Goal: Contribute content: Contribute content

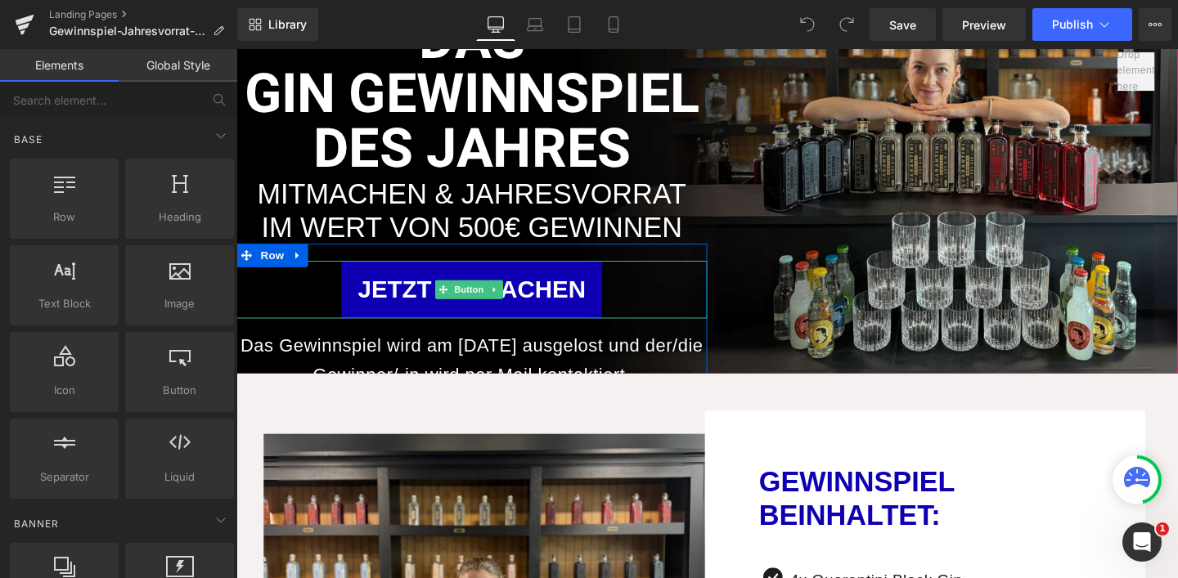
scroll to position [89, 0]
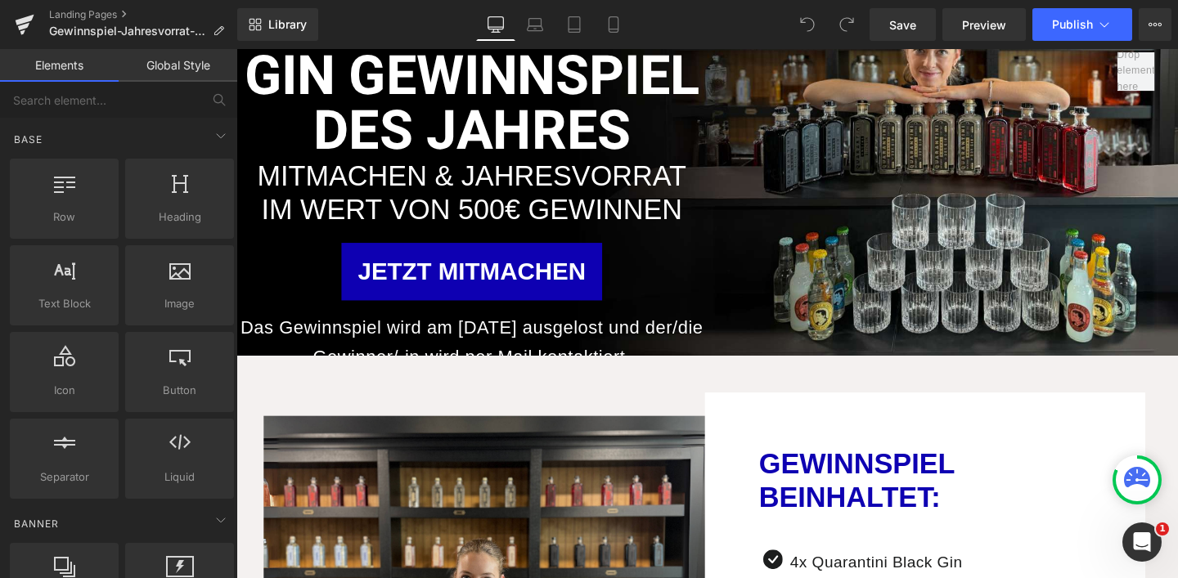
click at [571, 362] on p "Das Gewinnspiel wird am 30.09.25 ausgelost und der/die Gewinner/-in wird per Ma…" at bounding box center [483, 358] width 495 height 61
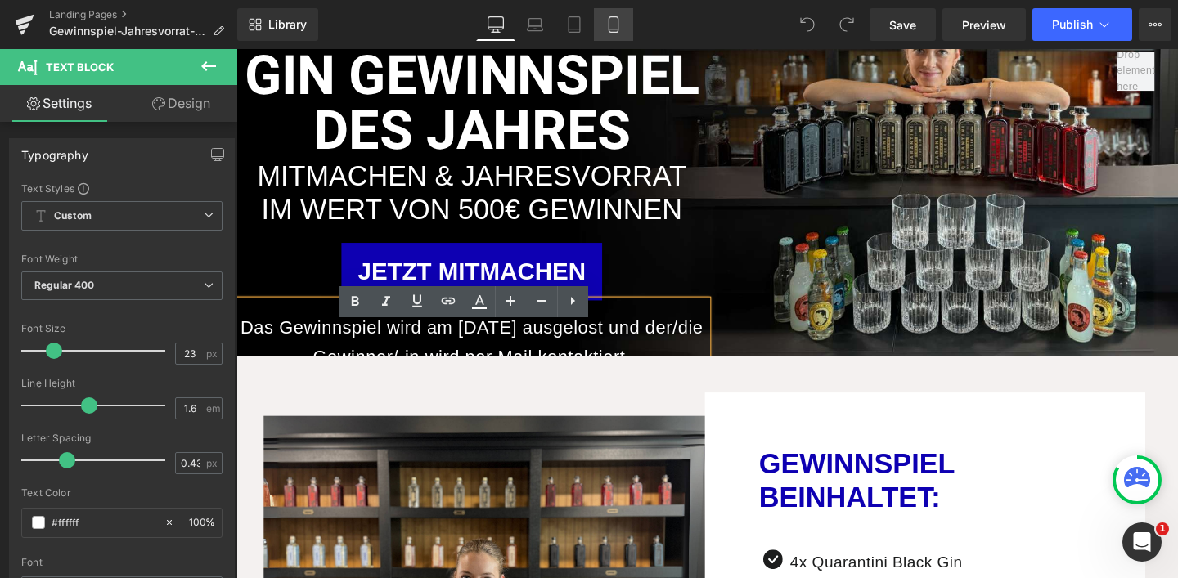
click at [619, 16] on icon at bounding box center [613, 24] width 16 height 16
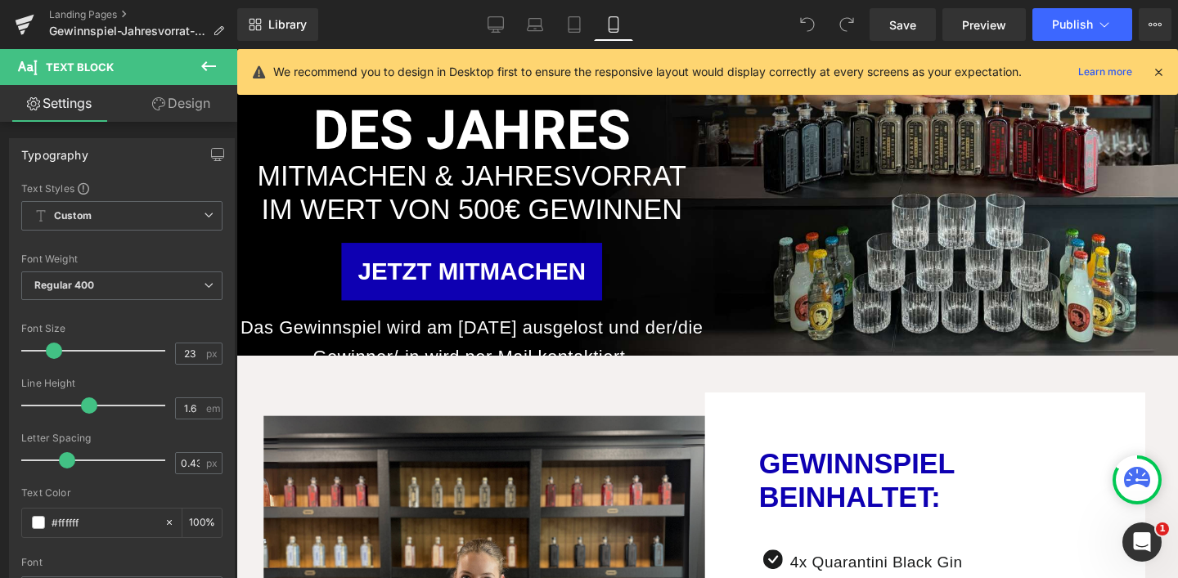
type input "100"
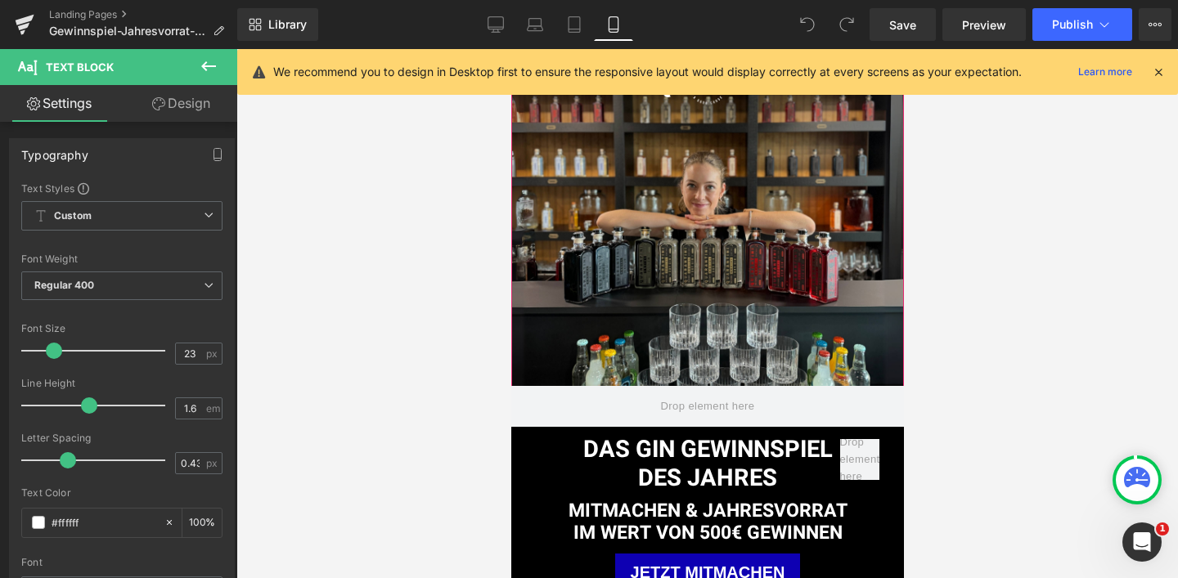
scroll to position [143, 0]
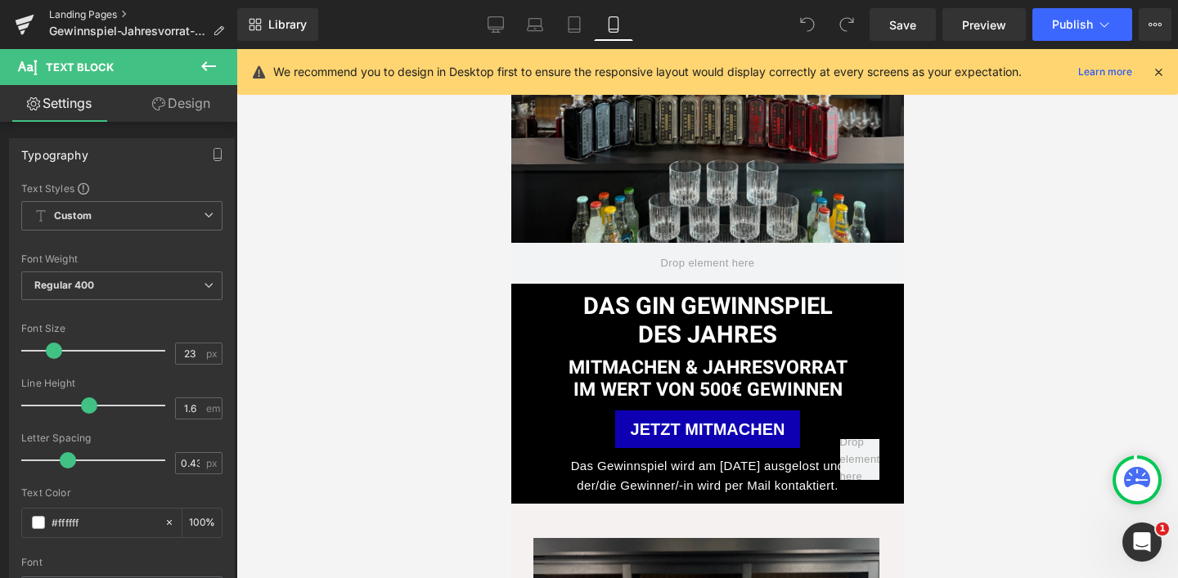
click at [70, 14] on link "Landing Pages" at bounding box center [143, 14] width 188 height 13
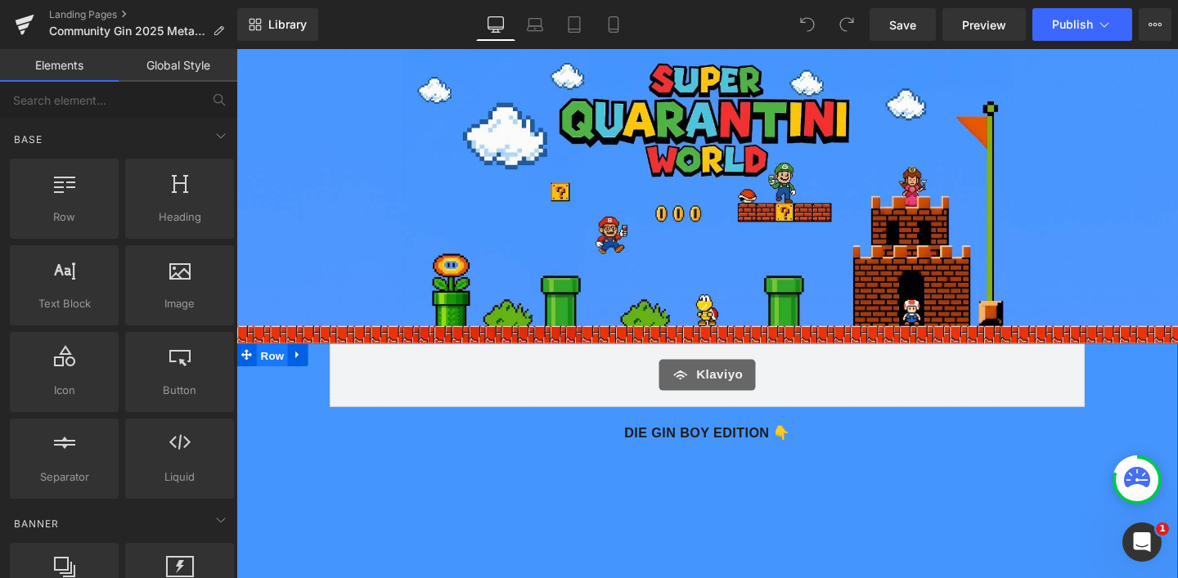
click at [259, 365] on span "Row" at bounding box center [274, 371] width 33 height 25
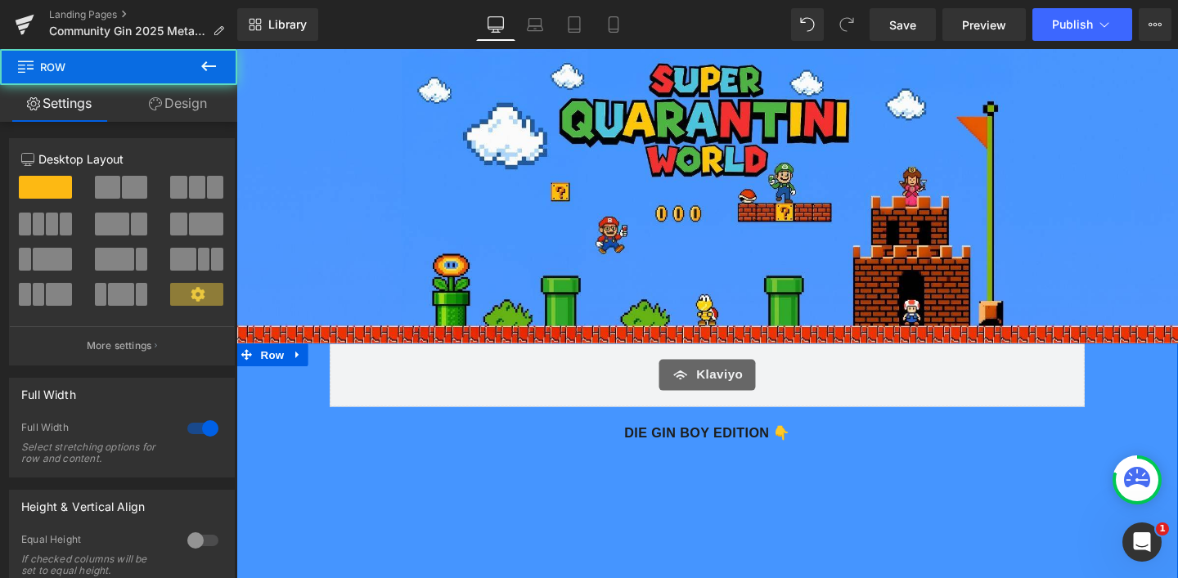
click at [214, 90] on link "Design" at bounding box center [178, 103] width 119 height 37
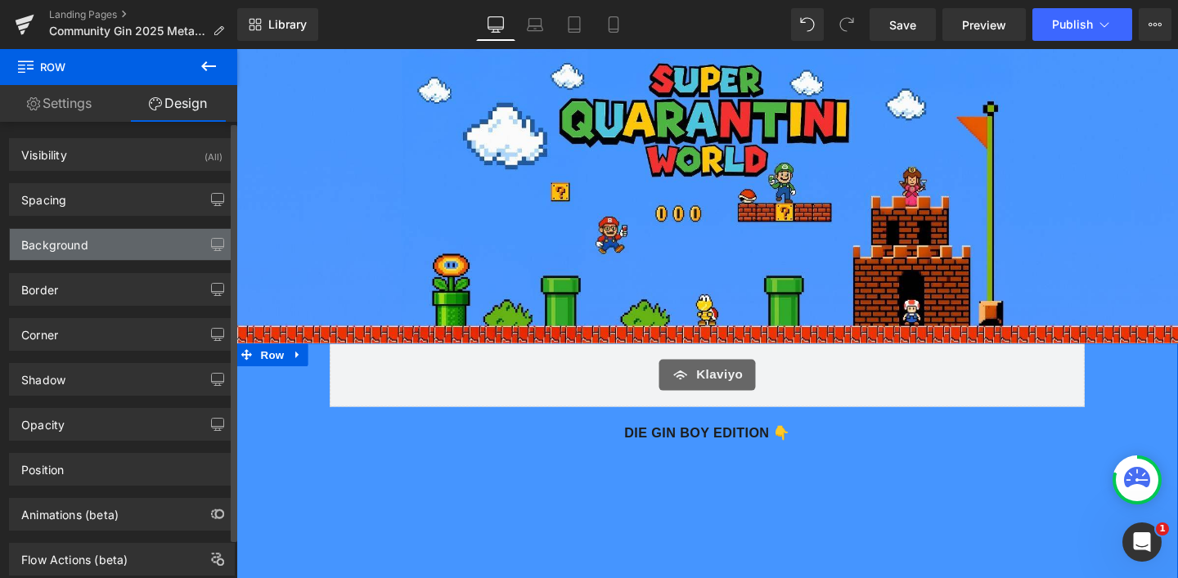
click at [133, 248] on div "Background" at bounding box center [122, 244] width 224 height 31
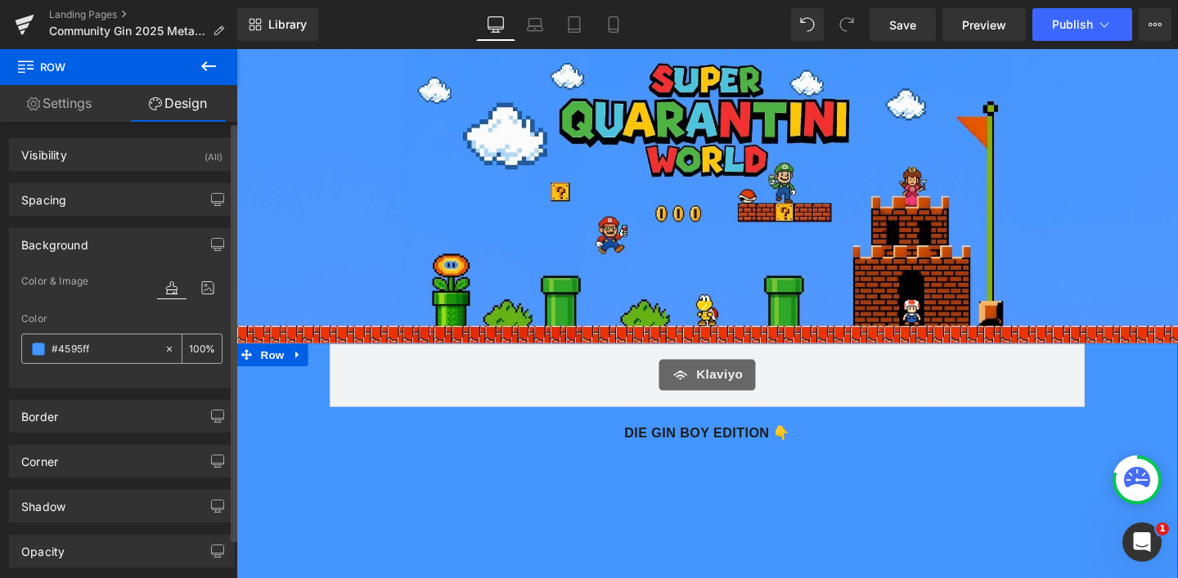
click at [117, 345] on input "#4595ff" at bounding box center [104, 349] width 105 height 18
paste input "a772bb"
type input "#a772bb"
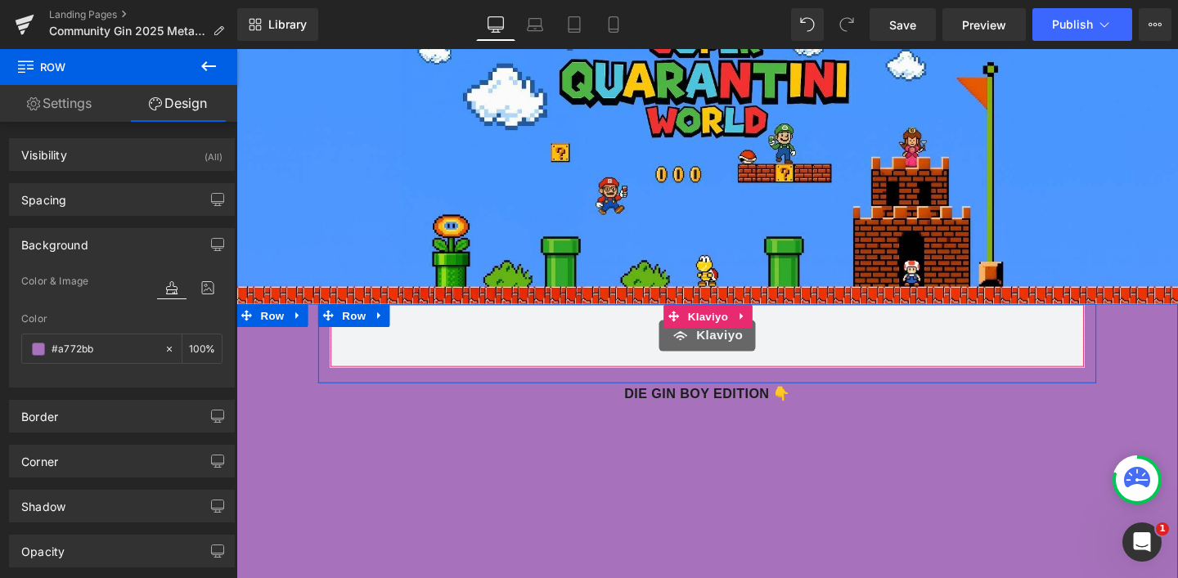
scroll to position [64, 0]
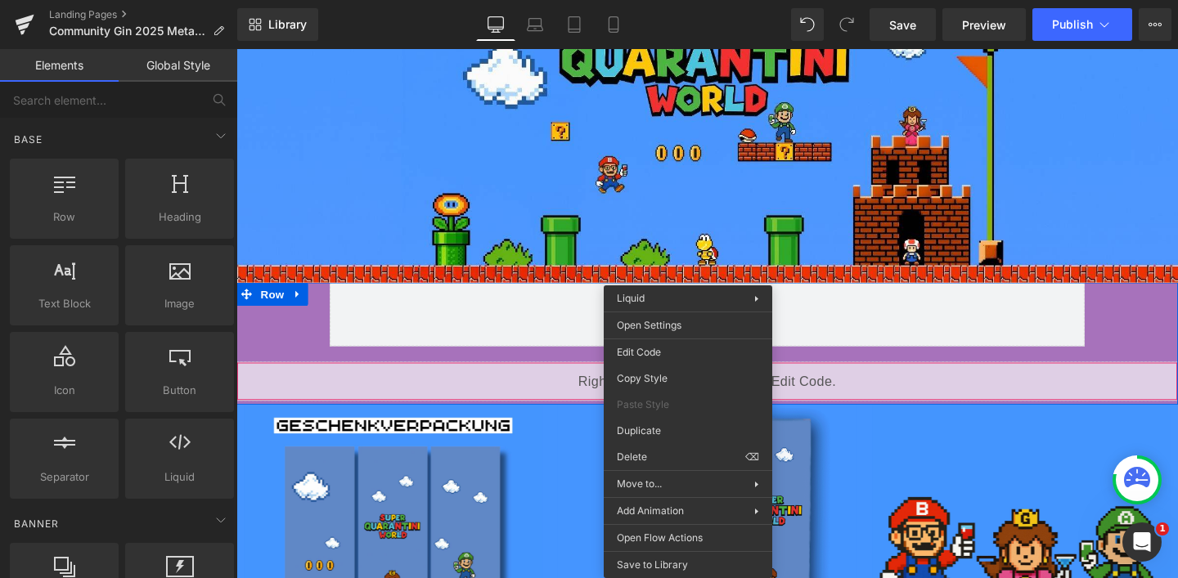
drag, startPoint x: 707, startPoint y: 390, endPoint x: 919, endPoint y: 445, distance: 218.9
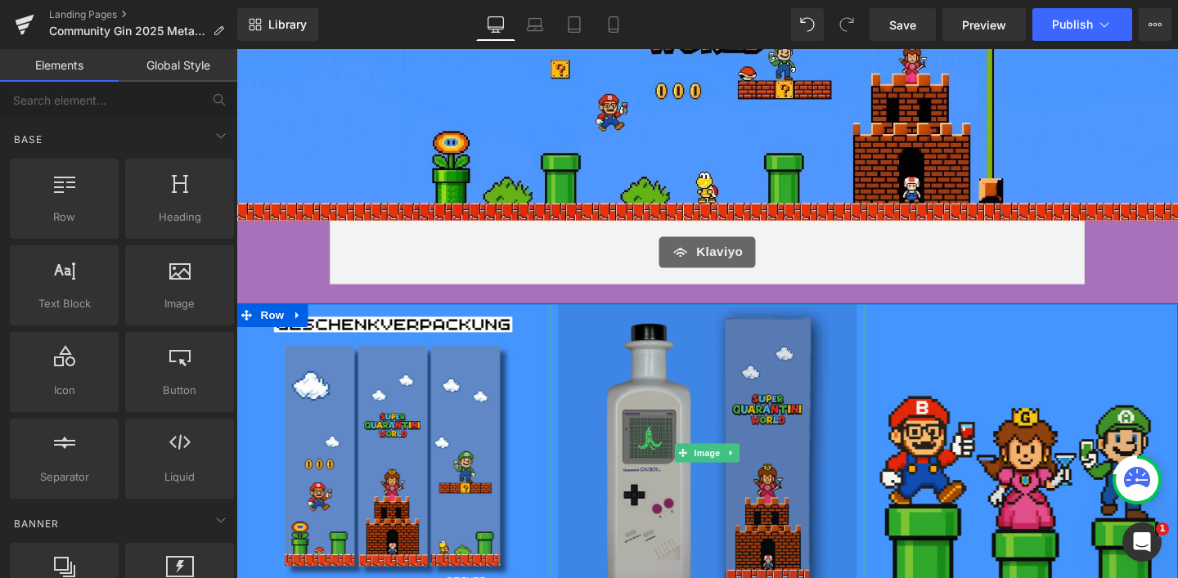
scroll to position [380, 0]
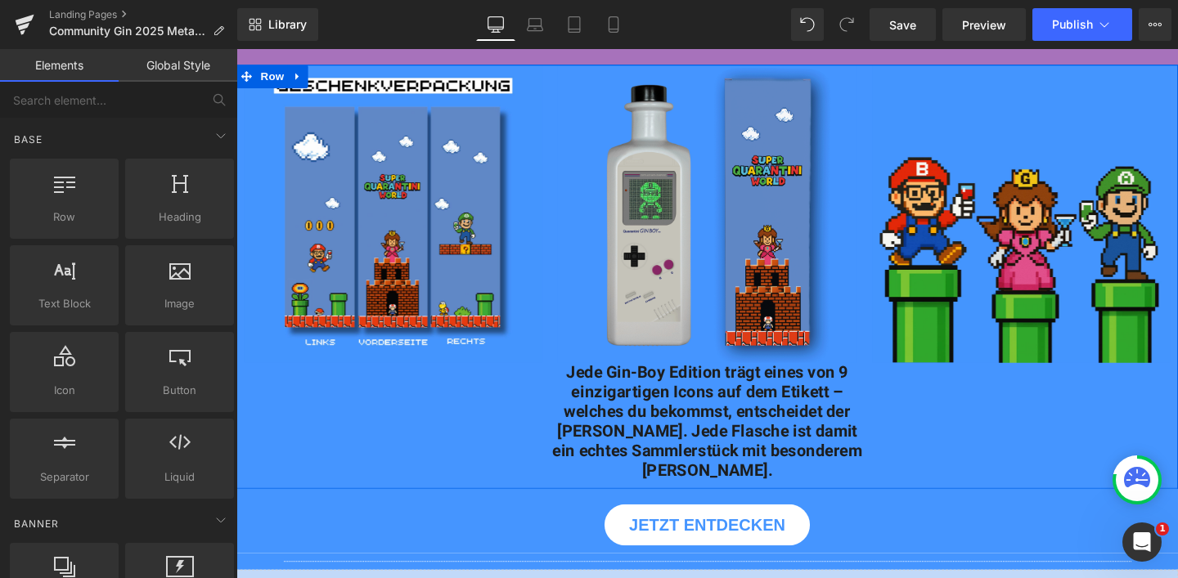
click at [578, 386] on h1 "Jede Gin-Boy Edition trägt eines von 9 einzigartigen Icons auf dem Etikett – we…" at bounding box center [731, 441] width 330 height 124
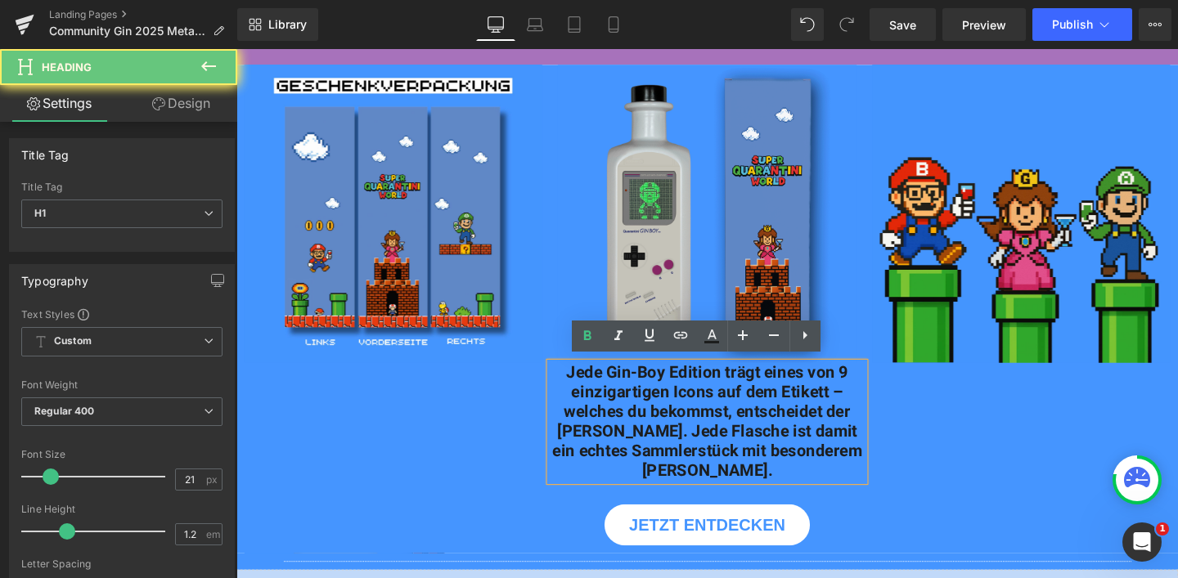
click at [691, 422] on h1 "Jede Gin-Boy Edition trägt eines von 9 einzigartigen Icons auf dem Etikett – we…" at bounding box center [731, 441] width 330 height 124
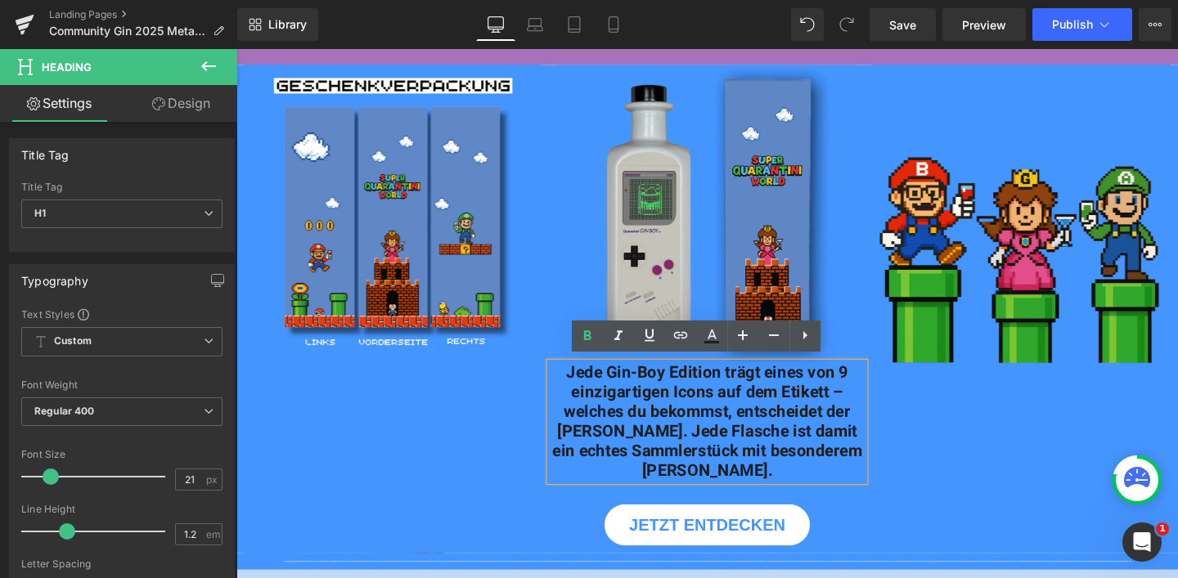
click at [509, 421] on div "Image Image Jede Gin-Boy Edition trägt eines von 9 einzigartigen Icons auf dem …" at bounding box center [731, 287] width 990 height 445
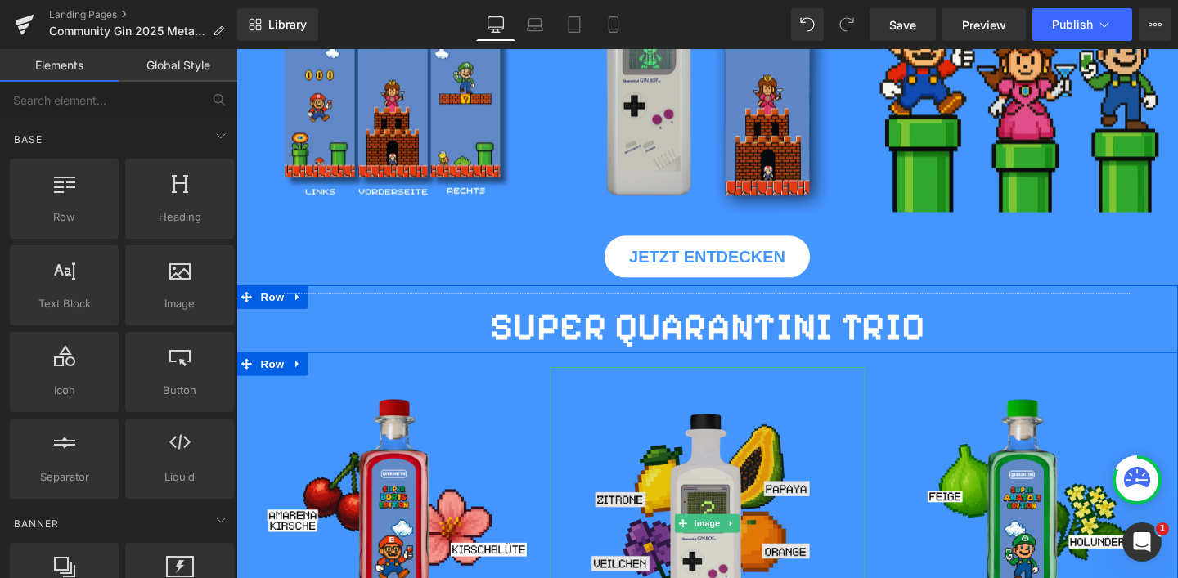
scroll to position [614, 0]
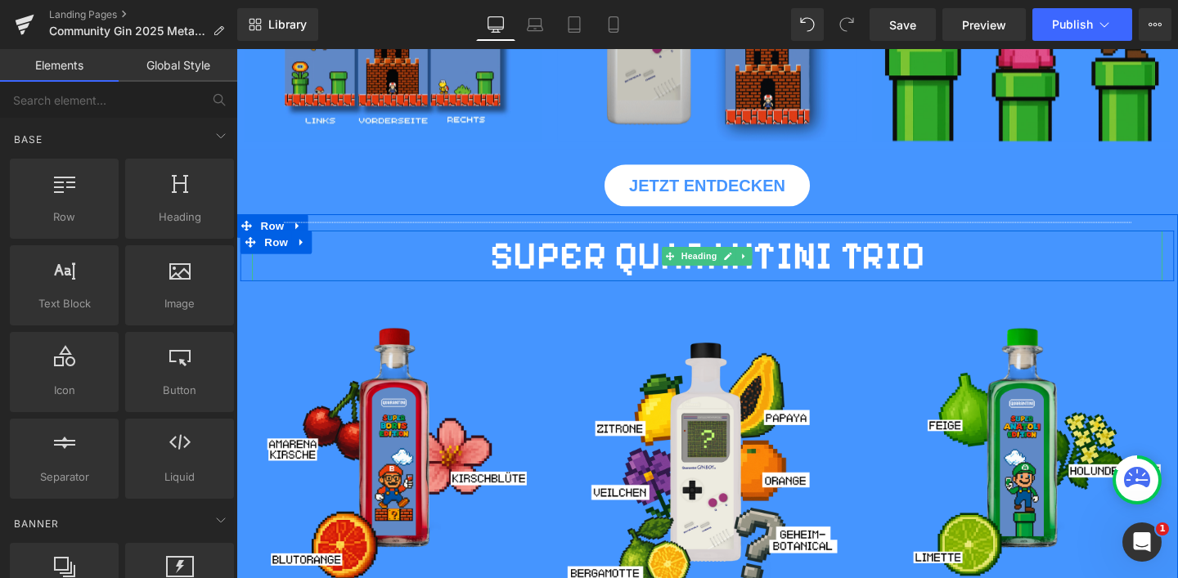
drag, startPoint x: 703, startPoint y: 273, endPoint x: 621, endPoint y: 274, distance: 81.8
click at [704, 273] on span "SUPER QUARANTINI TRIO" at bounding box center [731, 265] width 457 height 49
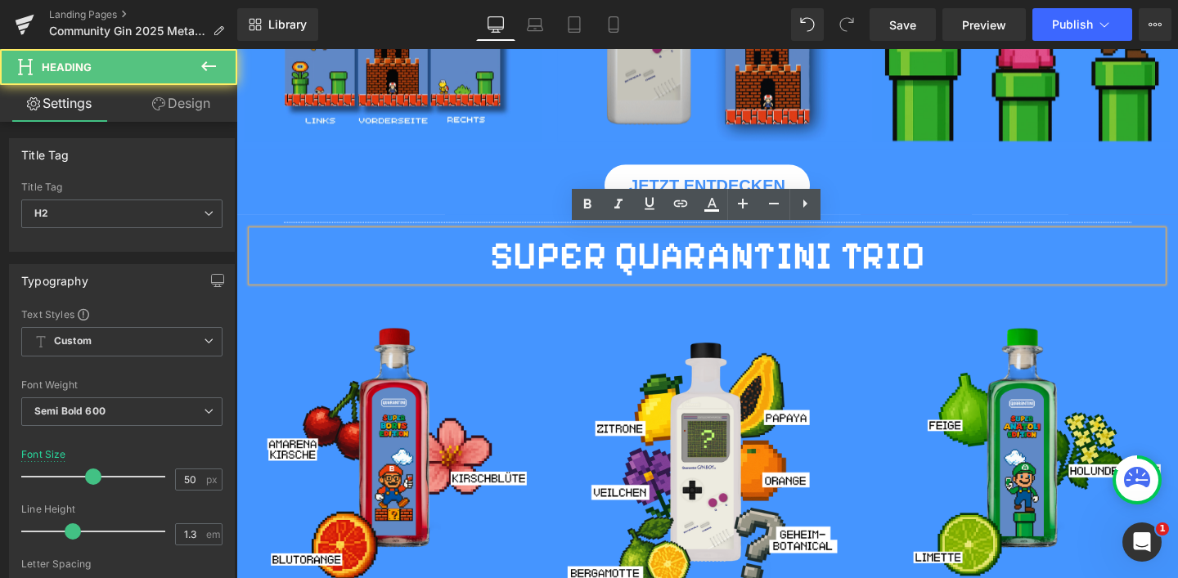
click at [588, 271] on span "SUPER QUARANTINI TRIO" at bounding box center [731, 265] width 457 height 49
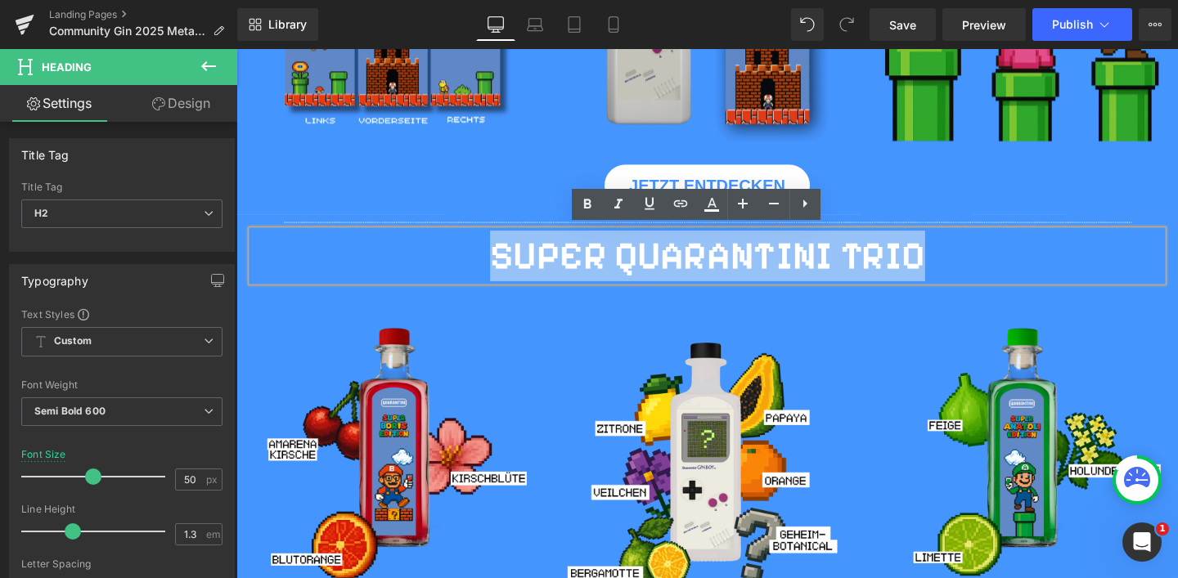
drag, startPoint x: 491, startPoint y: 260, endPoint x: 1025, endPoint y: 262, distance: 534.3
click at [1025, 262] on h2 "SUPER QUARANTINI TRIO" at bounding box center [731, 266] width 957 height 53
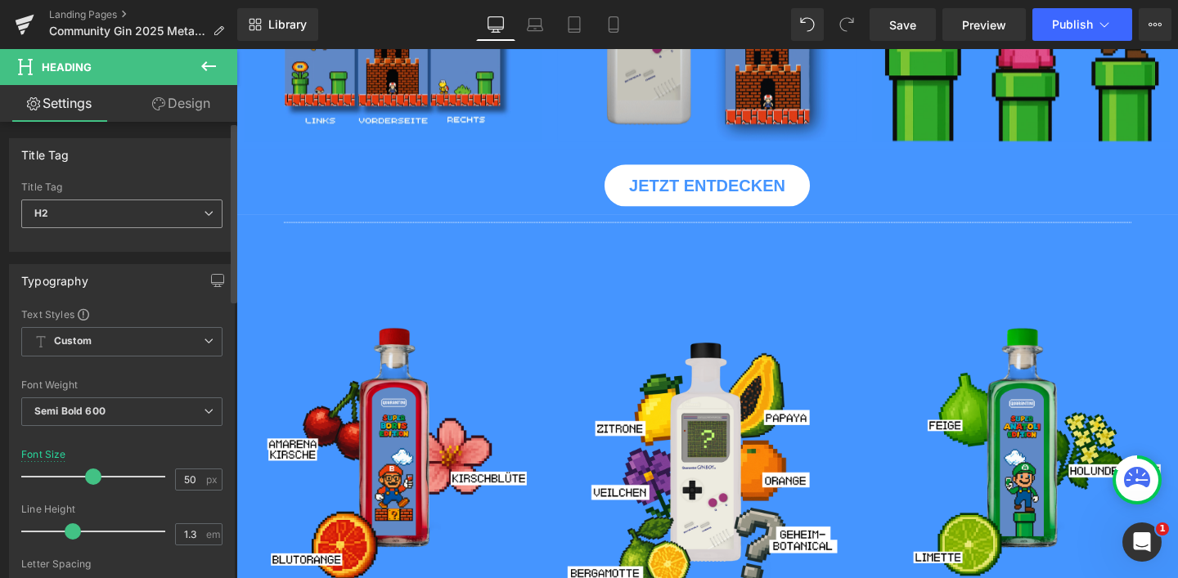
click at [172, 220] on span "H2" at bounding box center [121, 214] width 201 height 29
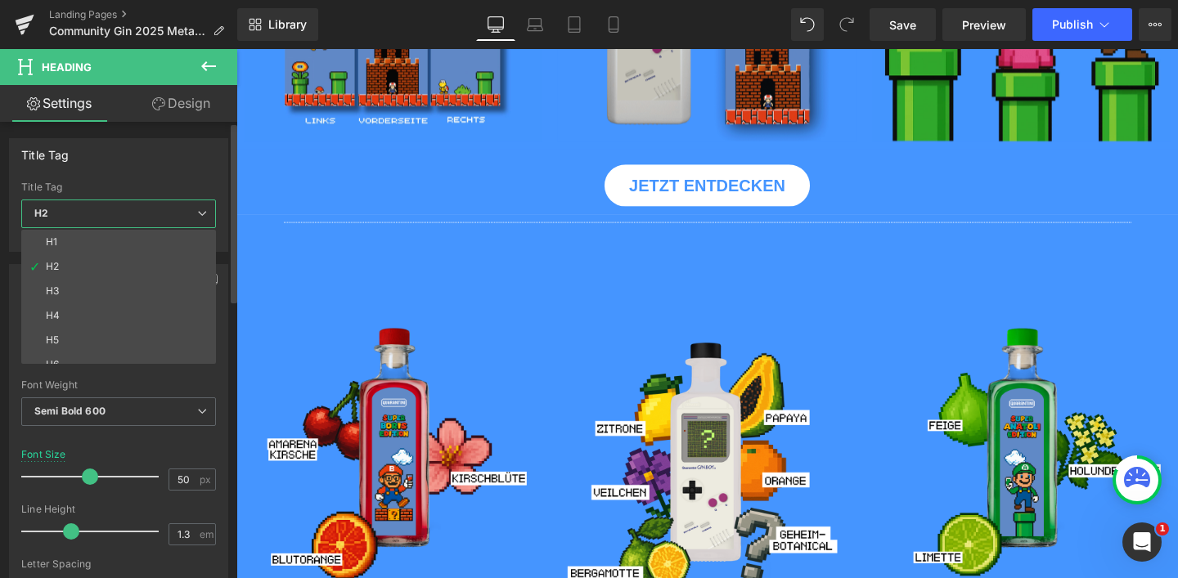
click at [172, 220] on span "H2" at bounding box center [118, 214] width 195 height 29
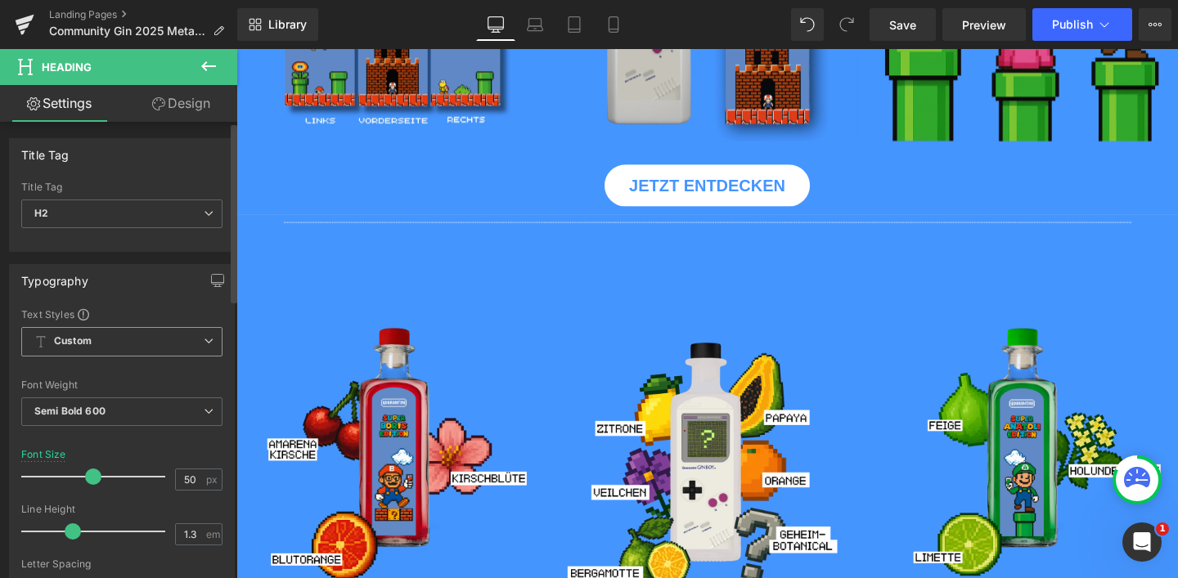
click at [137, 337] on span "Custom Setup Global Style" at bounding box center [121, 341] width 201 height 29
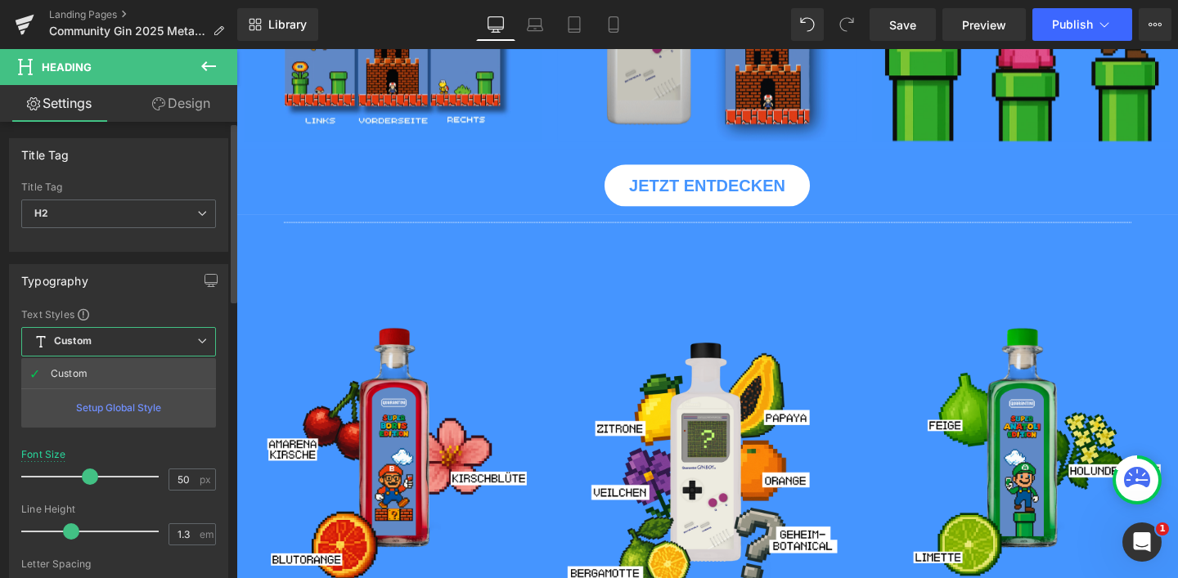
click at [137, 337] on span "Custom Setup Global Style" at bounding box center [118, 341] width 195 height 29
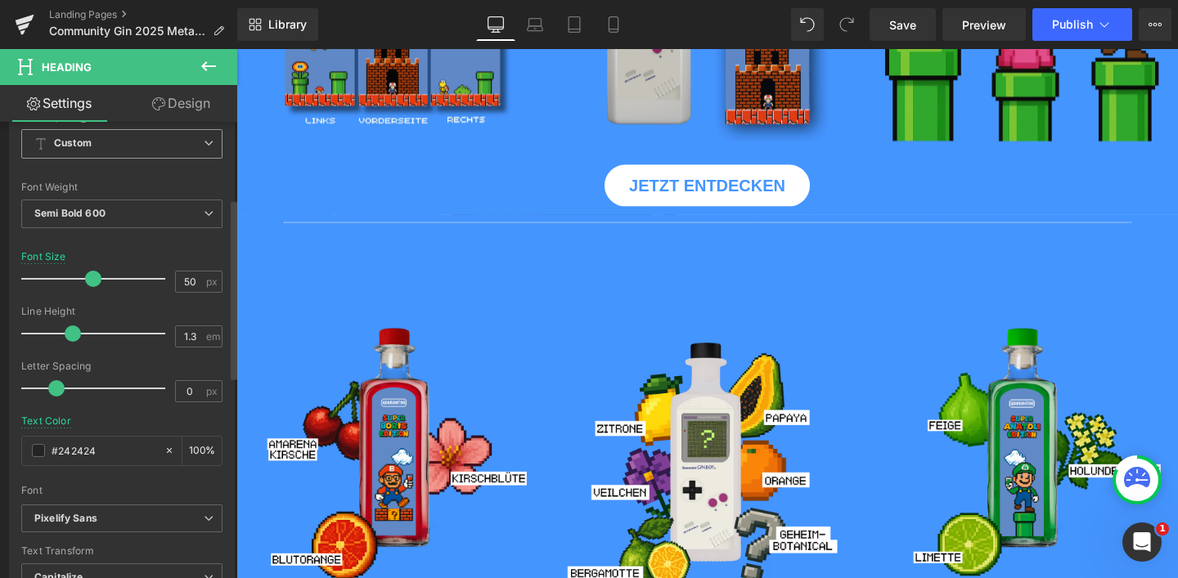
scroll to position [265, 0]
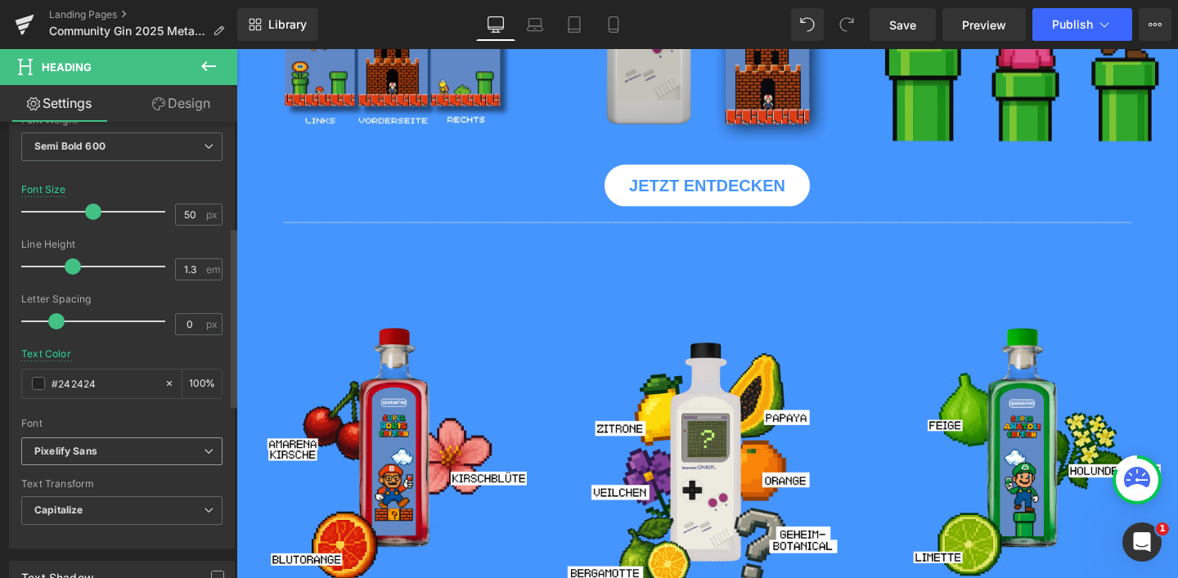
click at [128, 439] on span "Pixelify Sans" at bounding box center [121, 452] width 201 height 29
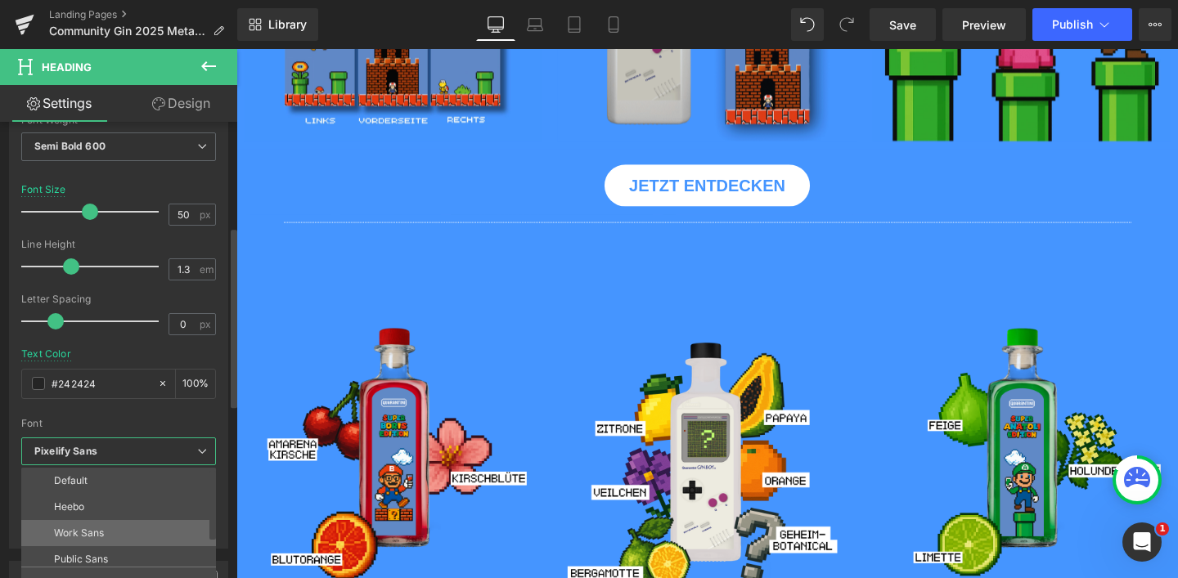
click at [95, 524] on li "Work Sans" at bounding box center [122, 533] width 202 height 26
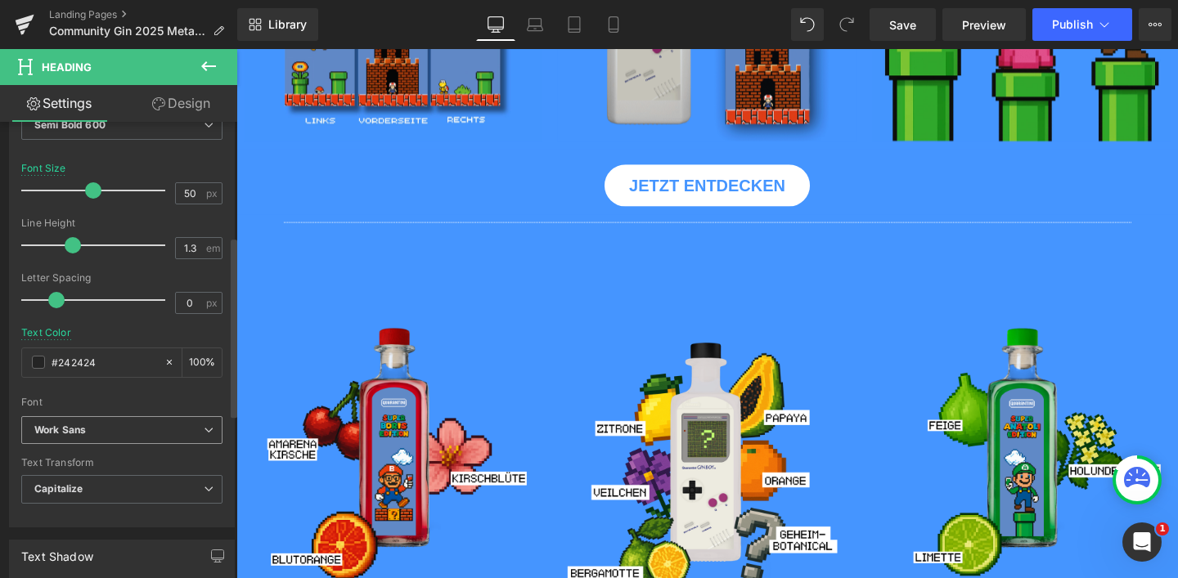
scroll to position [306, 0]
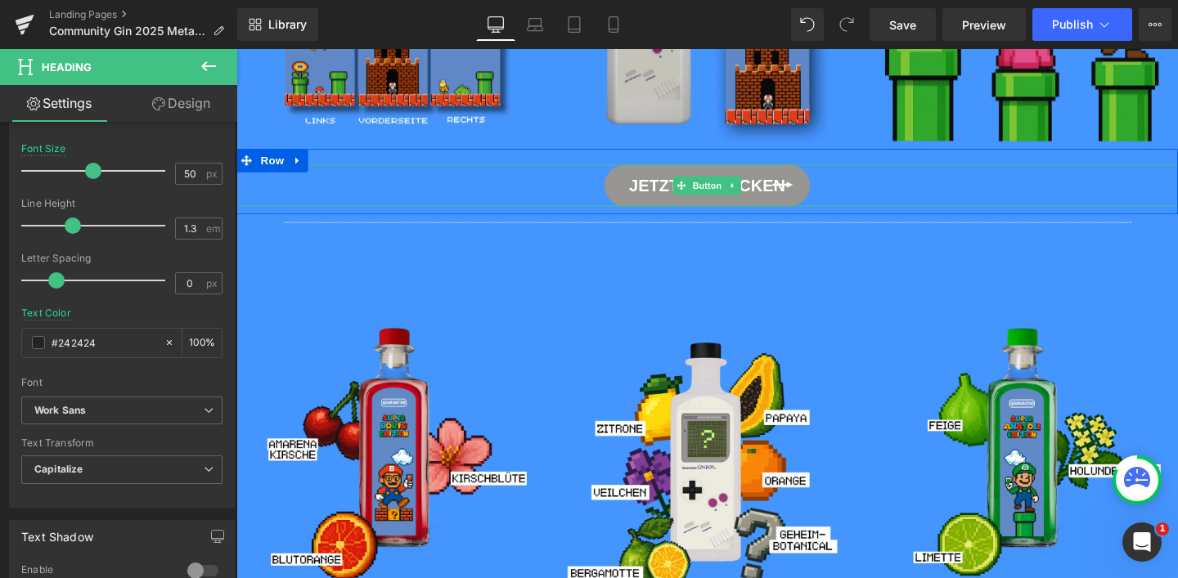
click at [673, 198] on span "JETZT ENTDECKEN" at bounding box center [732, 192] width 164 height 25
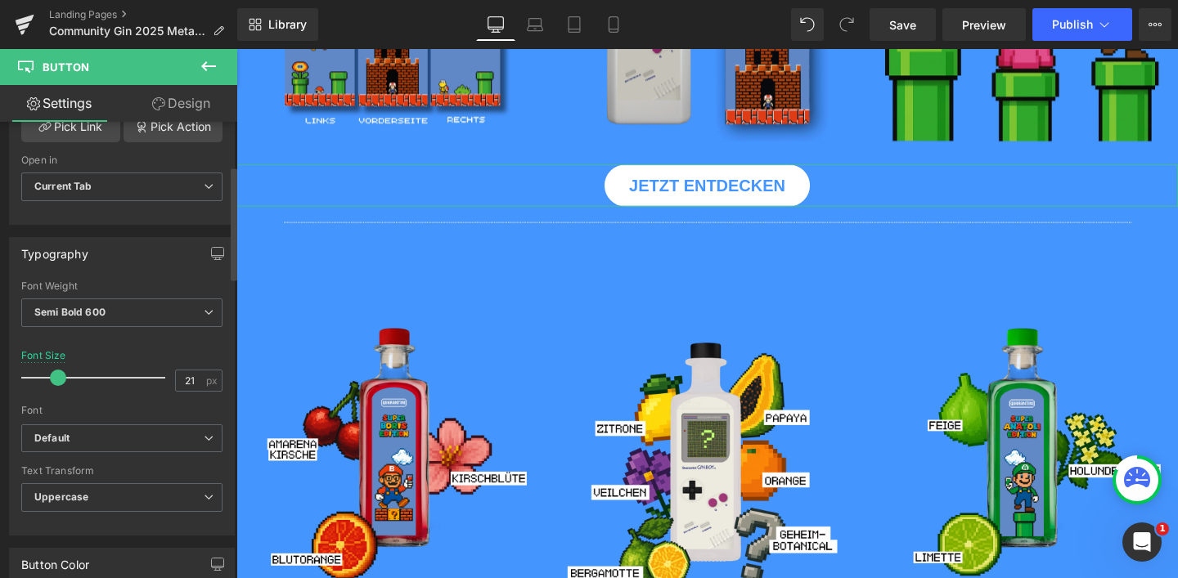
scroll to position [175, 0]
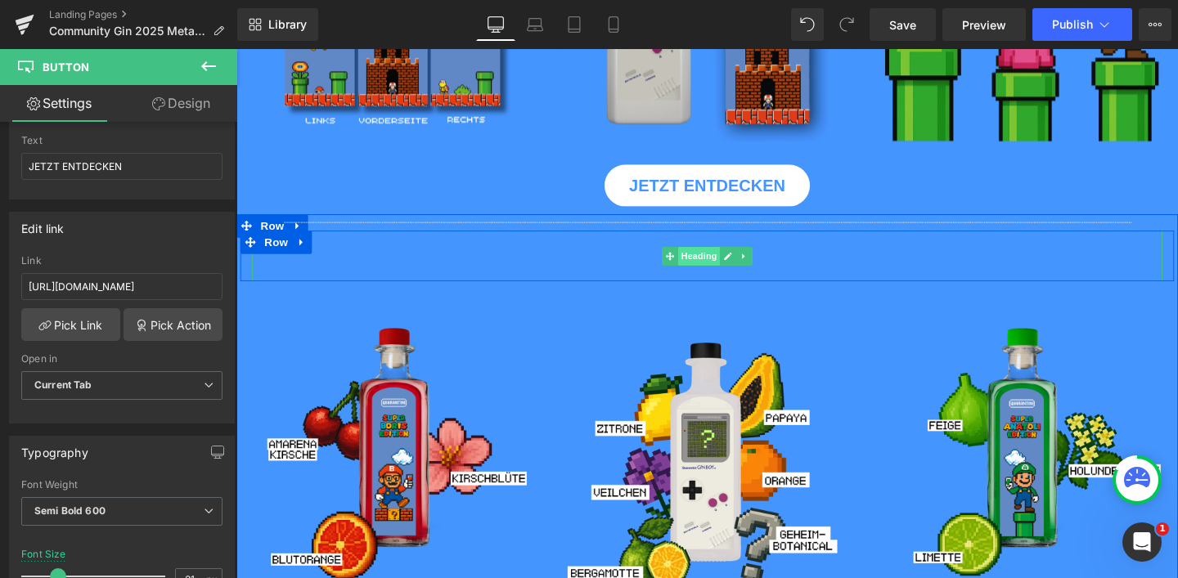
click at [727, 259] on span "Heading" at bounding box center [723, 267] width 44 height 20
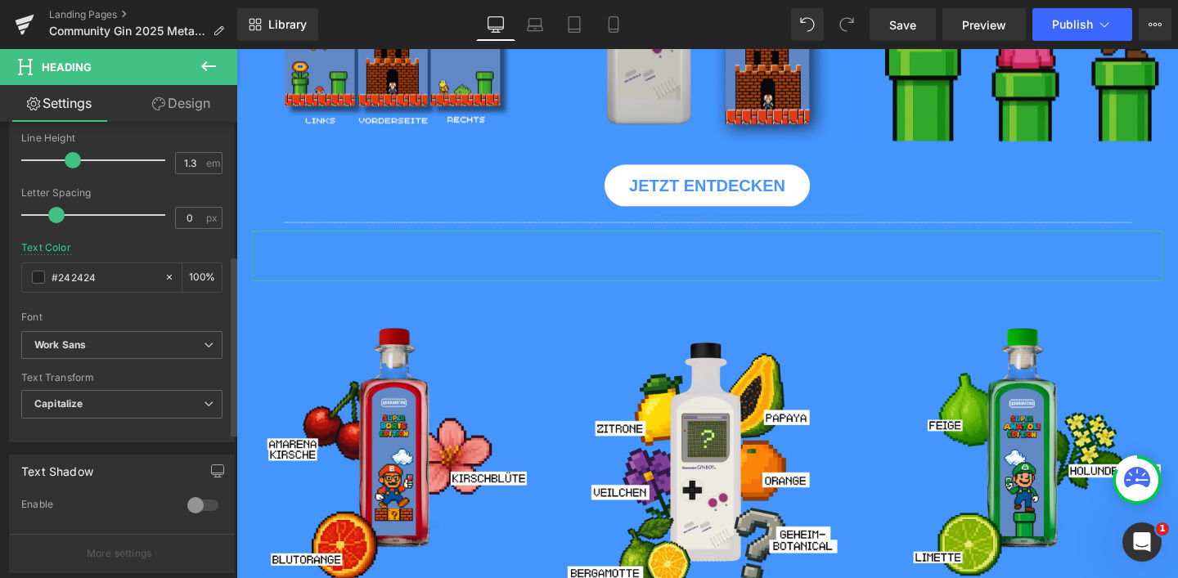
scroll to position [418, 0]
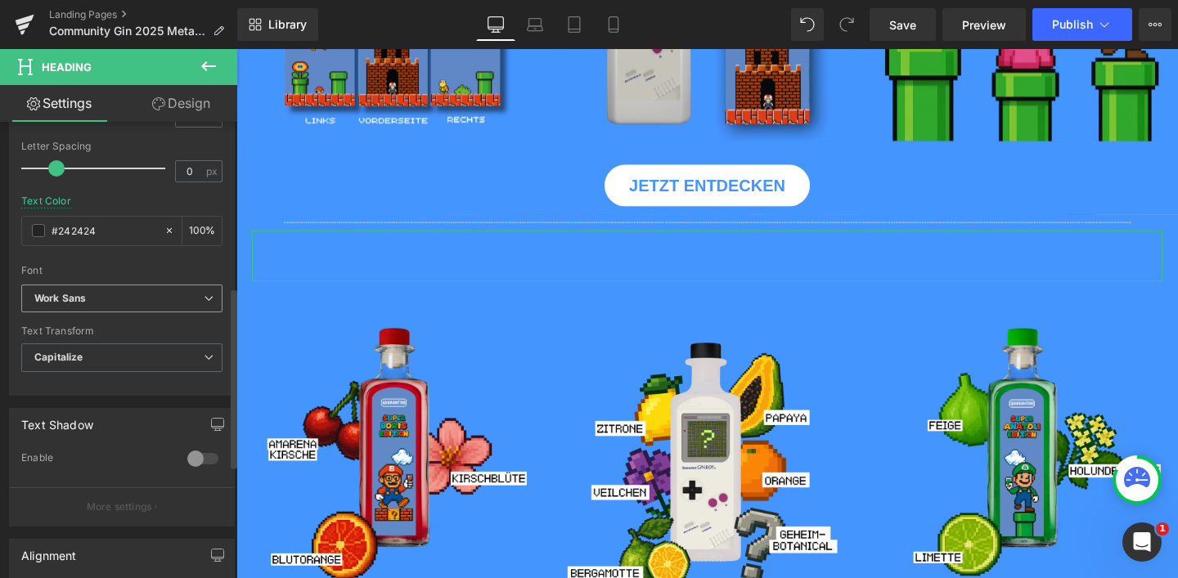
click at [114, 303] on b "Work Sans" at bounding box center [118, 299] width 169 height 14
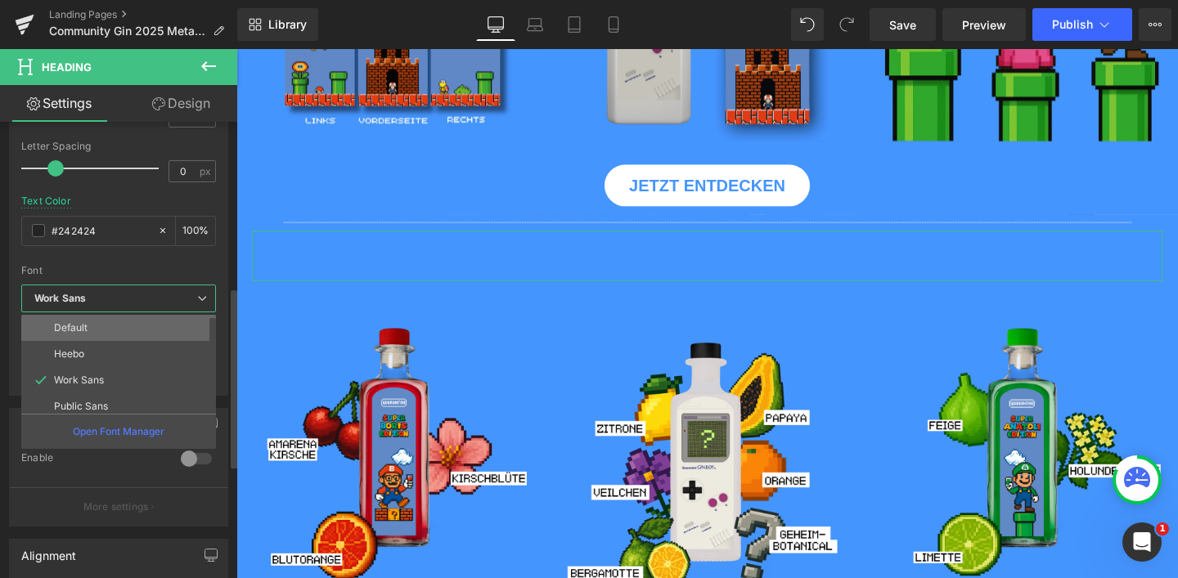
click at [110, 315] on li "Default" at bounding box center [122, 328] width 202 height 26
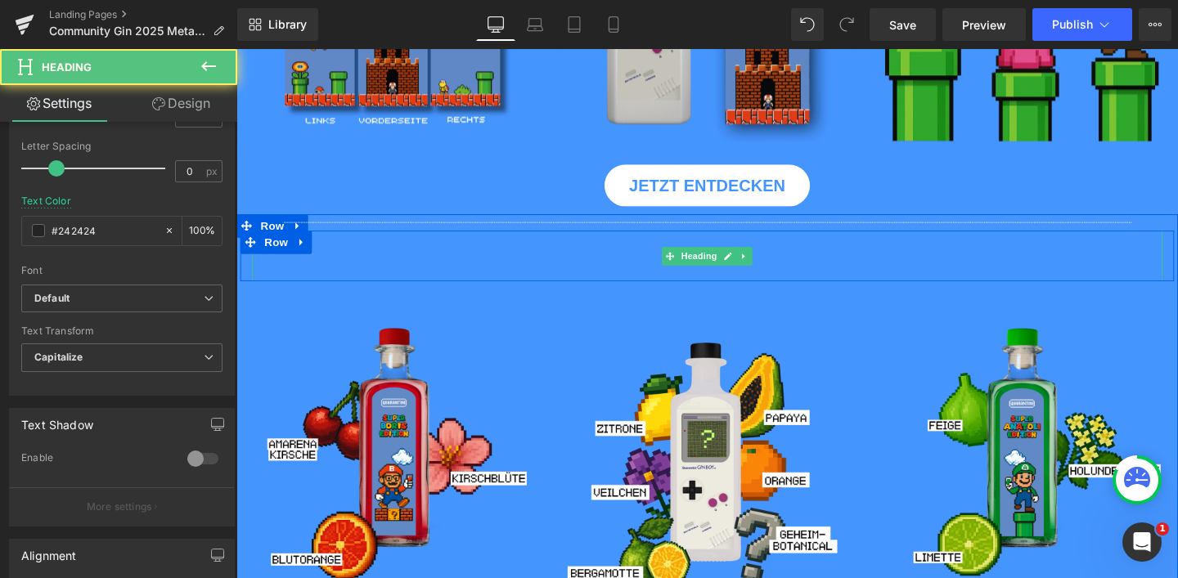
click at [788, 268] on h2 at bounding box center [731, 266] width 957 height 53
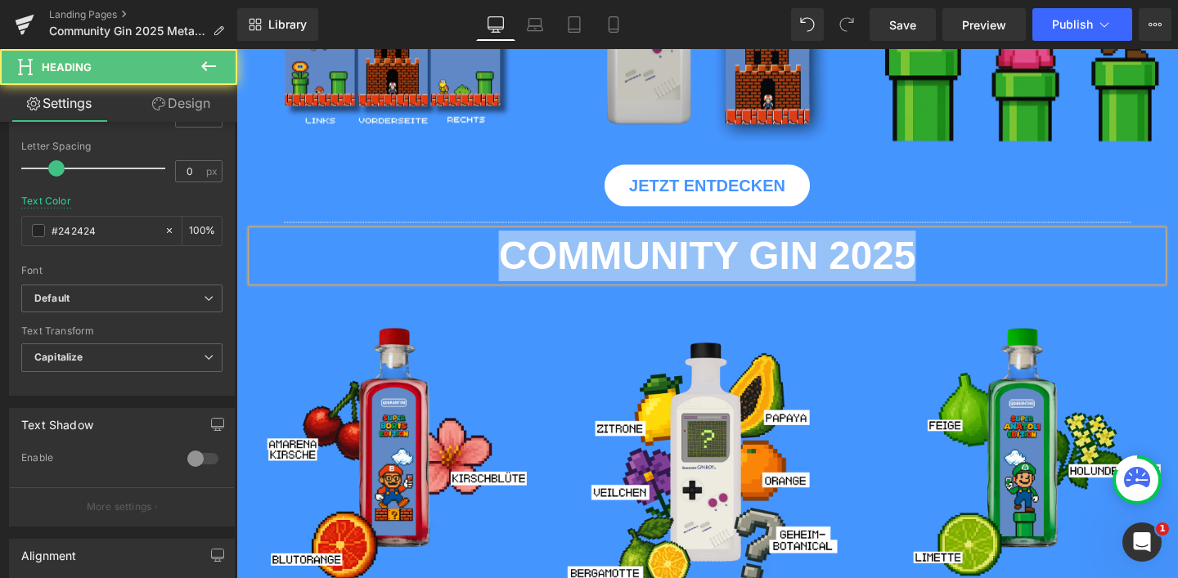
drag, startPoint x: 469, startPoint y: 261, endPoint x: 1002, endPoint y: 263, distance: 533.4
click at [1002, 263] on h2 "COMMUNITY GIN 2025" at bounding box center [731, 266] width 957 height 53
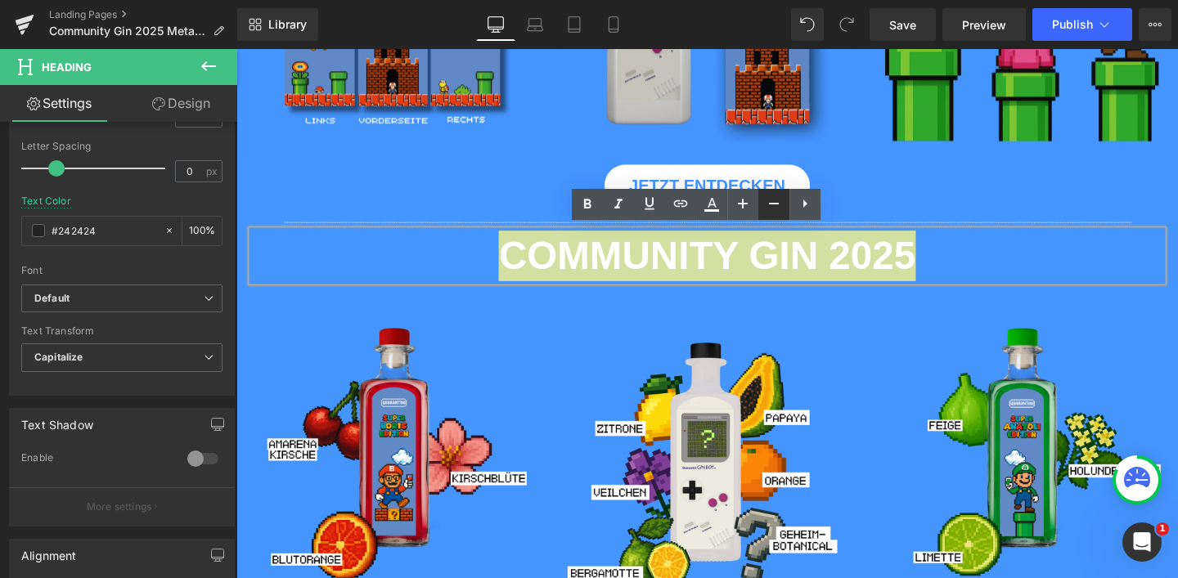
click at [769, 204] on icon at bounding box center [774, 204] width 10 height 2
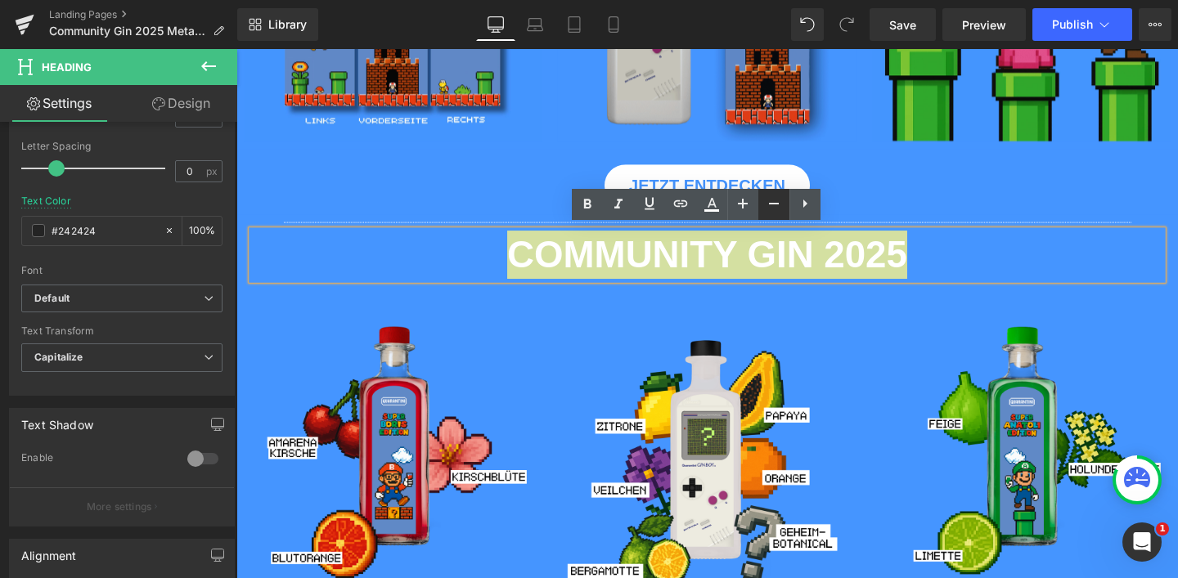
click at [769, 204] on icon at bounding box center [774, 204] width 10 height 2
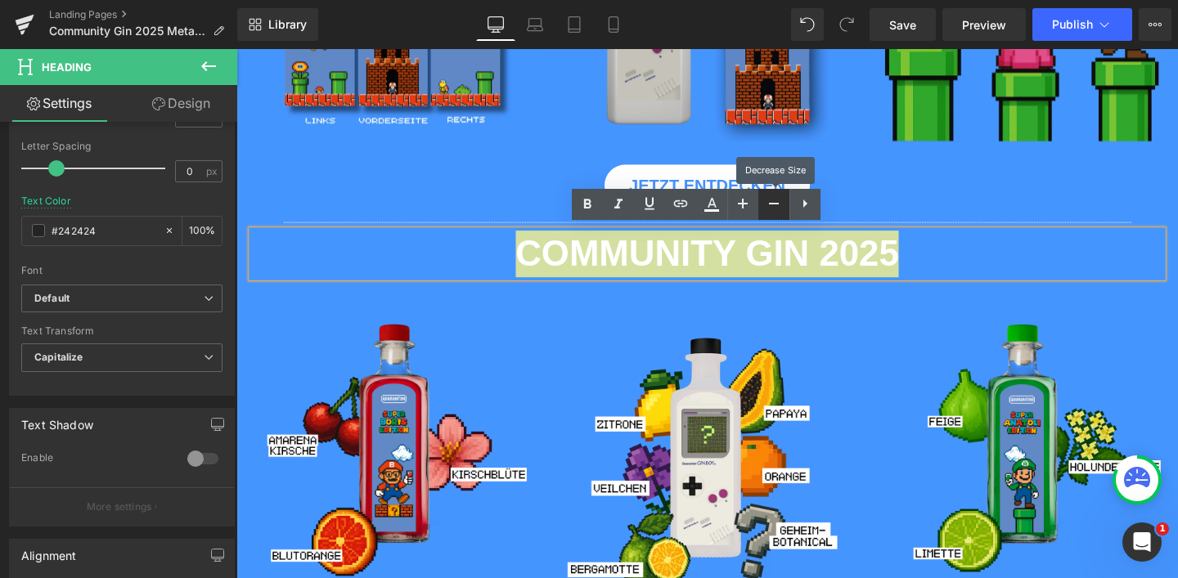
click at [769, 204] on icon at bounding box center [774, 204] width 10 height 2
type input "44"
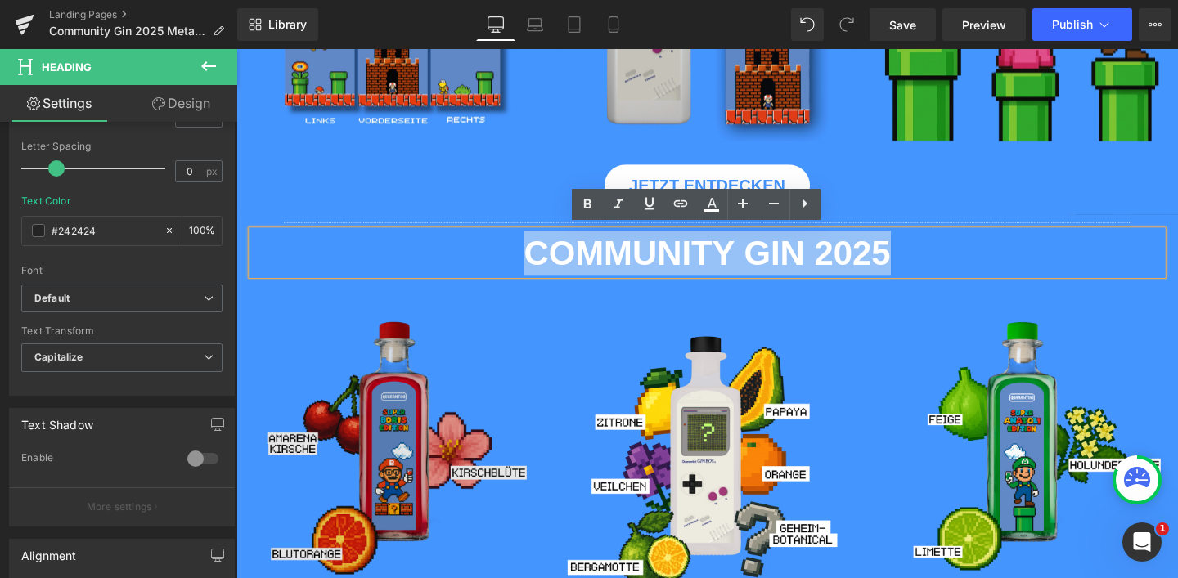
click at [255, 322] on img at bounding box center [401, 451] width 330 height 330
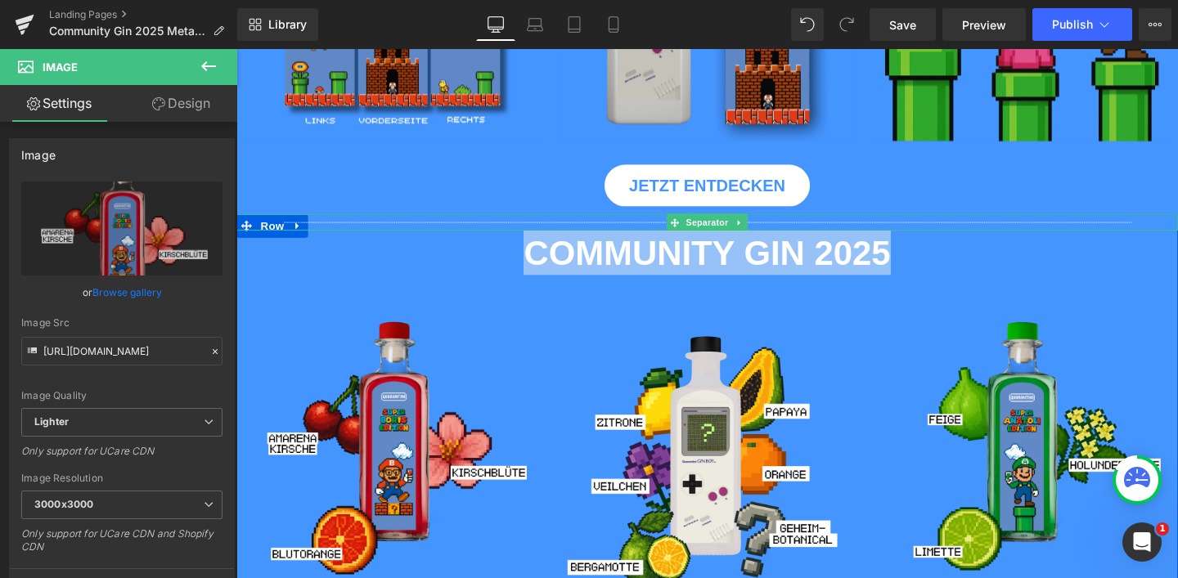
click at [239, 228] on div at bounding box center [731, 231] width 990 height 17
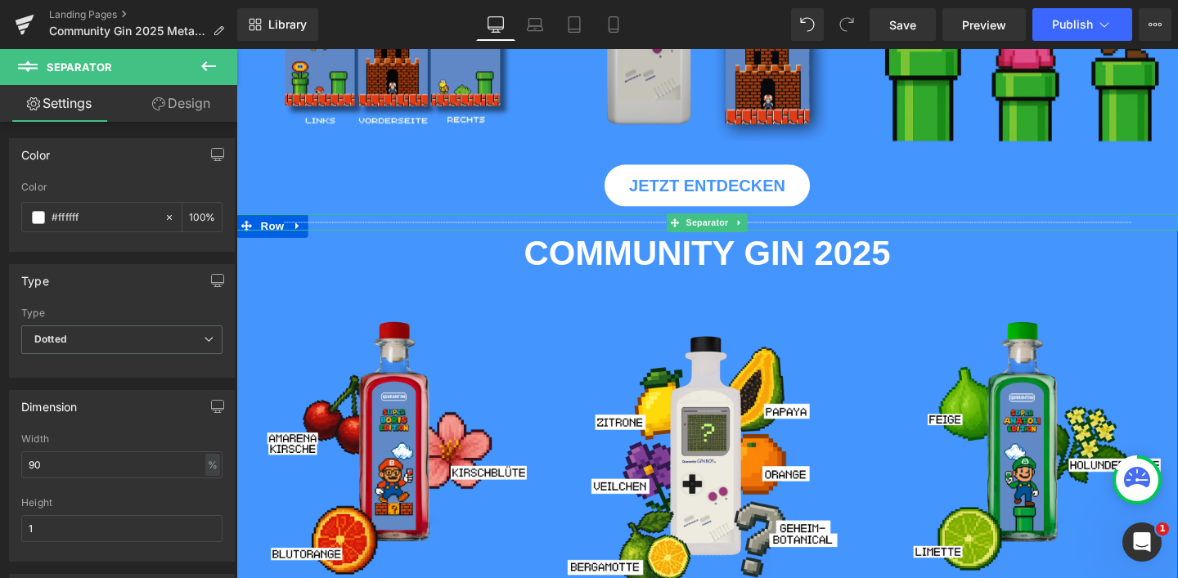
click at [241, 227] on div at bounding box center [731, 231] width 990 height 17
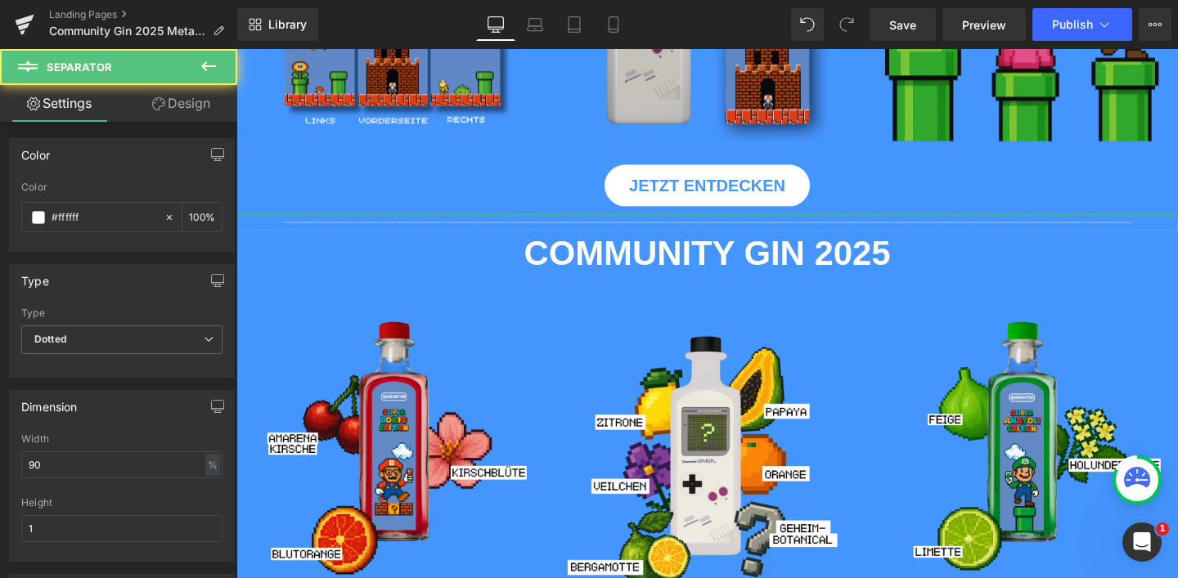
click at [205, 99] on link "Design" at bounding box center [181, 103] width 119 height 37
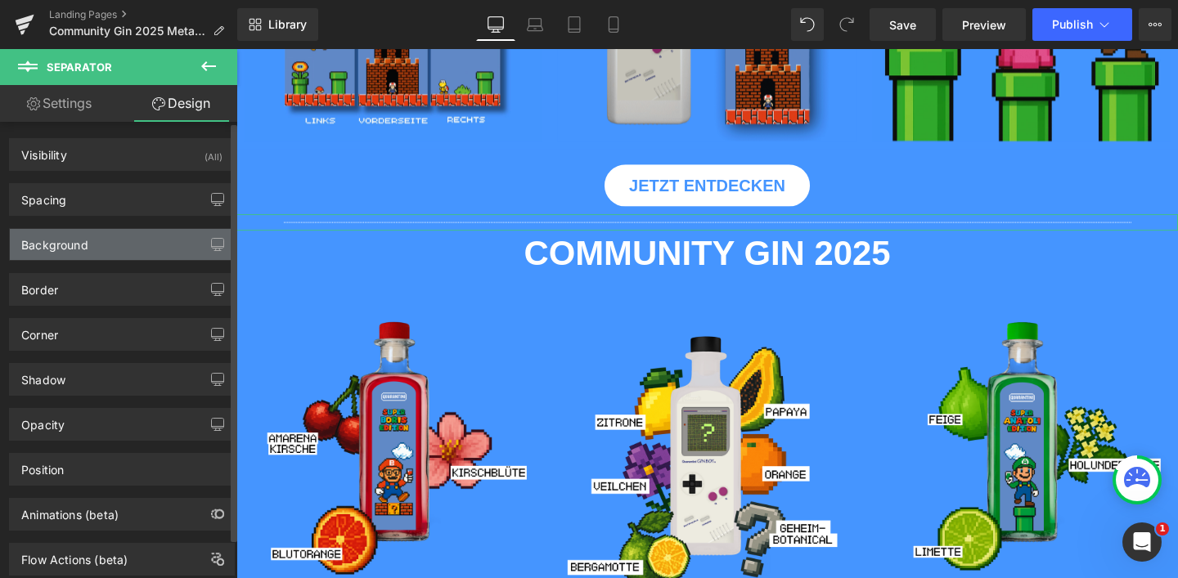
click at [120, 233] on div "Background" at bounding box center [122, 244] width 224 height 31
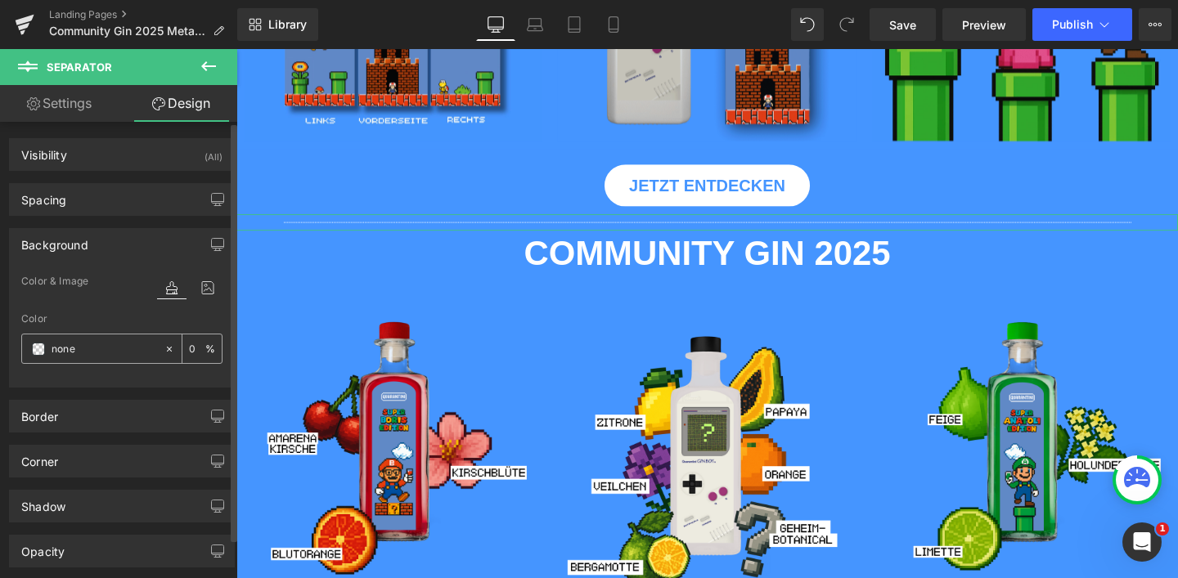
click at [95, 337] on div "none" at bounding box center [93, 349] width 142 height 29
click at [95, 341] on input "none" at bounding box center [104, 349] width 105 height 18
drag, startPoint x: 281, startPoint y: 294, endPoint x: 271, endPoint y: 259, distance: 35.7
click at [281, 294] on span "Row" at bounding box center [274, 299] width 26 height 20
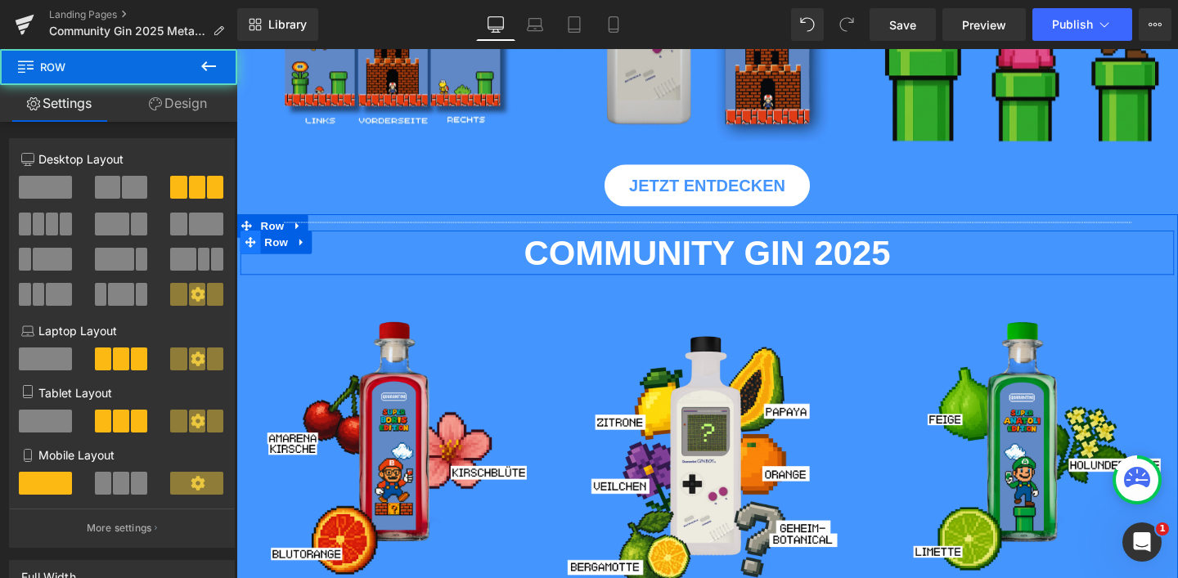
click at [246, 251] on icon at bounding box center [250, 251] width 11 height 11
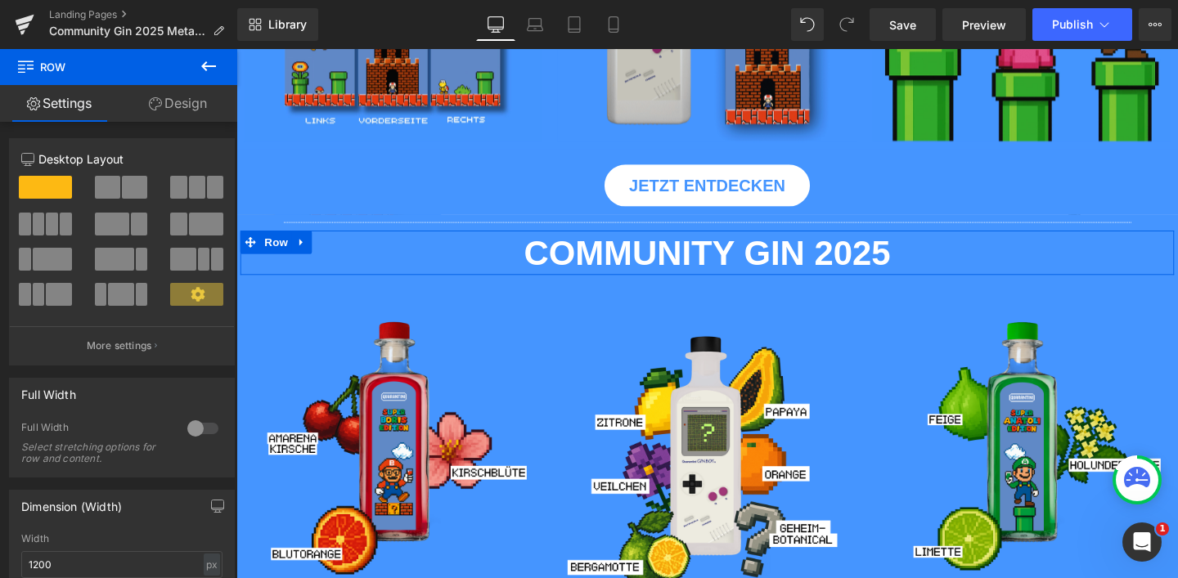
click at [207, 88] on link "Design" at bounding box center [178, 103] width 119 height 37
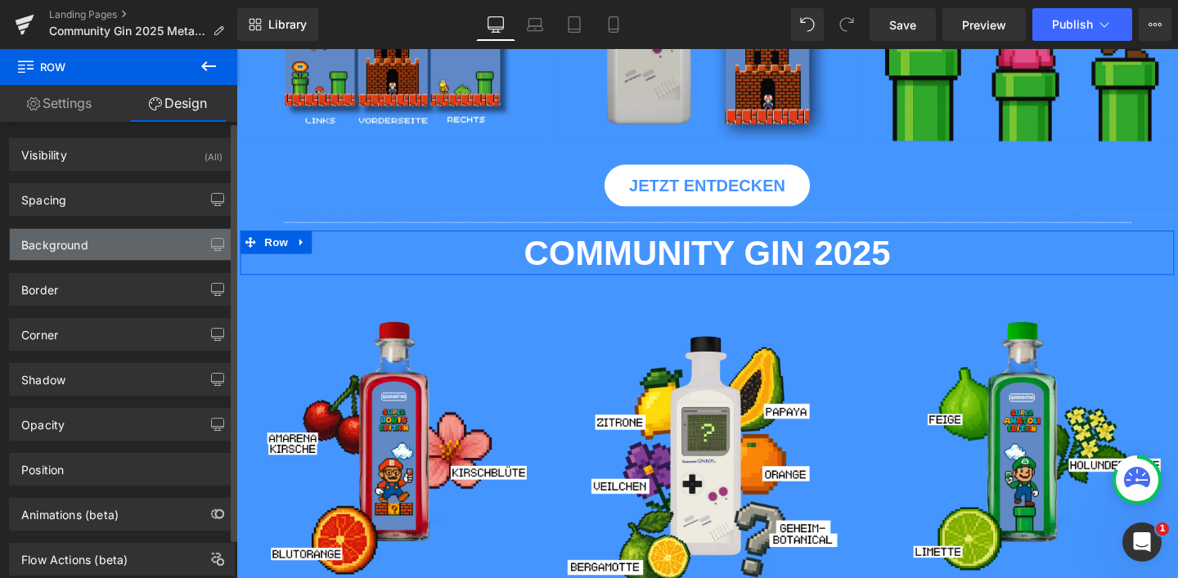
click at [128, 235] on div "Background" at bounding box center [122, 244] width 224 height 31
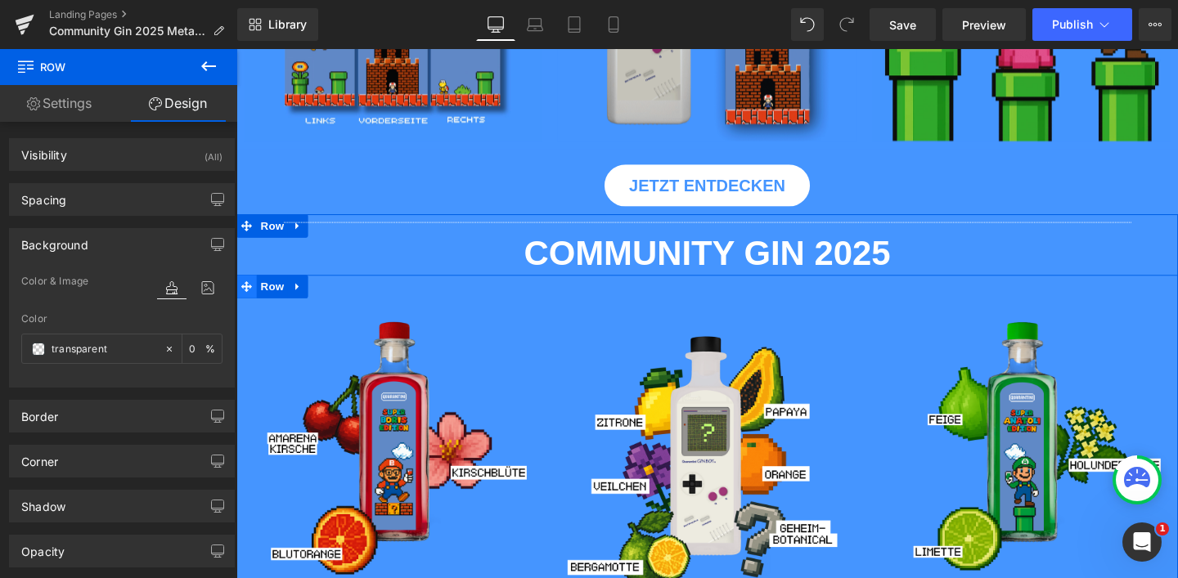
click at [241, 293] on icon at bounding box center [246, 299] width 11 height 12
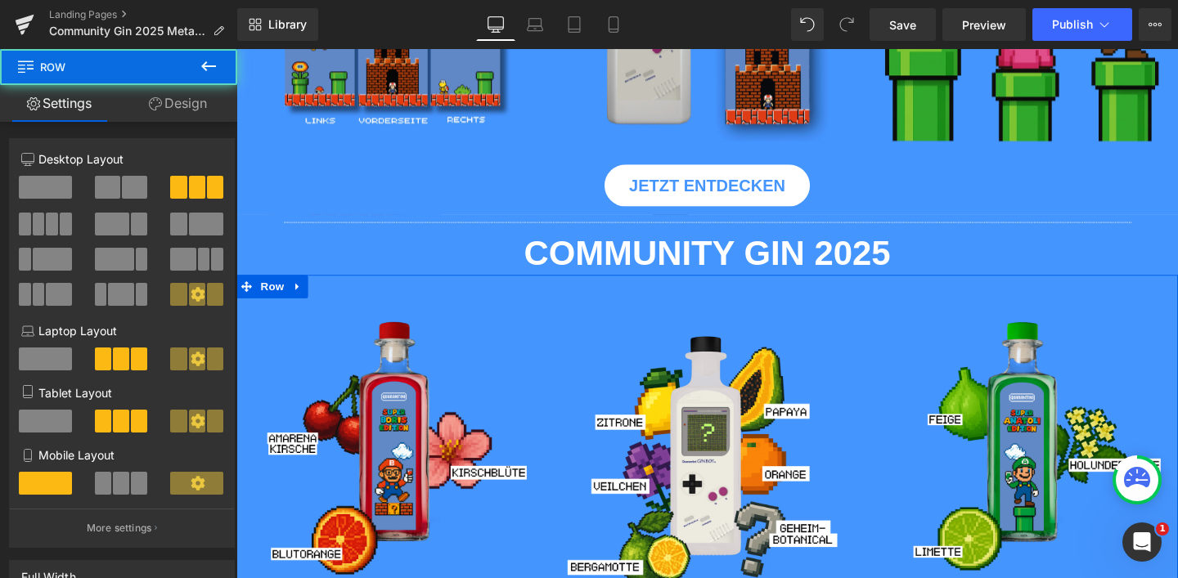
click at [196, 108] on link "Design" at bounding box center [178, 103] width 119 height 37
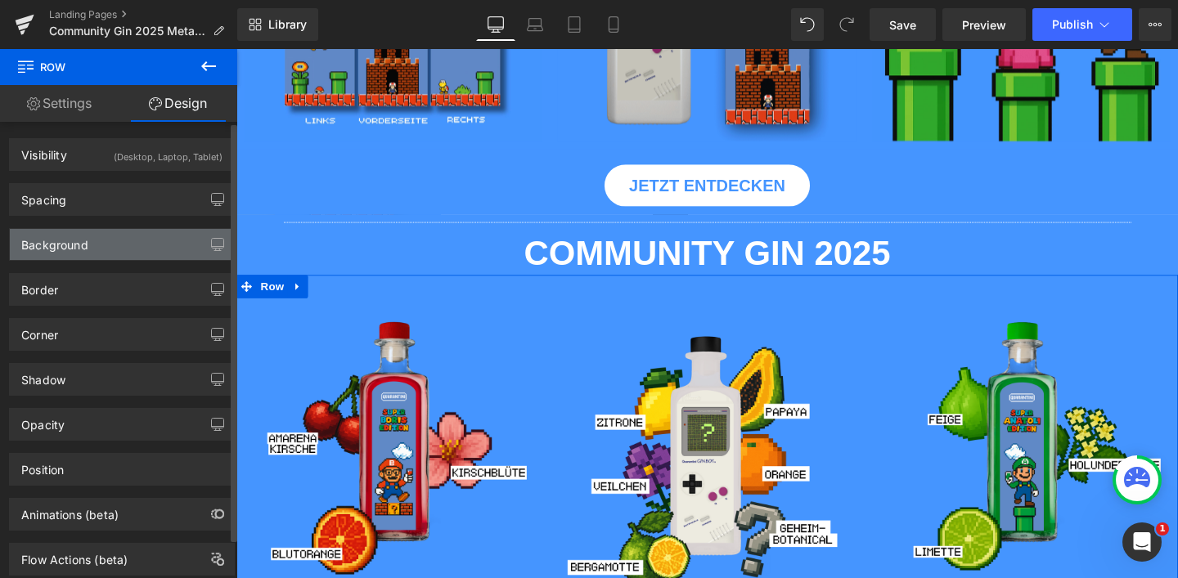
click at [142, 233] on div "Background" at bounding box center [122, 244] width 224 height 31
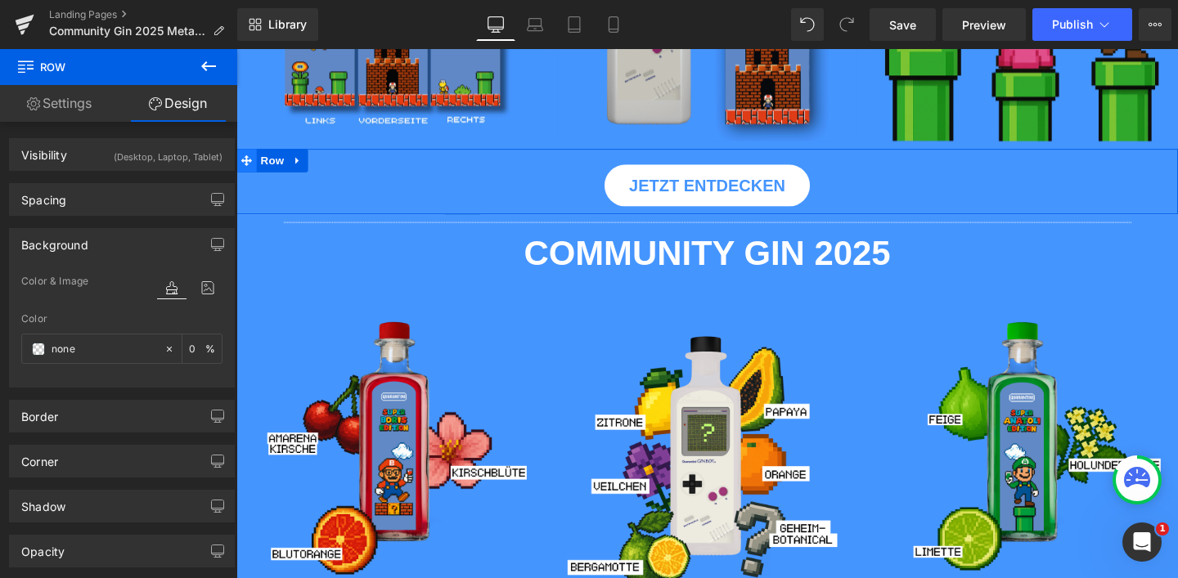
click at [244, 160] on icon at bounding box center [246, 166] width 11 height 12
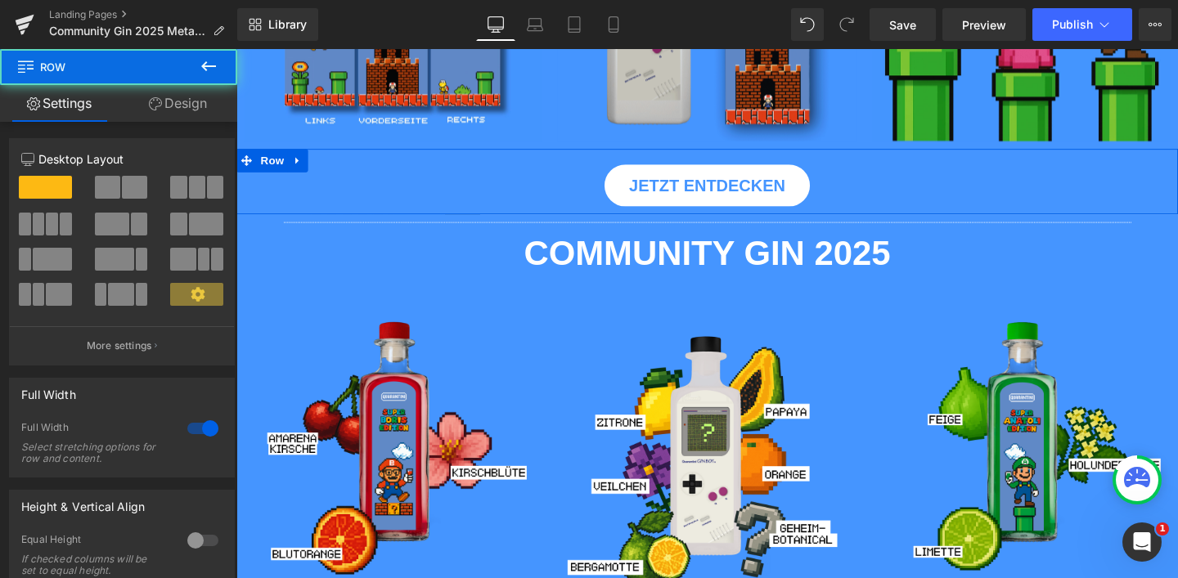
click at [214, 116] on link "Design" at bounding box center [178, 103] width 119 height 37
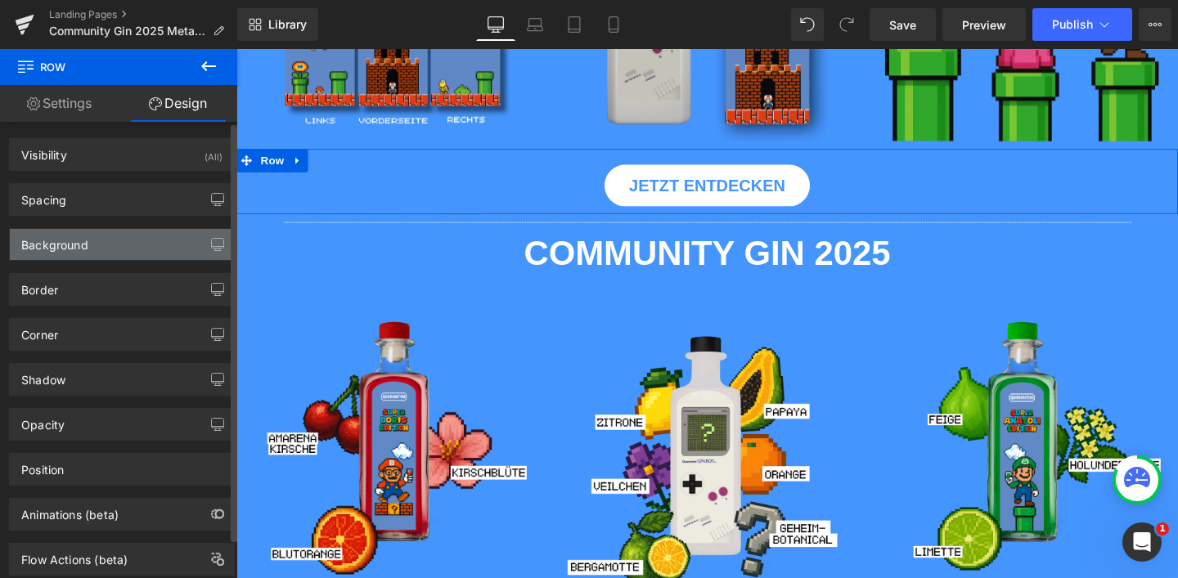
click at [158, 232] on div "Background" at bounding box center [122, 244] width 224 height 31
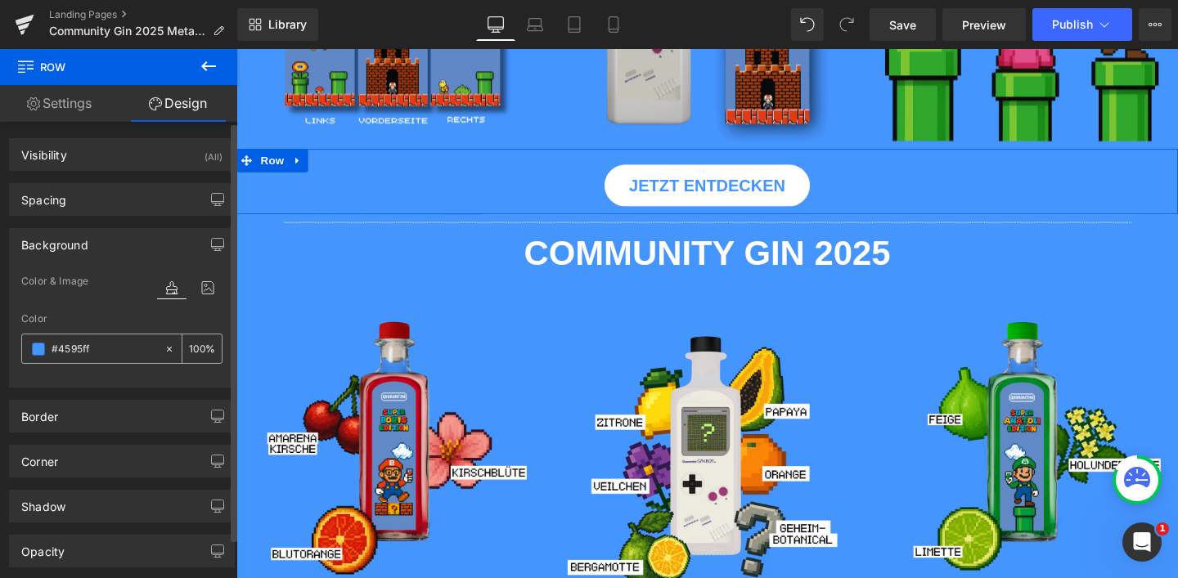
click at [116, 345] on input "#4595ff" at bounding box center [104, 349] width 105 height 18
paste input "a772bb"
type input "#a772bb"
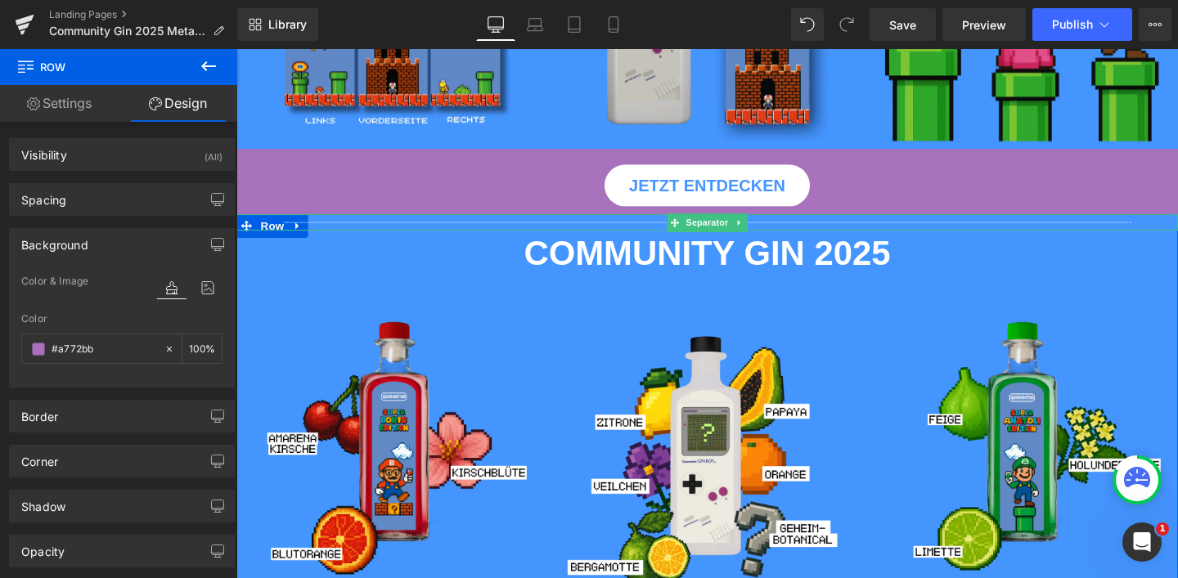
click at [244, 226] on div at bounding box center [731, 231] width 990 height 17
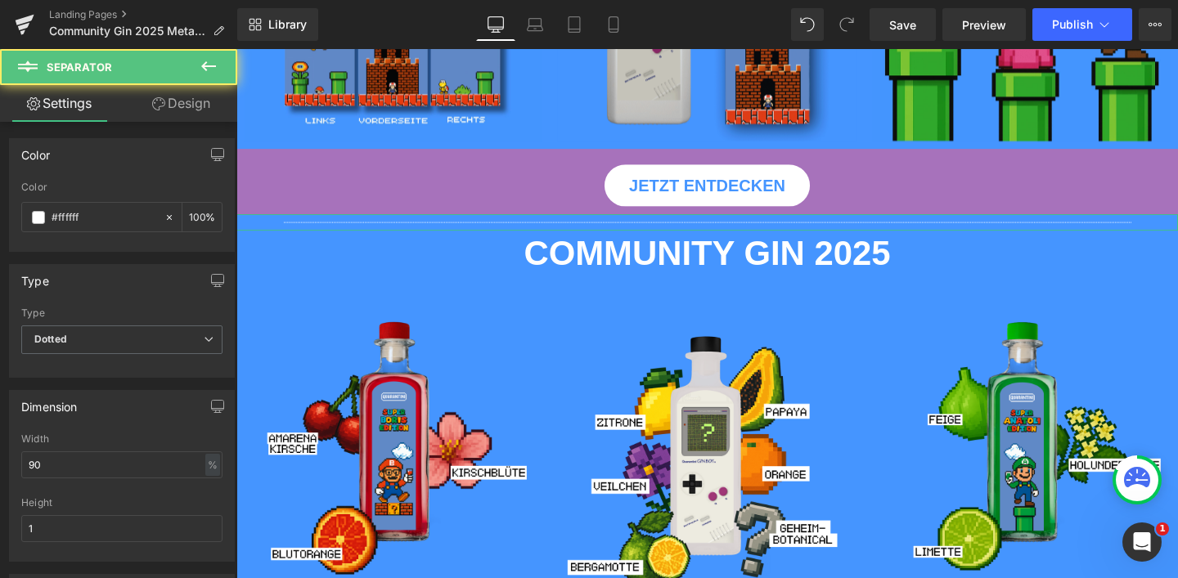
click at [192, 106] on link "Design" at bounding box center [181, 103] width 119 height 37
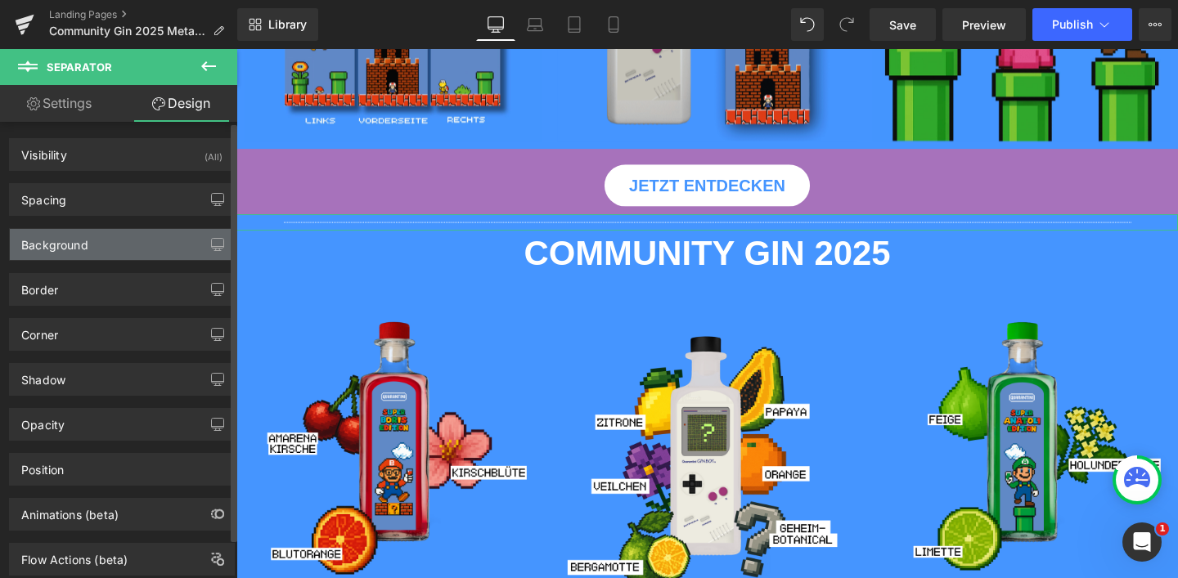
click at [92, 239] on div "Background" at bounding box center [122, 244] width 224 height 31
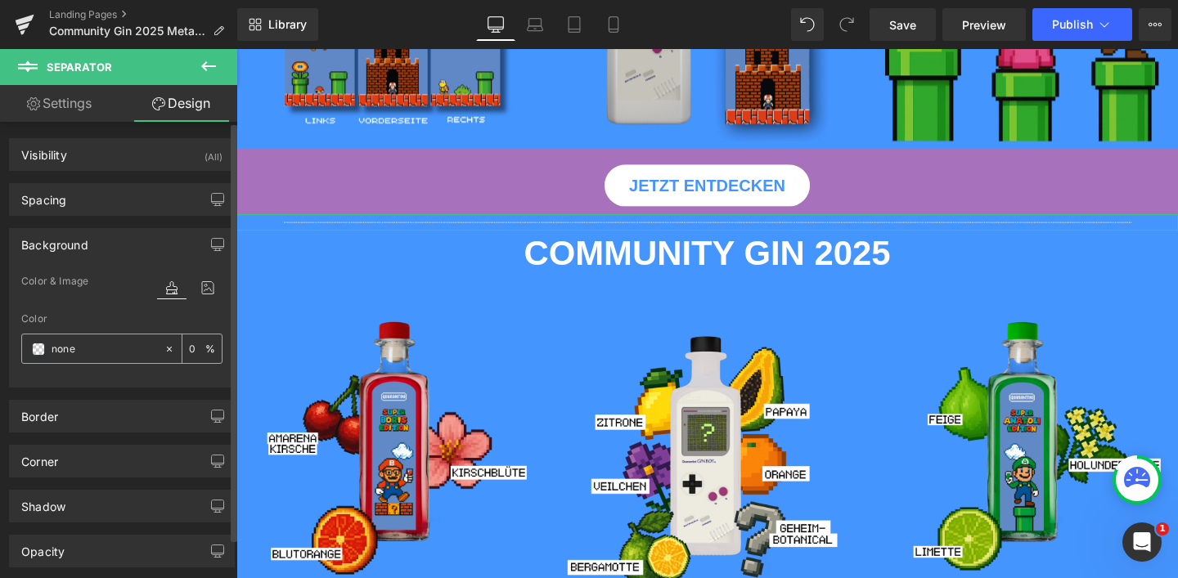
click at [83, 348] on input "none" at bounding box center [104, 349] width 105 height 18
paste input "#a772bb"
type input "#a772bb"
type input "100"
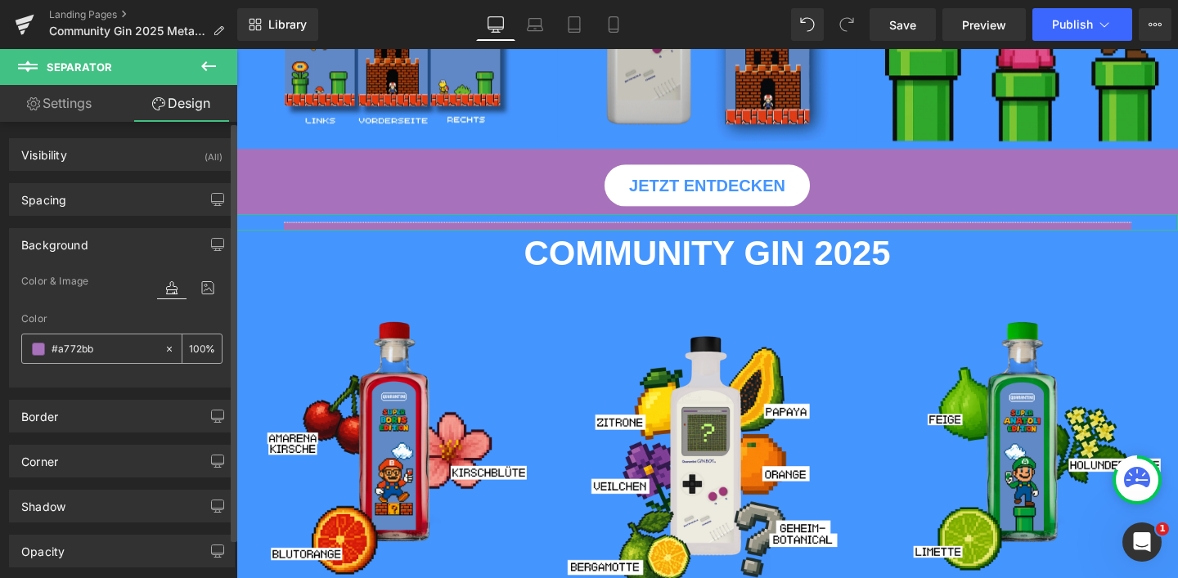
click at [164, 346] on icon at bounding box center [169, 349] width 11 height 11
type input "none"
type input "0"
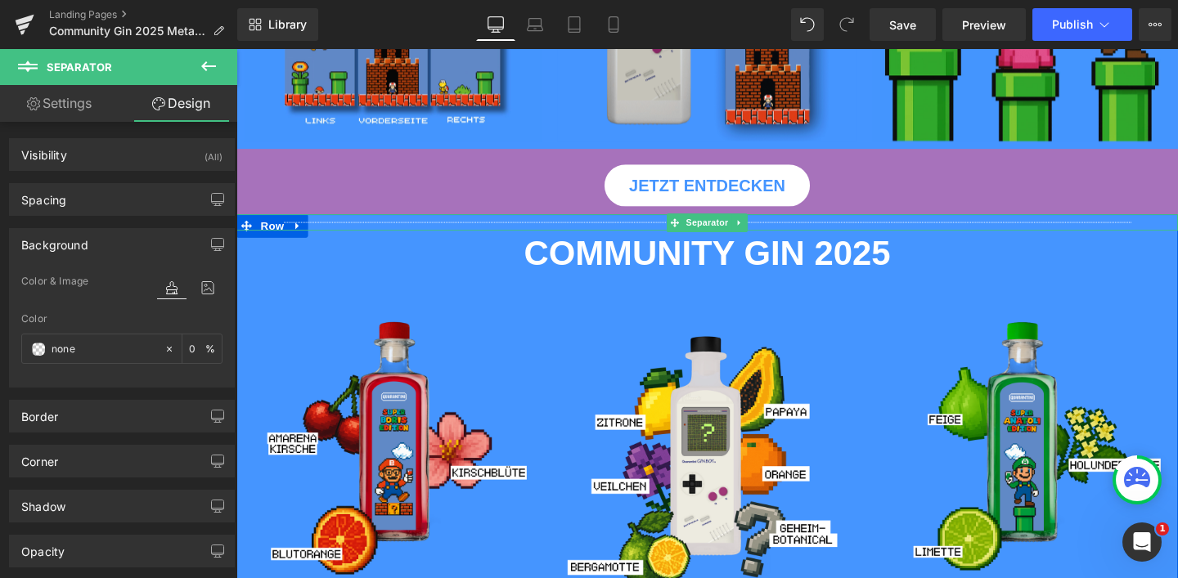
click at [245, 227] on div at bounding box center [731, 231] width 990 height 17
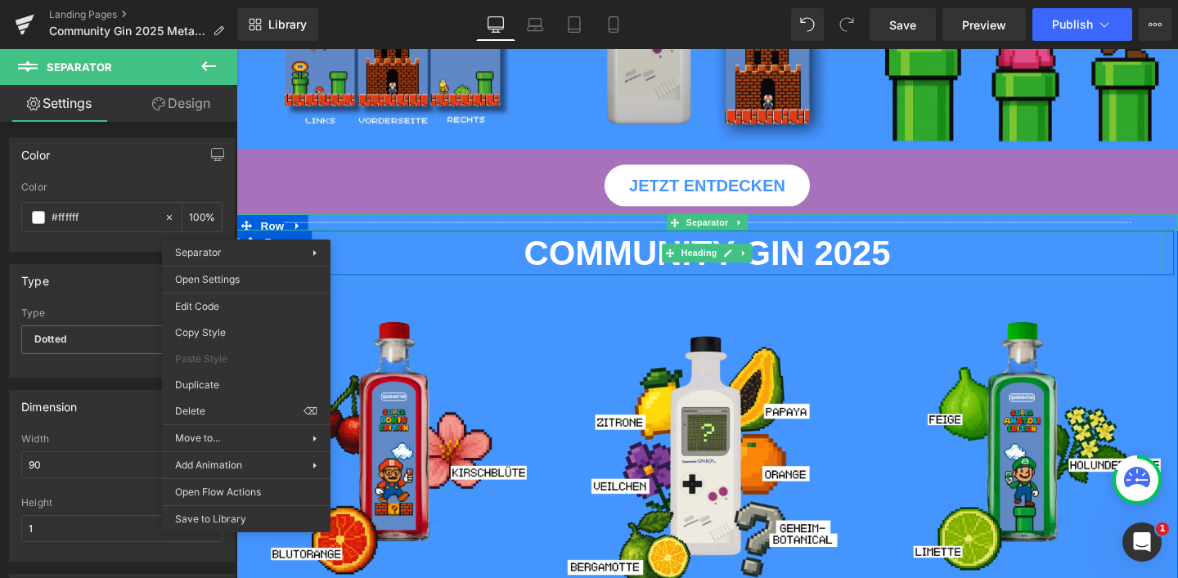
click at [407, 260] on h2 "COMMUNITY GIN 2025" at bounding box center [731, 263] width 957 height 47
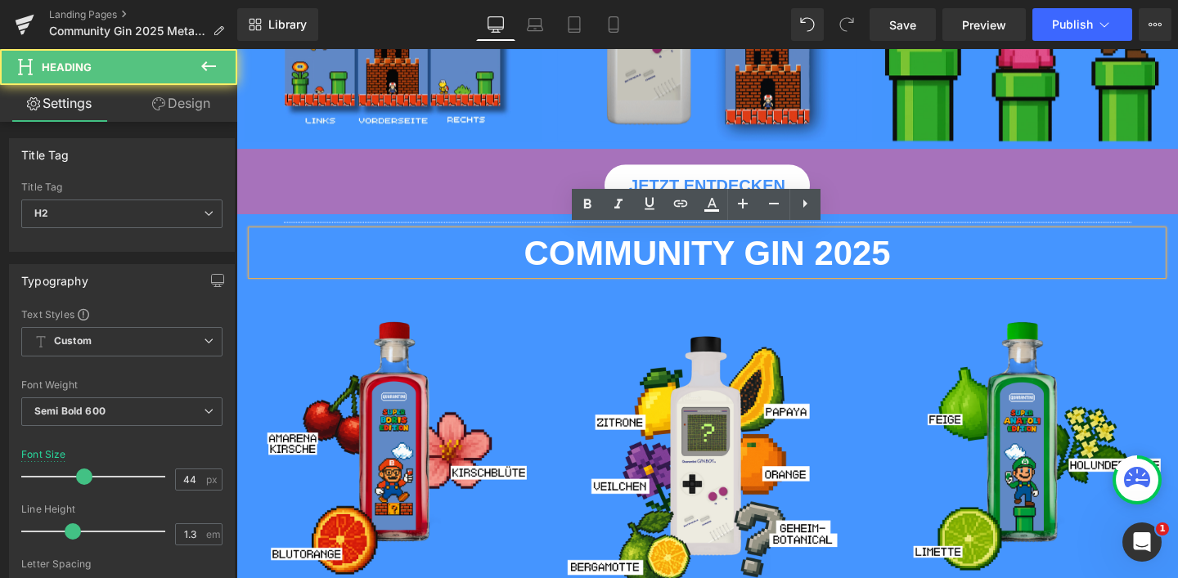
click at [241, 269] on div "COMMUNITY GIN 2025 Heading Image Image Image ‹ › [GEOGRAPHIC_DATA]" at bounding box center [732, 263] width 982 height 47
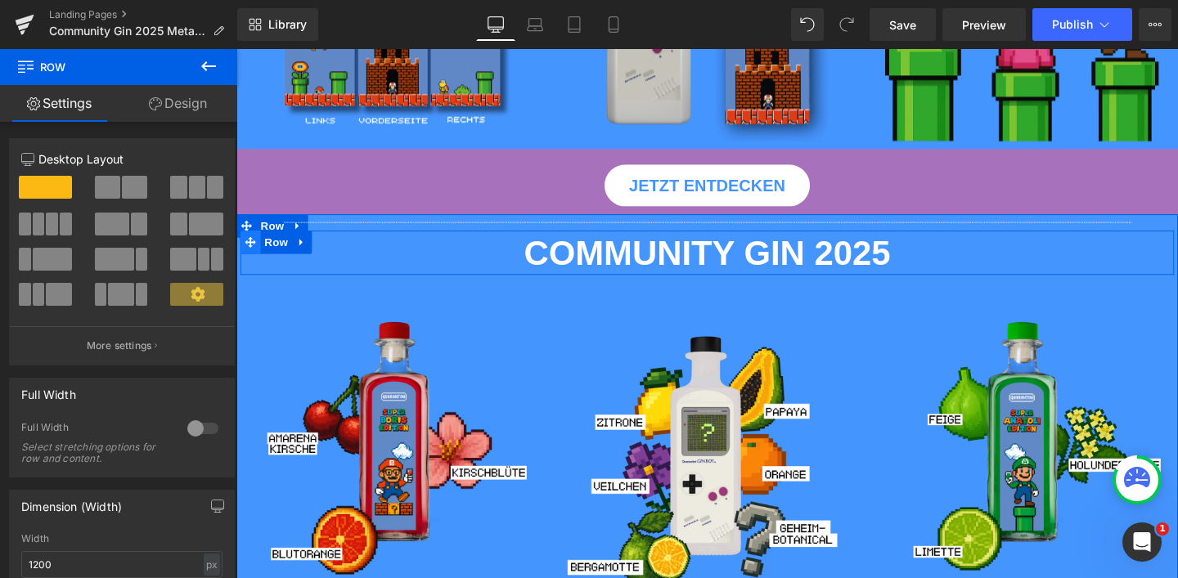
click at [245, 247] on icon at bounding box center [250, 251] width 11 height 11
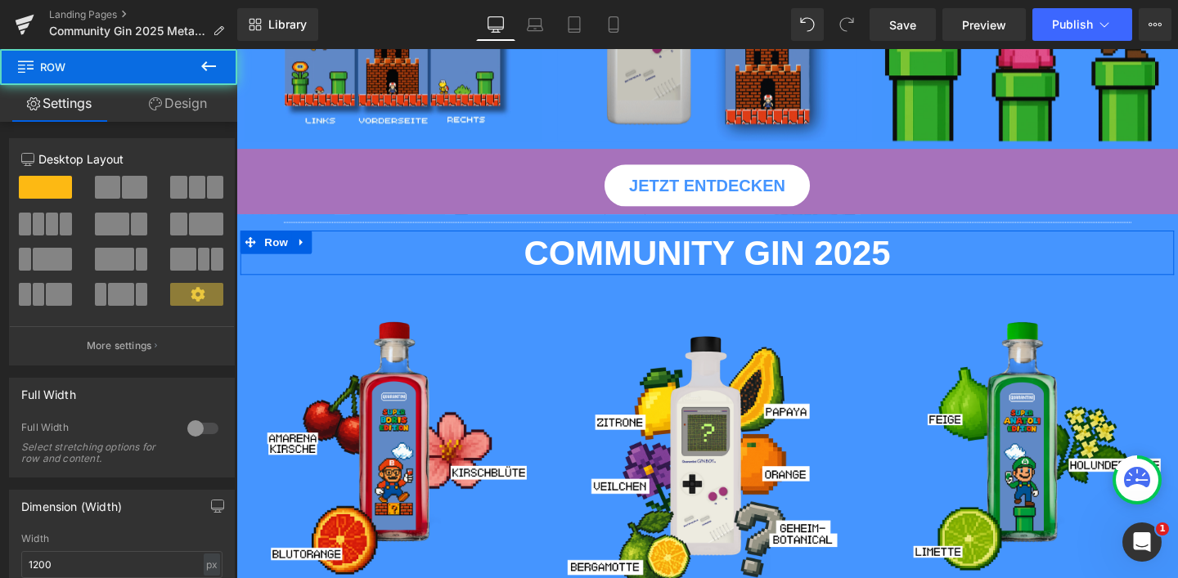
click at [224, 118] on link "Design" at bounding box center [178, 103] width 119 height 37
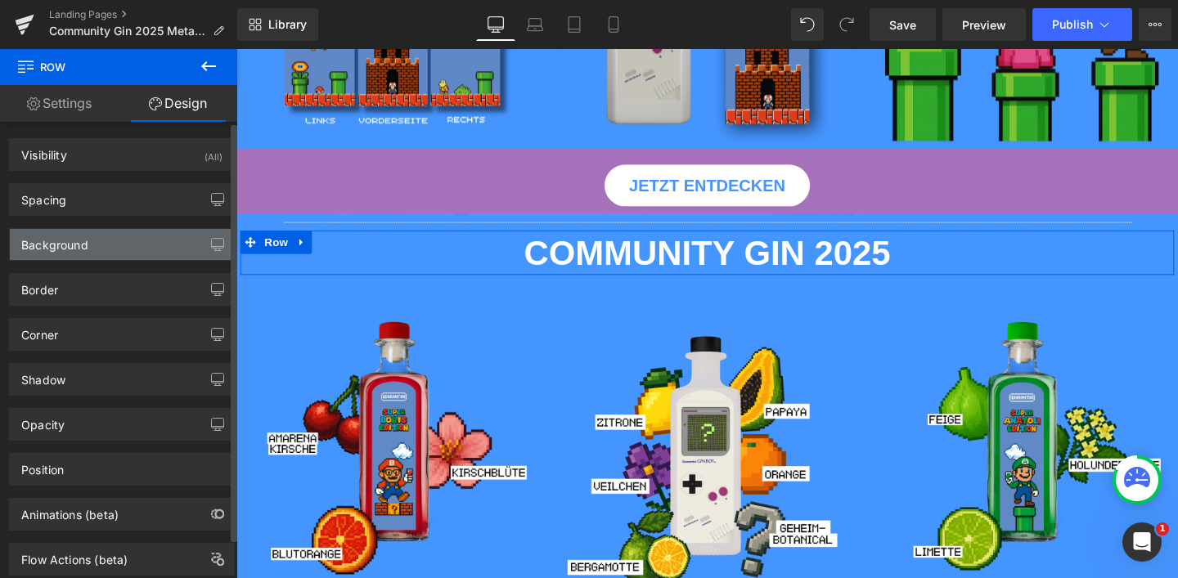
click at [166, 242] on div "Background" at bounding box center [122, 244] width 224 height 31
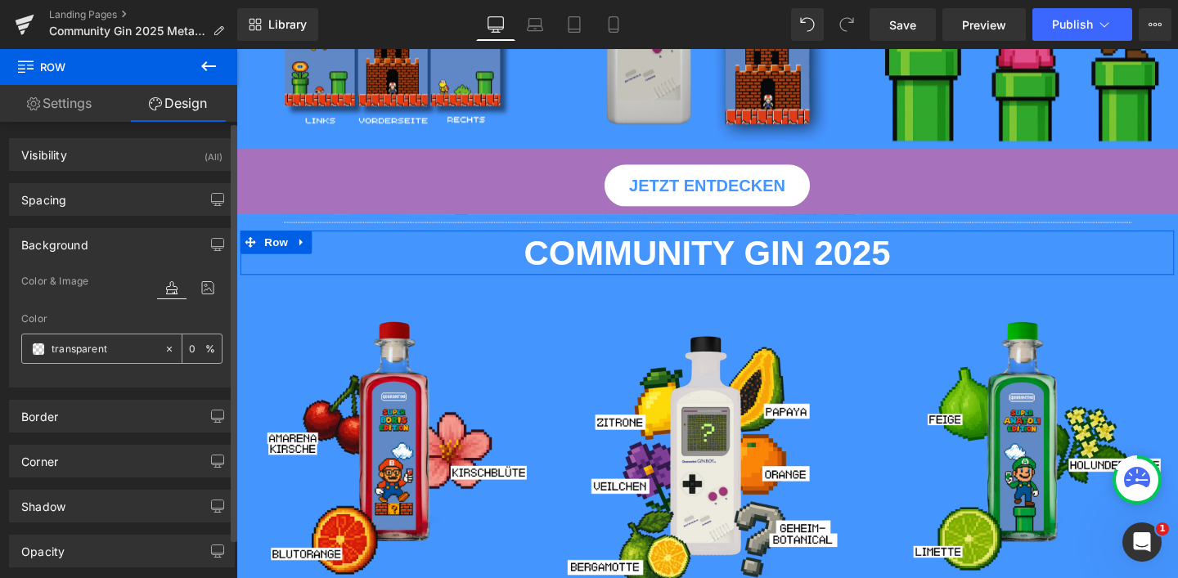
click at [129, 345] on input "transparent" at bounding box center [104, 349] width 105 height 18
paste input "#a772bb"
type input "#a772bb"
type input "100"
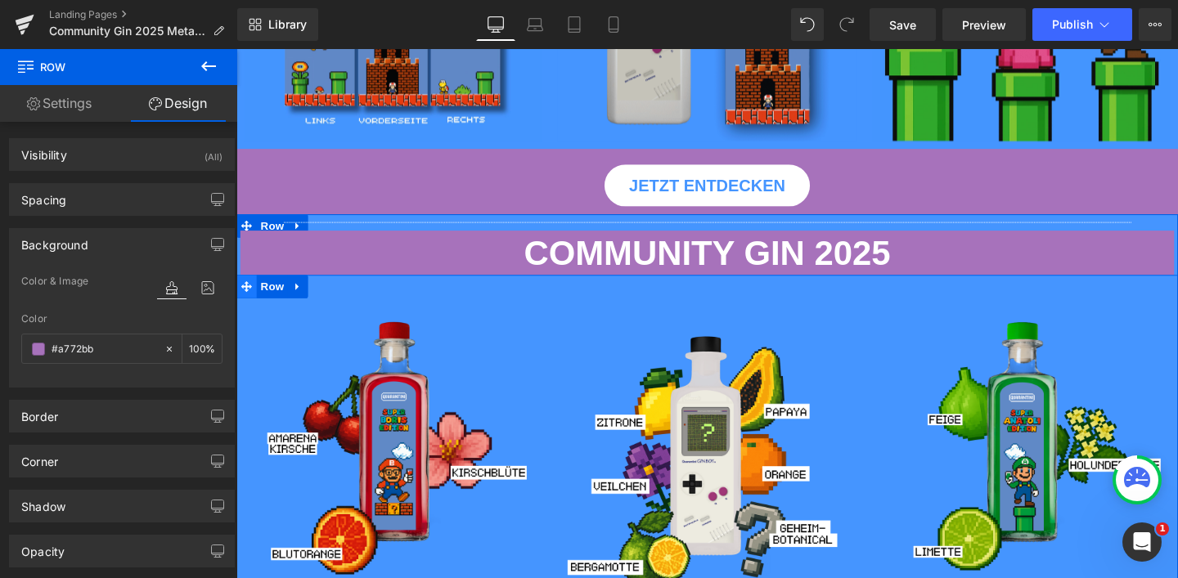
click at [246, 296] on icon at bounding box center [246, 299] width 11 height 12
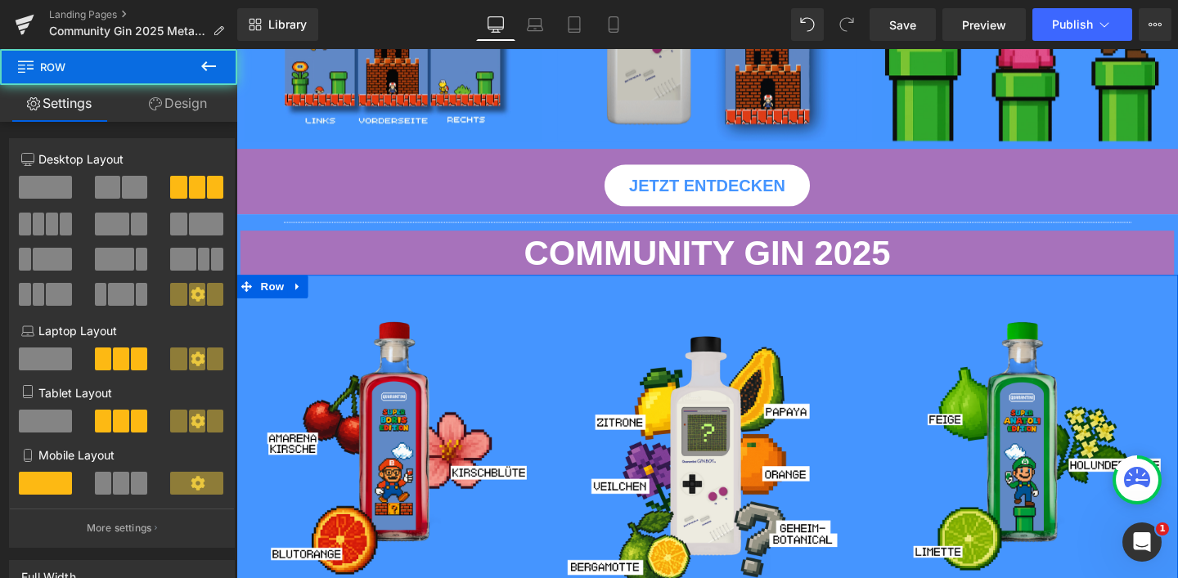
click at [189, 101] on link "Design" at bounding box center [178, 103] width 119 height 37
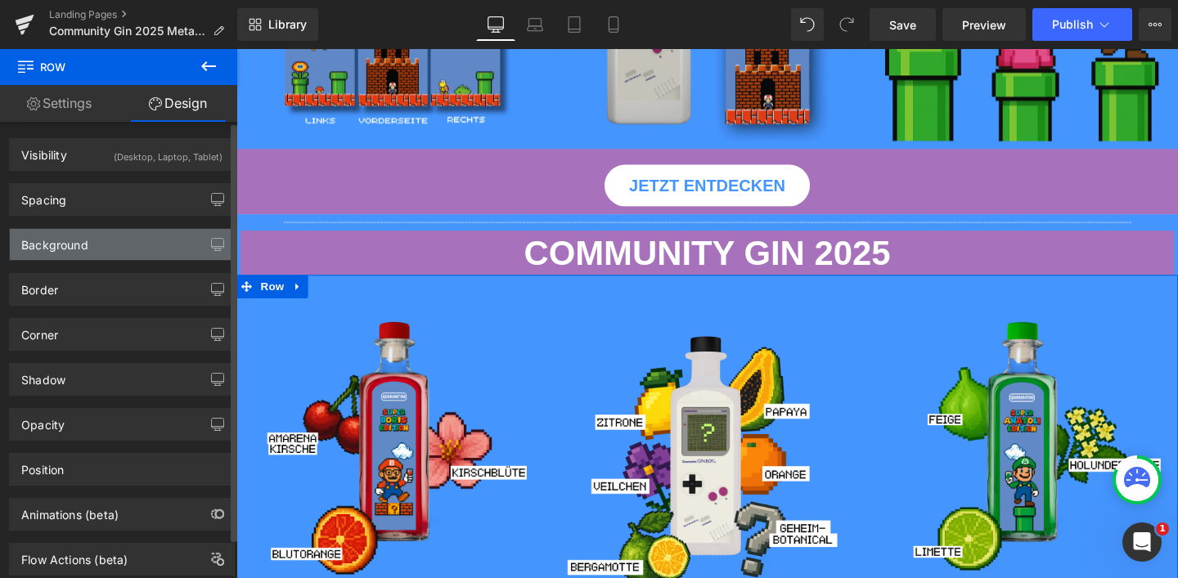
click at [133, 235] on div "Background" at bounding box center [122, 244] width 224 height 31
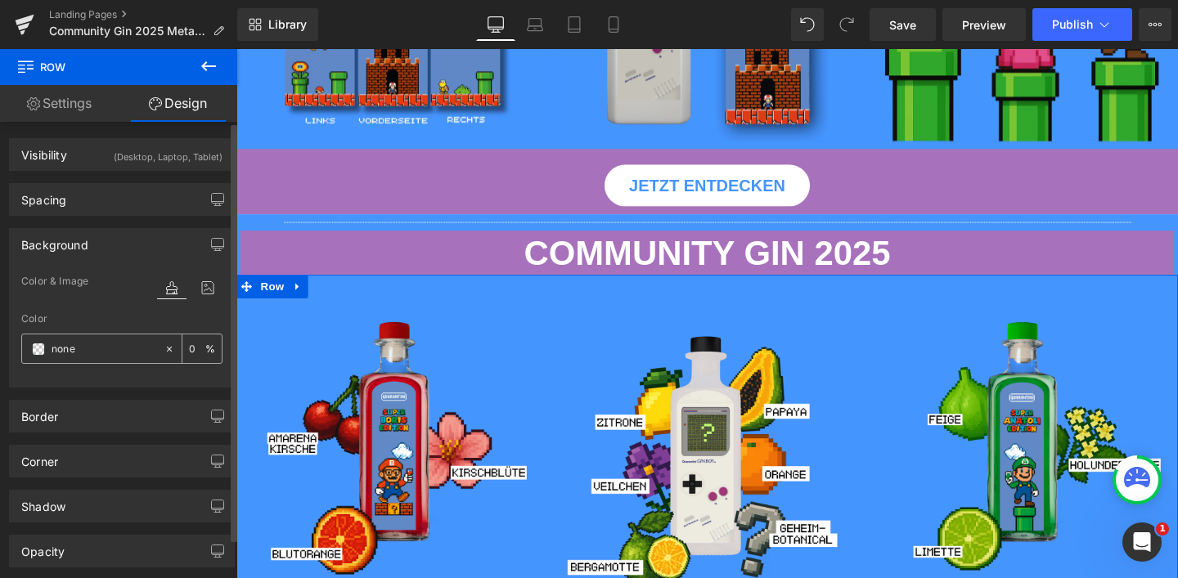
click at [104, 341] on input "none" at bounding box center [104, 349] width 105 height 18
paste input "#a772bb"
type input "#a772bb"
type input "100"
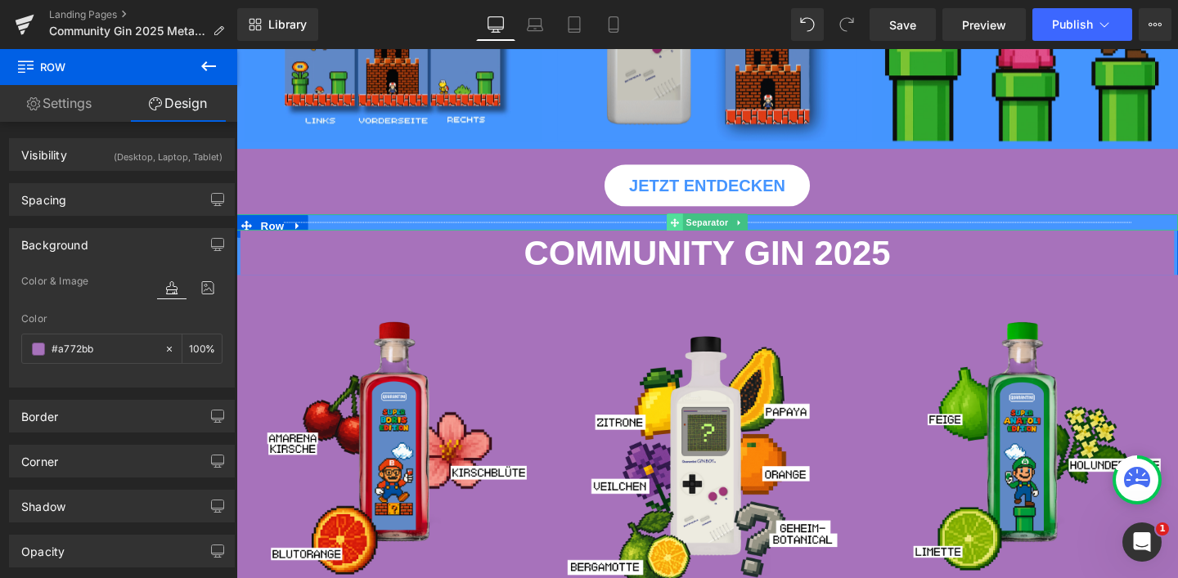
click at [693, 227] on icon at bounding box center [697, 232] width 9 height 10
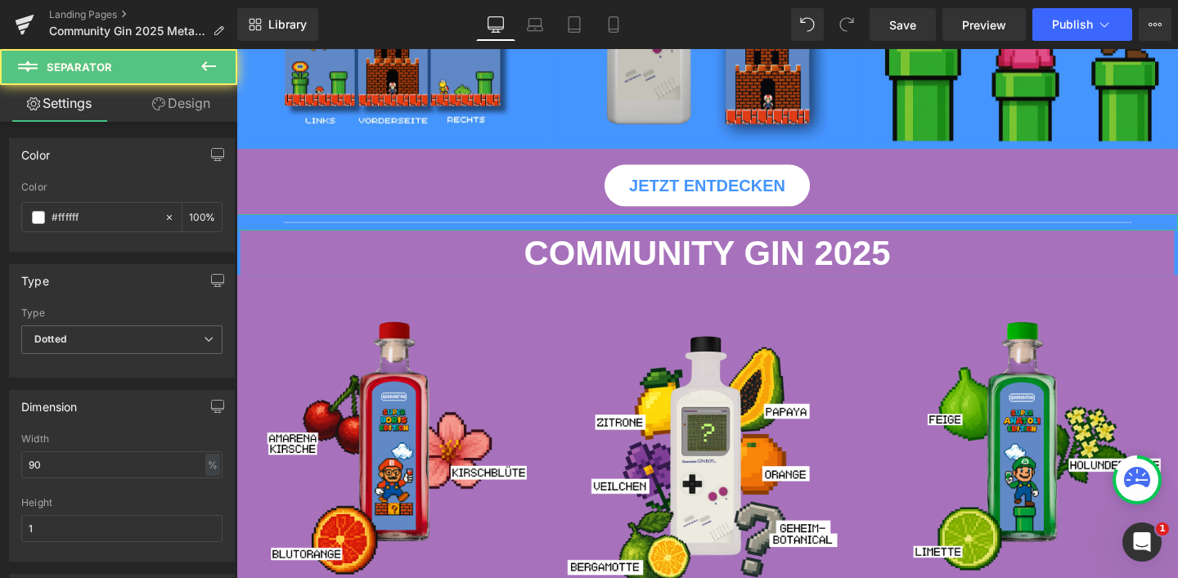
click at [214, 105] on link "Design" at bounding box center [181, 103] width 119 height 37
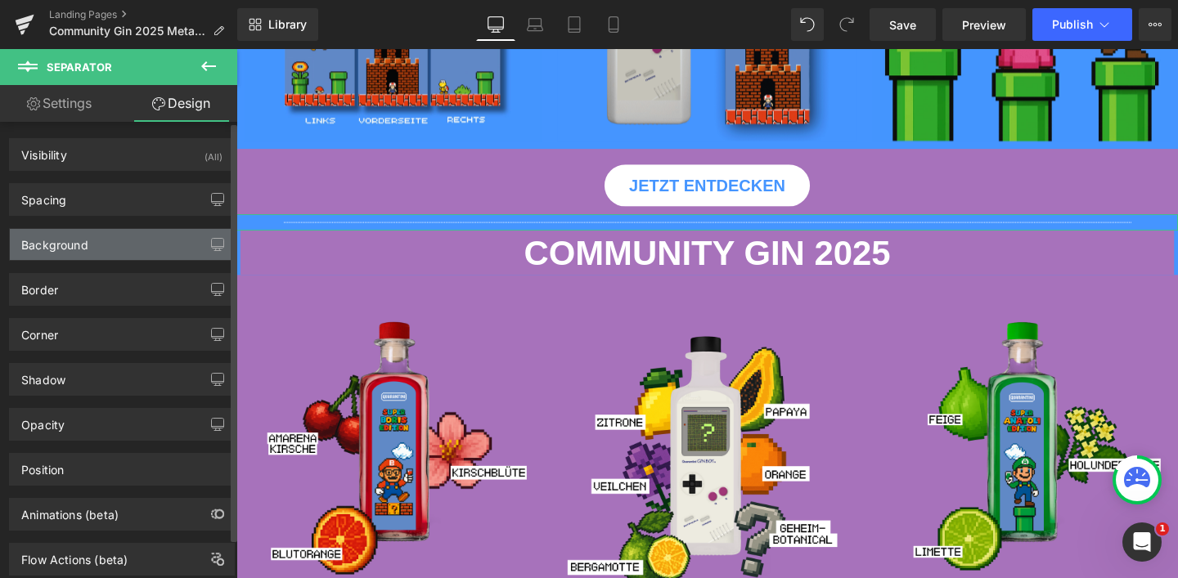
click at [142, 234] on div "Background" at bounding box center [122, 244] width 224 height 31
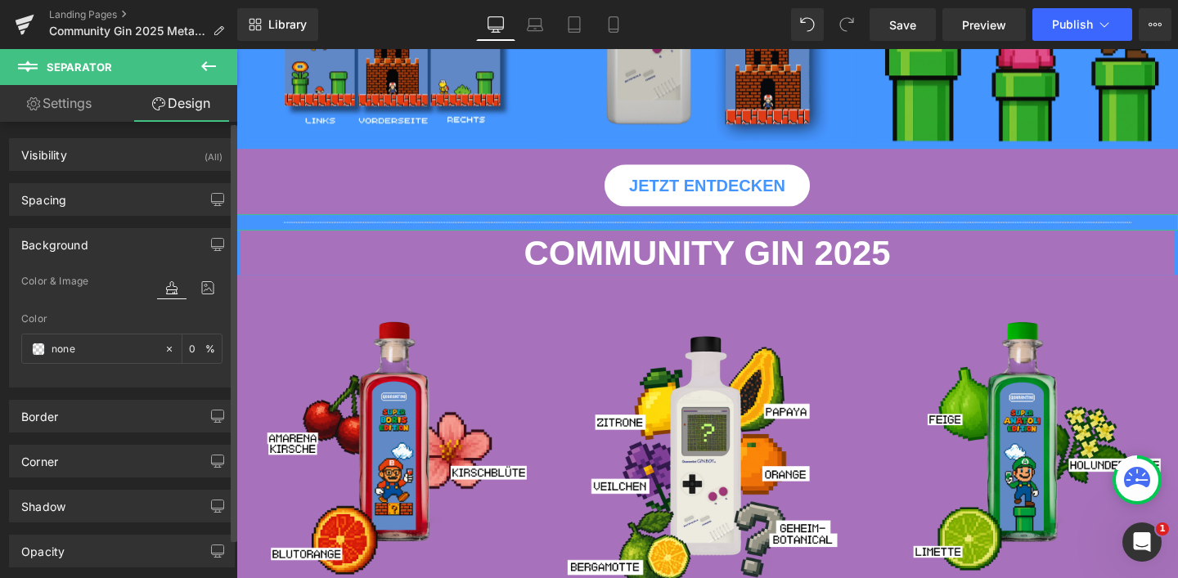
click at [116, 333] on div "Color none 0 %" at bounding box center [121, 348] width 201 height 70
click at [111, 341] on input "none" at bounding box center [104, 349] width 105 height 18
paste input "#a772bb"
type input "#a772bb"
type input "100"
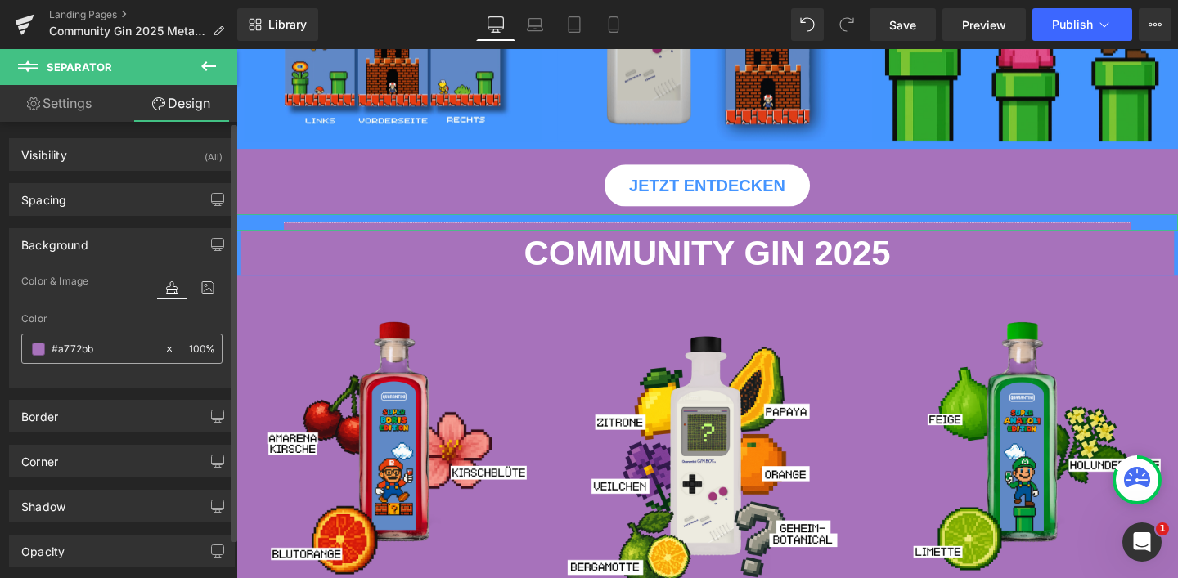
click at [164, 341] on div at bounding box center [173, 349] width 19 height 29
type input "none"
type input "0"
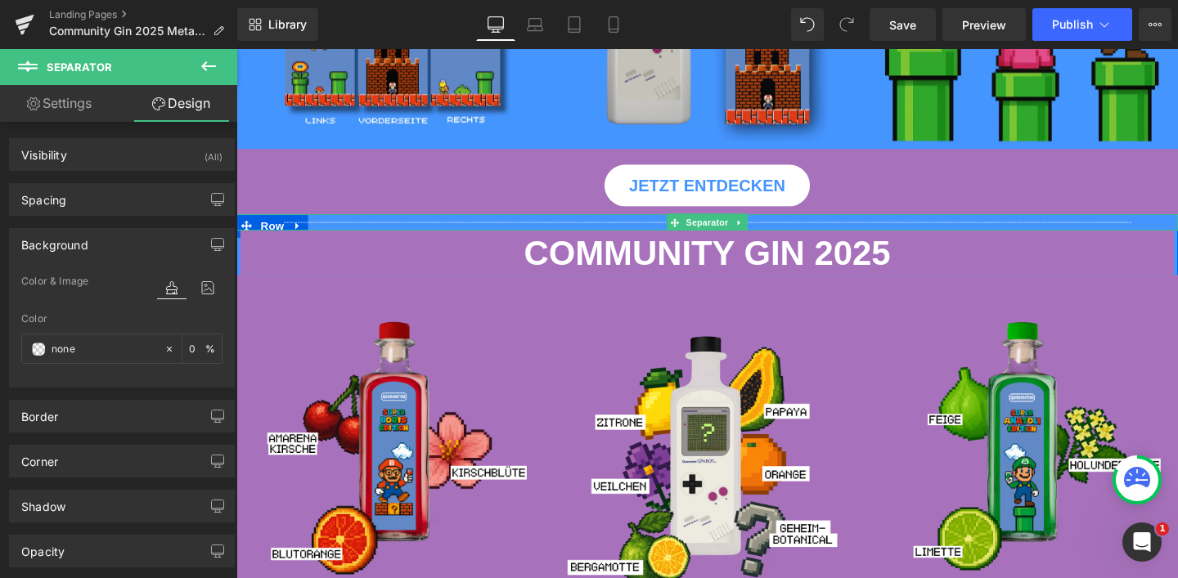
click at [266, 225] on div at bounding box center [731, 231] width 990 height 17
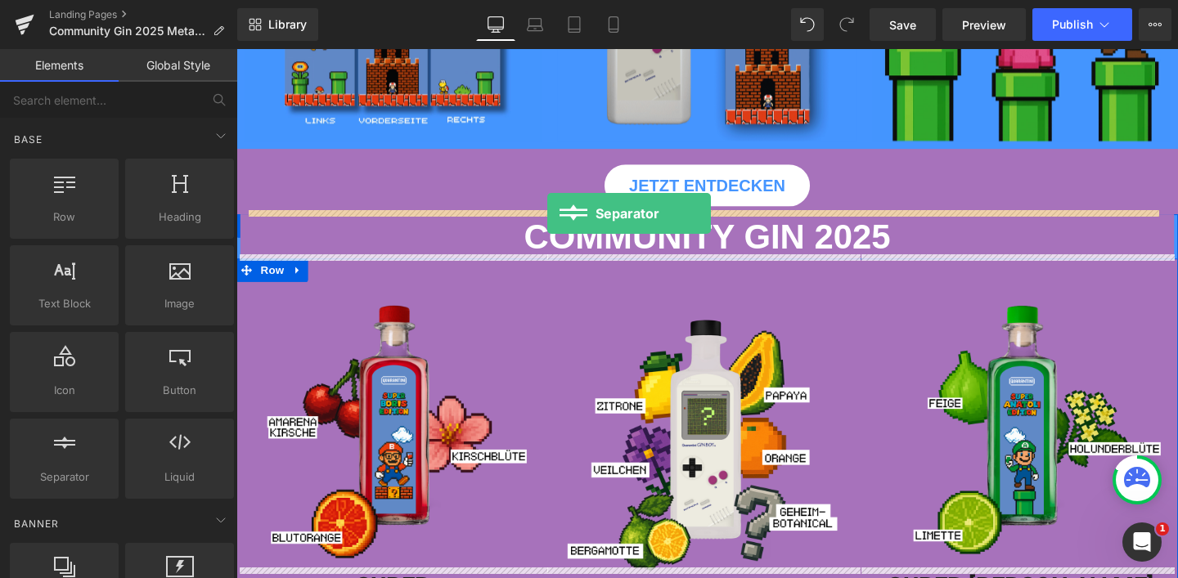
drag, startPoint x: 304, startPoint y: 518, endPoint x: 562, endPoint y: 221, distance: 393.2
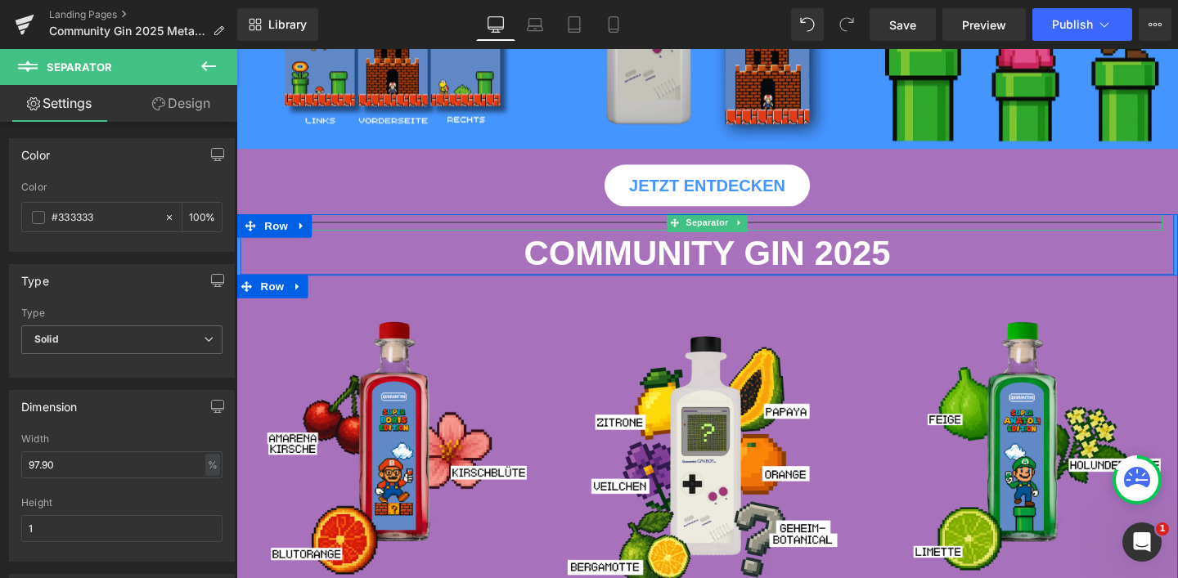
click at [569, 231] on hr at bounding box center [731, 235] width 957 height 9
click at [245, 229] on icon at bounding box center [250, 234] width 11 height 11
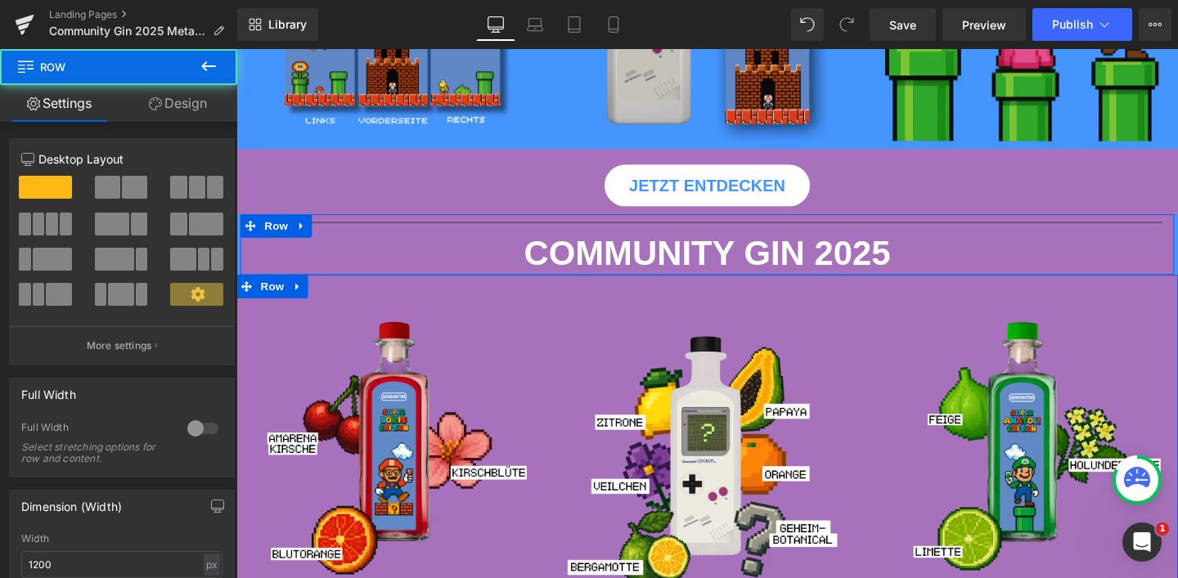
click at [193, 104] on link "Design" at bounding box center [178, 103] width 119 height 37
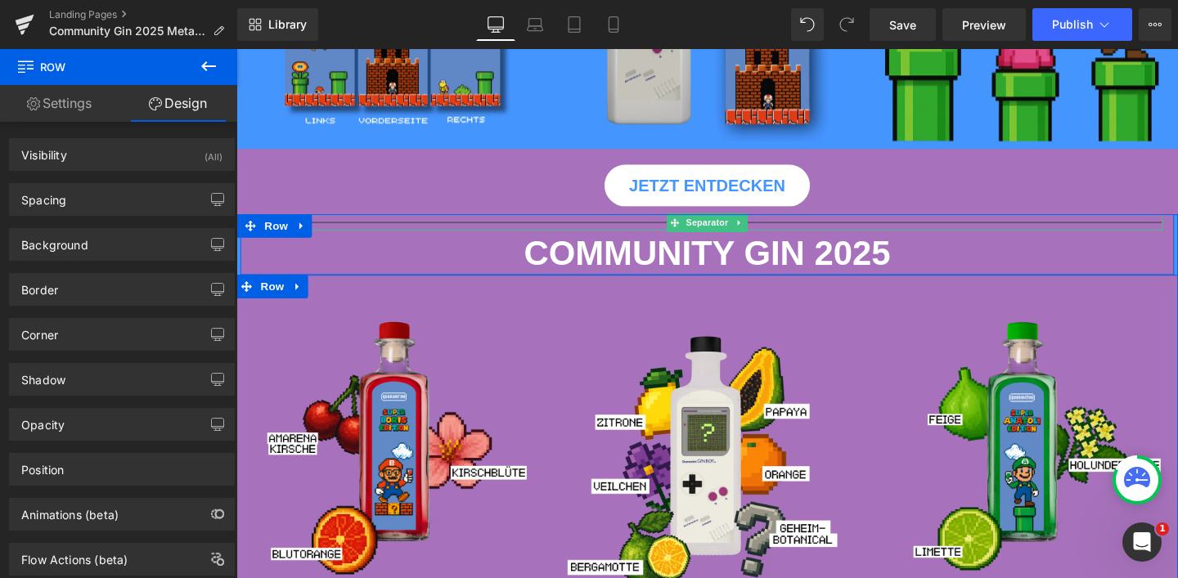
click at [370, 231] on hr at bounding box center [731, 235] width 957 height 9
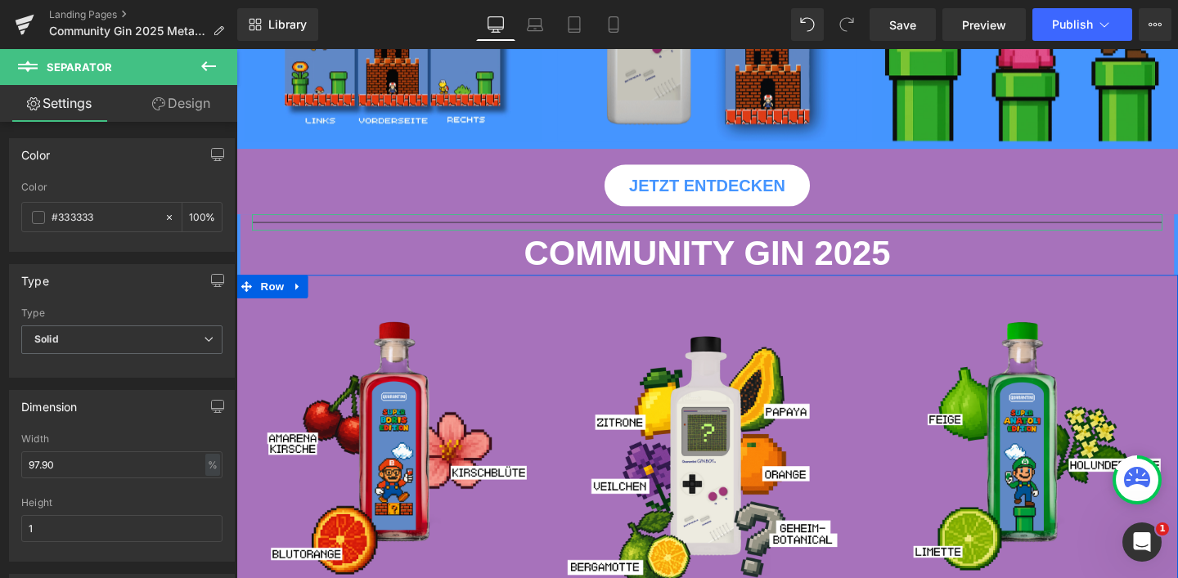
drag, startPoint x: 120, startPoint y: 221, endPoint x: 9, endPoint y: 213, distance: 111.6
click at [10, 213] on div "rgb(51, 51, 51) Color #333333 100 %" at bounding box center [122, 217] width 224 height 70
type input "FF"
type input "0"
type input "FFF"
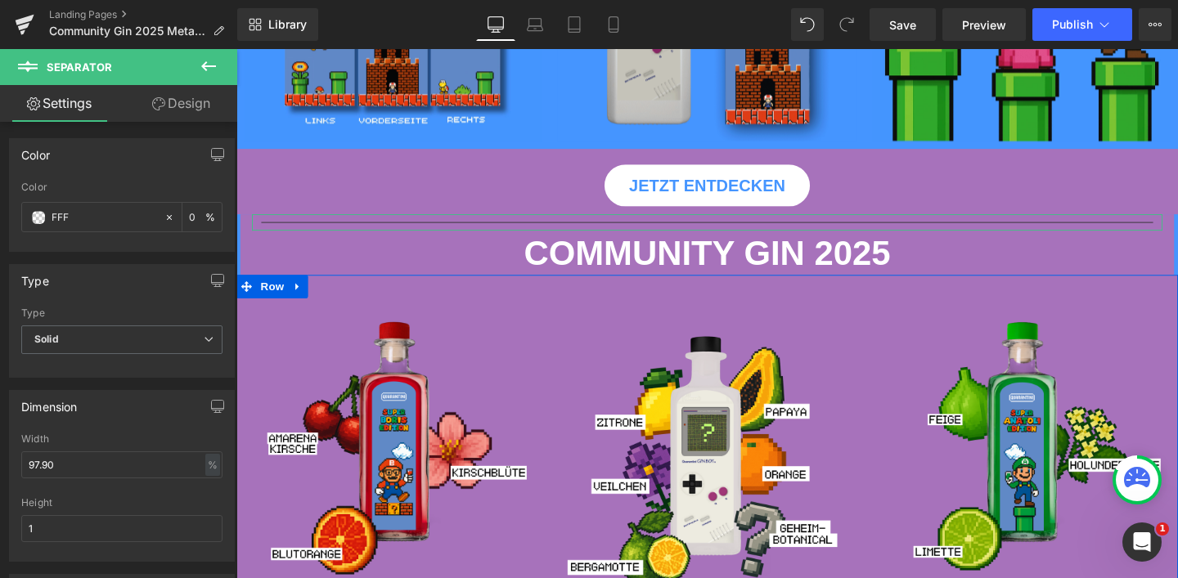
type input "100"
click at [82, 331] on span "Solid" at bounding box center [121, 340] width 201 height 29
type input "#ffffff"
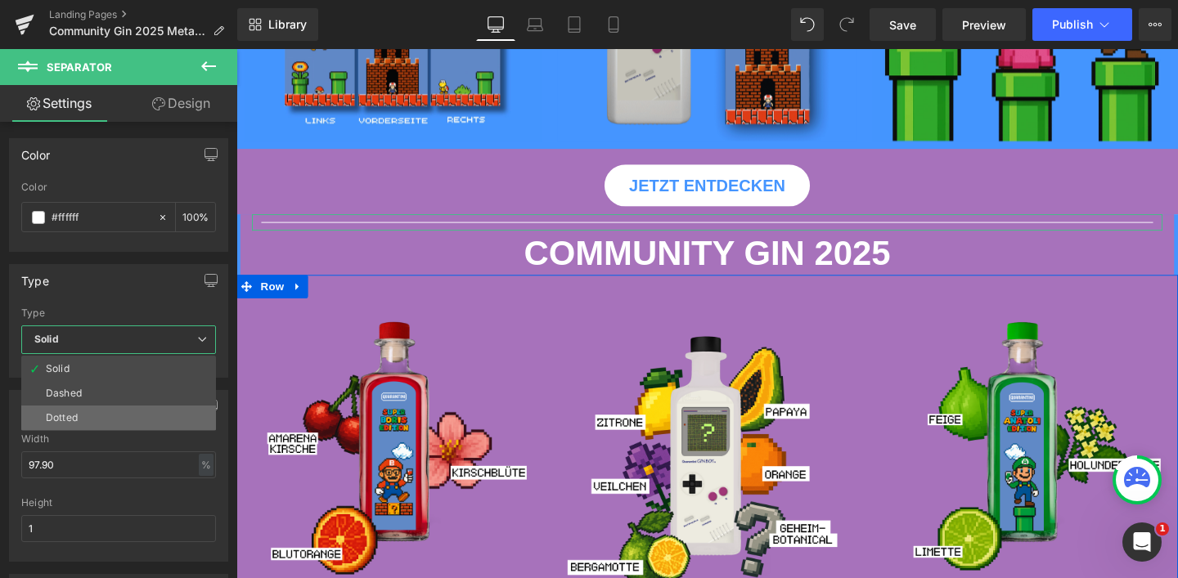
click at [80, 409] on li "Dotted" at bounding box center [118, 418] width 195 height 25
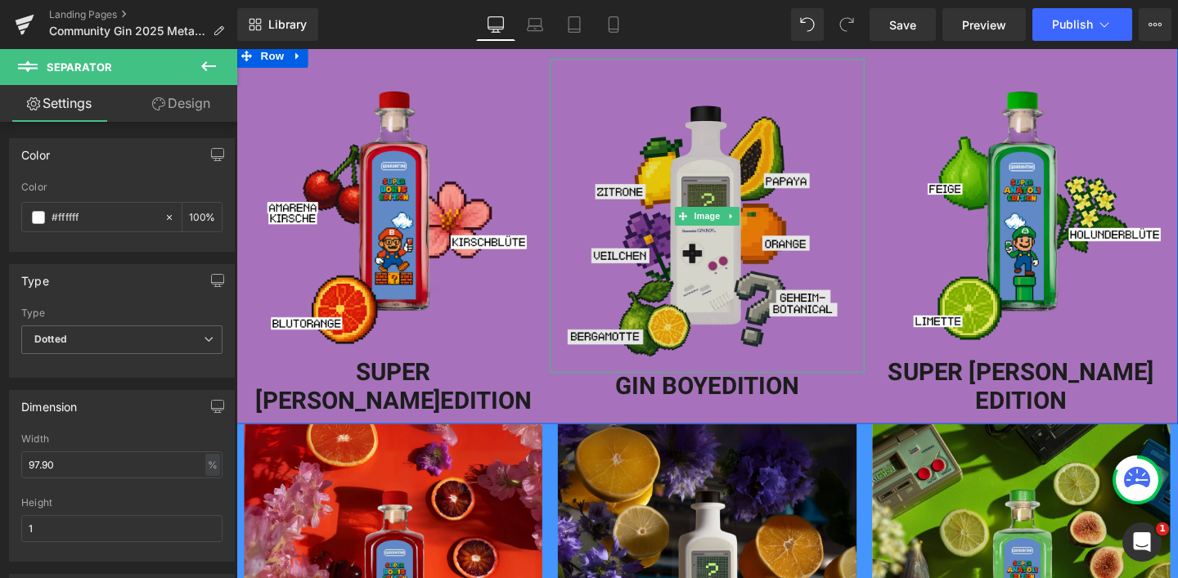
scroll to position [875, 0]
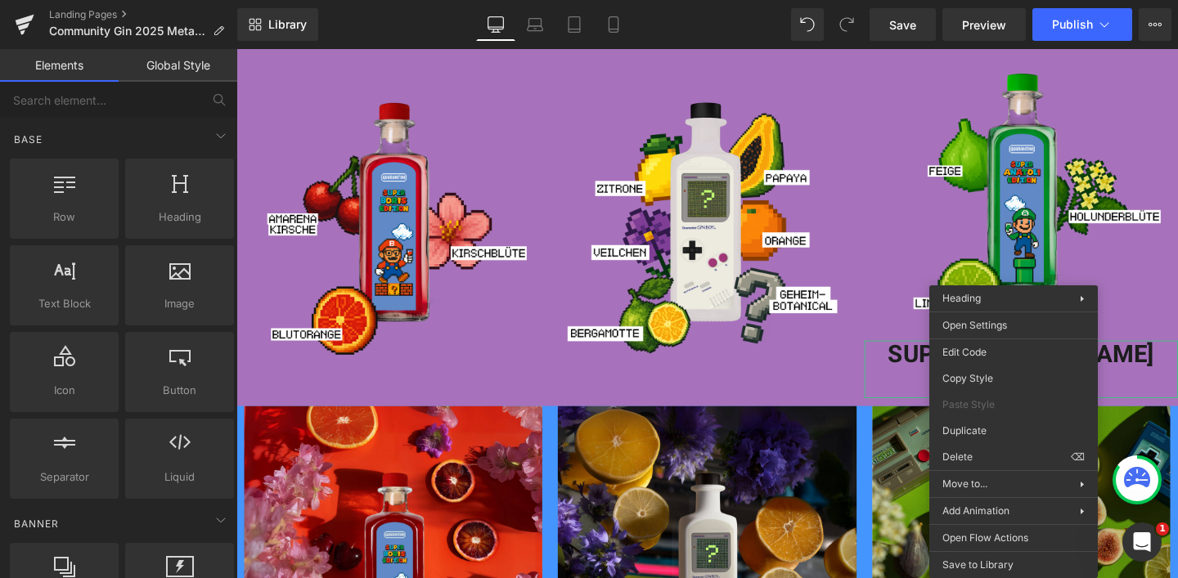
drag, startPoint x: 1217, startPoint y: 506, endPoint x: 1019, endPoint y: 477, distance: 200.1
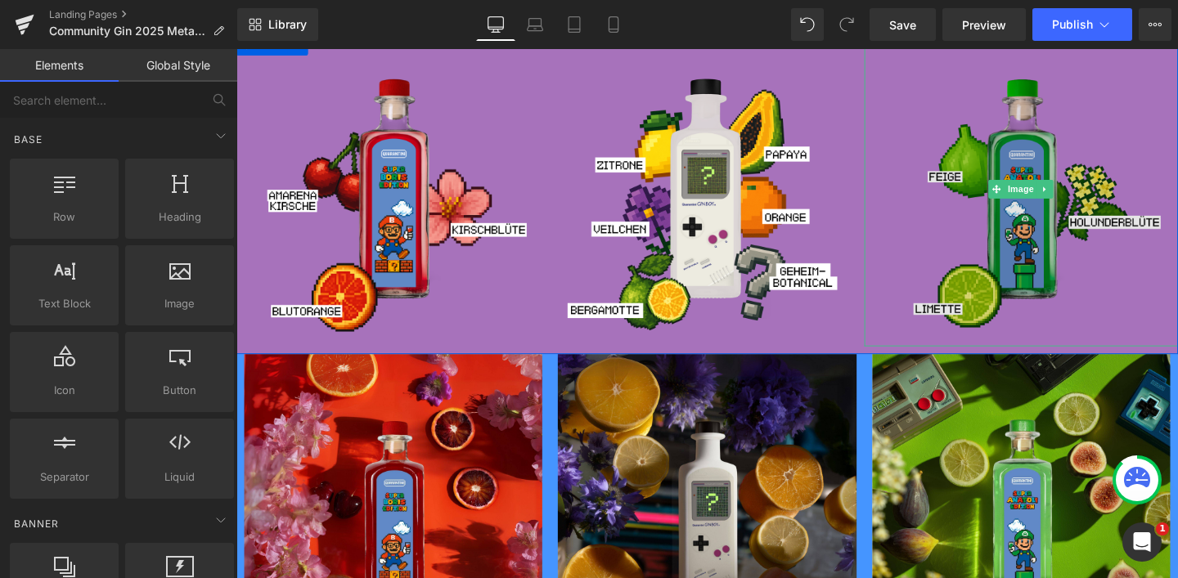
scroll to position [858, 0]
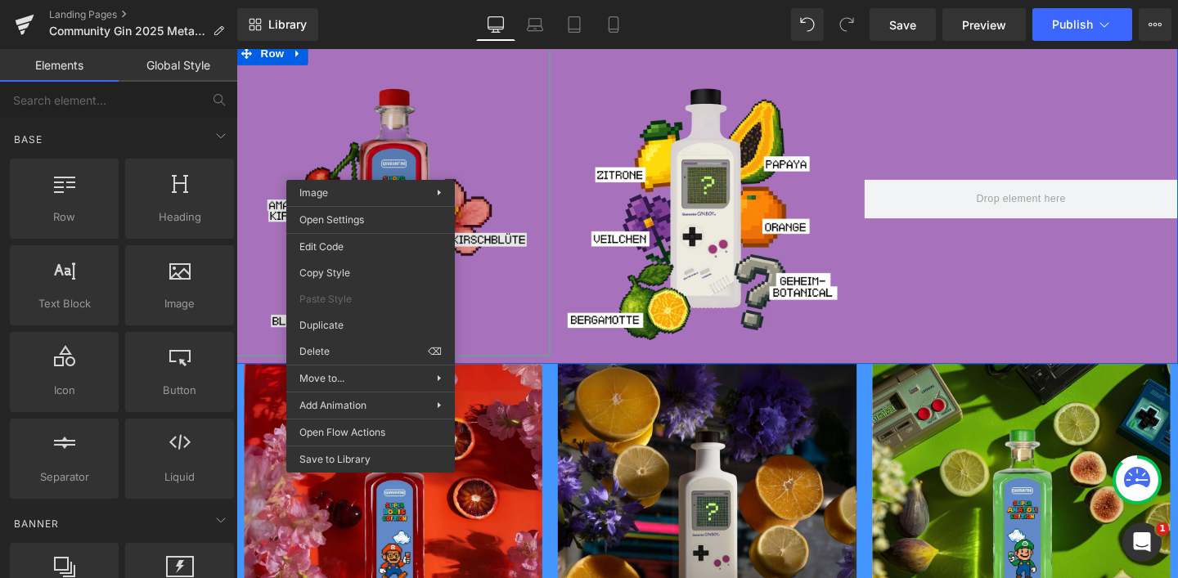
drag, startPoint x: 373, startPoint y: 167, endPoint x: 618, endPoint y: 275, distance: 267.4
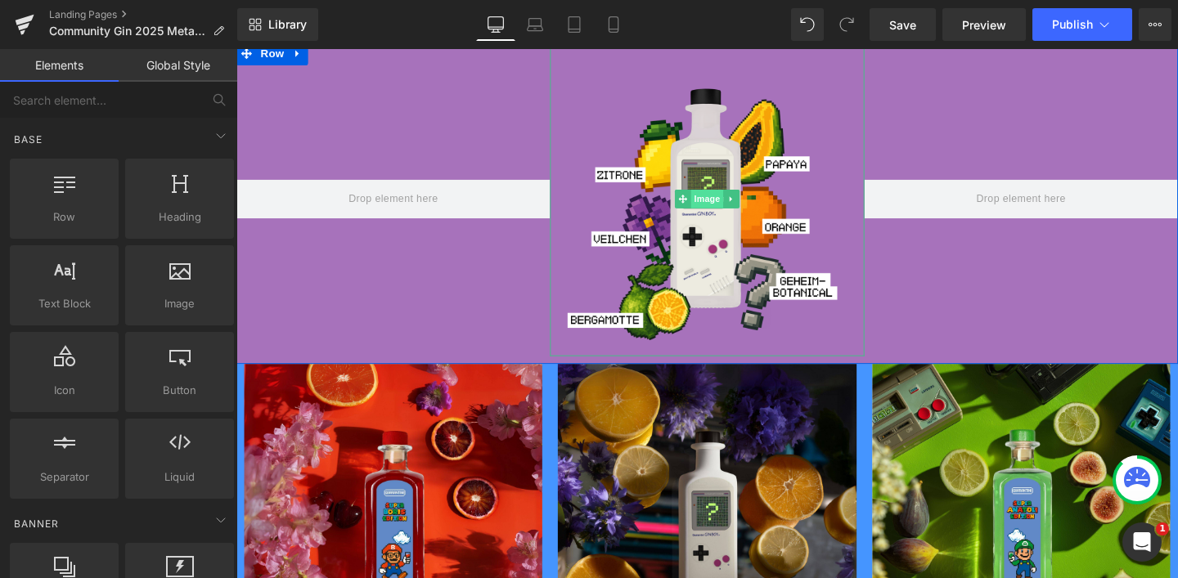
click at [722, 197] on span "Image" at bounding box center [731, 207] width 34 height 20
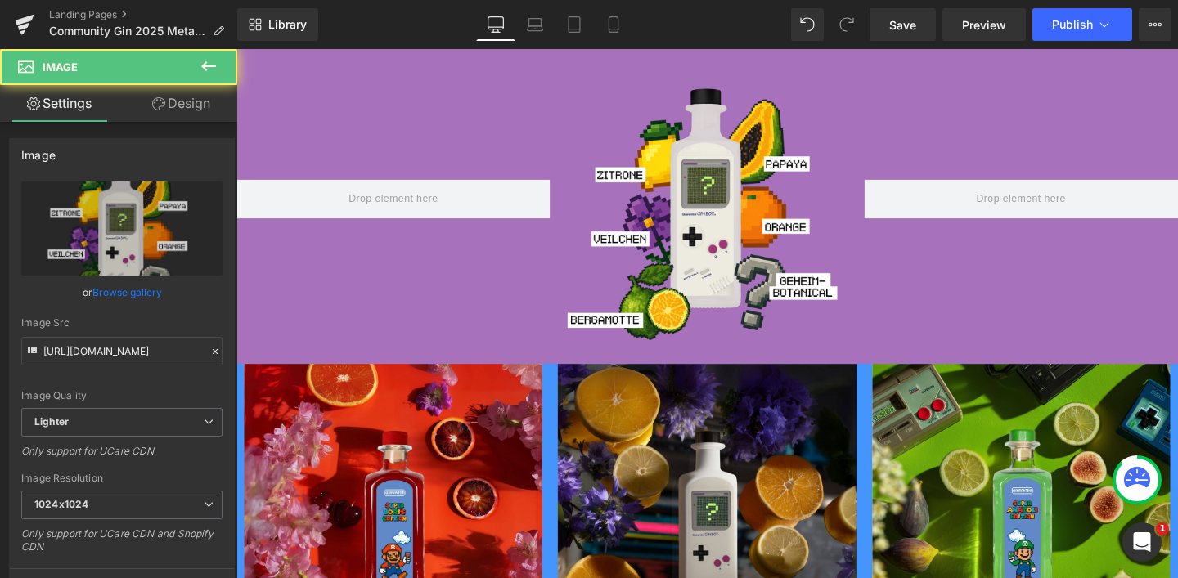
click at [254, 47] on div "Library Desktop Desktop Laptop Tablet Mobile Save Preview Publish Scheduled Vie…" at bounding box center [707, 24] width 941 height 49
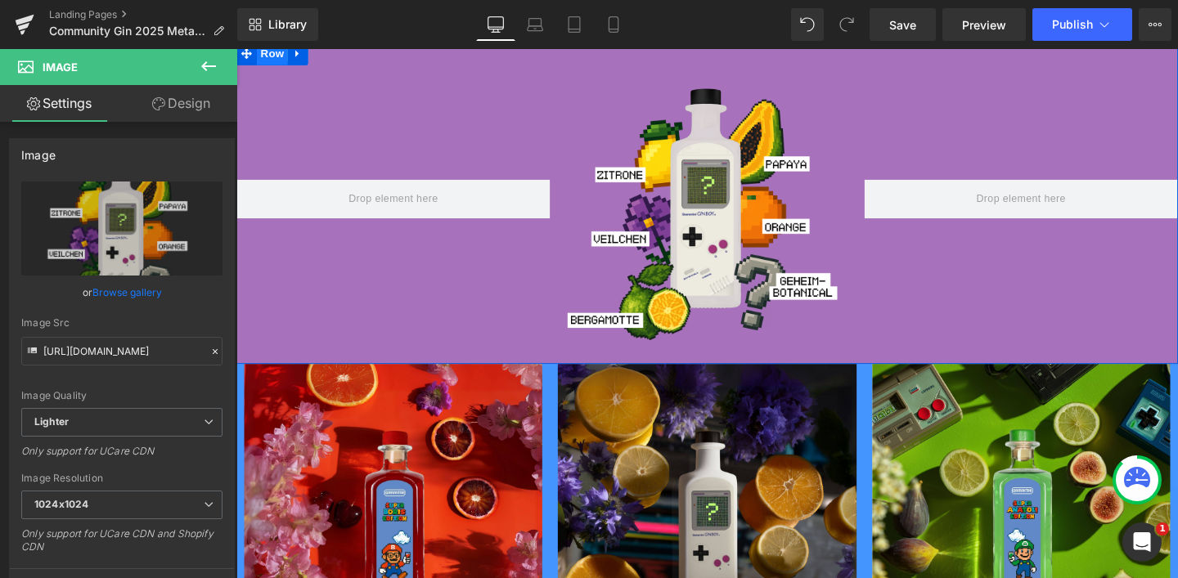
click at [258, 54] on span "Row" at bounding box center [274, 54] width 33 height 25
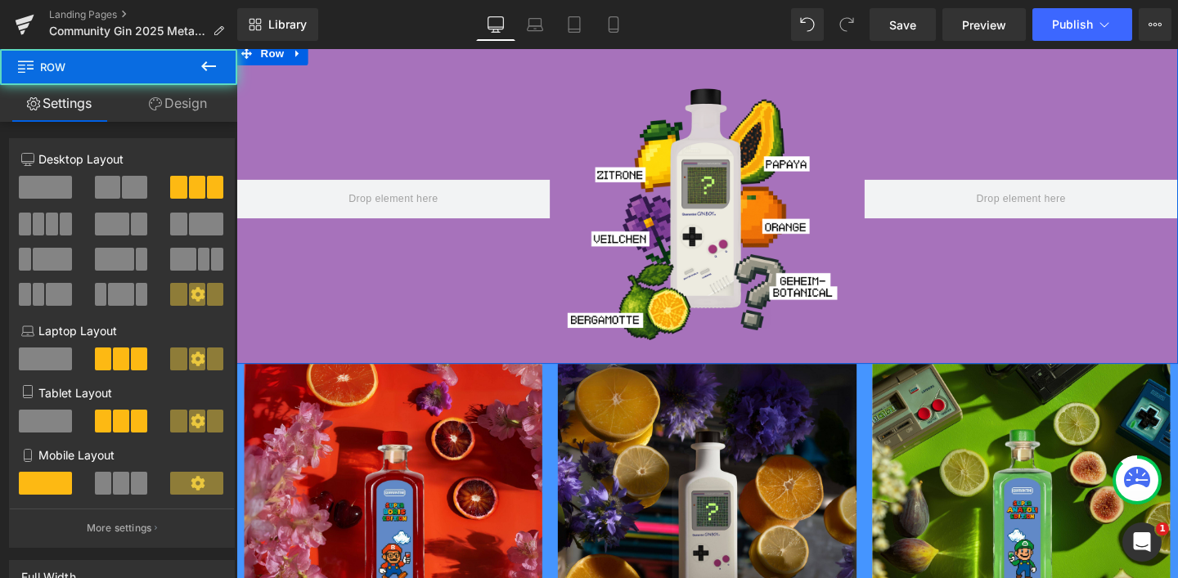
click at [46, 182] on span at bounding box center [45, 187] width 53 height 23
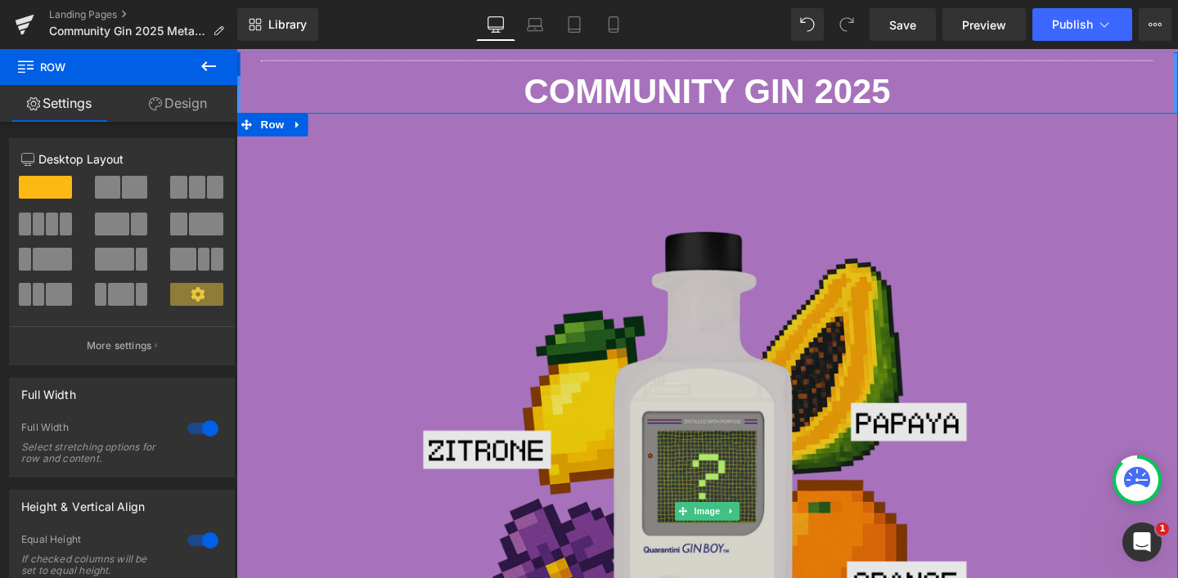
scroll to position [812, 0]
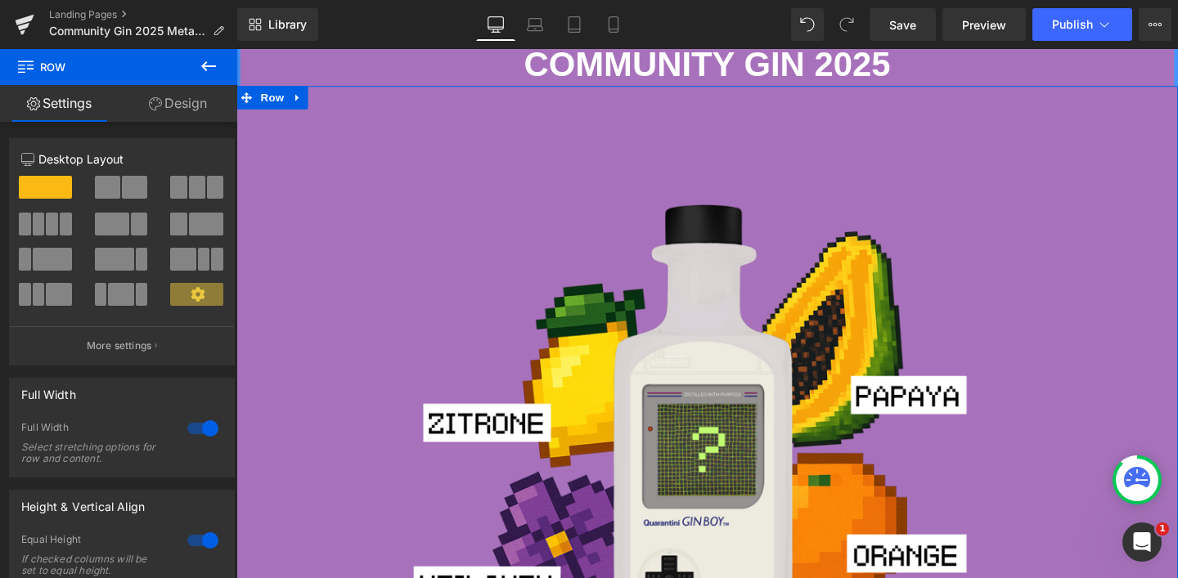
click at [192, 191] on span at bounding box center [197, 187] width 16 height 23
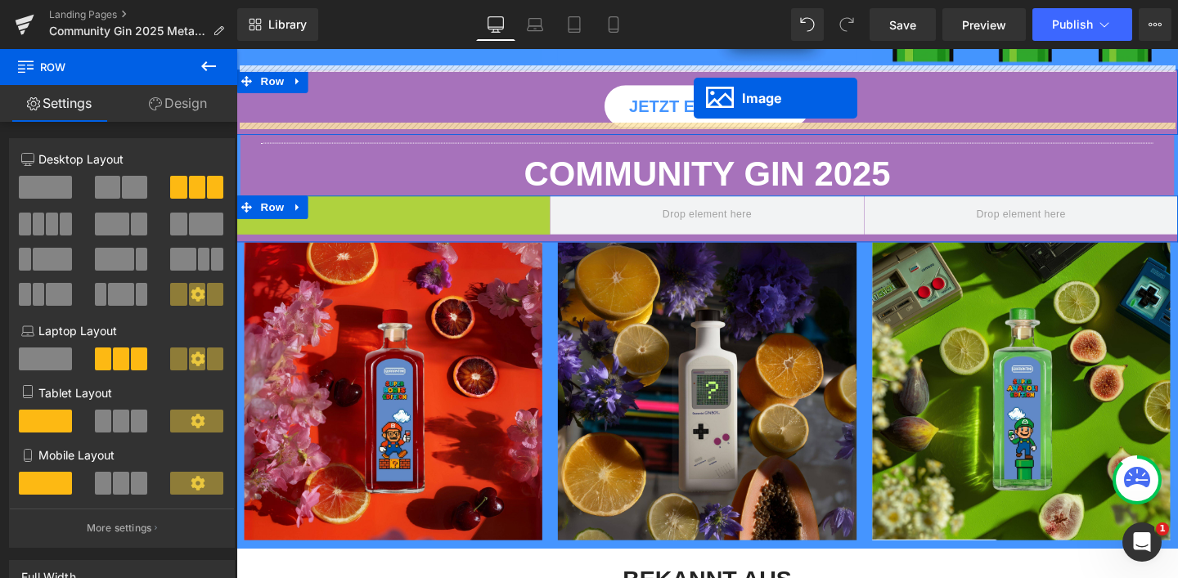
scroll to position [664, 0]
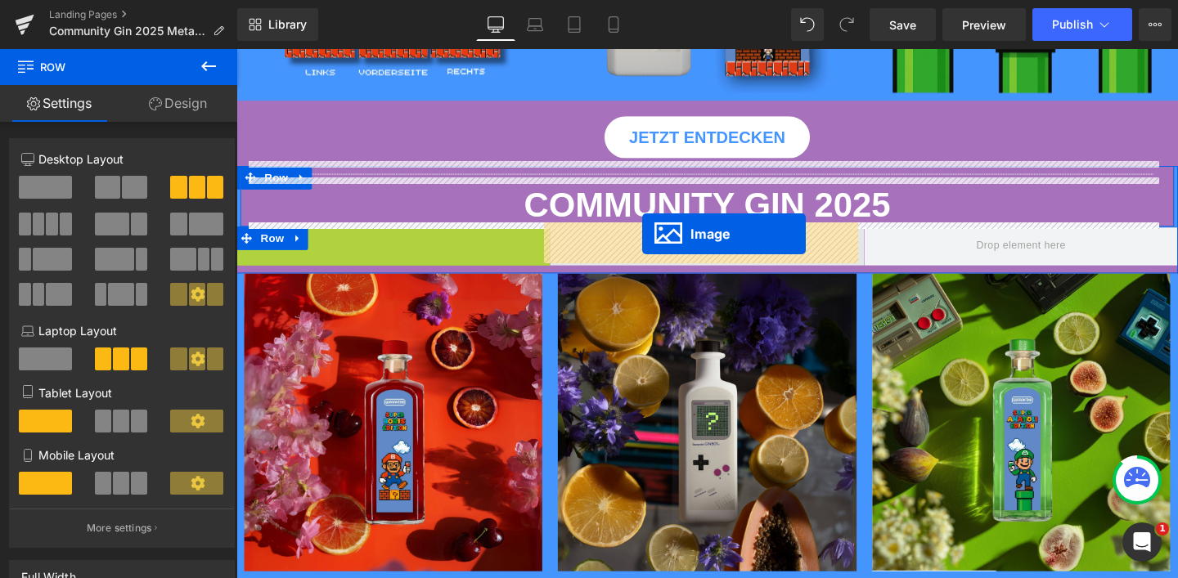
drag, startPoint x: 366, startPoint y: 249, endPoint x: 663, endPoint y: 244, distance: 297.0
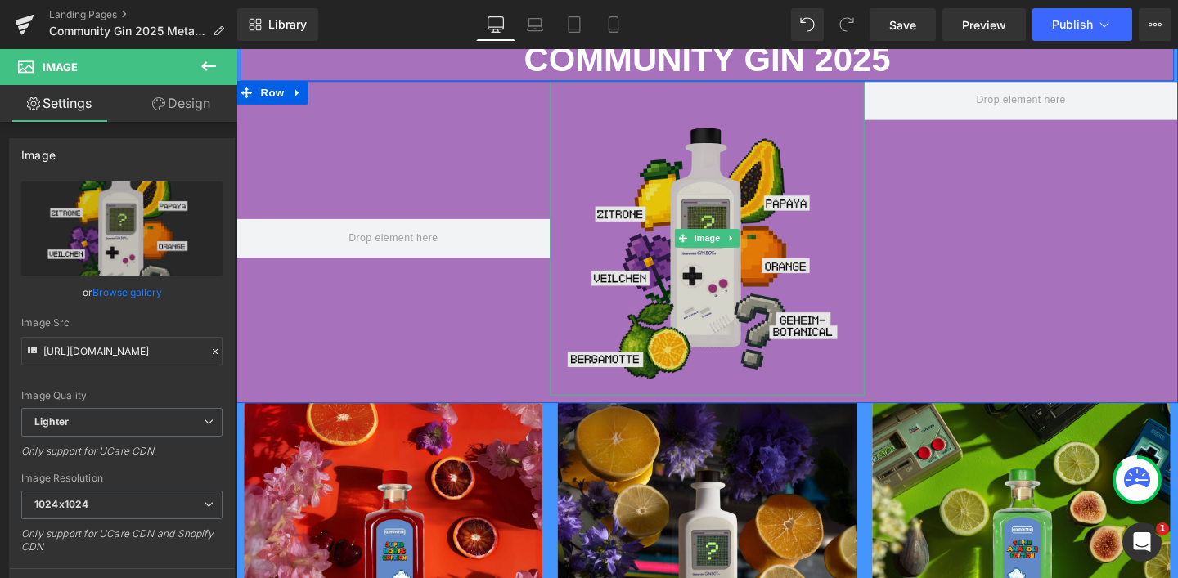
scroll to position [815, 0]
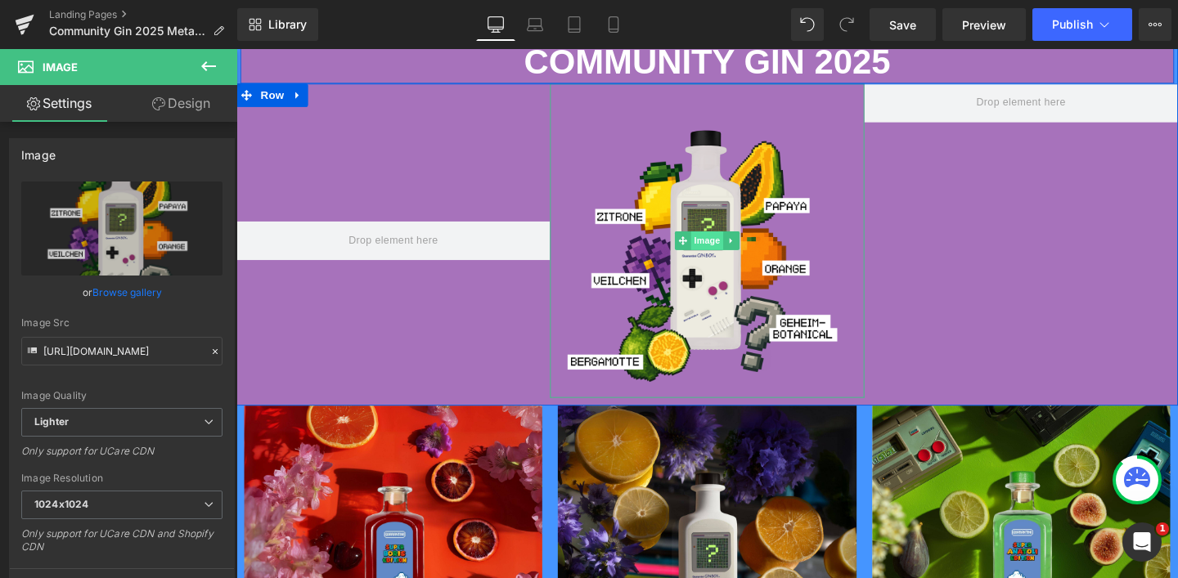
click at [715, 241] on span "Image" at bounding box center [731, 251] width 34 height 20
click at [273, 92] on span "Row" at bounding box center [274, 97] width 33 height 25
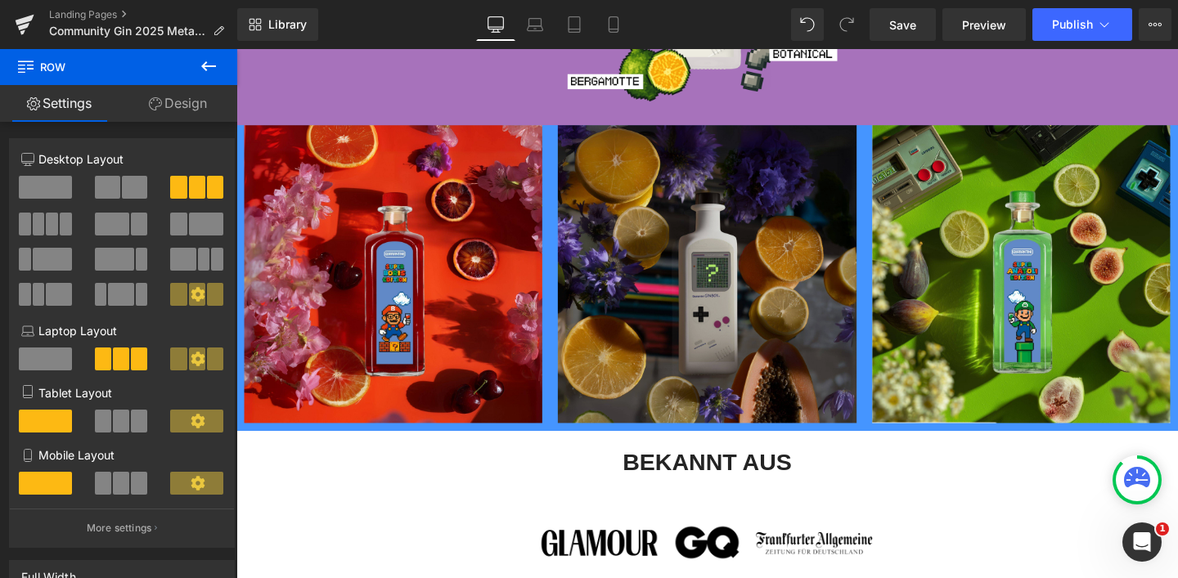
scroll to position [1128, 0]
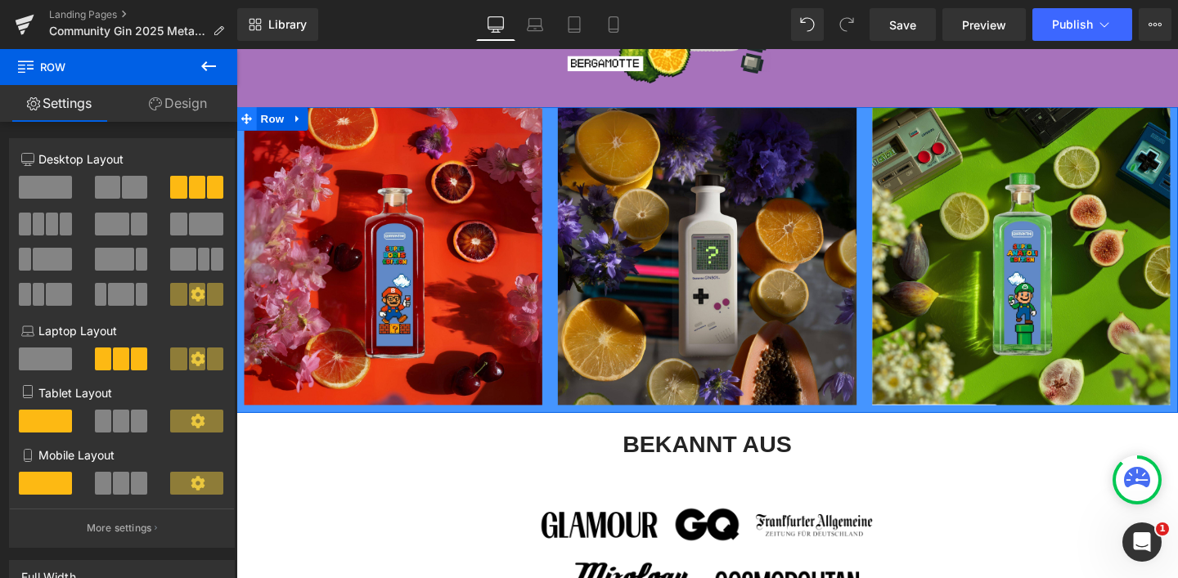
click at [246, 116] on icon at bounding box center [246, 122] width 11 height 12
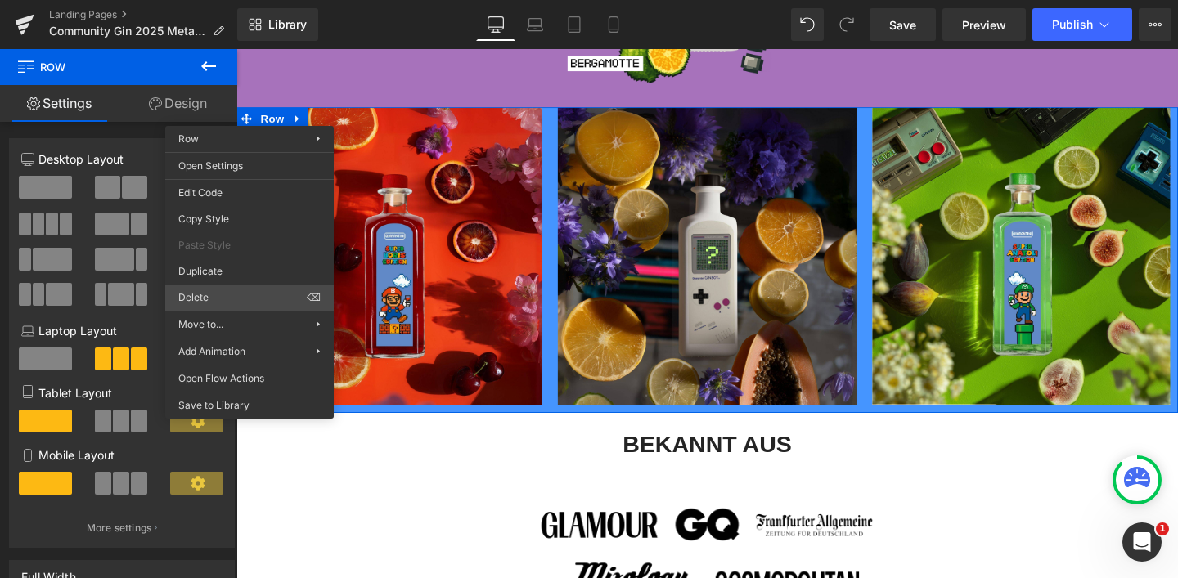
click at [219, 288] on div "Row You are previewing how the will restyle your page. You can not edit Element…" at bounding box center [589, 303] width 1178 height 606
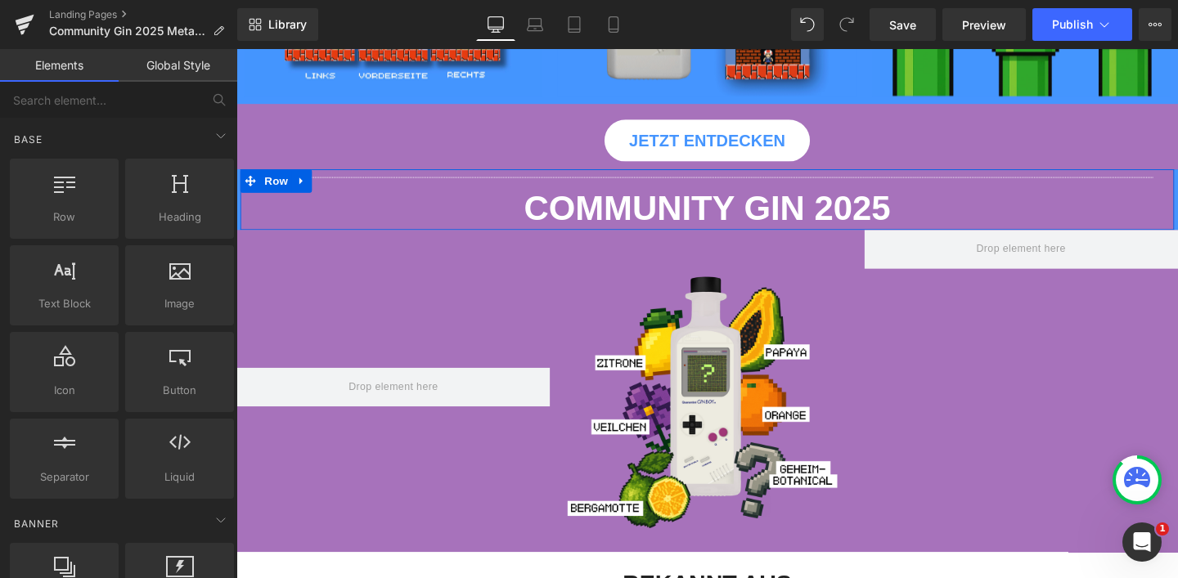
scroll to position [547, 0]
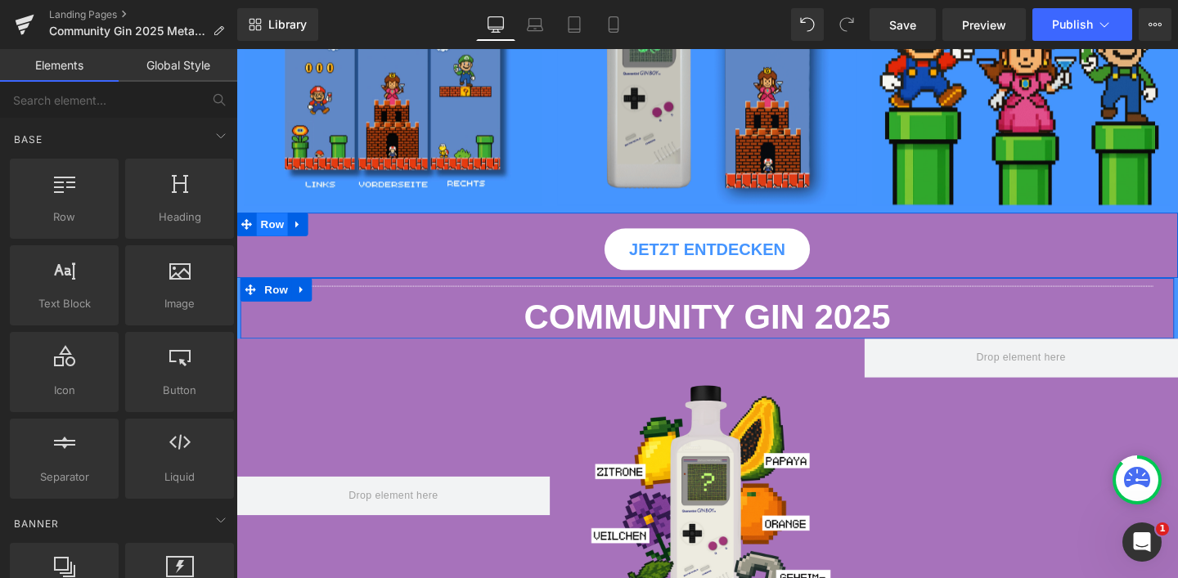
click at [268, 234] on span "Row" at bounding box center [274, 233] width 33 height 25
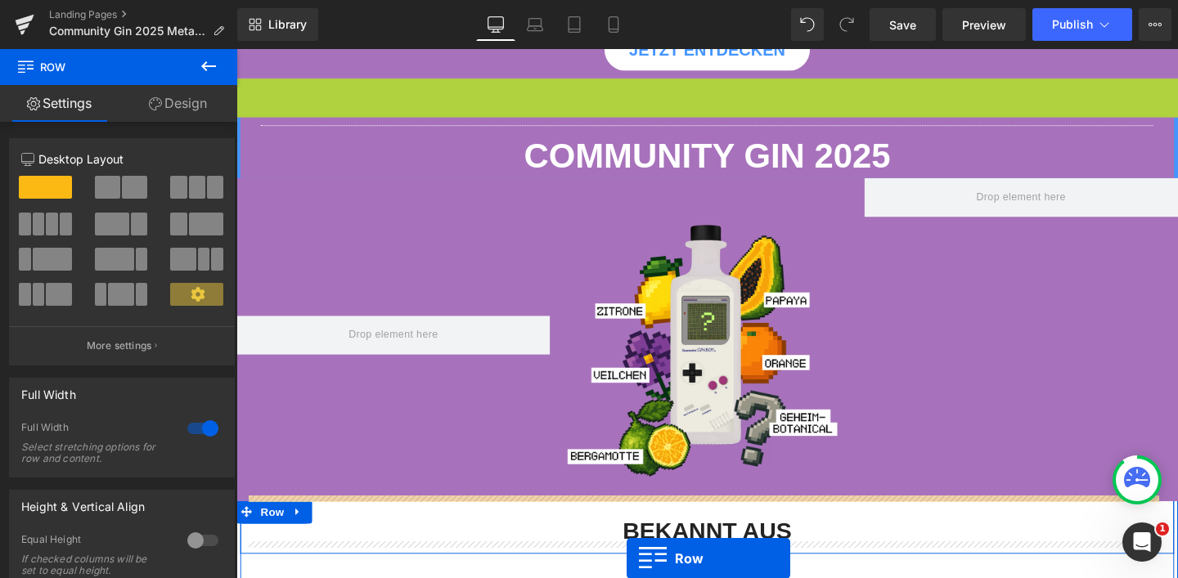
scroll to position [838, 0]
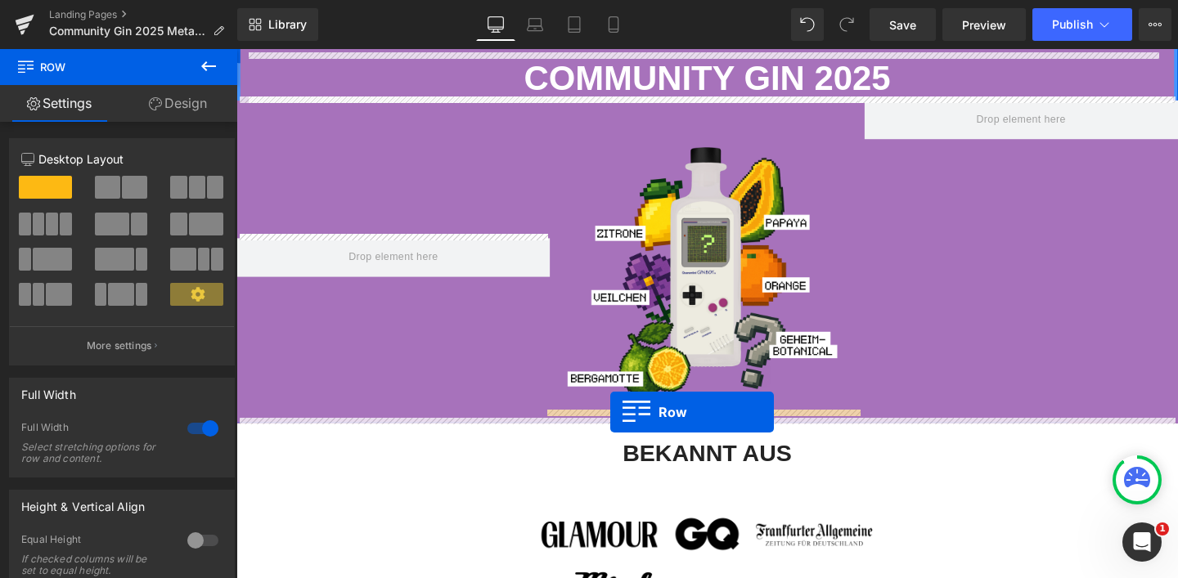
drag, startPoint x: 334, startPoint y: 236, endPoint x: 629, endPoint y: 431, distance: 353.8
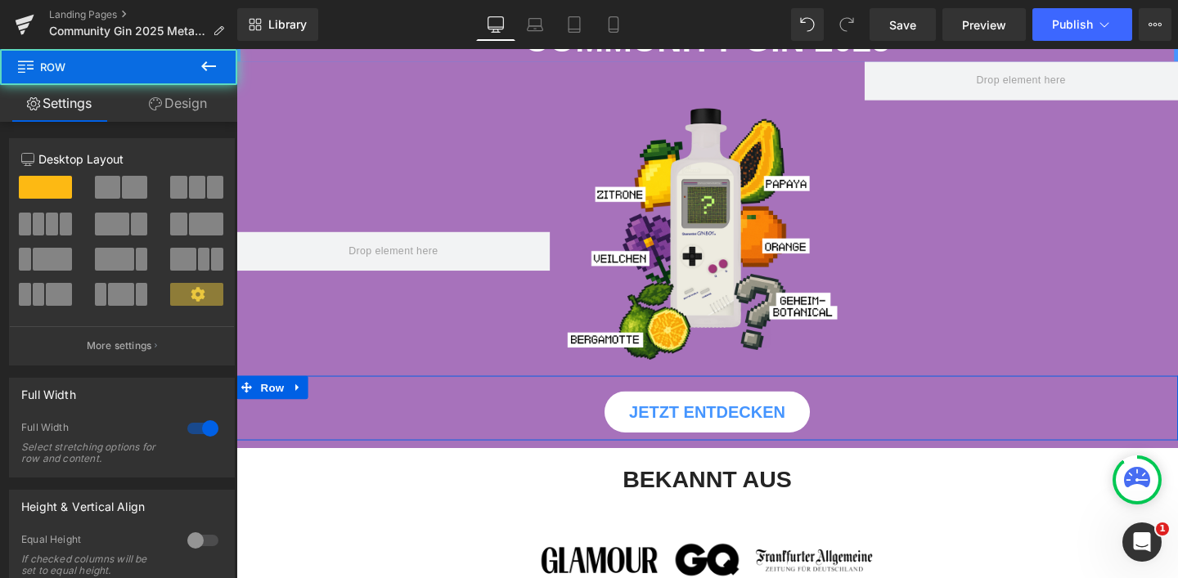
scroll to position [797, 0]
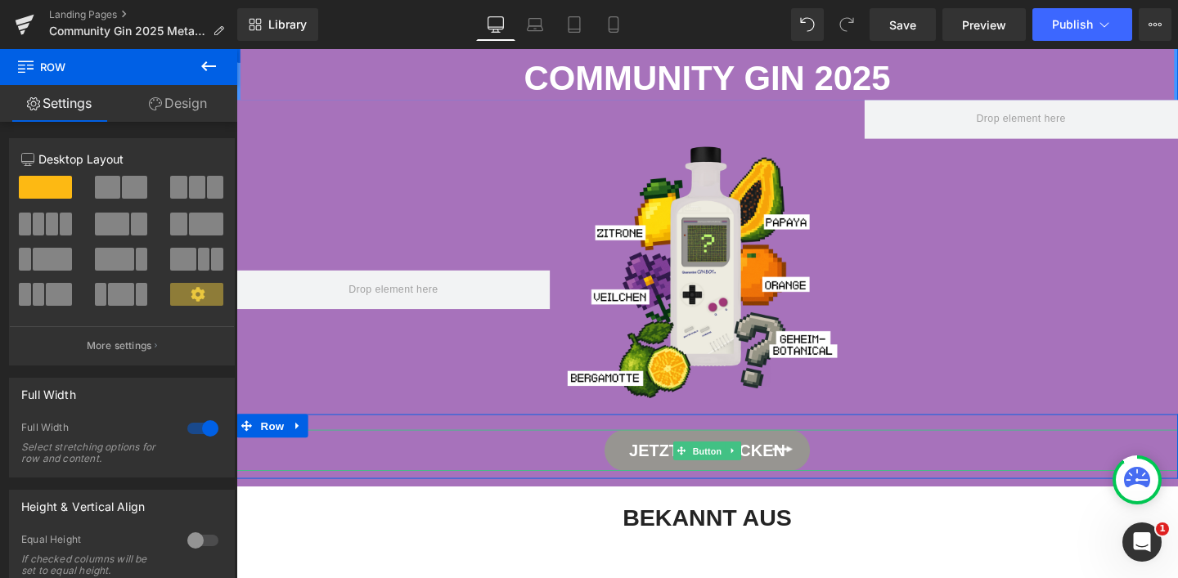
click at [731, 462] on span "Button" at bounding box center [732, 472] width 38 height 20
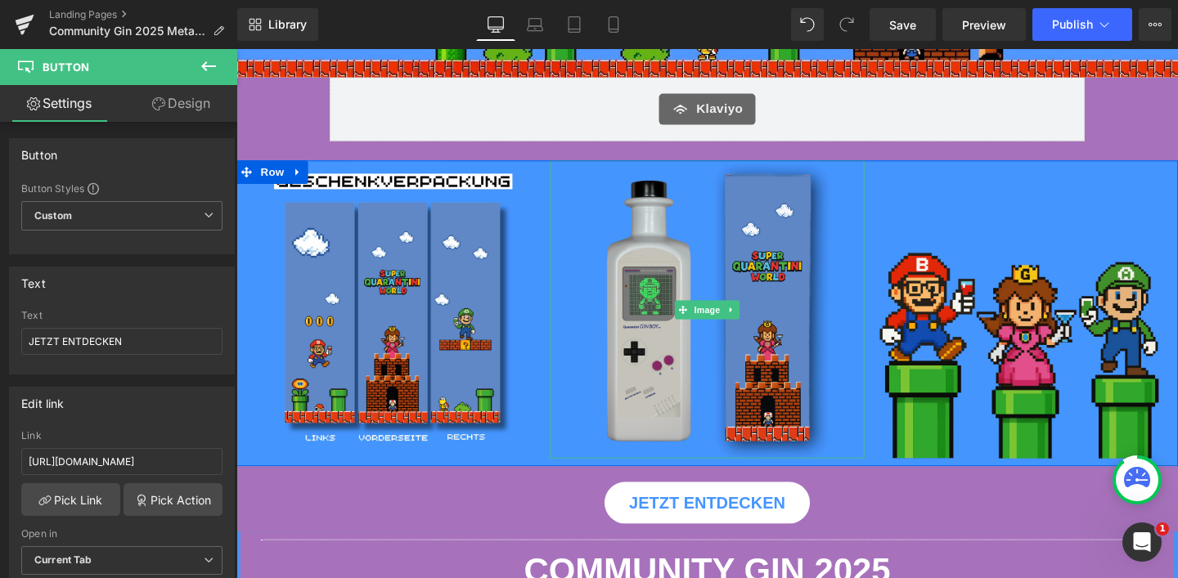
scroll to position [602, 0]
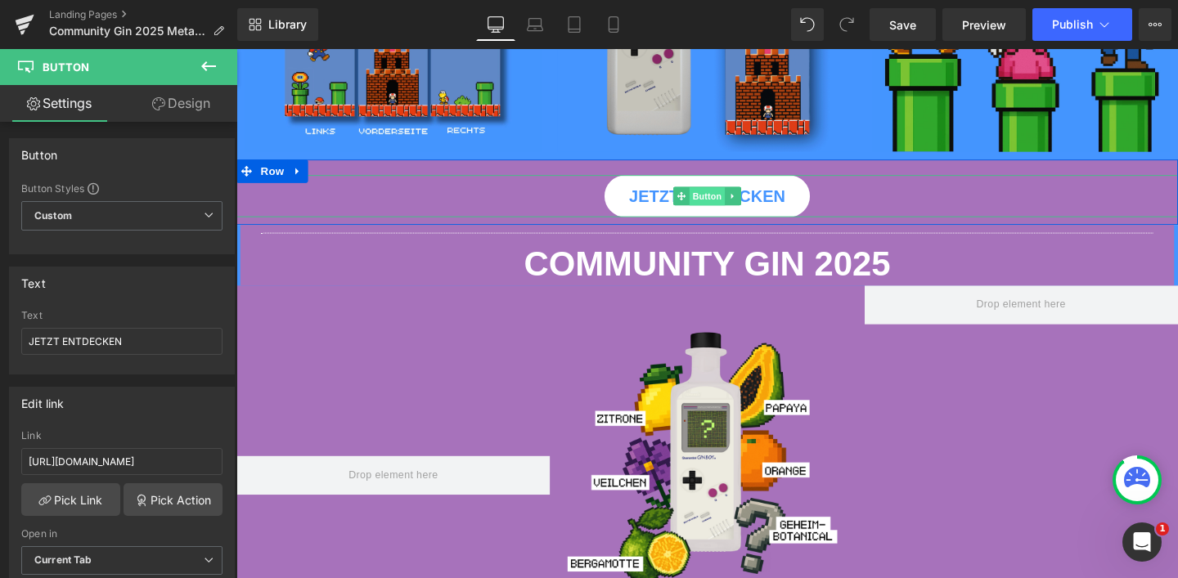
click at [722, 207] on span "Button" at bounding box center [732, 205] width 38 height 20
click at [722, 194] on span "Button" at bounding box center [732, 204] width 38 height 20
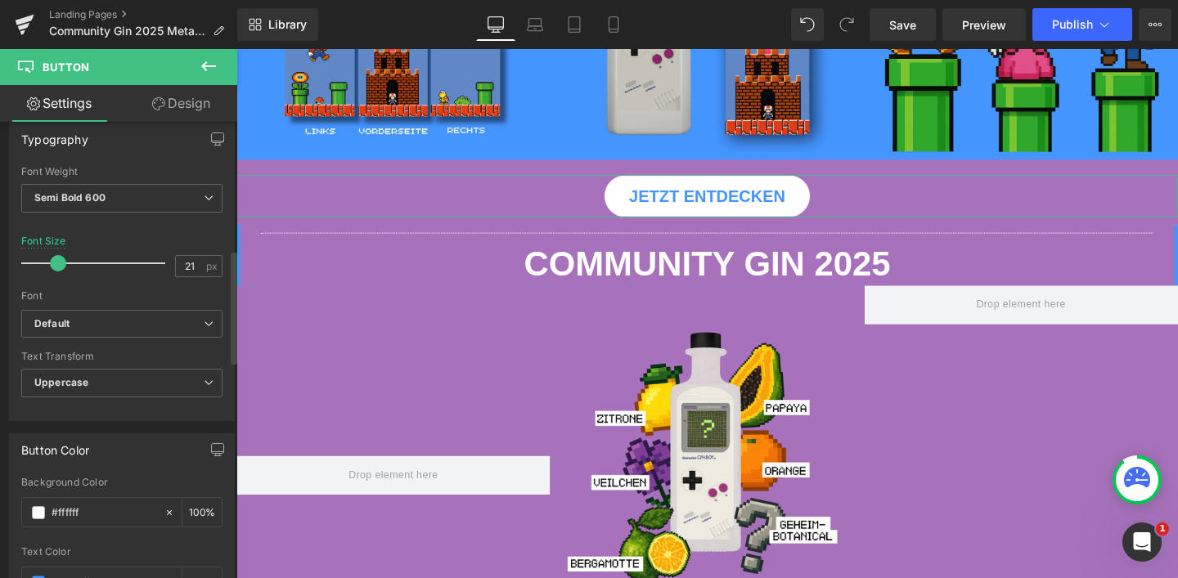
scroll to position [678, 0]
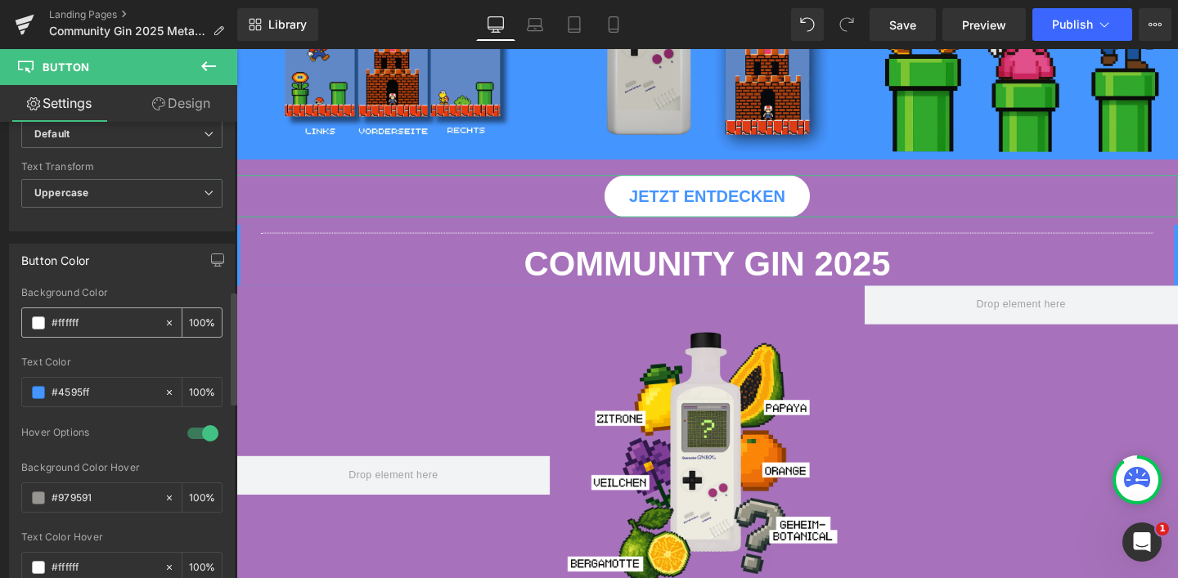
drag, startPoint x: 96, startPoint y: 319, endPoint x: 43, endPoint y: 320, distance: 53.2
click at [43, 320] on div "#ffffff" at bounding box center [93, 322] width 142 height 29
paste input "7b3b93"
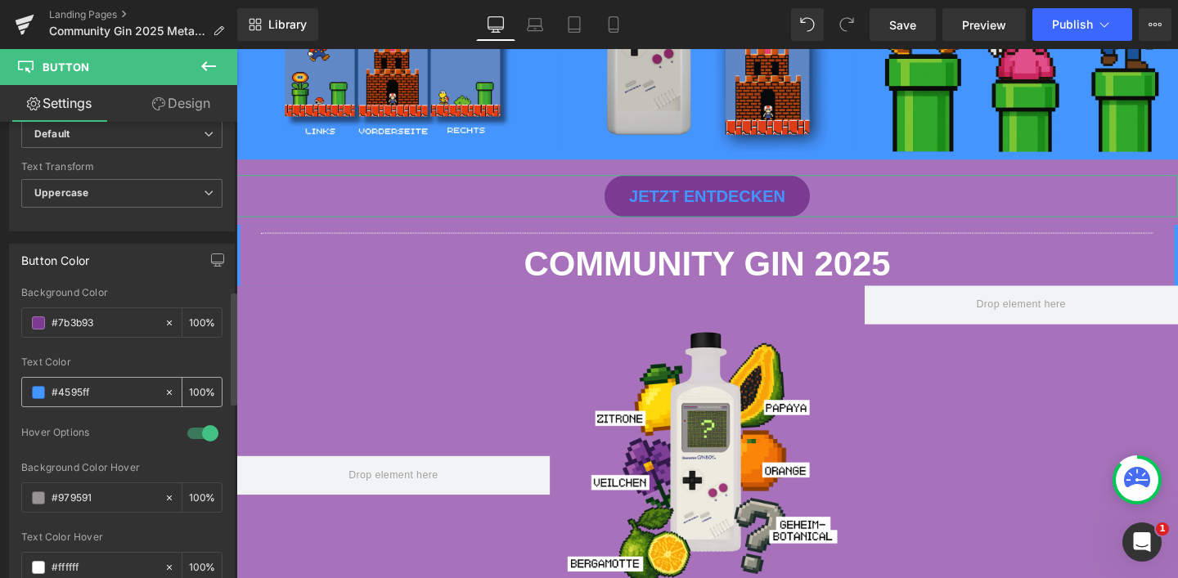
type input "#7b3b93"
drag, startPoint x: 98, startPoint y: 389, endPoint x: 24, endPoint y: 395, distance: 74.7
click at [24, 395] on div "#4595ff" at bounding box center [93, 392] width 142 height 29
type input "FF"
type input "0"
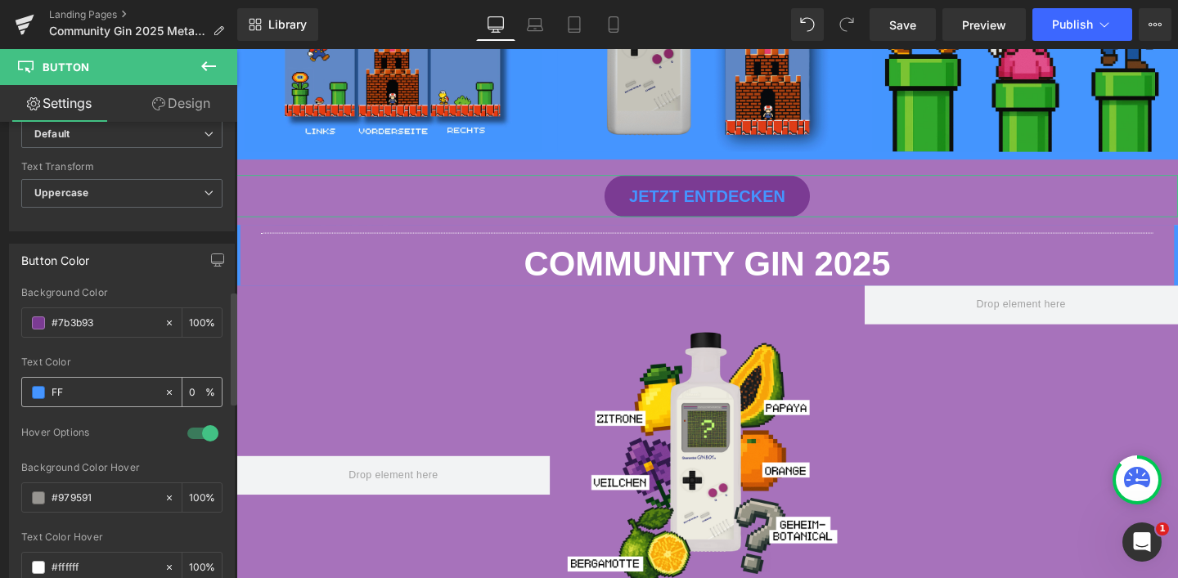
type input "FFF"
type input "100"
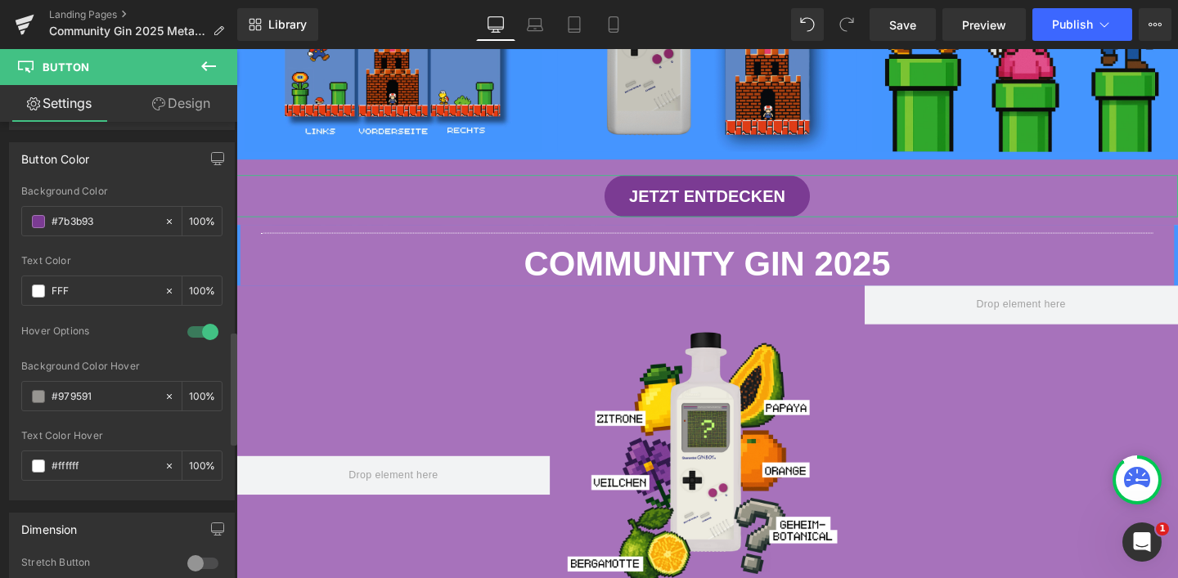
scroll to position [840, 0]
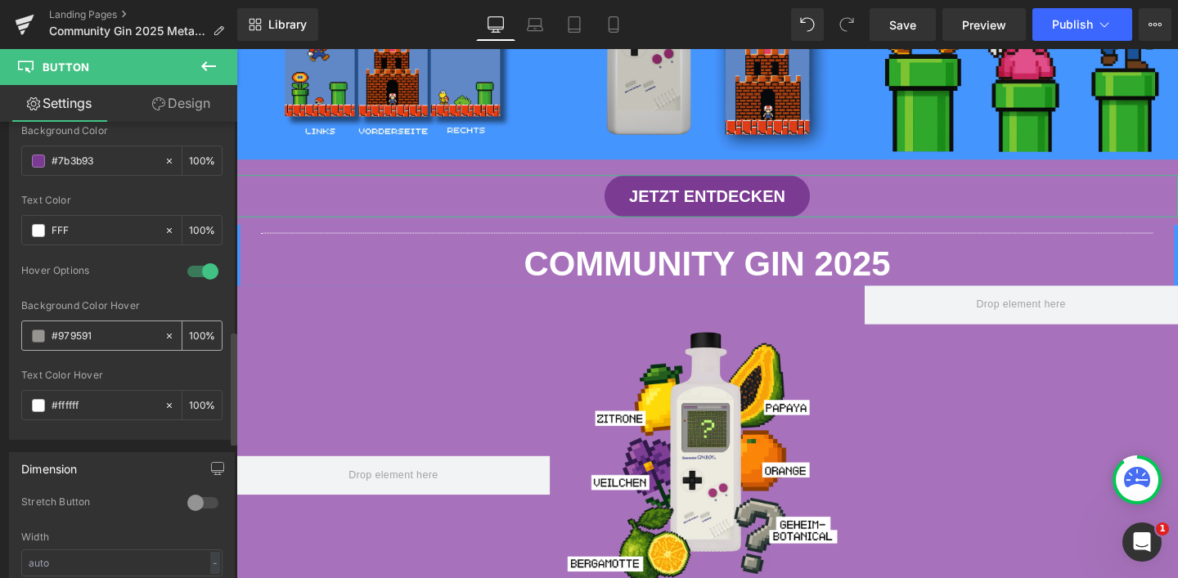
click at [104, 327] on input "#979591" at bounding box center [104, 336] width 105 height 18
type input "#ffffff"
click at [106, 331] on input "#979591" at bounding box center [104, 336] width 105 height 18
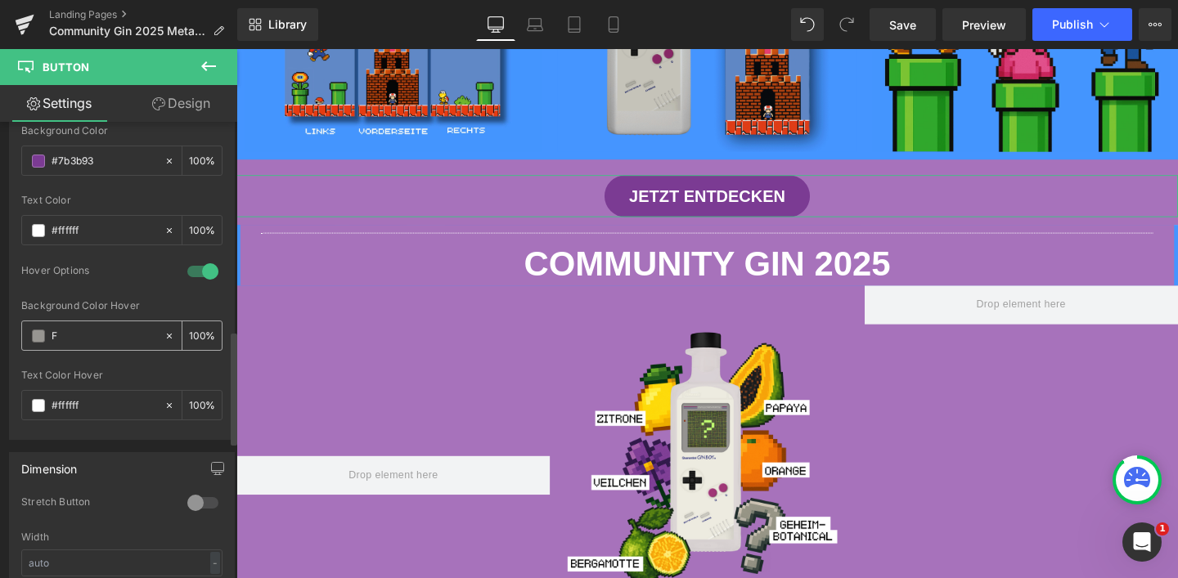
type input "FF"
type input "0"
type input "FFF"
type input "100"
type input "#ffffff"
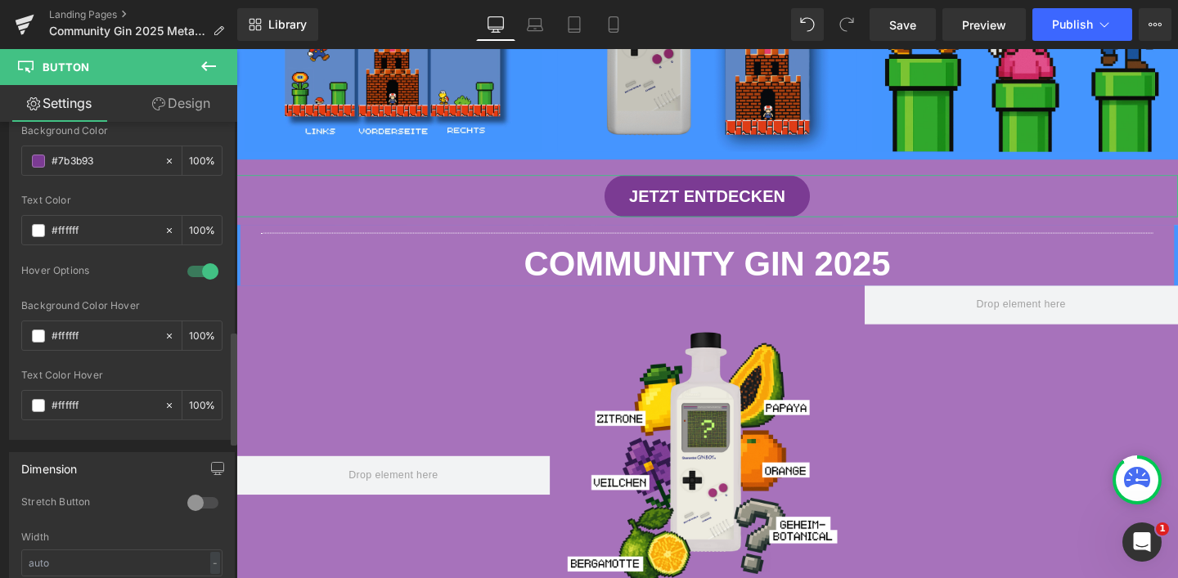
drag, startPoint x: 56, startPoint y: 404, endPoint x: 20, endPoint y: 404, distance: 36.8
click at [20, 404] on div "rgb(123, 59, 147) Background Color #7b3b93 100 % rgba(255, 255, 255, 1) Text Co…" at bounding box center [122, 282] width 224 height 314
paste input "7b3b93"
type input "#7b3b93"
click at [134, 367] on div at bounding box center [121, 364] width 201 height 11
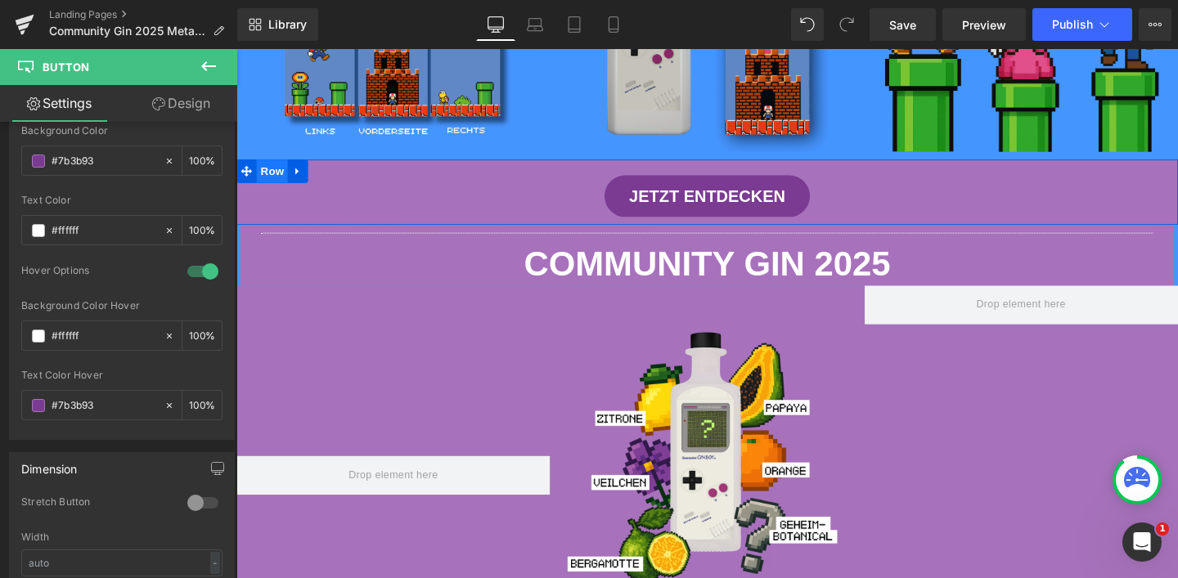
click at [265, 173] on span "Row" at bounding box center [274, 177] width 33 height 25
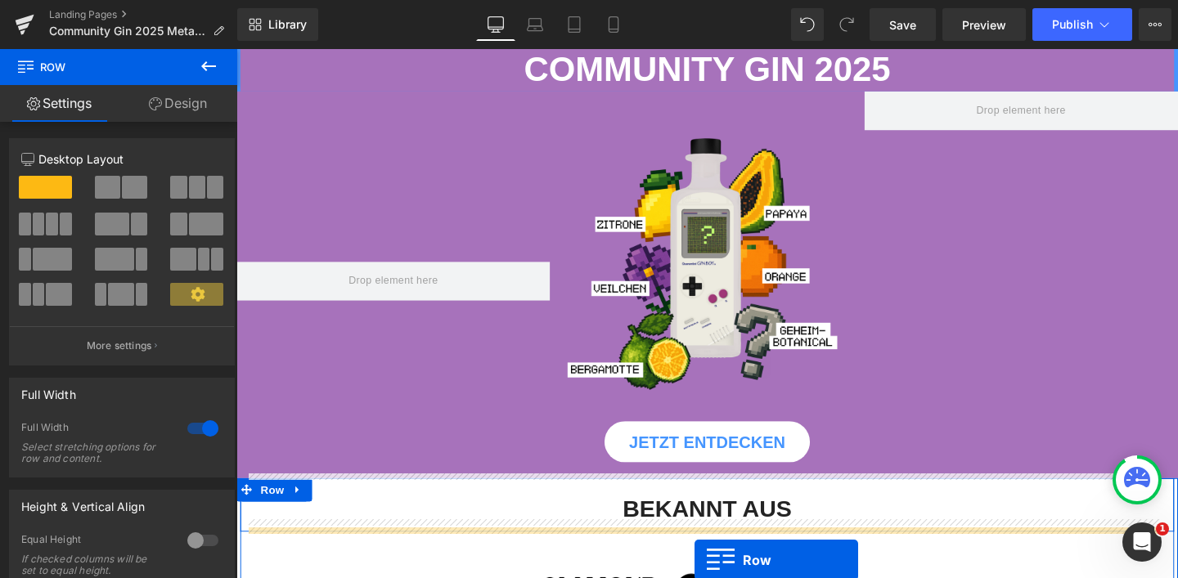
scroll to position [929, 0]
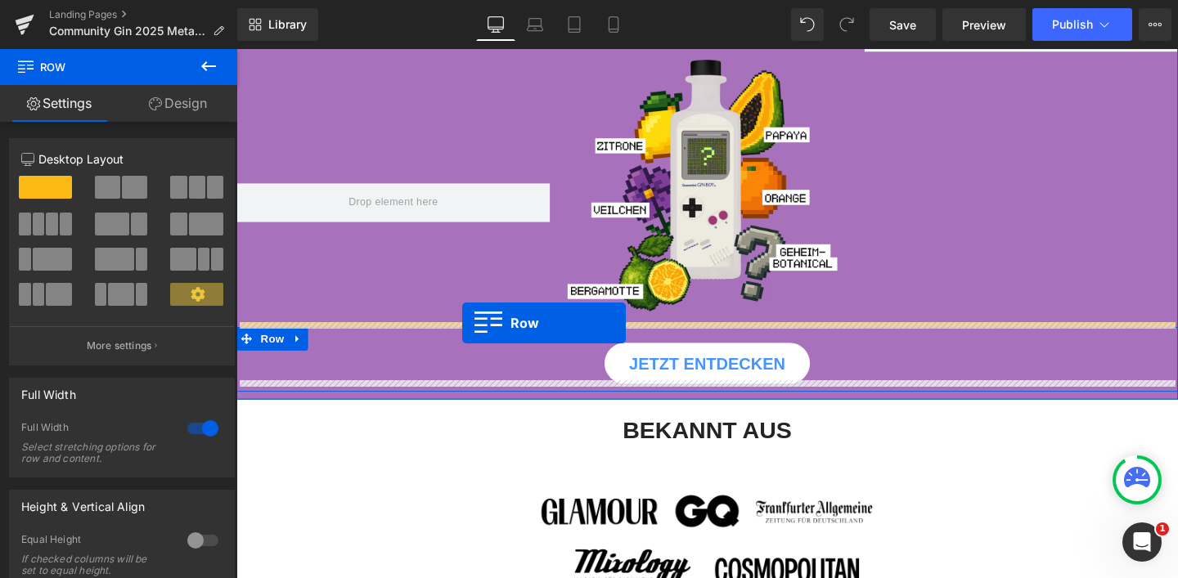
drag, startPoint x: 241, startPoint y: 241, endPoint x: 474, endPoint y: 337, distance: 251.3
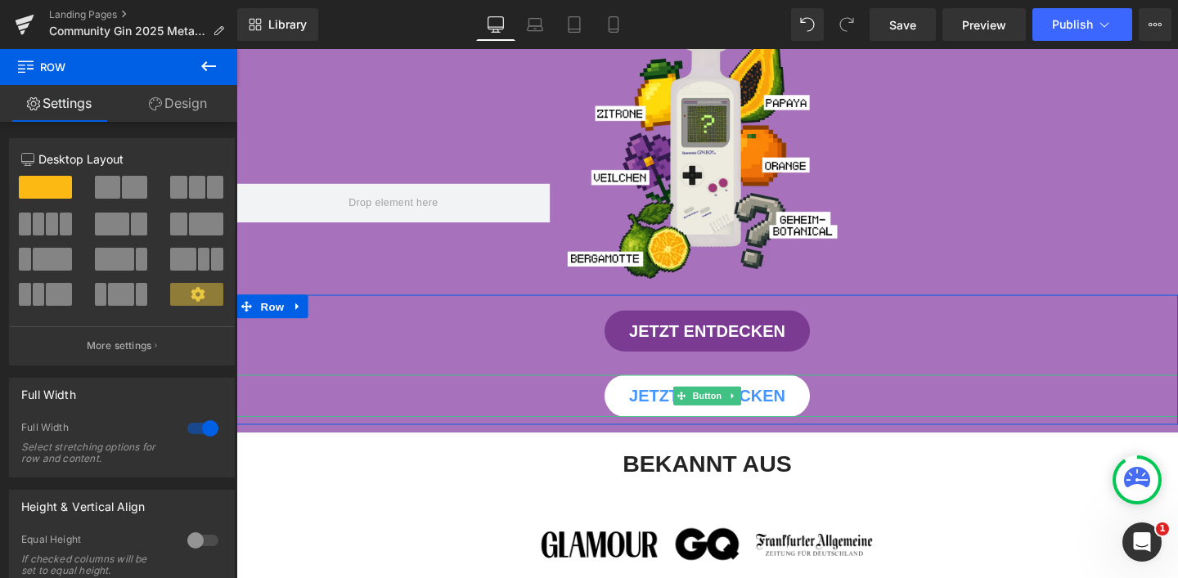
click at [272, 426] on div "JETZT ENTDECKEN" at bounding box center [731, 414] width 990 height 44
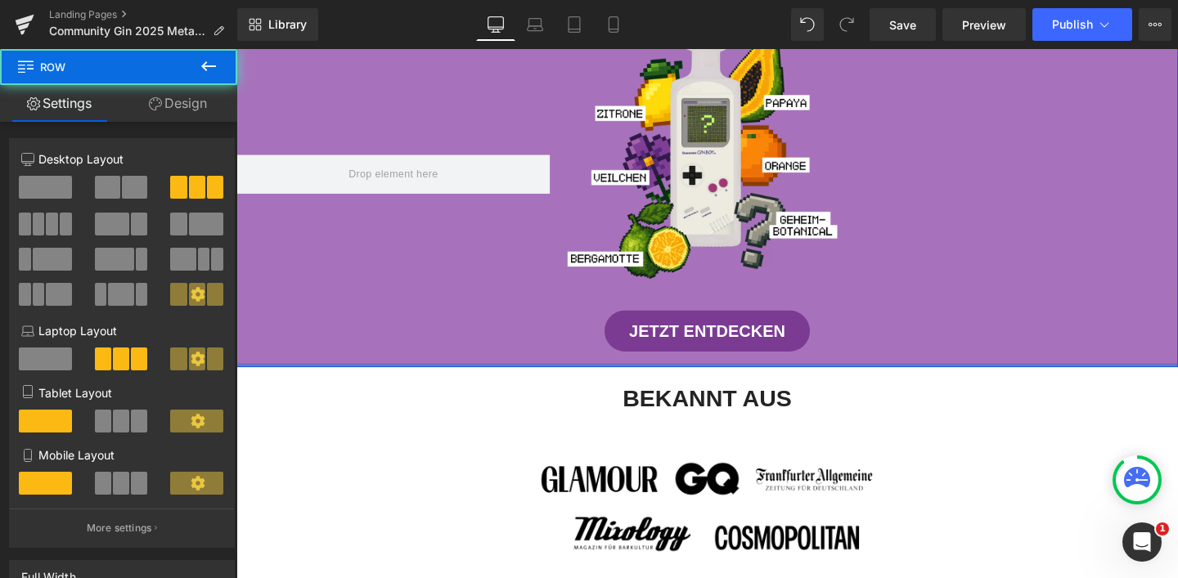
drag, startPoint x: 695, startPoint y: 385, endPoint x: 865, endPoint y: 393, distance: 169.5
click at [697, 380] on div at bounding box center [731, 382] width 990 height 4
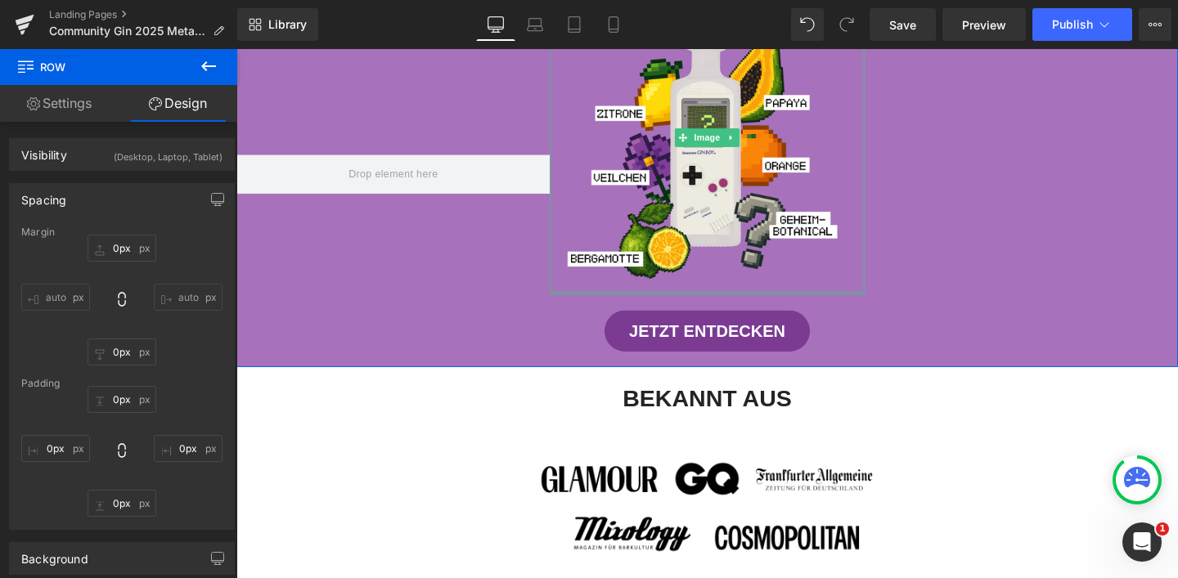
scroll to position [795, 0]
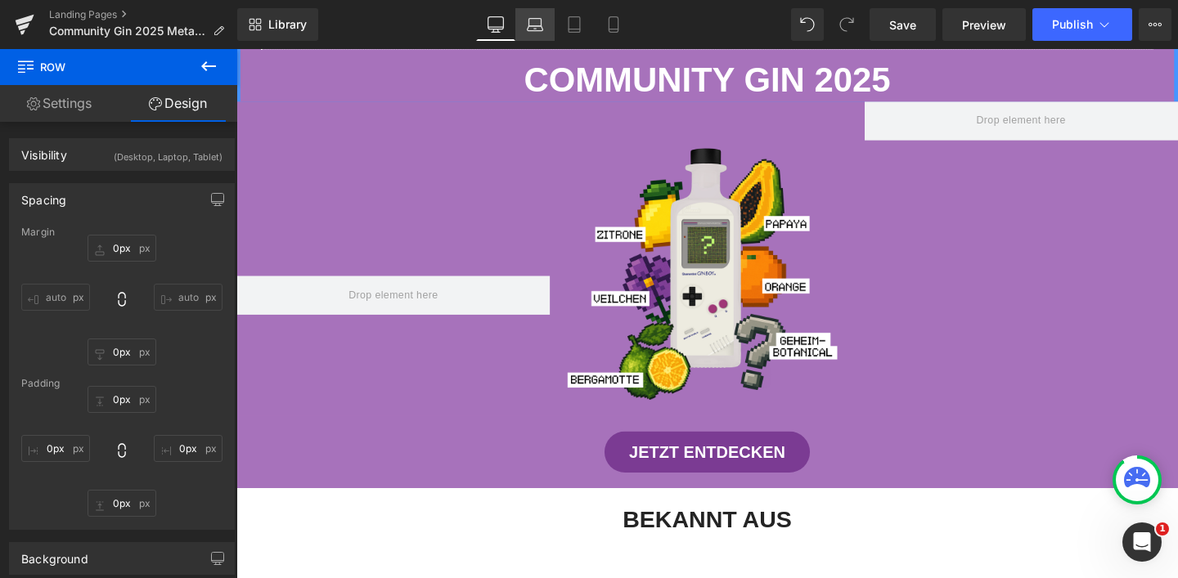
click at [537, 16] on icon at bounding box center [535, 24] width 16 height 16
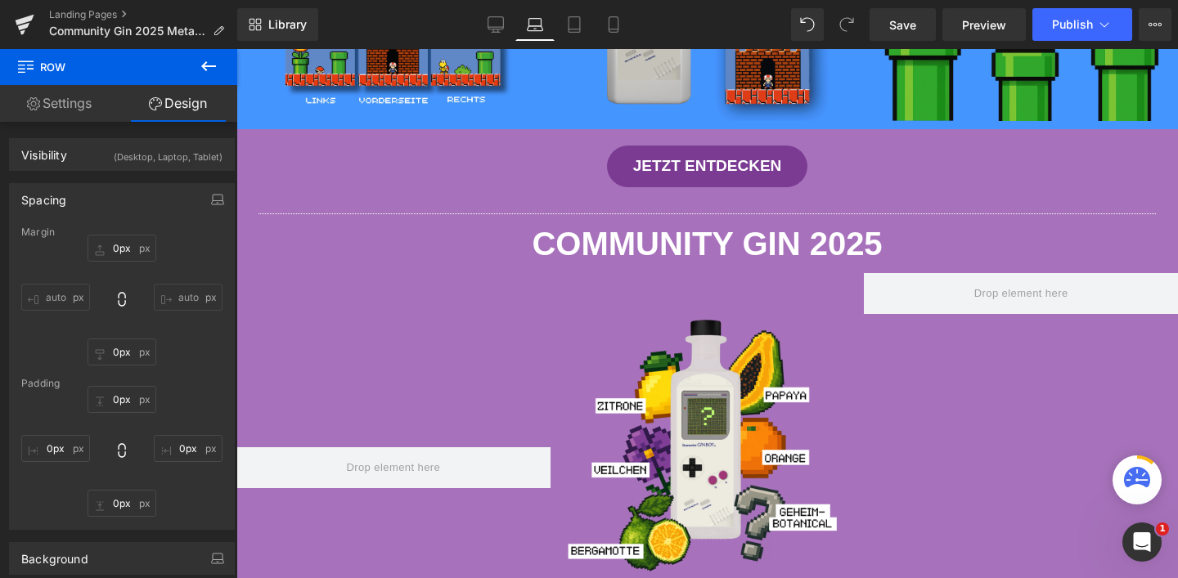
scroll to position [962, 0]
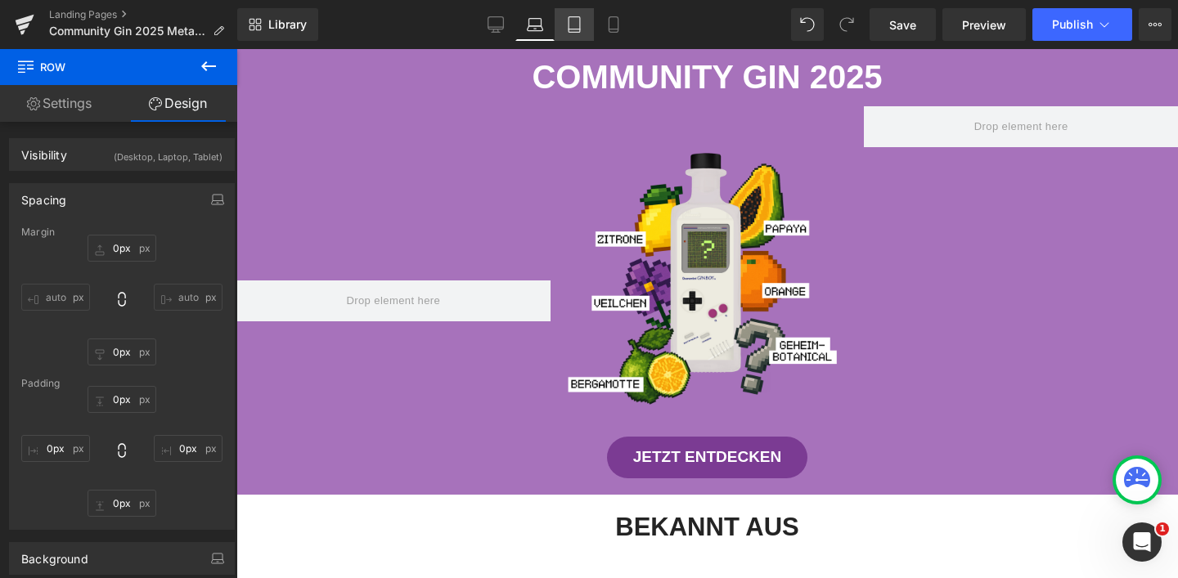
click at [565, 24] on link "Tablet" at bounding box center [574, 24] width 39 height 33
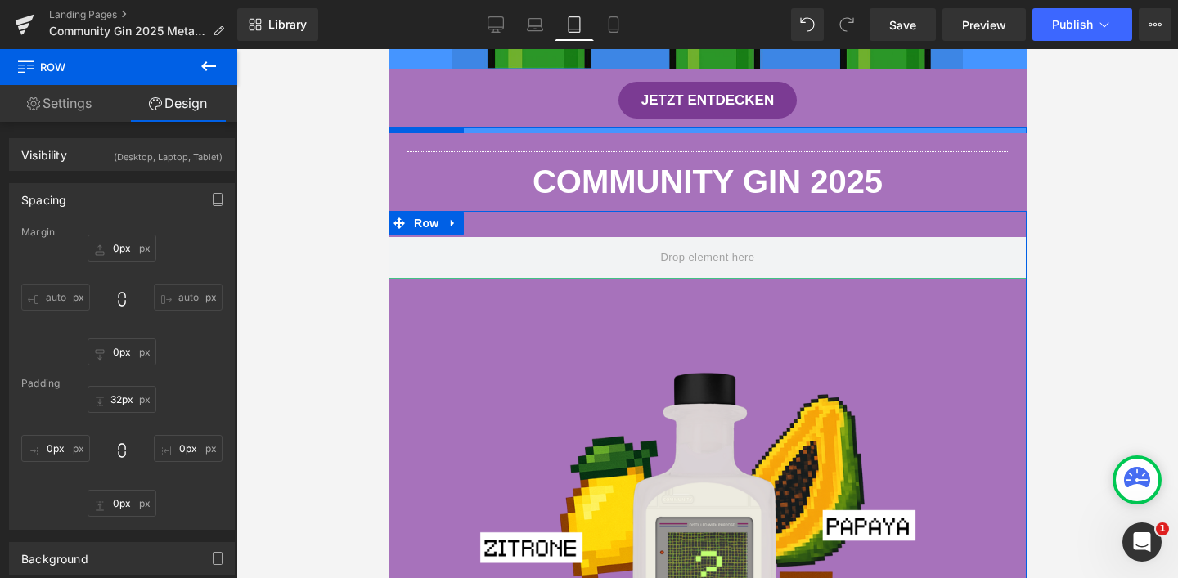
scroll to position [1775, 0]
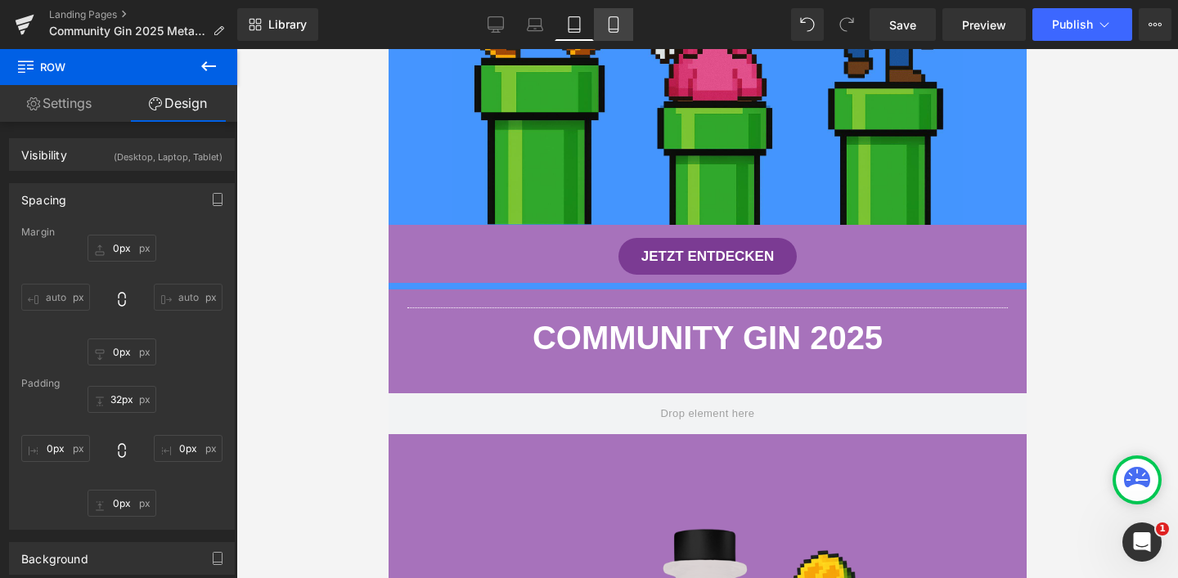
click at [623, 22] on link "Mobile" at bounding box center [613, 24] width 39 height 33
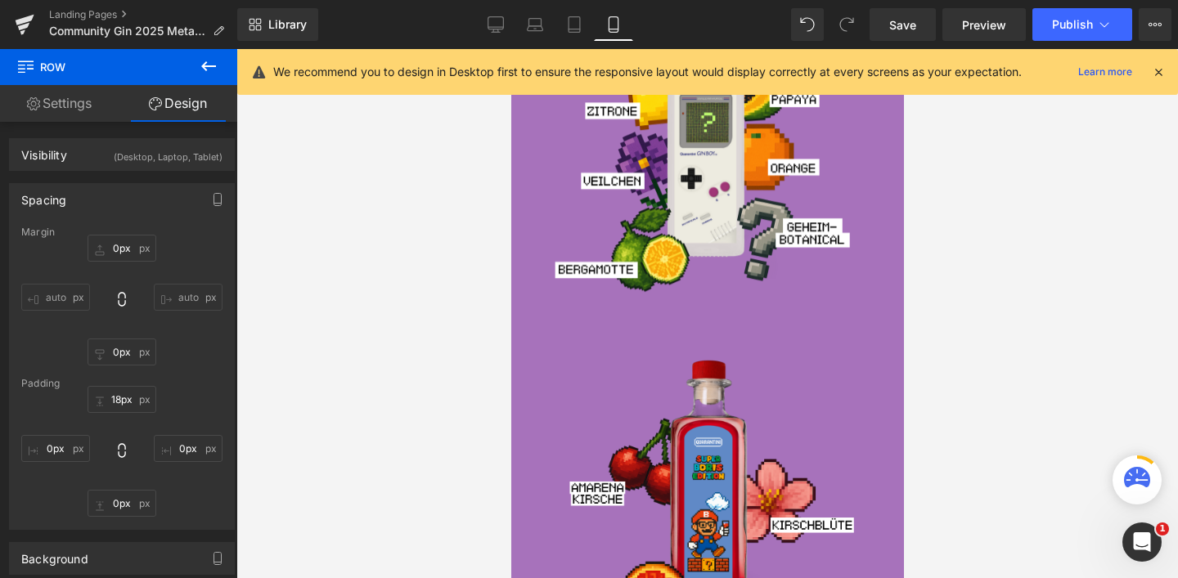
scroll to position [0, 0]
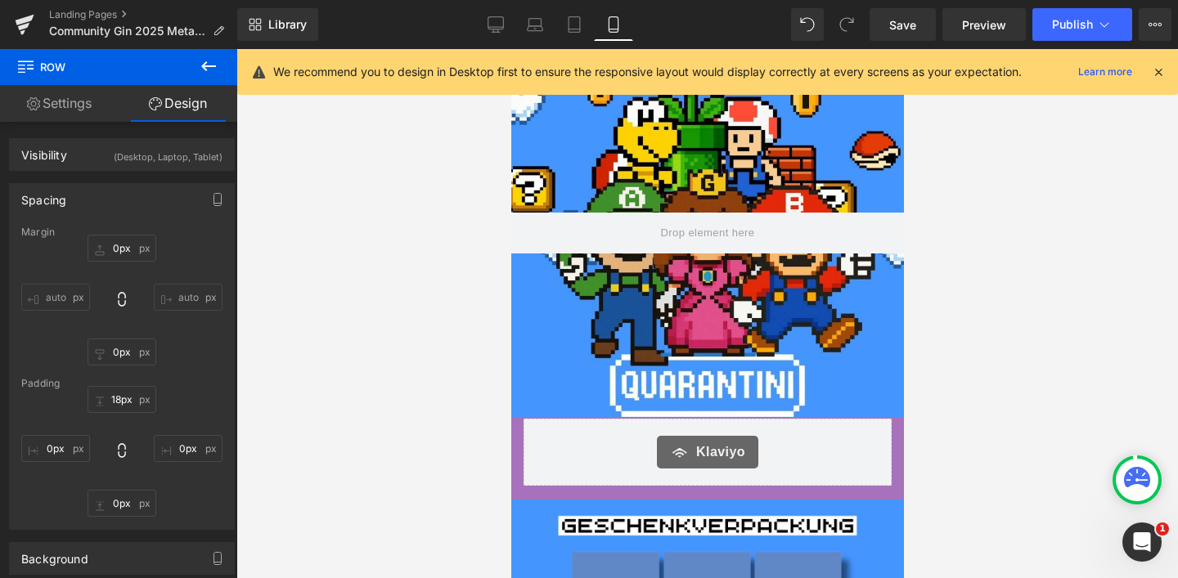
click at [1160, 66] on icon at bounding box center [1158, 72] width 15 height 15
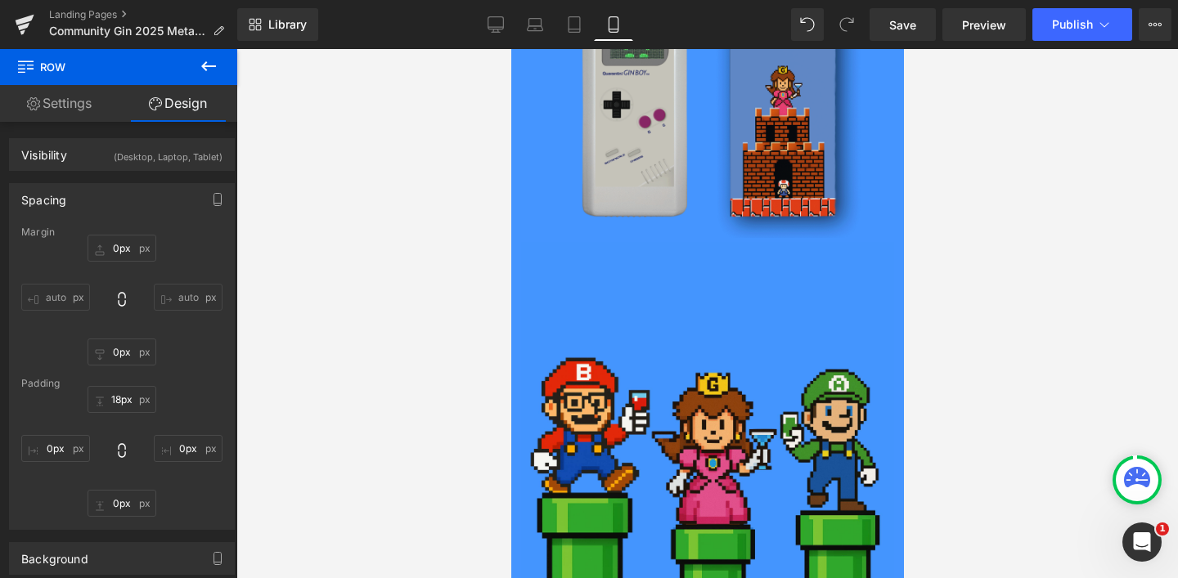
scroll to position [1325, 0]
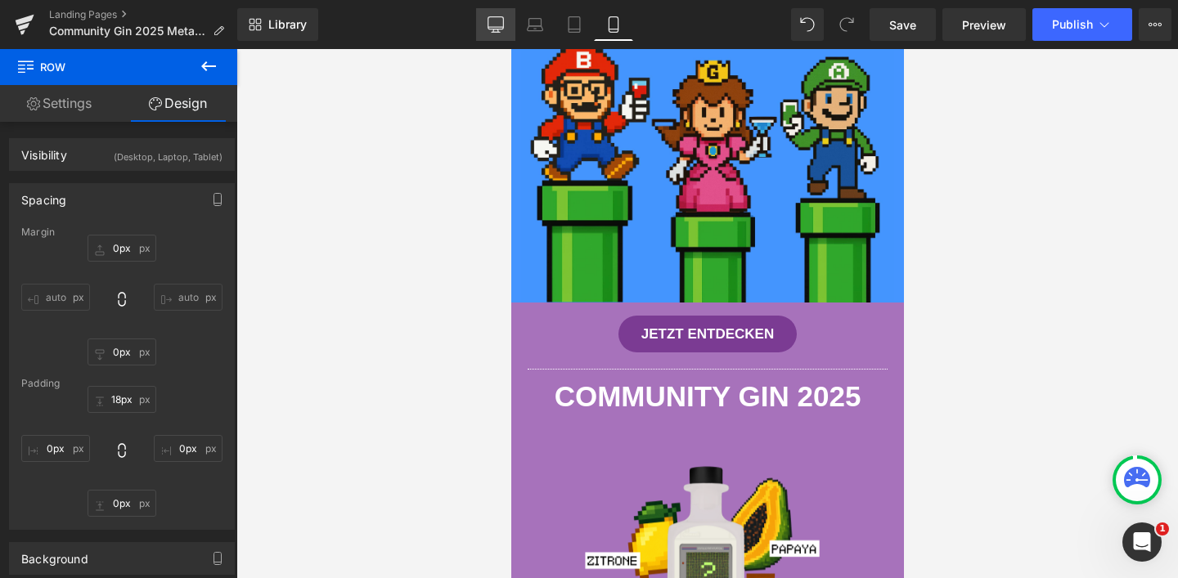
click at [495, 14] on link "Desktop" at bounding box center [495, 24] width 39 height 33
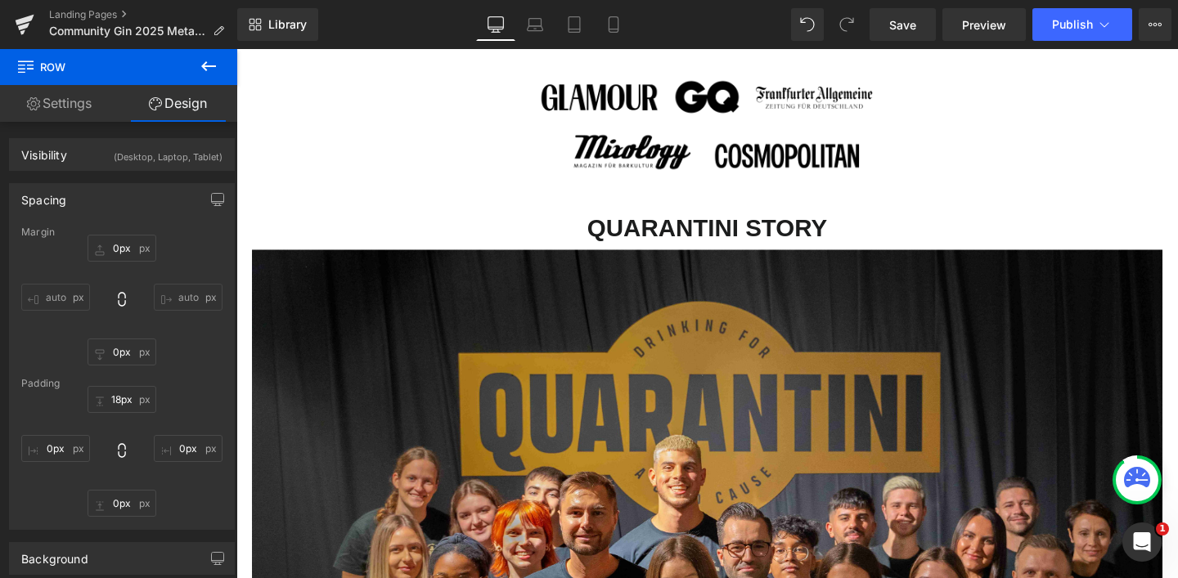
type input "0px"
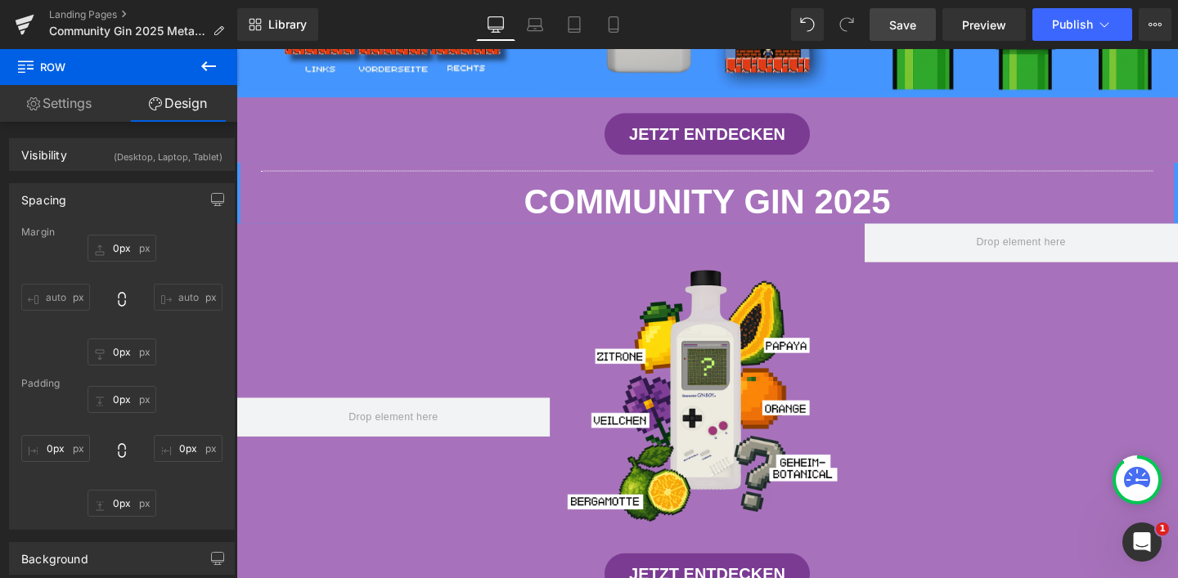
drag, startPoint x: 908, startPoint y: 21, endPoint x: 618, endPoint y: 169, distance: 326.0
click at [908, 21] on span "Save" at bounding box center [902, 24] width 27 height 17
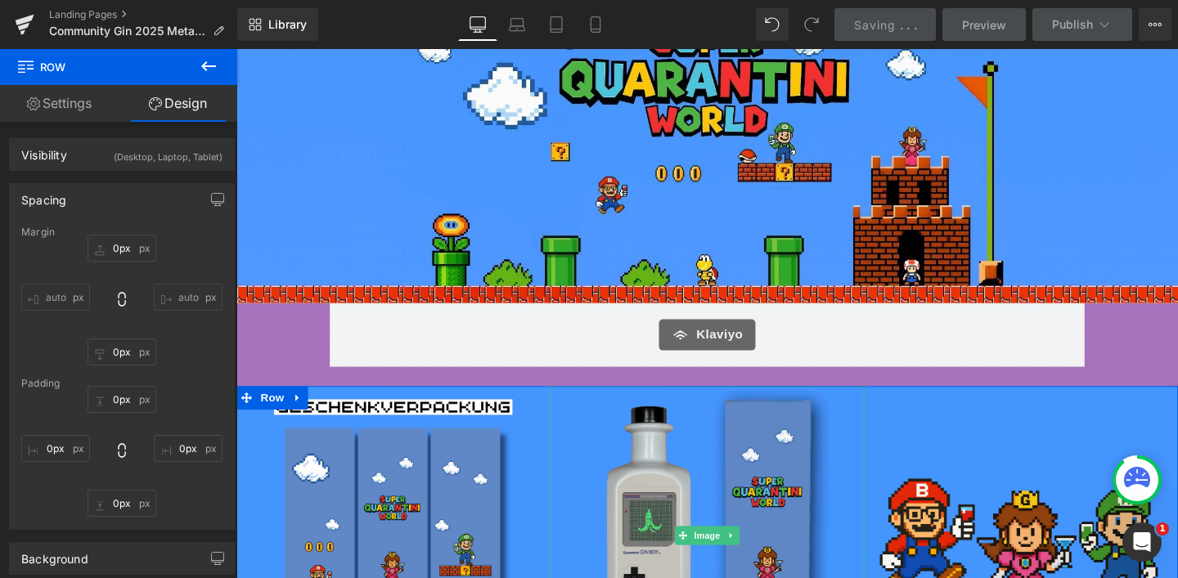
scroll to position [13, 0]
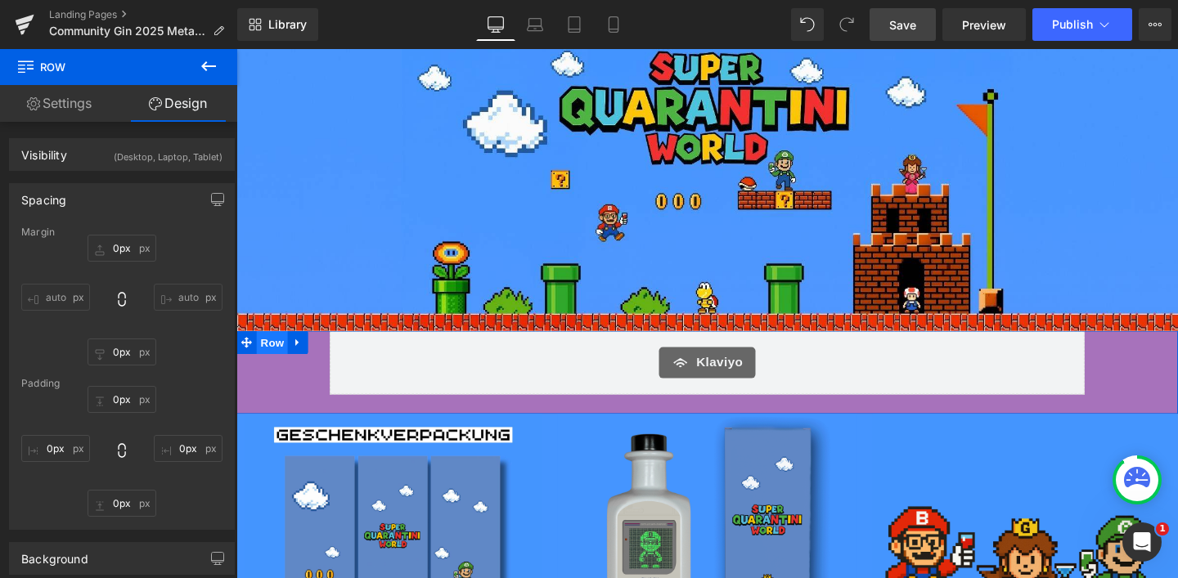
click at [271, 357] on span "Row" at bounding box center [274, 357] width 33 height 25
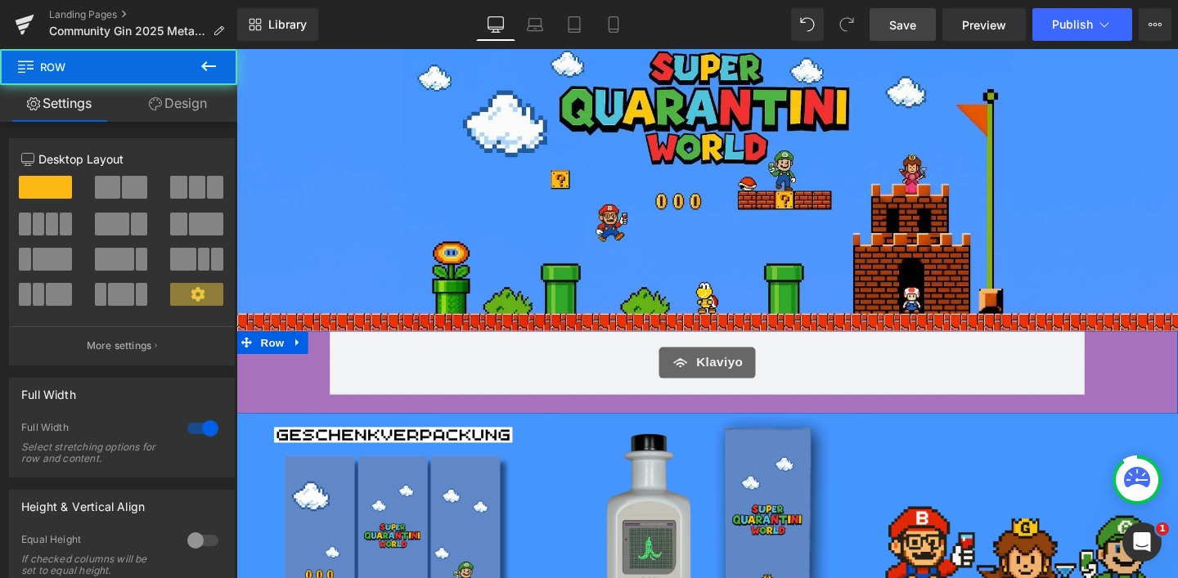
click at [195, 99] on link "Design" at bounding box center [178, 103] width 119 height 37
click at [0, 0] on div "Background" at bounding box center [0, 0] width 0 height 0
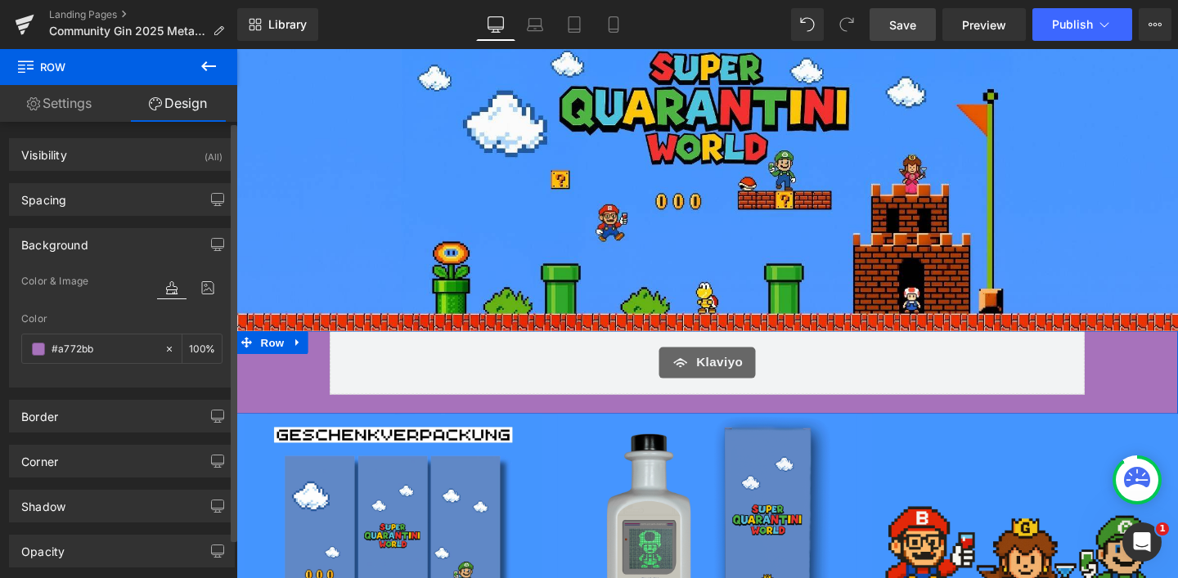
type input "#a772bb"
type input "100"
click at [89, 347] on input "#a772bb" at bounding box center [104, 349] width 105 height 18
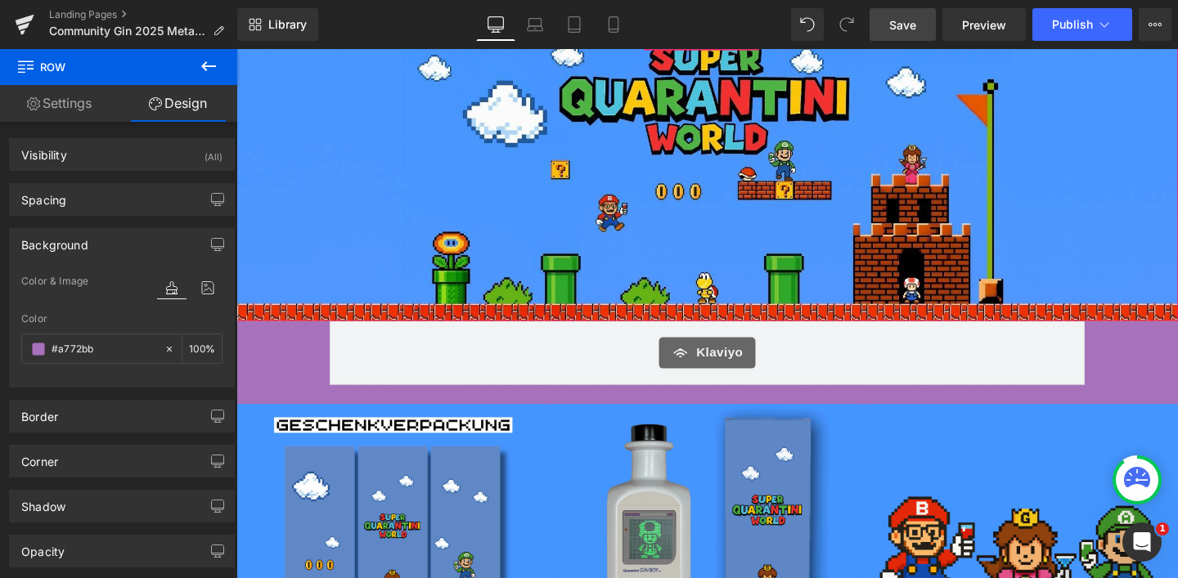
scroll to position [208, 0]
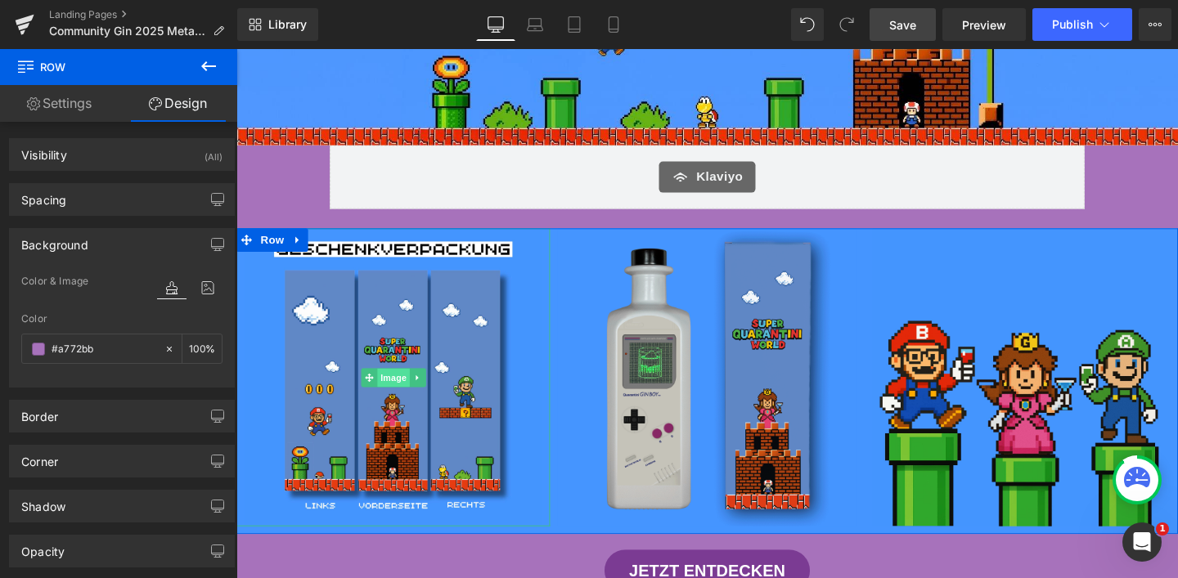
click at [389, 387] on span "Image" at bounding box center [402, 395] width 34 height 20
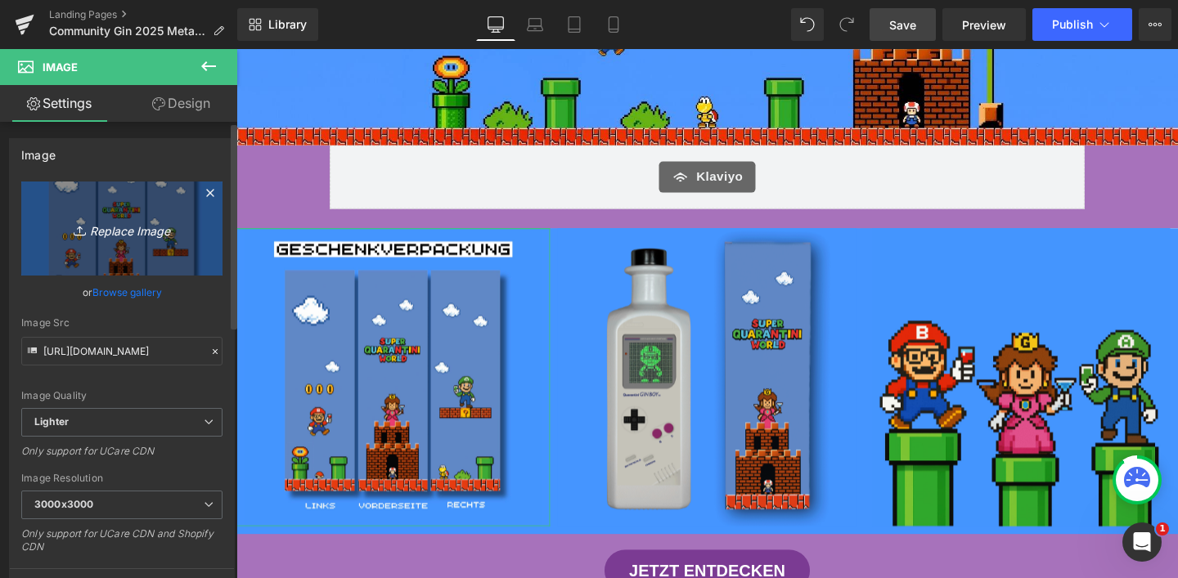
click at [116, 221] on icon "Replace Image" at bounding box center [121, 228] width 131 height 20
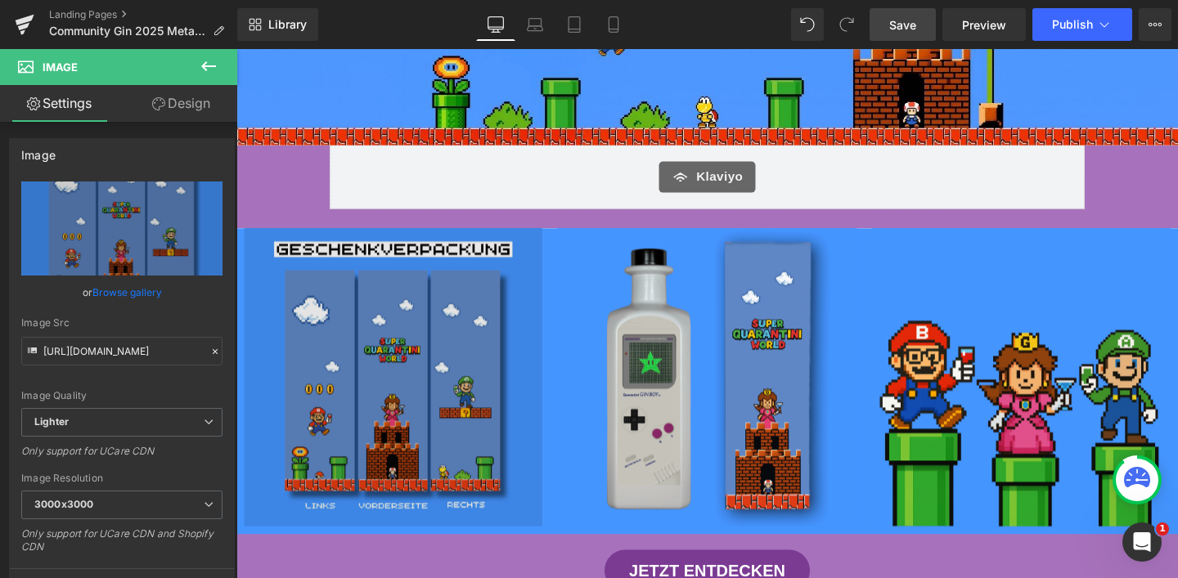
click at [703, 431] on img at bounding box center [730, 394] width 313 height 313
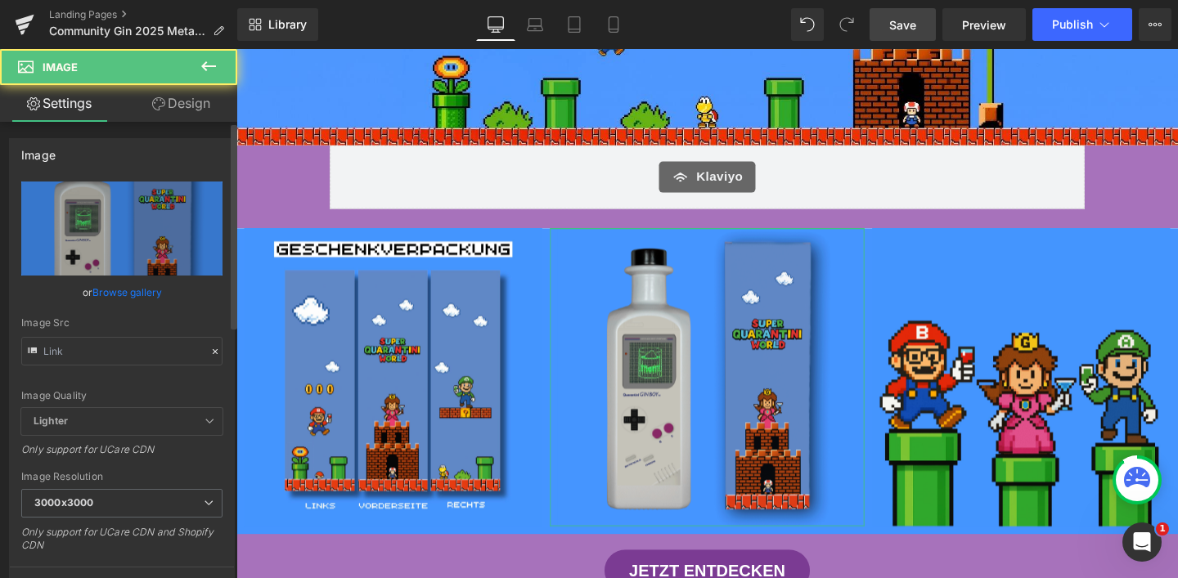
type input "[URL][DOMAIN_NAME]"
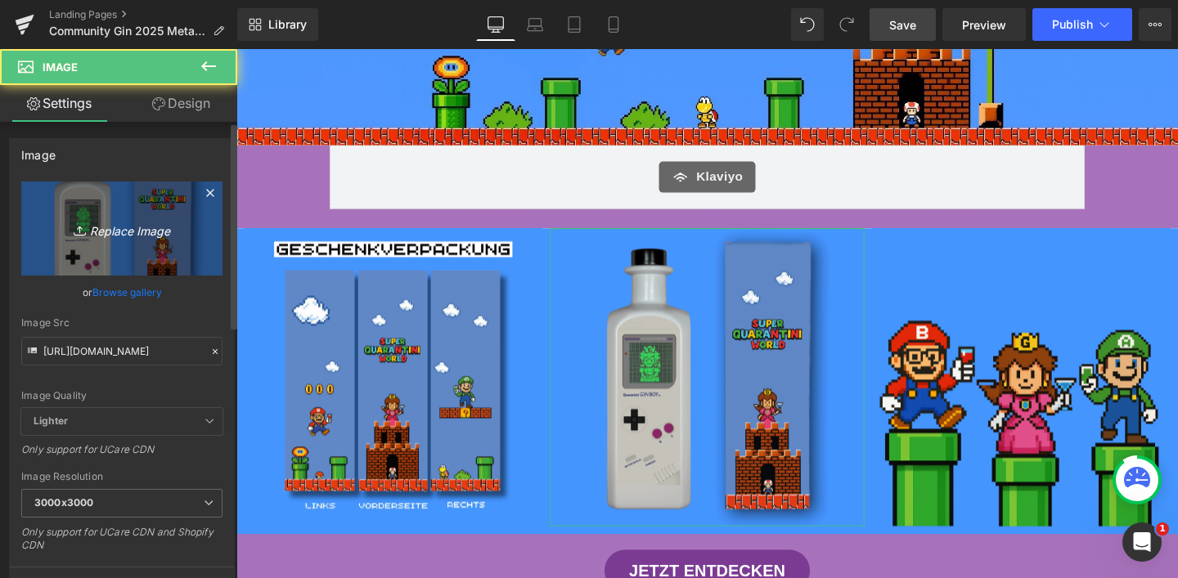
click at [151, 237] on icon "Replace Image" at bounding box center [121, 228] width 131 height 20
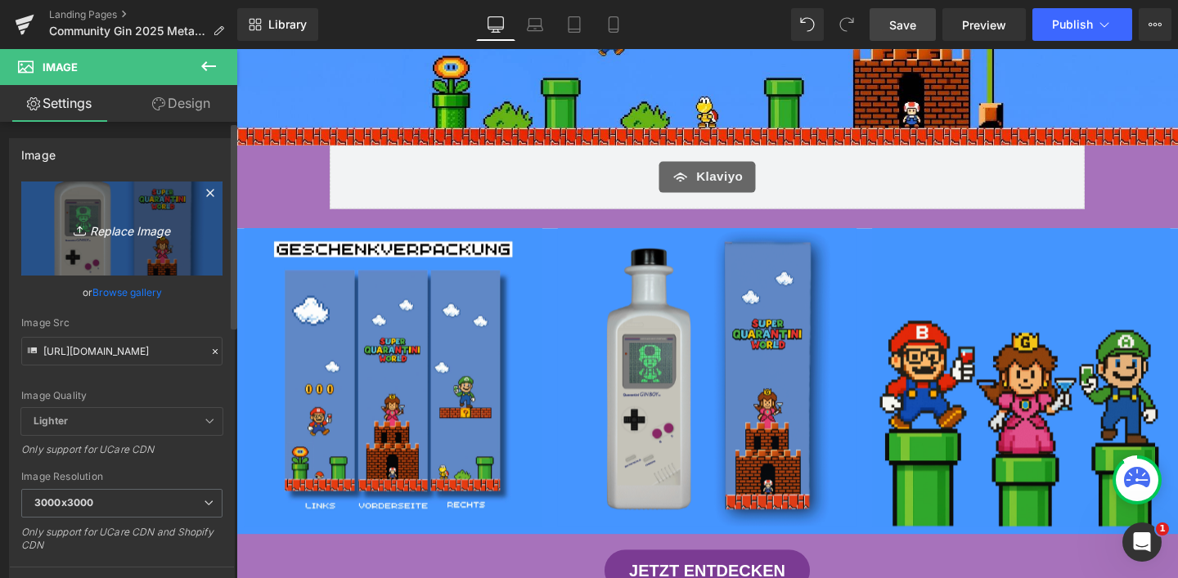
type input "C:\fakepath\3.jpg"
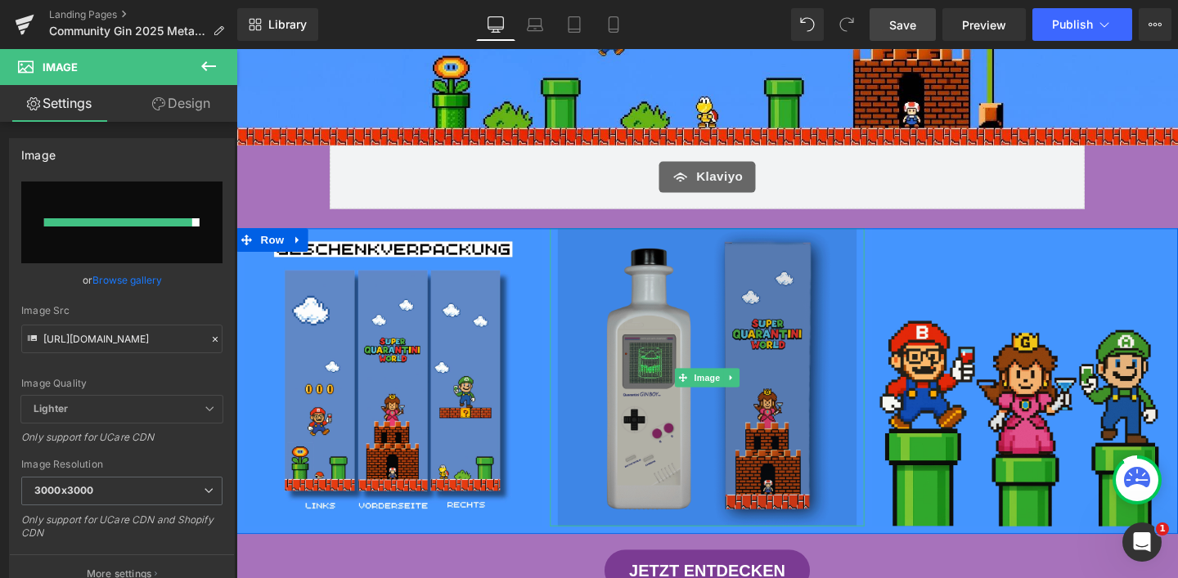
click at [770, 358] on img at bounding box center [730, 394] width 313 height 313
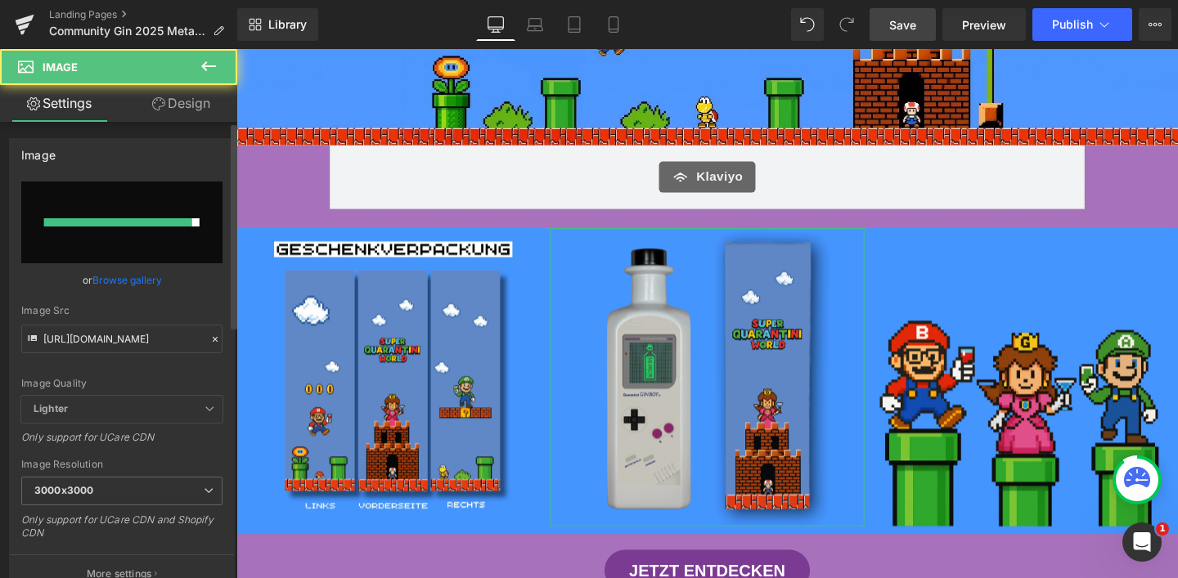
click at [153, 226] on div at bounding box center [118, 222] width 148 height 8
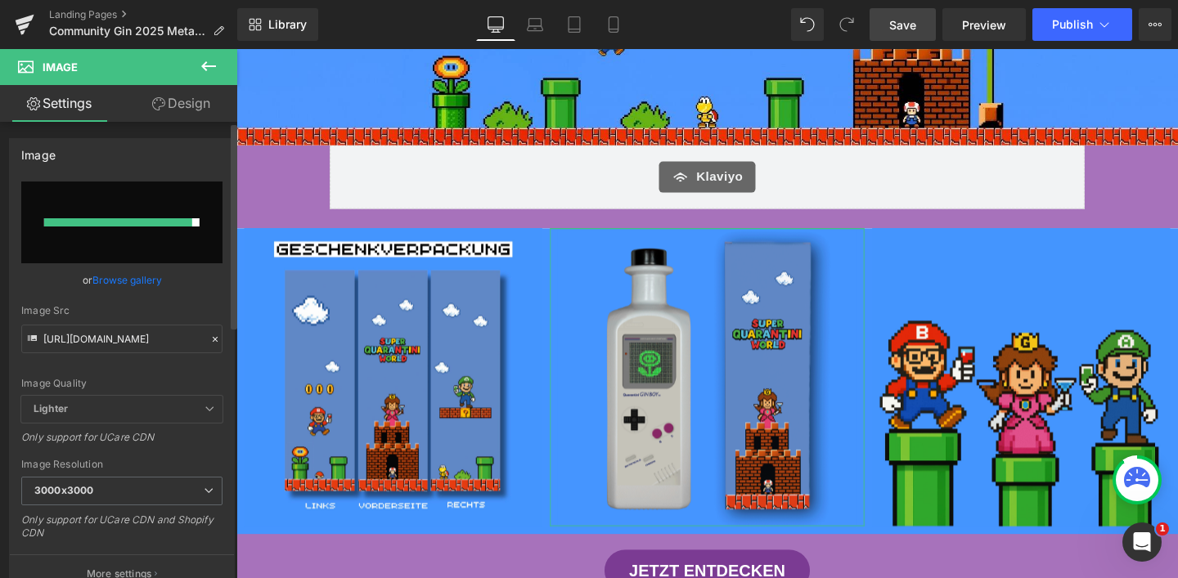
click at [154, 227] on input "file" at bounding box center [121, 223] width 201 height 82
type input "C:\fakepath\3.jpg"
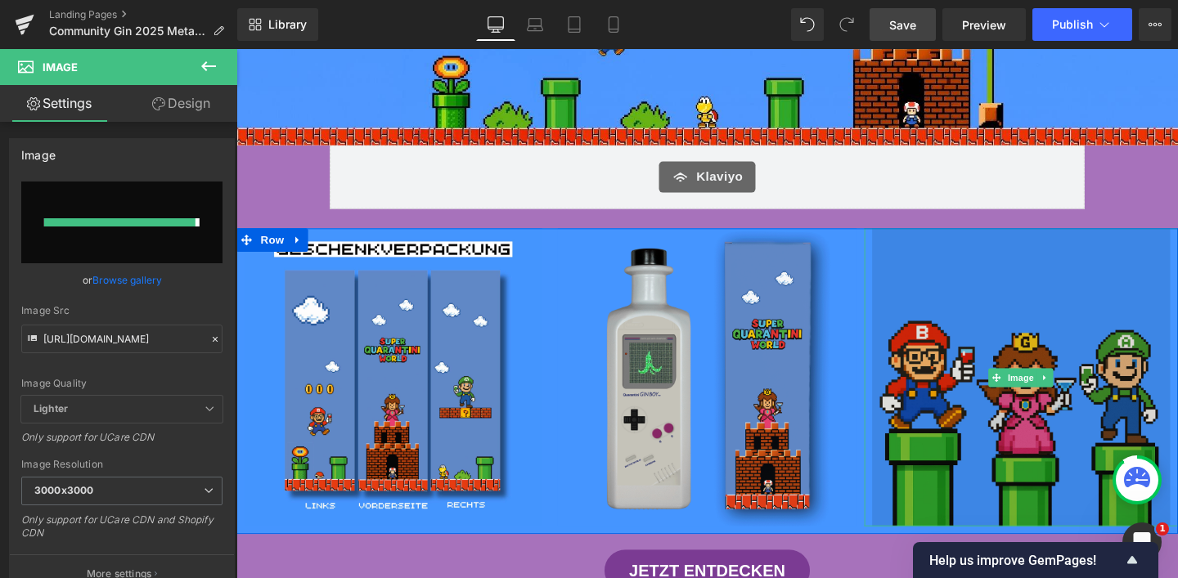
type input "[URL][DOMAIN_NAME]"
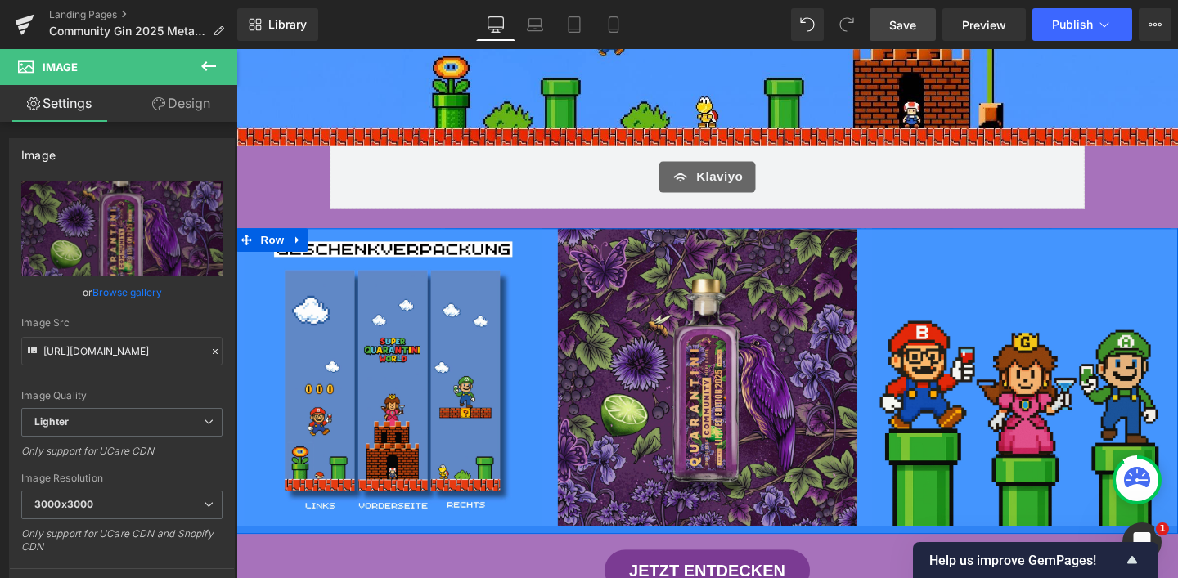
click at [666, 553] on div at bounding box center [731, 555] width 990 height 8
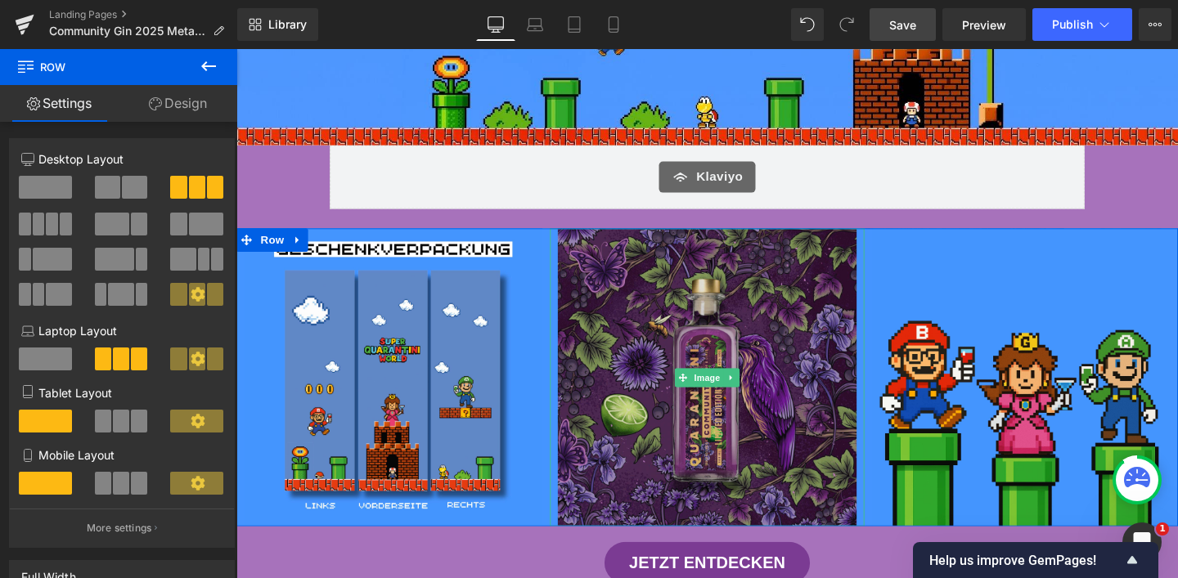
drag, startPoint x: 666, startPoint y: 553, endPoint x: 668, endPoint y: 538, distance: 14.9
click at [668, 538] on div "Image Image Image Row" at bounding box center [731, 394] width 990 height 313
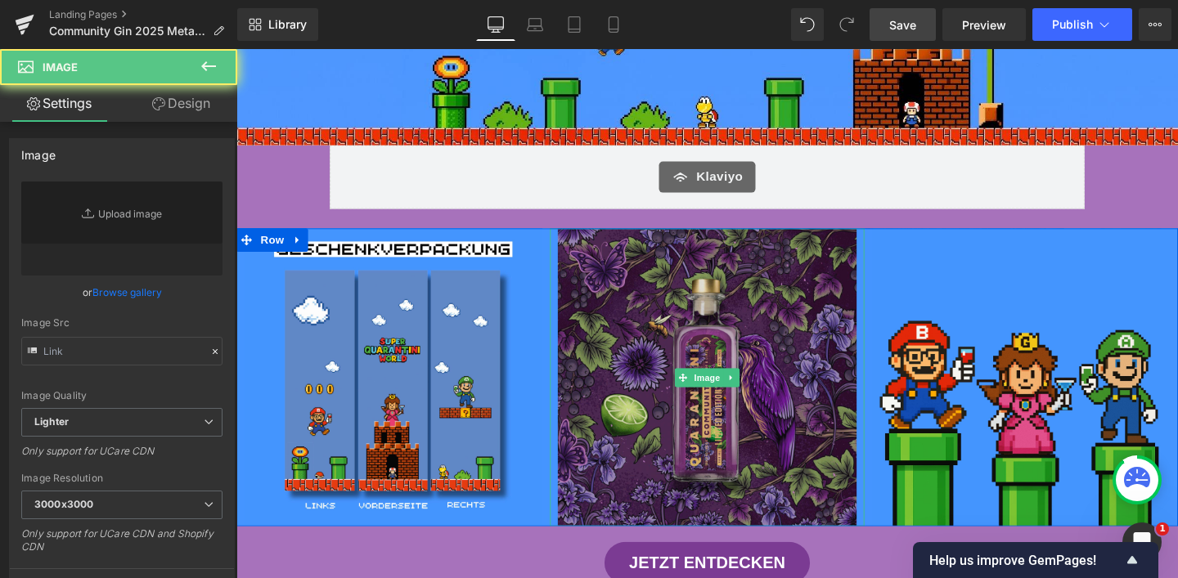
click at [668, 538] on img at bounding box center [730, 394] width 313 height 313
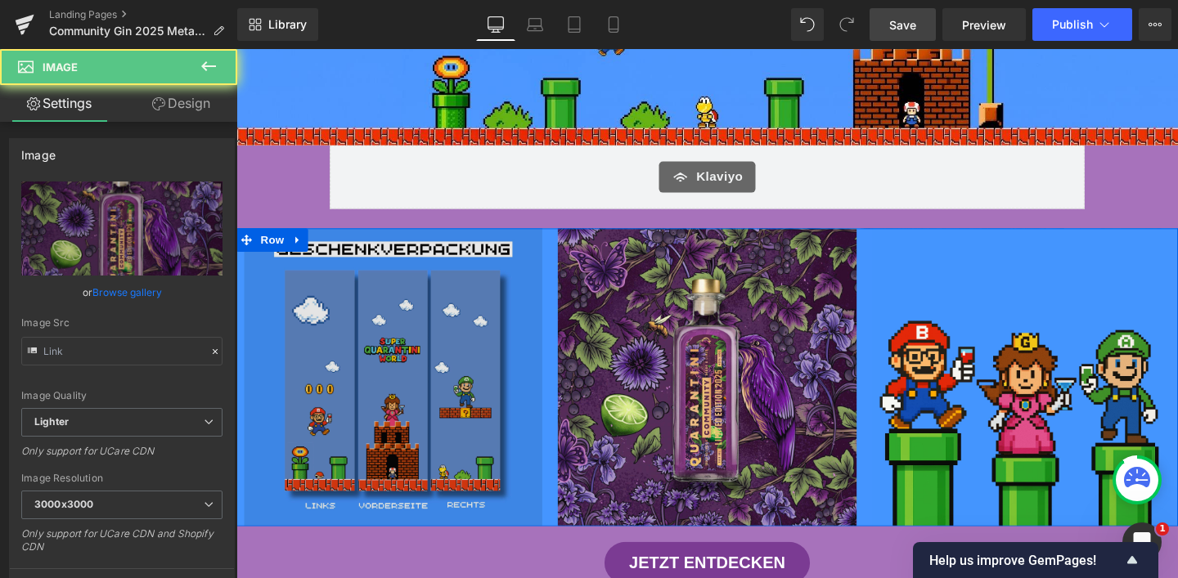
type input "[URL][DOMAIN_NAME]"
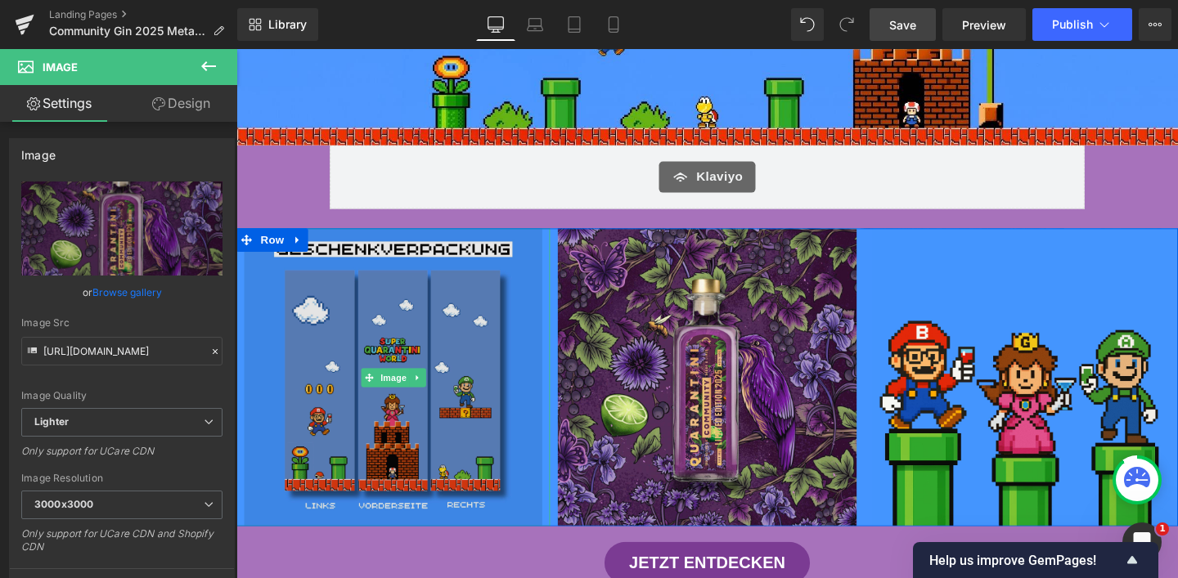
click at [372, 359] on img at bounding box center [401, 394] width 313 height 313
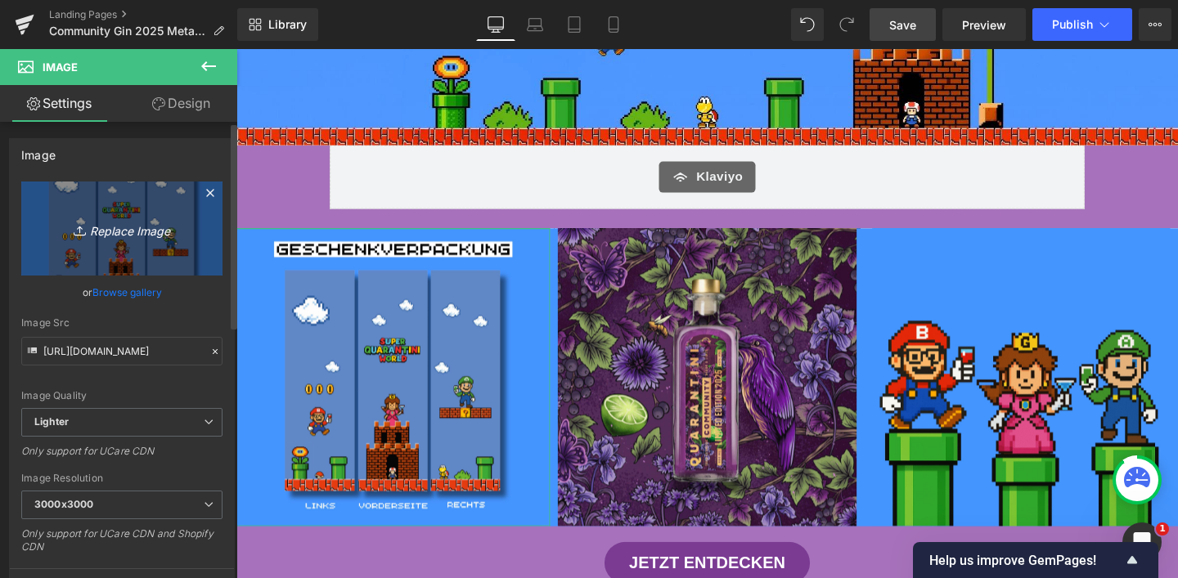
click at [133, 241] on link "Replace Image" at bounding box center [121, 229] width 201 height 94
type input "C:\fakepath\2.jpg"
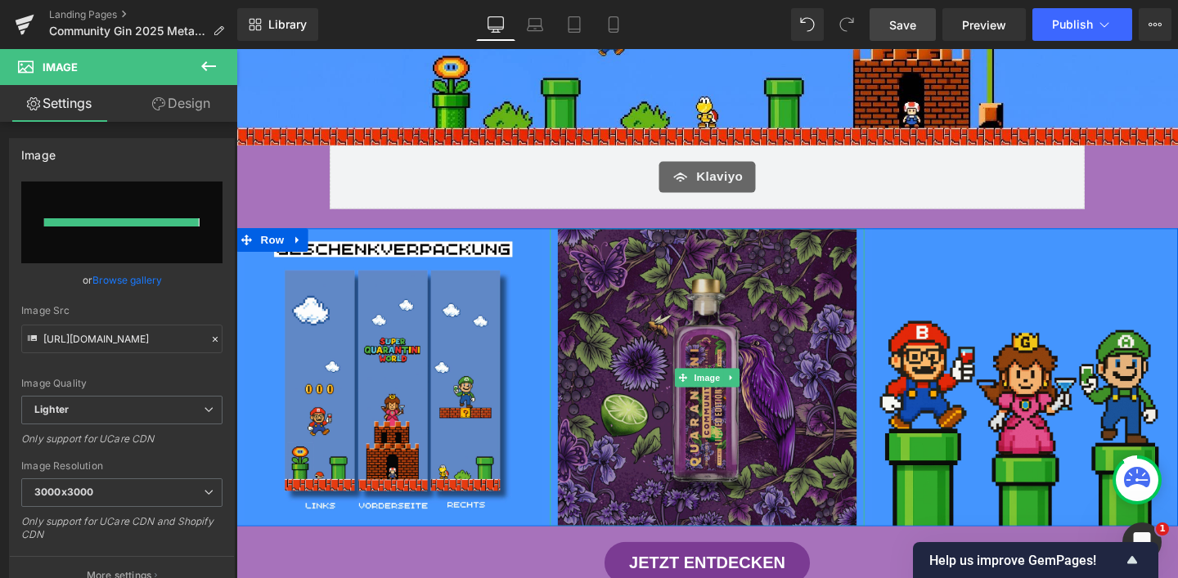
type input "[URL][DOMAIN_NAME]"
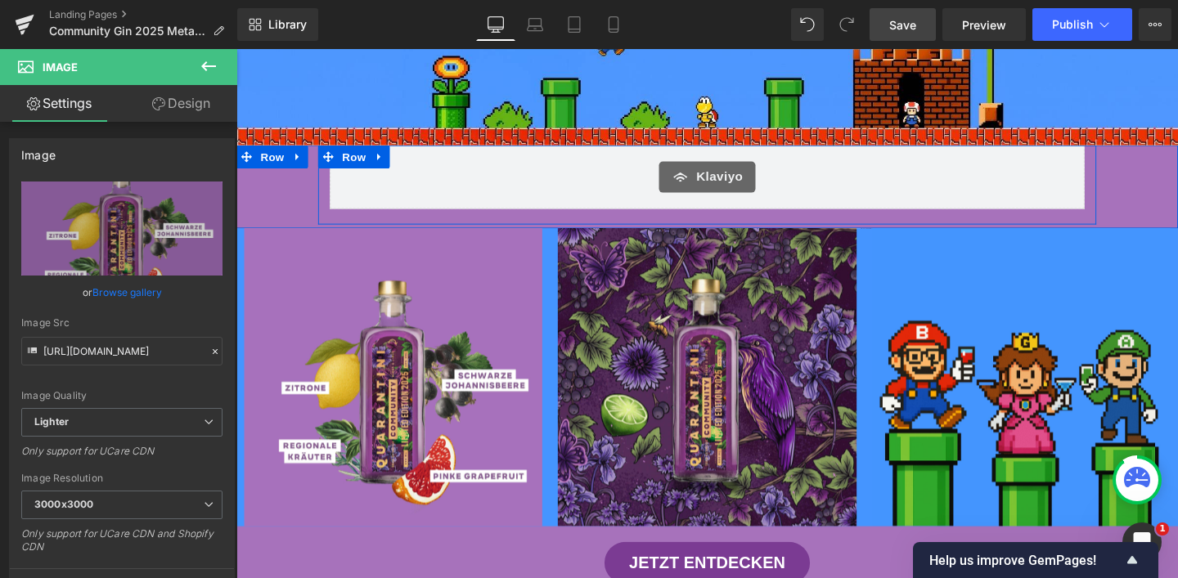
click at [400, 219] on div "Klaviyo Klaviyo Row" at bounding box center [731, 192] width 818 height 83
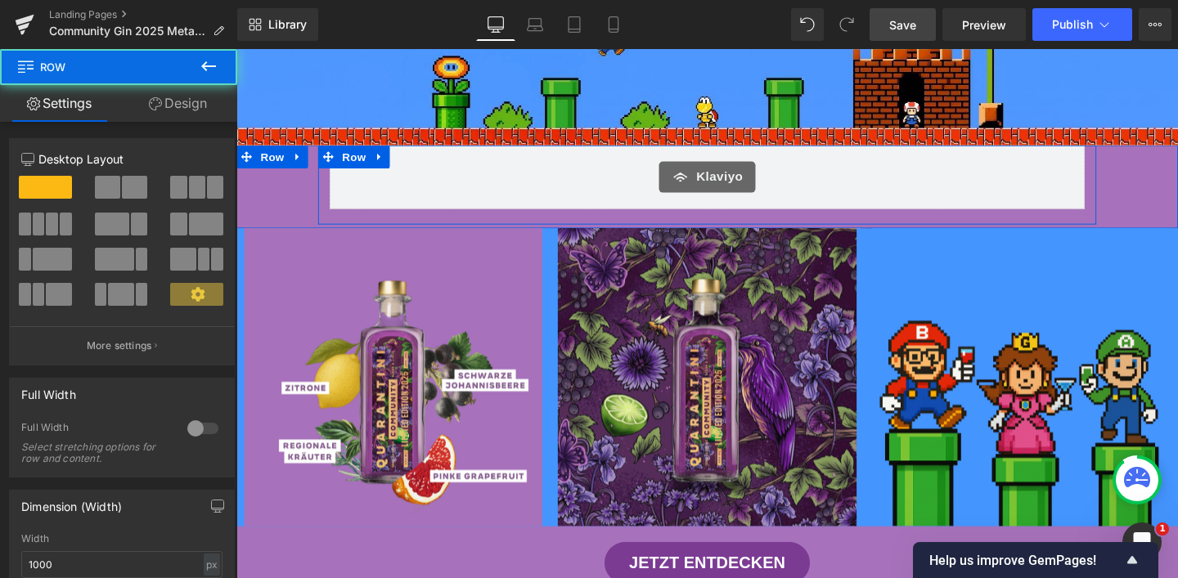
click at [272, 206] on div "Klaviyo Klaviyo Row" at bounding box center [731, 192] width 990 height 83
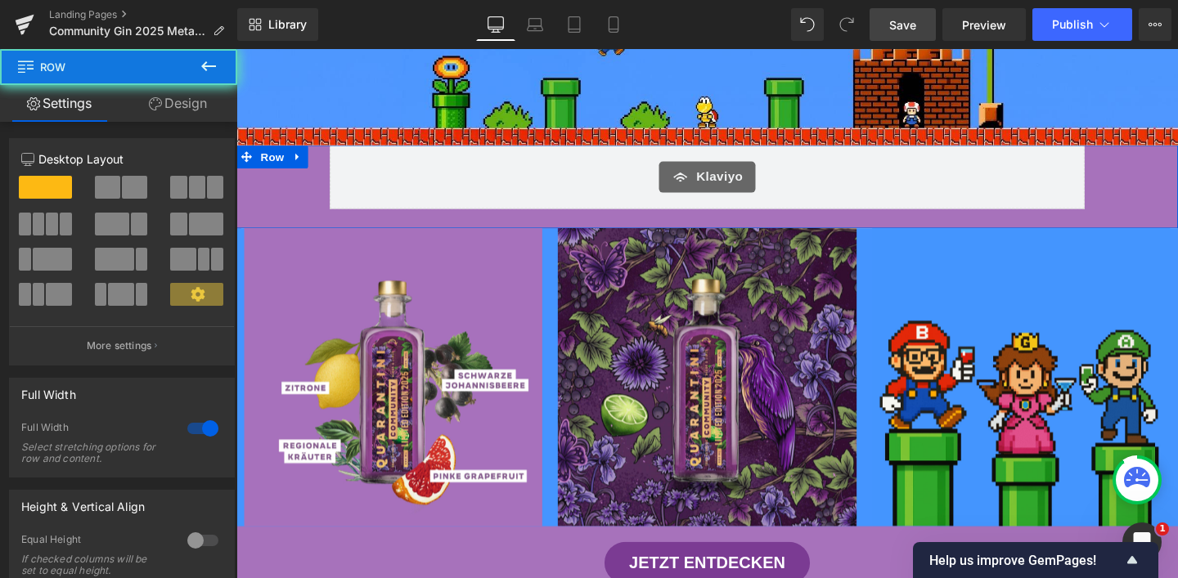
click at [205, 114] on link "Design" at bounding box center [178, 103] width 119 height 37
click at [0, 0] on div "Background" at bounding box center [0, 0] width 0 height 0
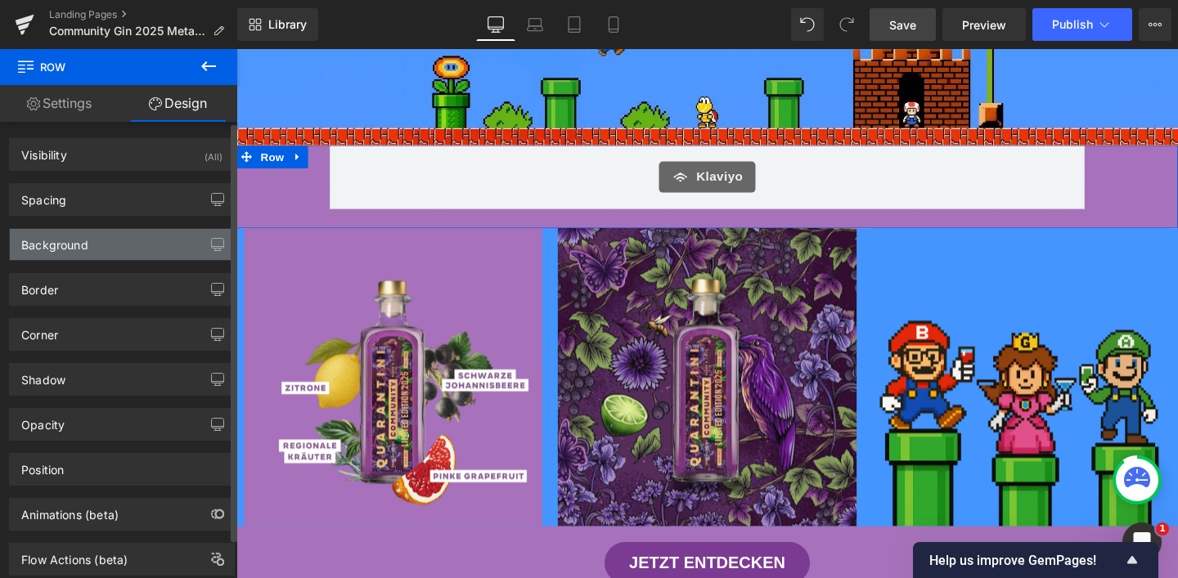
type input "#a772bb"
type input "100"
click at [151, 245] on div "Background" at bounding box center [122, 244] width 224 height 31
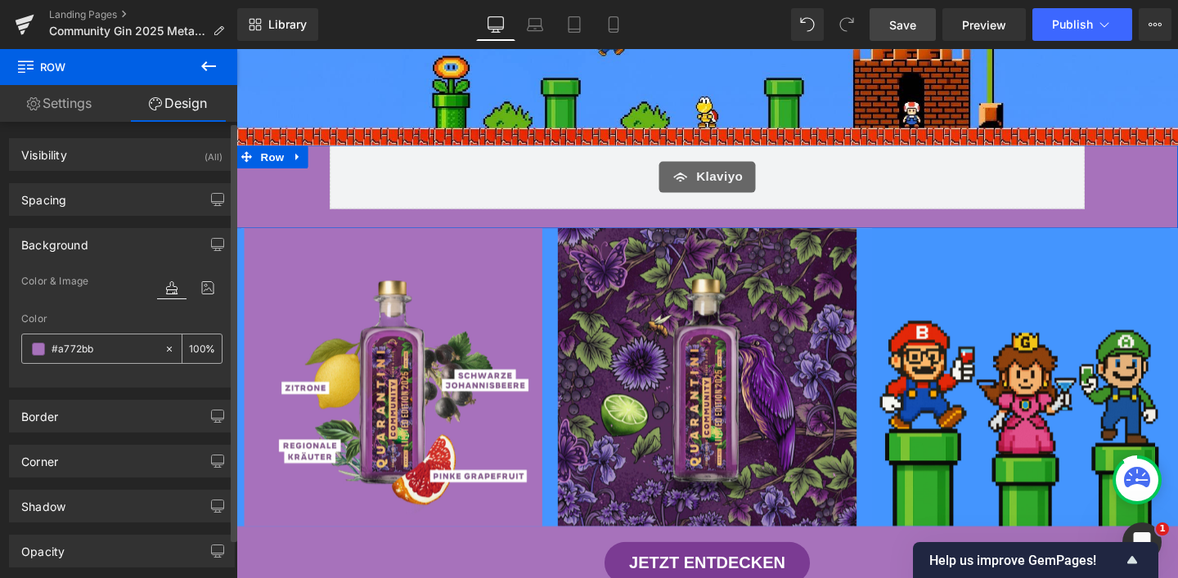
click at [108, 351] on input "#a772bb" at bounding box center [104, 349] width 105 height 18
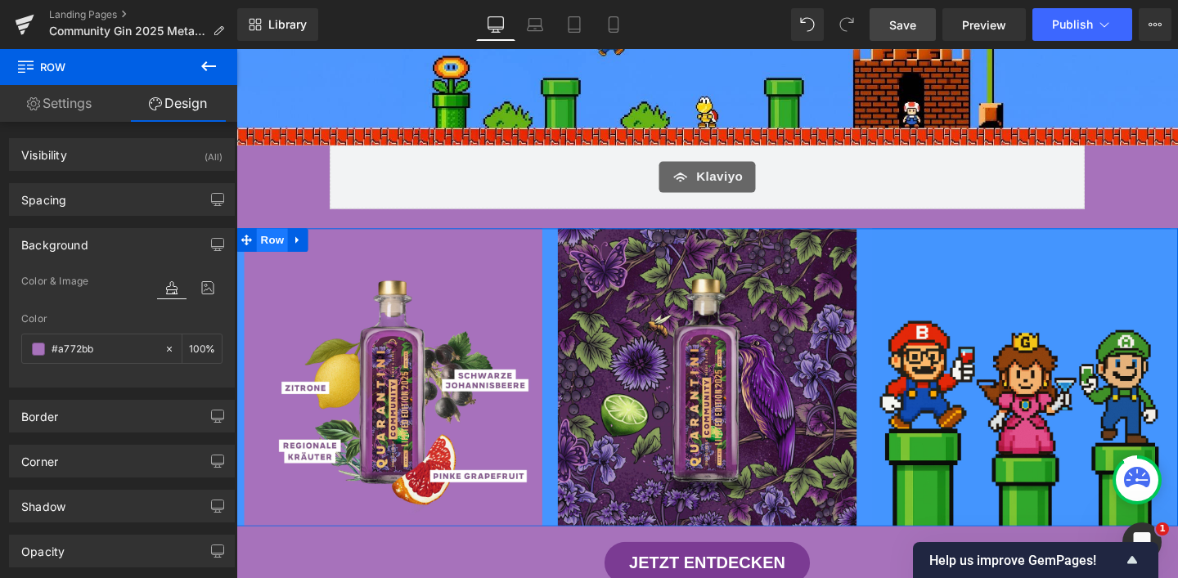
click at [267, 248] on span "Row" at bounding box center [274, 250] width 33 height 25
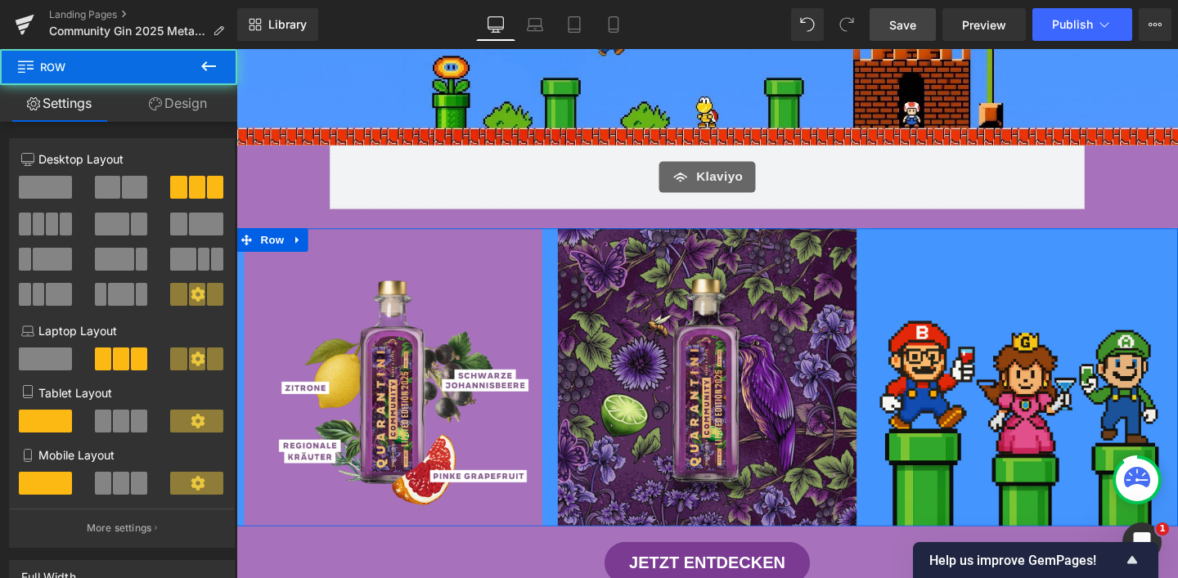
click at [196, 94] on link "Design" at bounding box center [178, 103] width 119 height 37
click at [0, 0] on div "Background" at bounding box center [0, 0] width 0 height 0
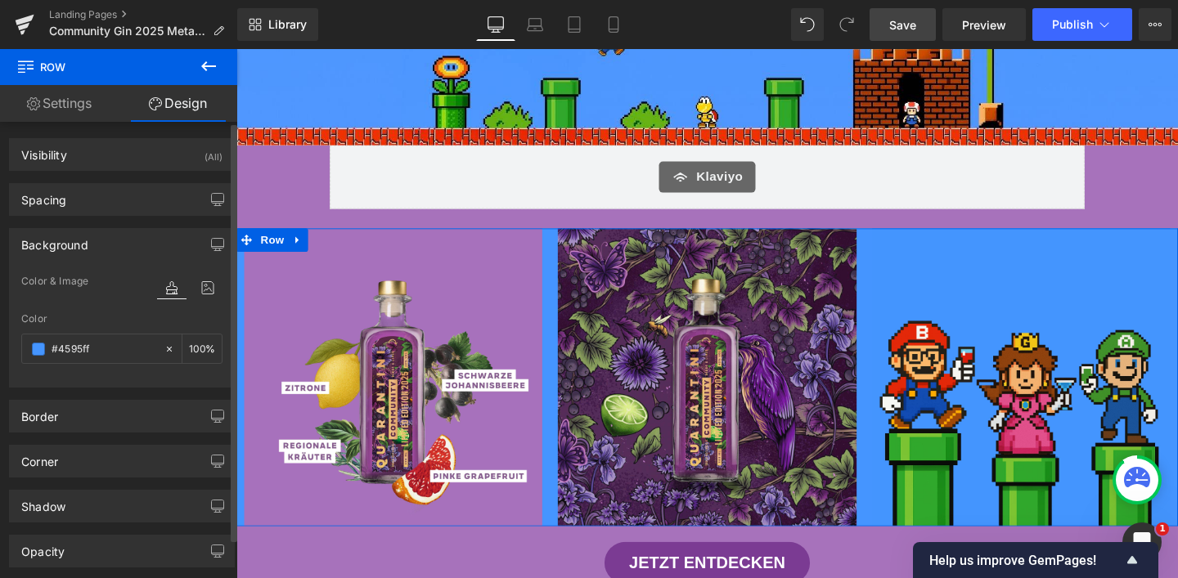
type input "#4595ff"
type input "100"
click at [100, 346] on input "#4595ff" at bounding box center [104, 349] width 105 height 18
paste input "a772bb"
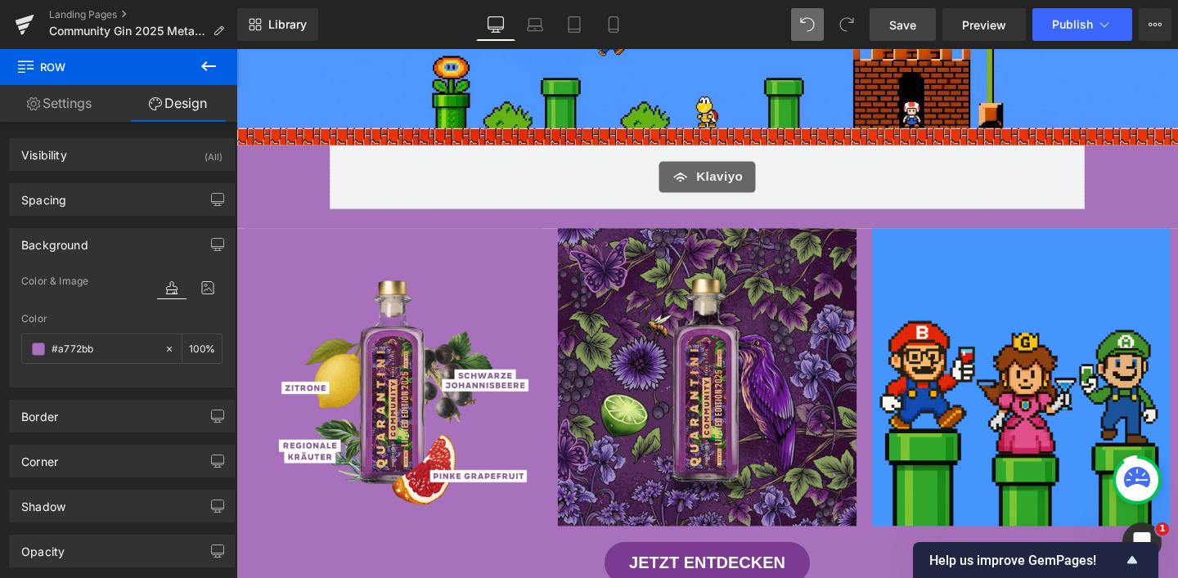
type input "#a772bb"
click at [919, 12] on link "Save" at bounding box center [903, 24] width 66 height 33
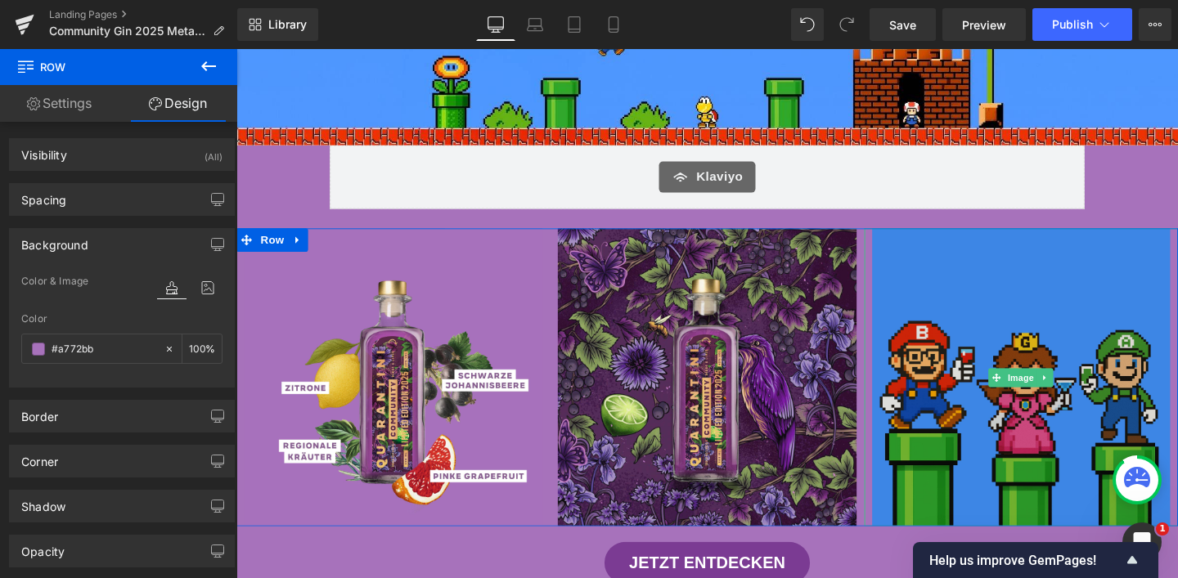
click at [990, 418] on img at bounding box center [1061, 394] width 313 height 313
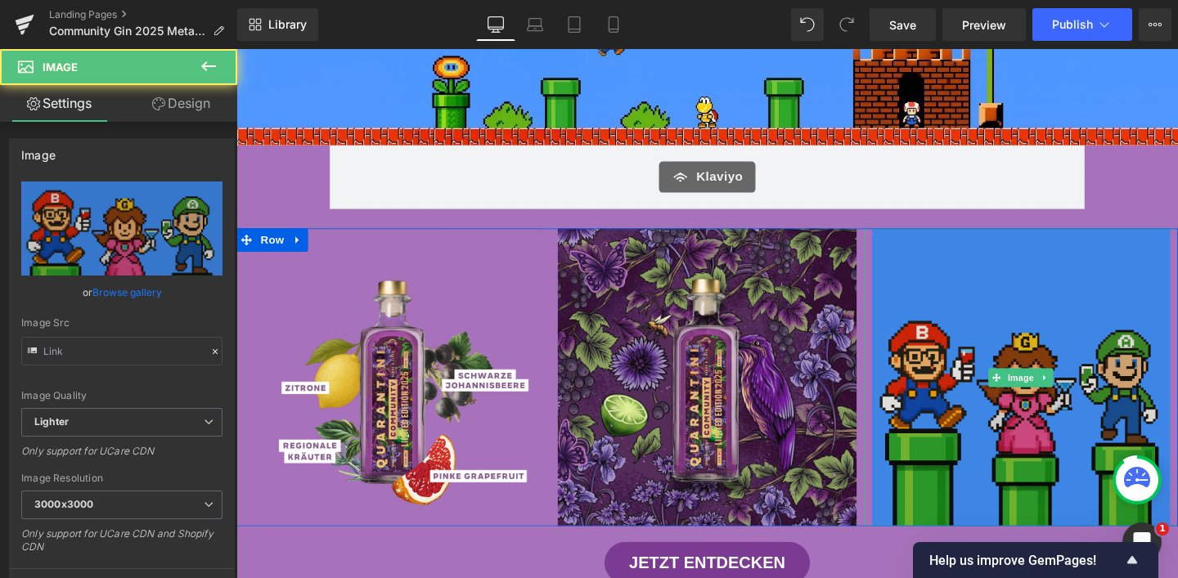
type input "[URL][DOMAIN_NAME]"
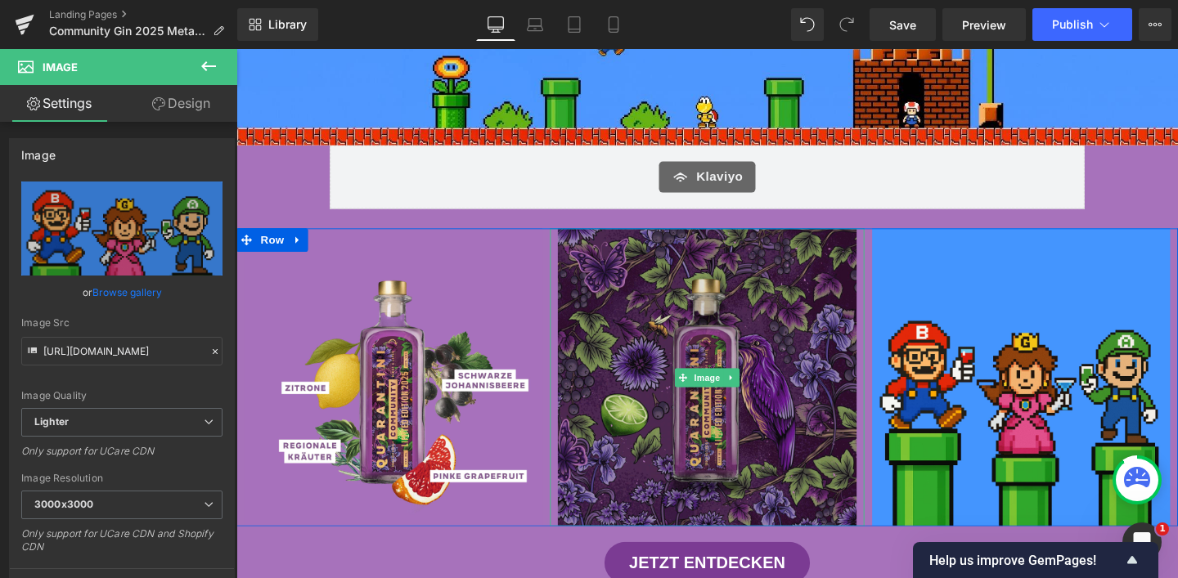
click at [686, 392] on img at bounding box center [730, 394] width 313 height 313
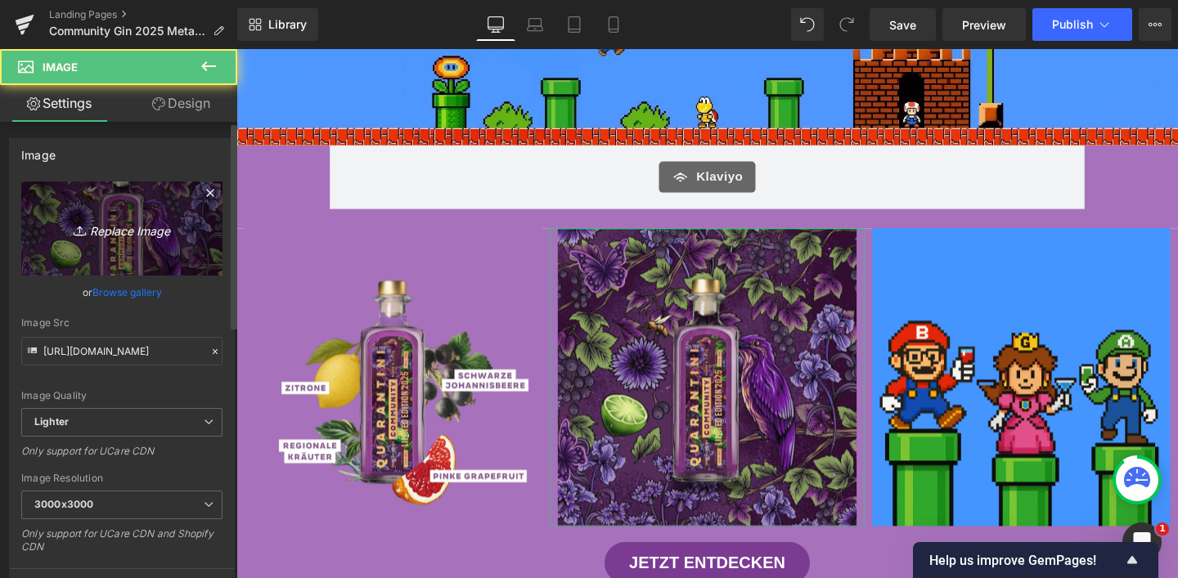
click at [111, 222] on icon "Replace Image" at bounding box center [121, 228] width 131 height 20
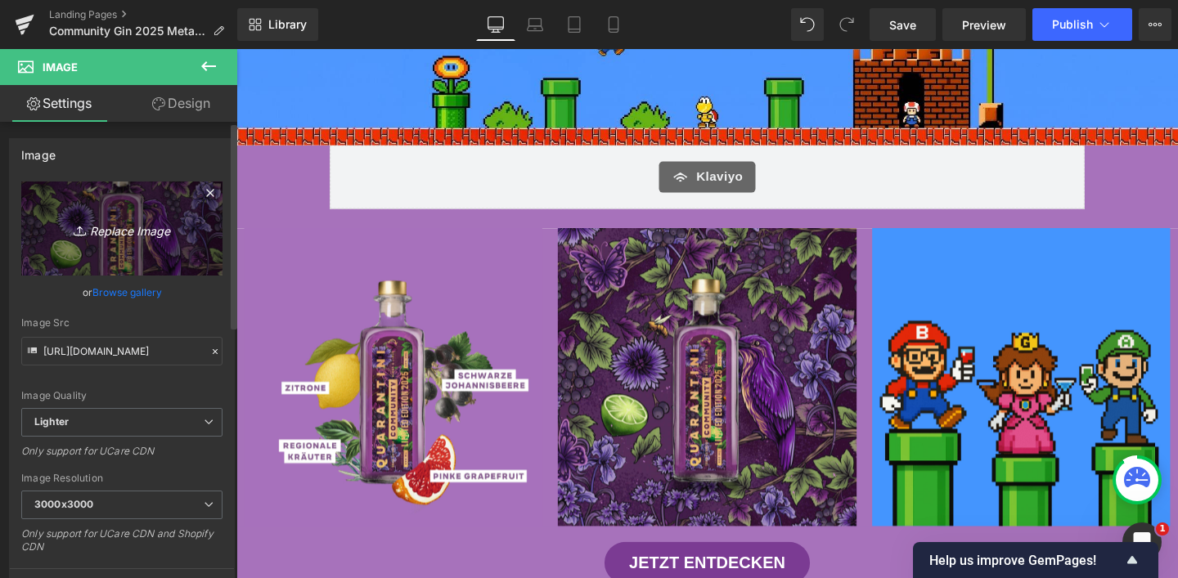
type input "C:\fakepath\2.jpg"
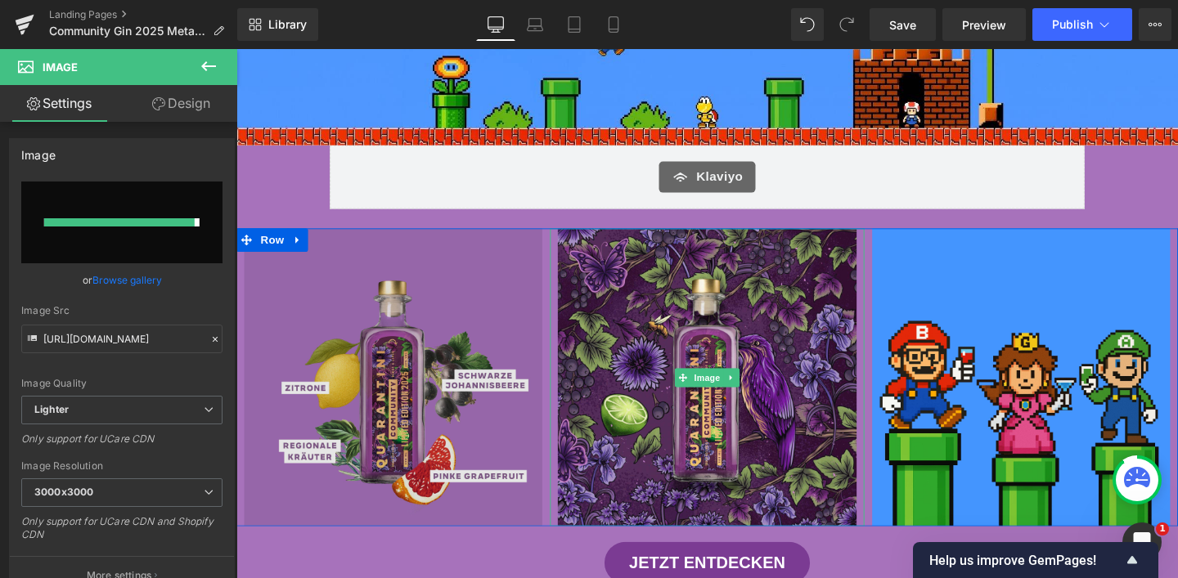
type input "[URL][DOMAIN_NAME]"
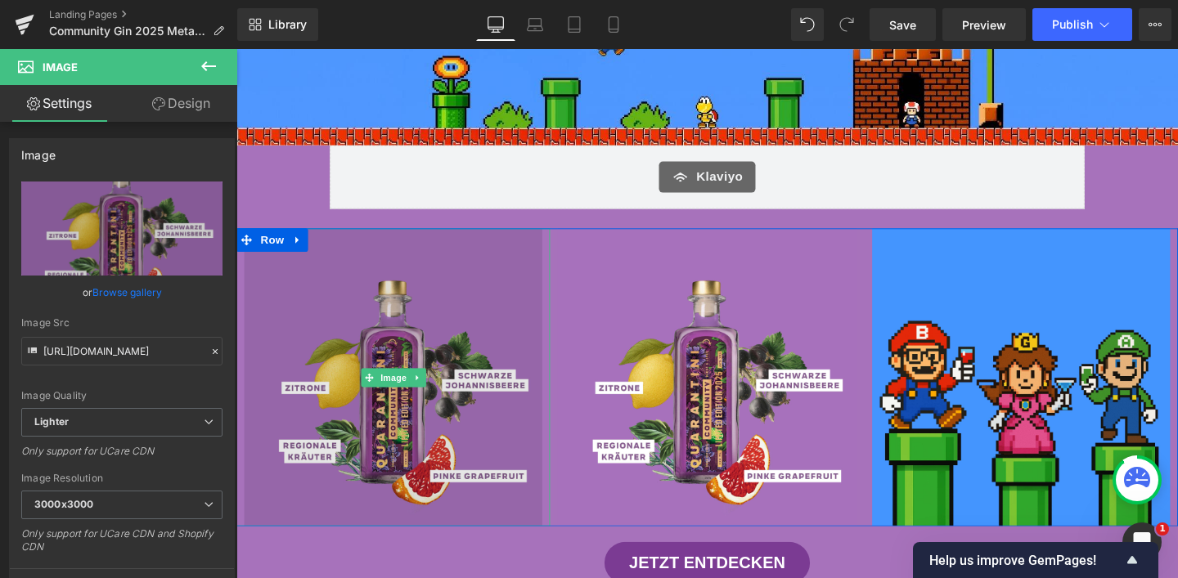
click at [416, 407] on img at bounding box center [401, 394] width 313 height 313
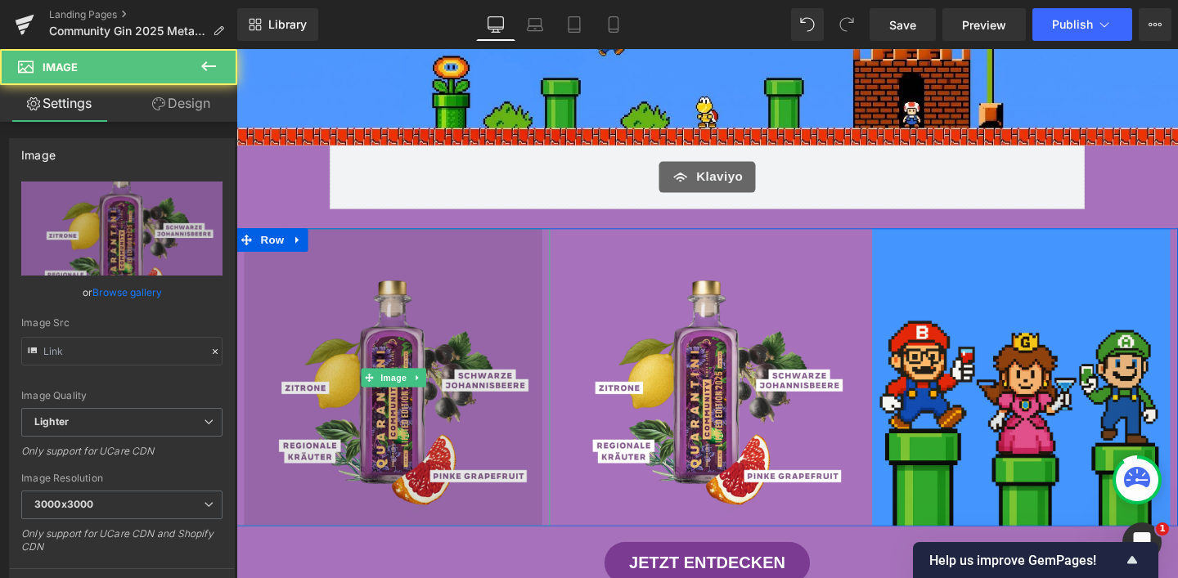
type input "[URL][DOMAIN_NAME]"
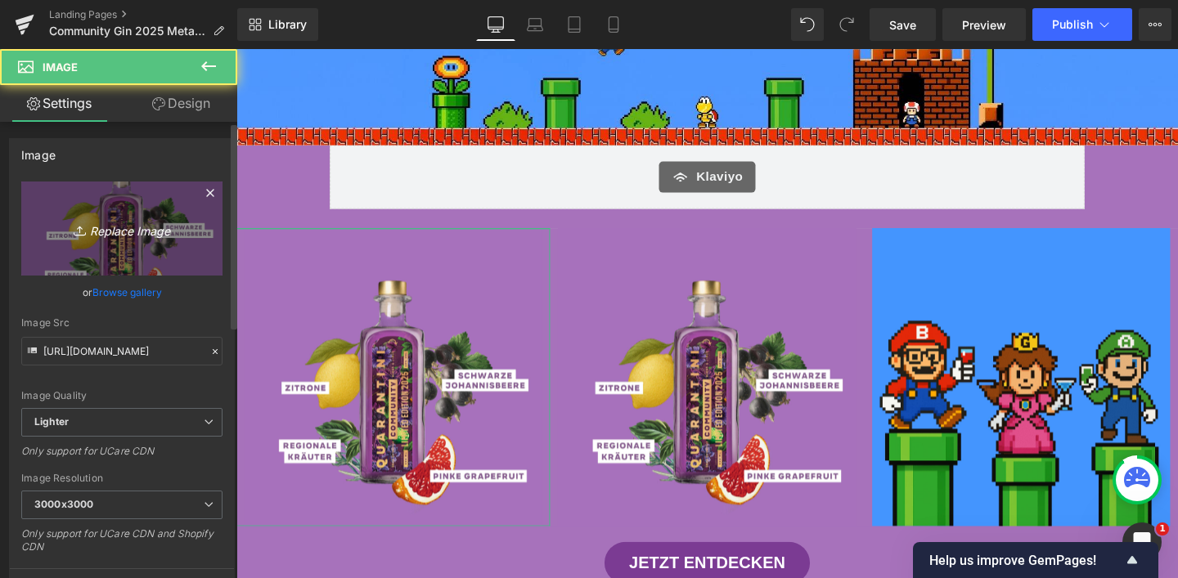
click at [135, 239] on link "Replace Image" at bounding box center [121, 229] width 201 height 94
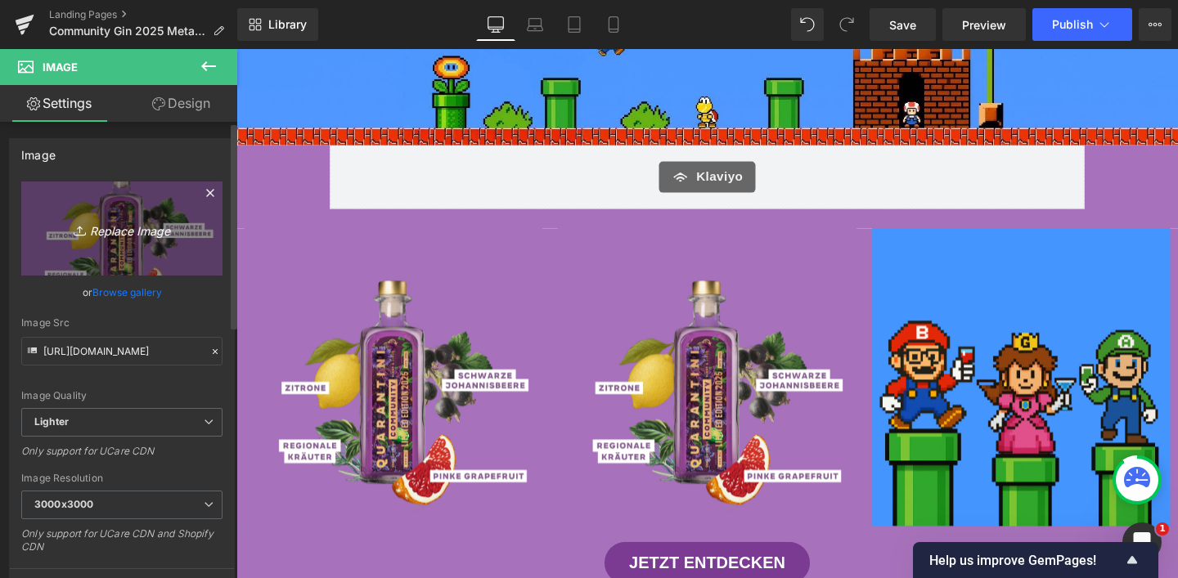
type input "C:\fakepath\3.jpg"
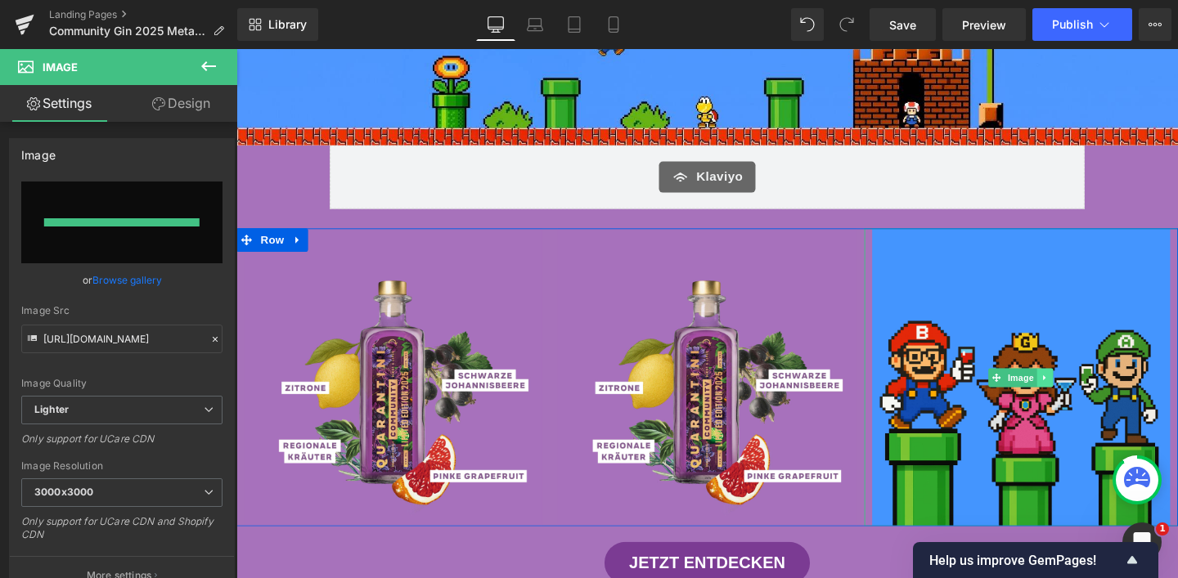
type input "[URL][DOMAIN_NAME]"
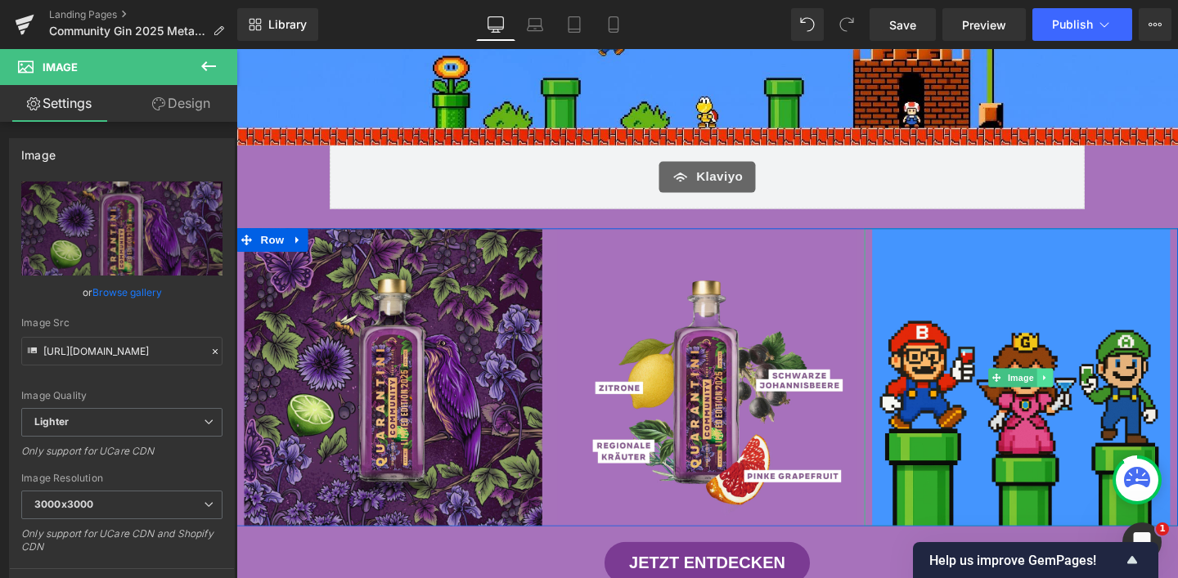
click at [1087, 399] on link at bounding box center [1086, 395] width 17 height 20
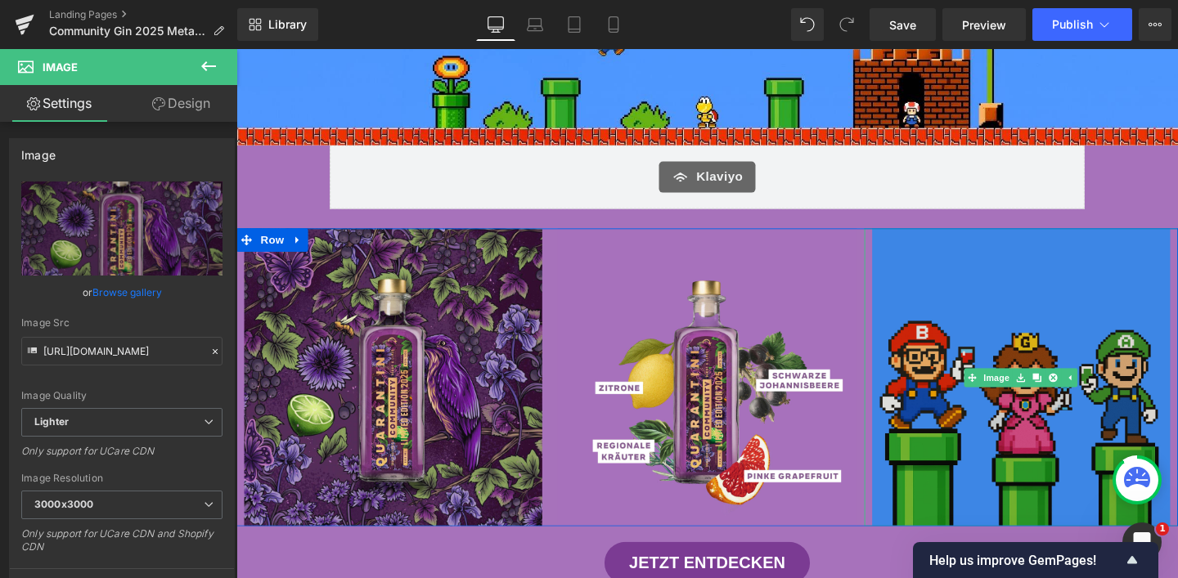
click at [1118, 298] on img at bounding box center [1061, 394] width 313 height 313
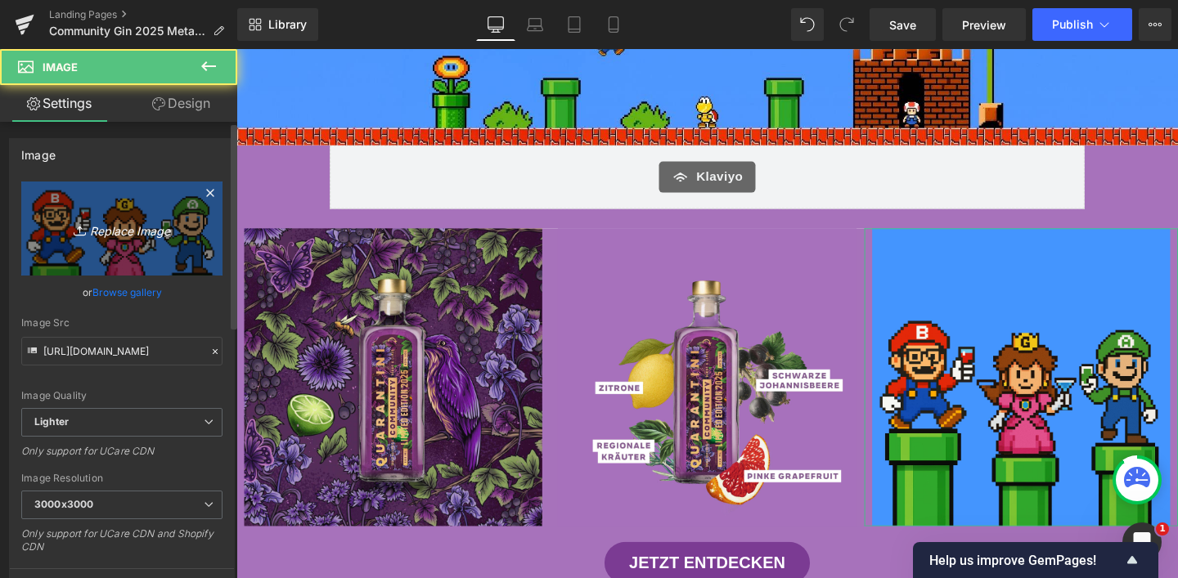
click at [164, 225] on icon "Replace Image" at bounding box center [121, 228] width 131 height 20
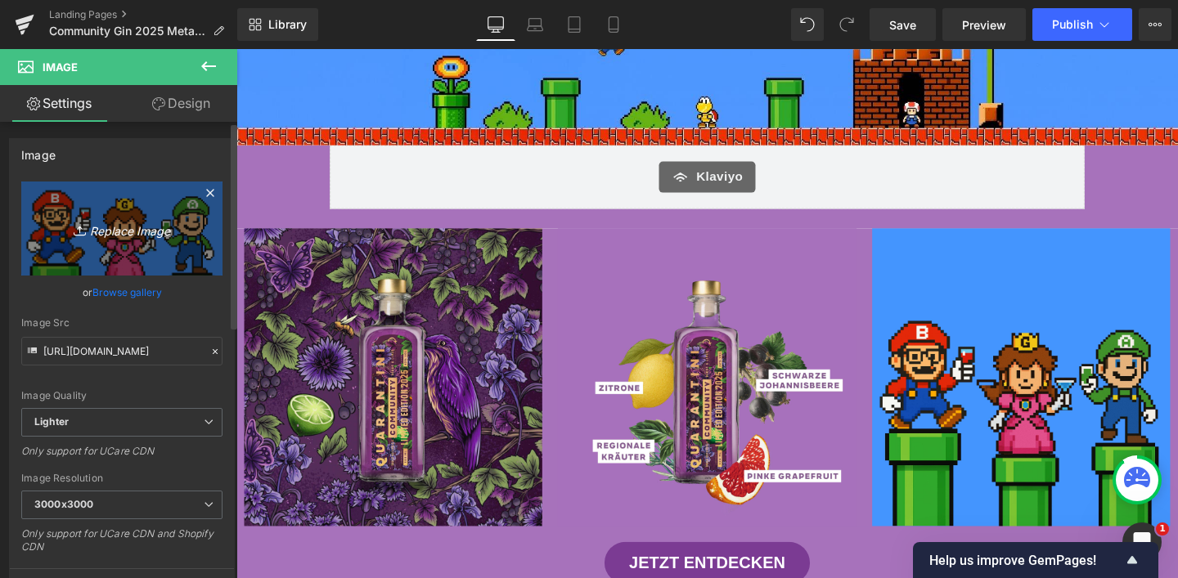
type input "C:\fakepath\_COMMUNITY2025 2048x2048.jpg"
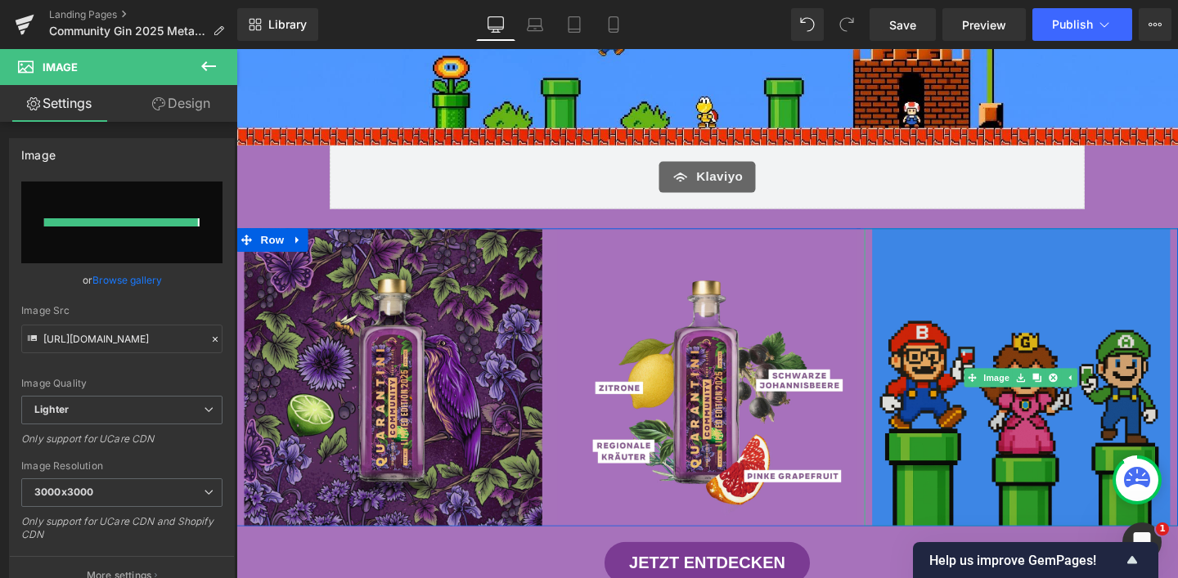
type input "[URL][DOMAIN_NAME]"
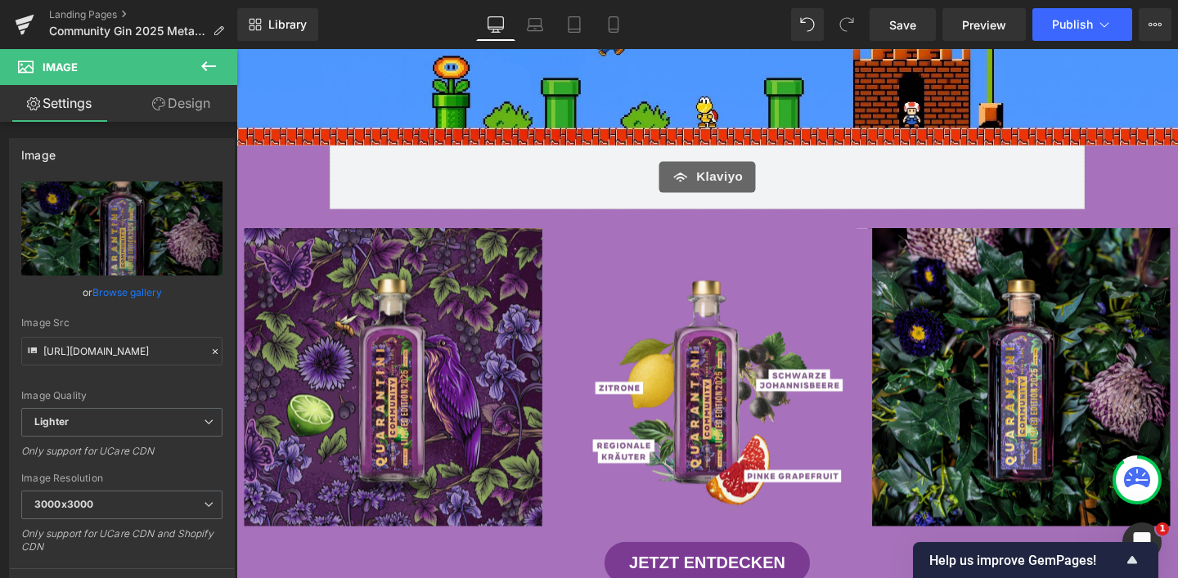
click at [896, 3] on div "Library Desktop Desktop Laptop Tablet Mobile Save Preview Publish Scheduled Vie…" at bounding box center [707, 24] width 941 height 49
click at [896, 16] on span "Save" at bounding box center [902, 24] width 27 height 17
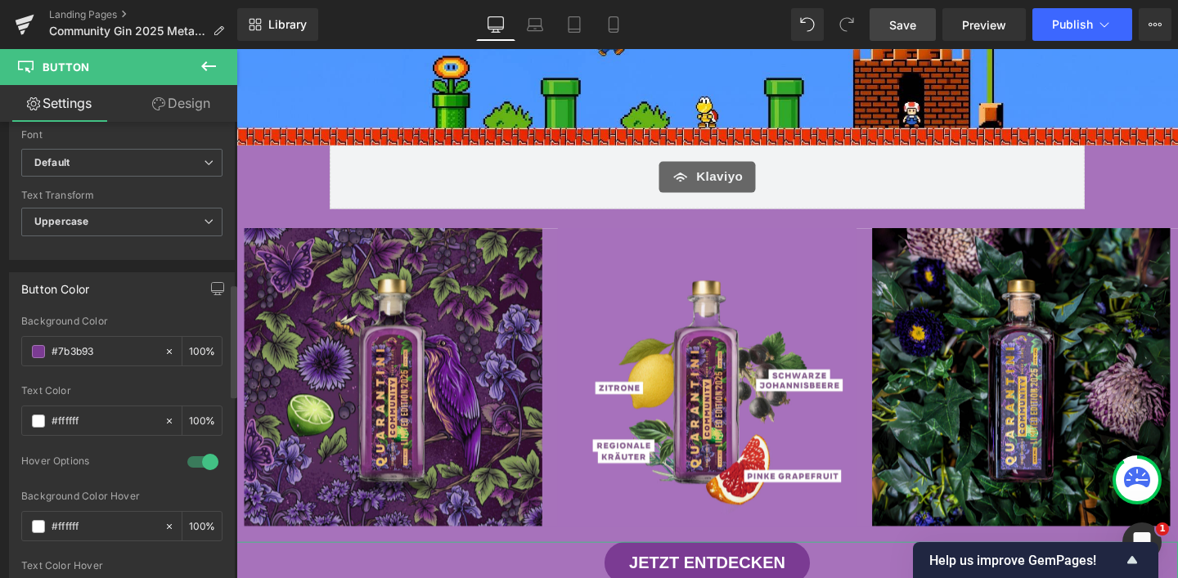
scroll to position [650, 0]
drag, startPoint x: 111, startPoint y: 349, endPoint x: 39, endPoint y: 349, distance: 72.0
click at [39, 349] on div "#7b3b93" at bounding box center [93, 350] width 142 height 29
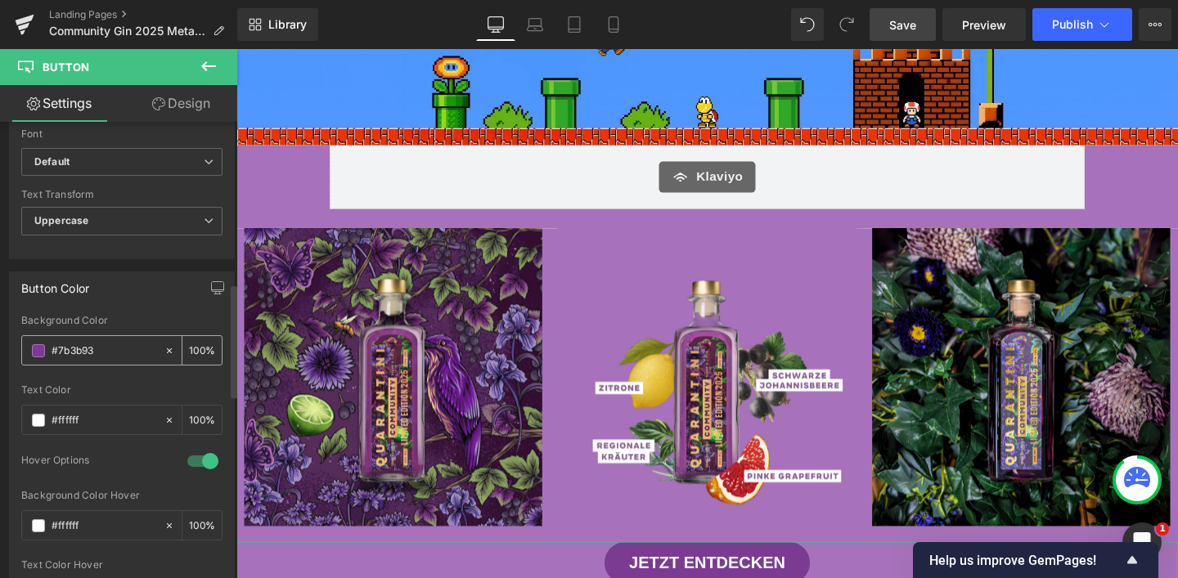
click at [109, 352] on input "#7b3b93" at bounding box center [104, 351] width 105 height 18
drag, startPoint x: 57, startPoint y: 350, endPoint x: 98, endPoint y: 350, distance: 40.9
click at [97, 350] on input "#7b3b93" at bounding box center [104, 351] width 105 height 18
click at [279, 214] on div "Klaviyo Klaviyo Row" at bounding box center [731, 192] width 990 height 83
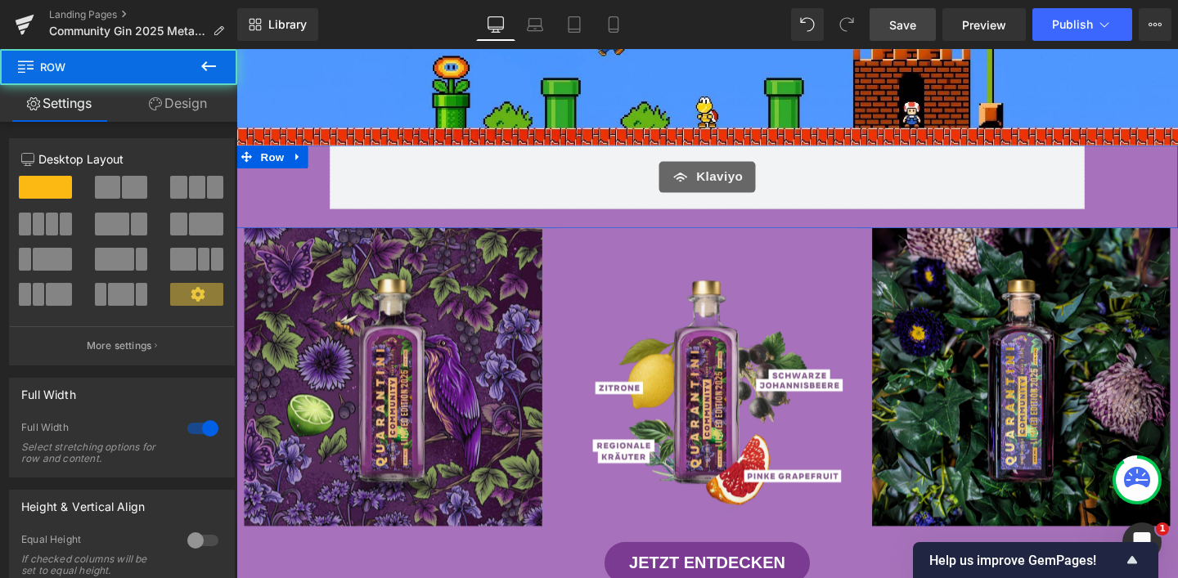
click at [167, 114] on link "Design" at bounding box center [178, 103] width 119 height 37
click at [0, 0] on div "Background" at bounding box center [0, 0] width 0 height 0
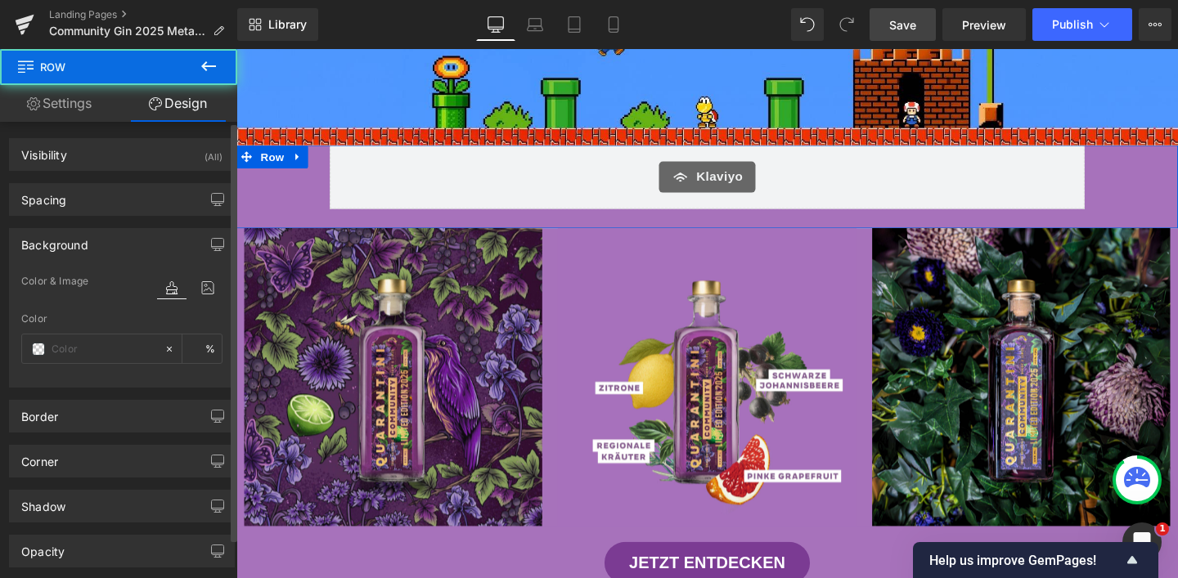
click at [105, 236] on div "Background" at bounding box center [122, 244] width 224 height 31
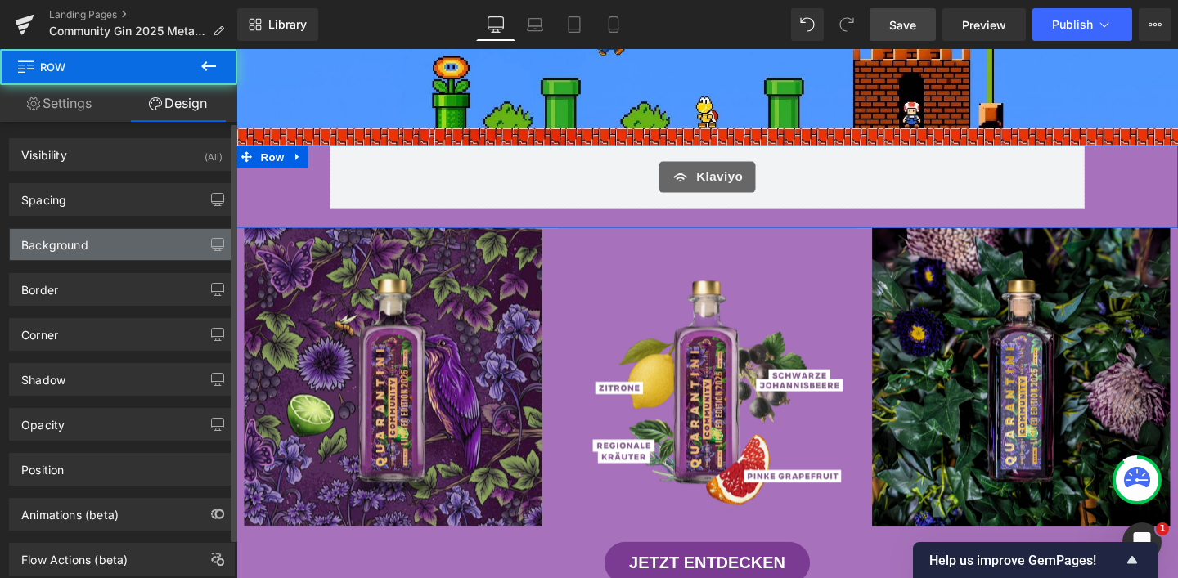
type input "#a772bb"
type input "100"
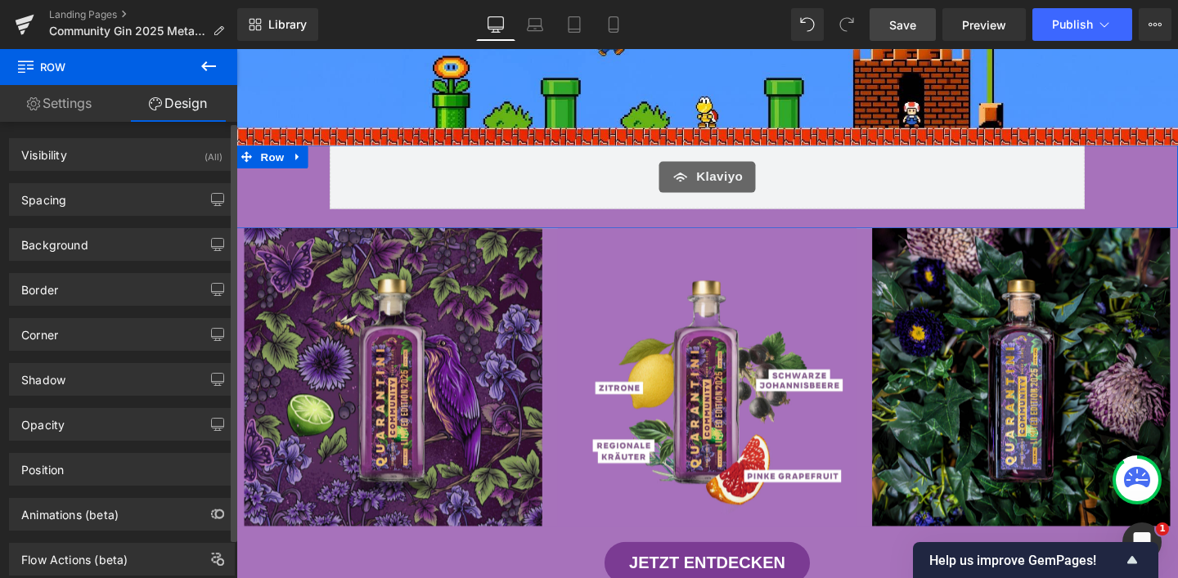
click at [95, 226] on div "Background Color & Image color #a772bb Color #a772bb 100 % Image Replace Image …" at bounding box center [122, 238] width 245 height 45
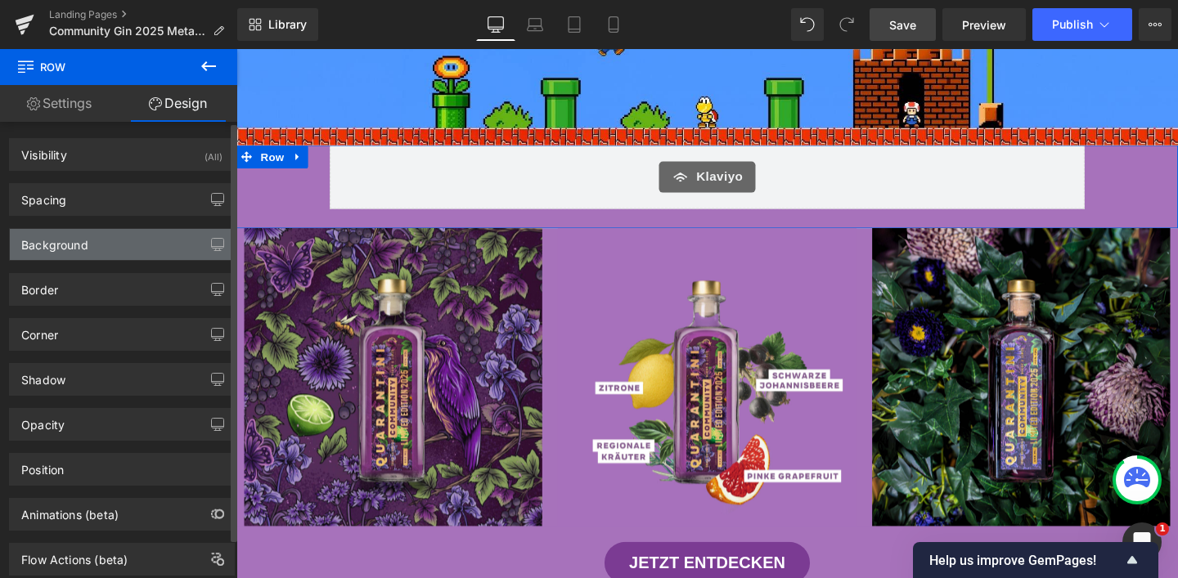
click at [97, 241] on div "Background" at bounding box center [122, 244] width 224 height 31
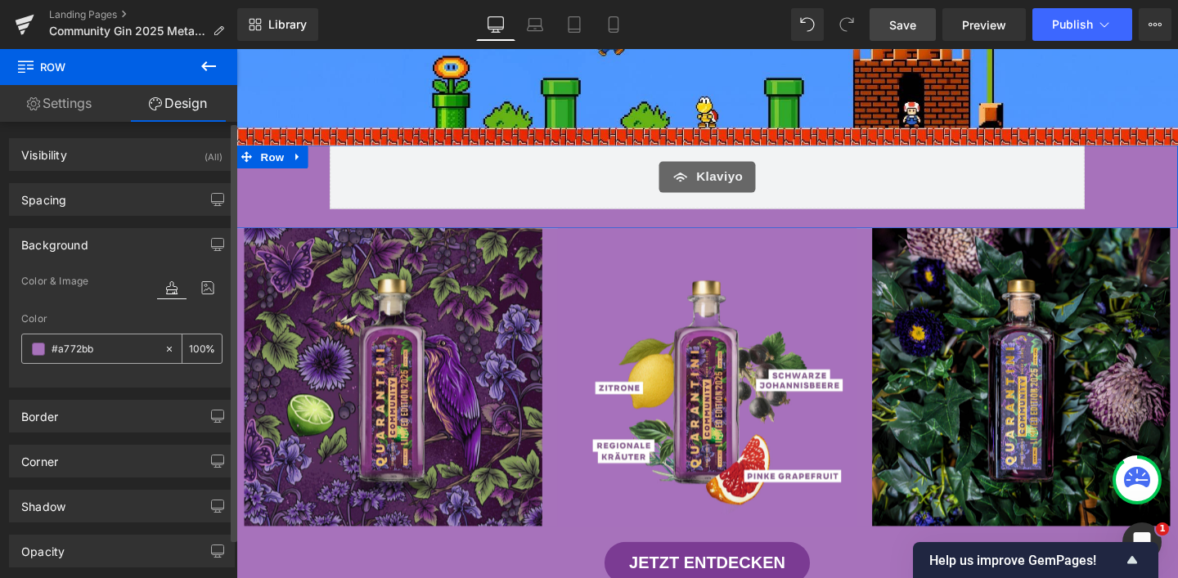
drag, startPoint x: 101, startPoint y: 345, endPoint x: 72, endPoint y: 344, distance: 28.7
click at [72, 344] on input "#a772bb" at bounding box center [104, 349] width 105 height 18
click at [59, 354] on input "#a772bb" at bounding box center [104, 349] width 105 height 18
drag, startPoint x: 56, startPoint y: 352, endPoint x: 97, endPoint y: 349, distance: 40.2
click at [97, 349] on input "#a772bb" at bounding box center [104, 349] width 105 height 18
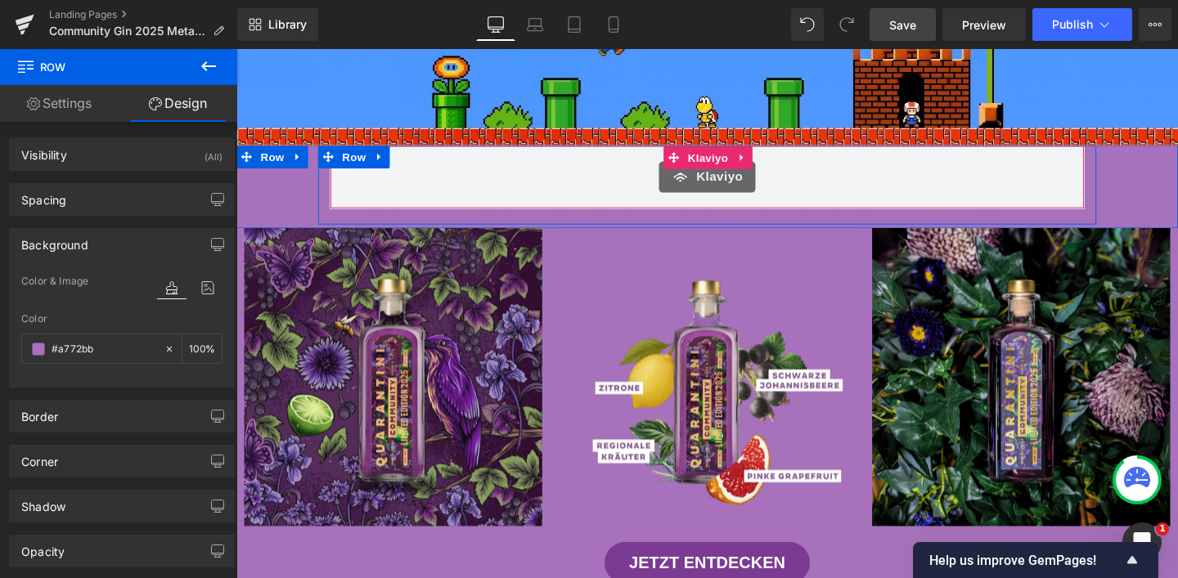
click at [720, 188] on span "Klaviyo" at bounding box center [744, 184] width 49 height 20
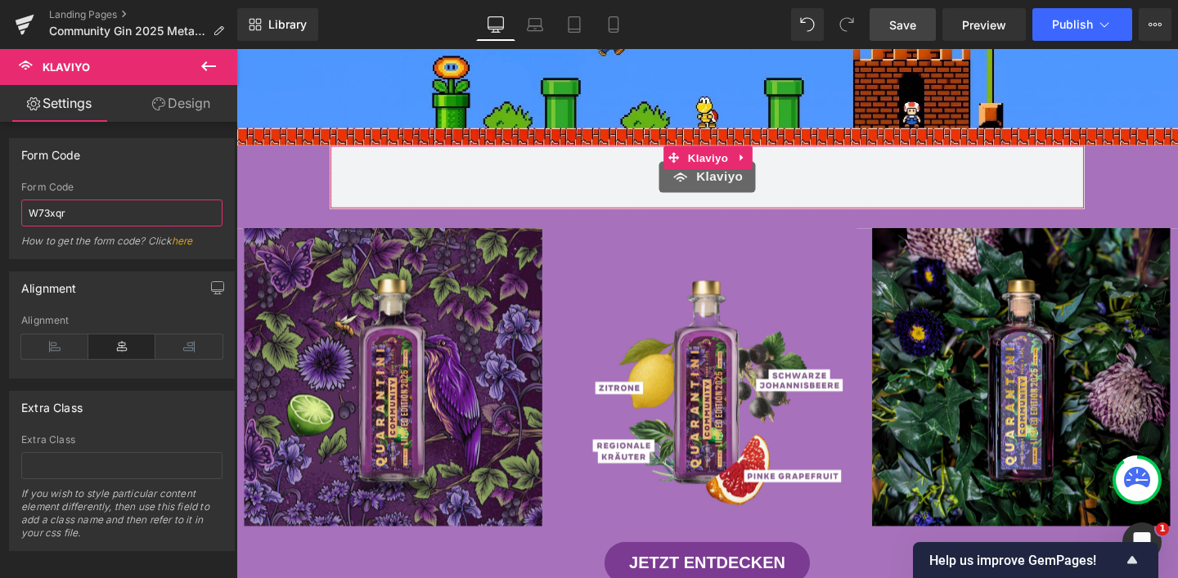
drag, startPoint x: 92, startPoint y: 215, endPoint x: 0, endPoint y: 204, distance: 92.3
click at [0, 204] on div "Form Code W73xqr Form Code W73xqr How to get the form code? Click here" at bounding box center [122, 192] width 245 height 133
paste input "<div class="klaviyo-form-VfepZB"></div>"
click at [146, 163] on div "Form Code" at bounding box center [122, 154] width 224 height 31
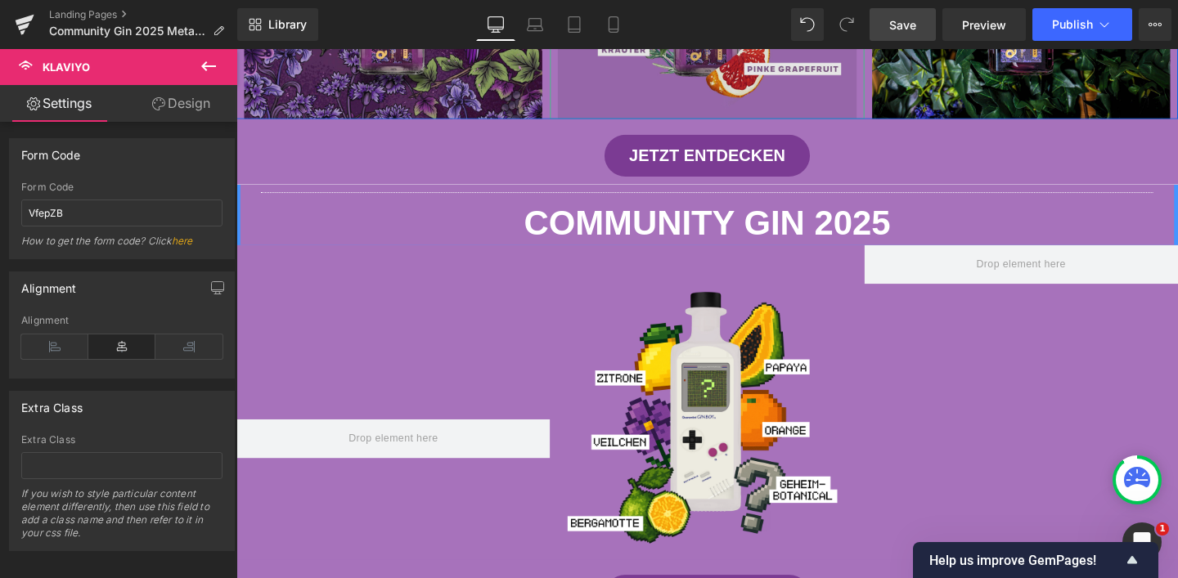
scroll to position [641, 0]
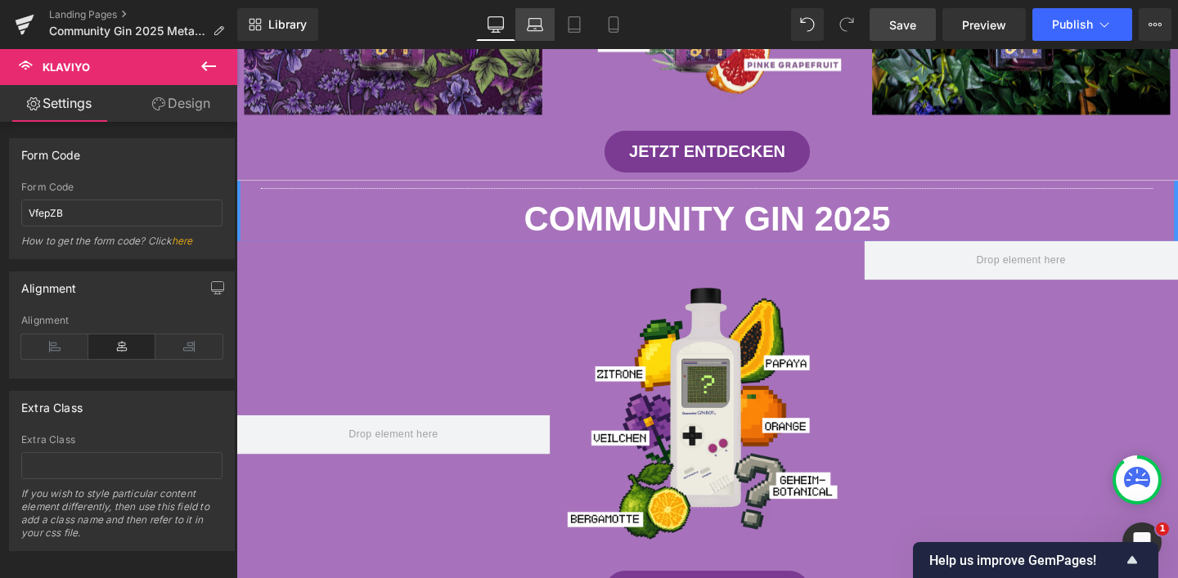
click at [534, 30] on icon at bounding box center [536, 28] width 16 height 5
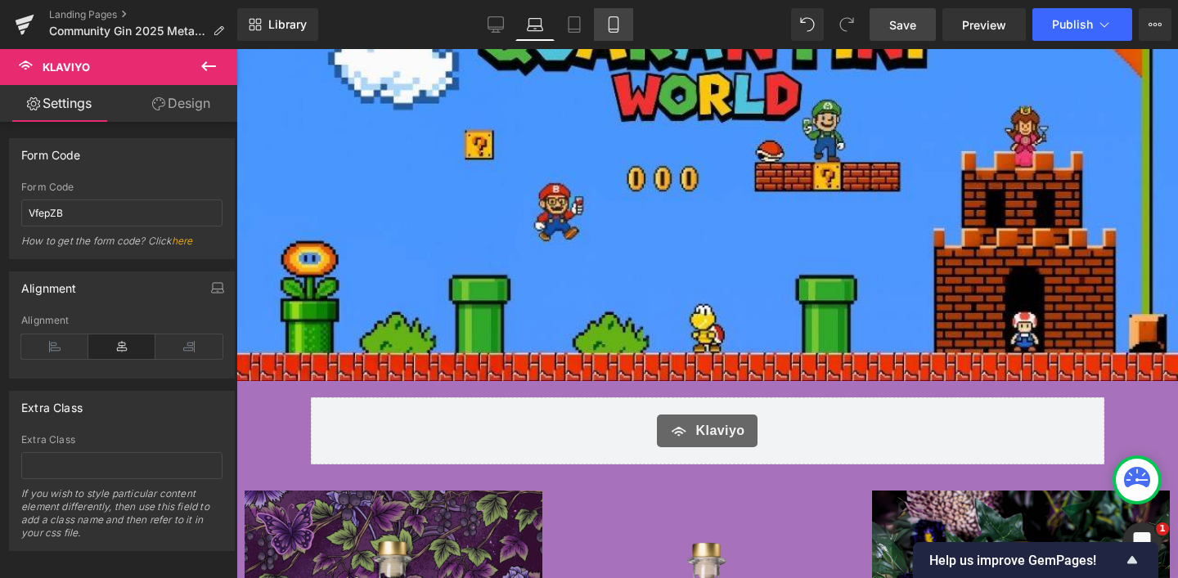
click at [610, 25] on icon at bounding box center [613, 24] width 16 height 16
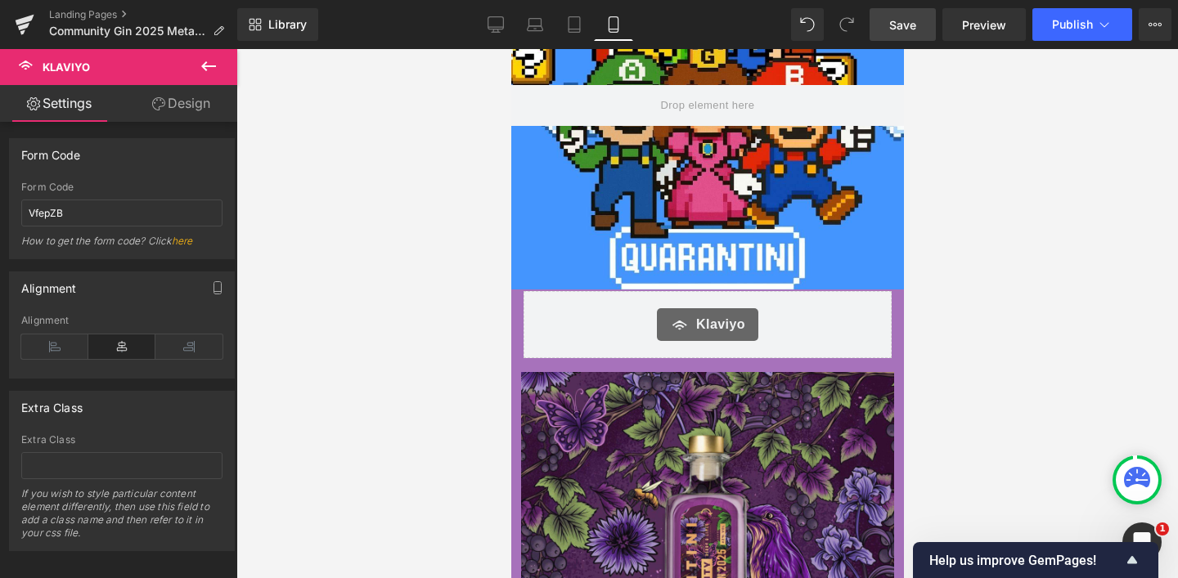
scroll to position [27, 0]
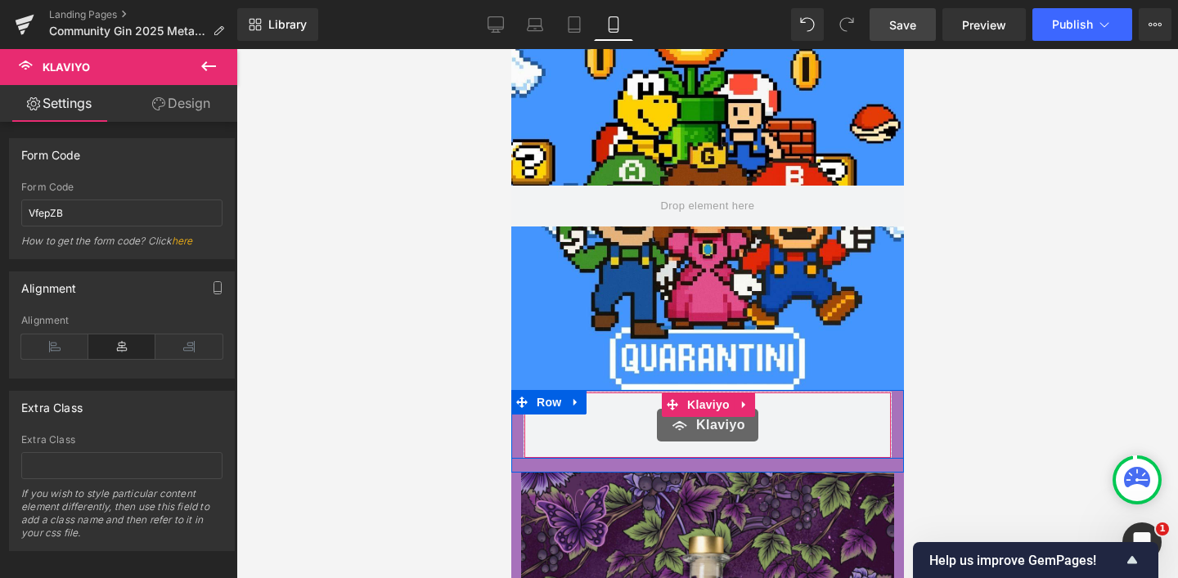
click at [698, 431] on span "Klaviyo" at bounding box center [719, 426] width 49 height 20
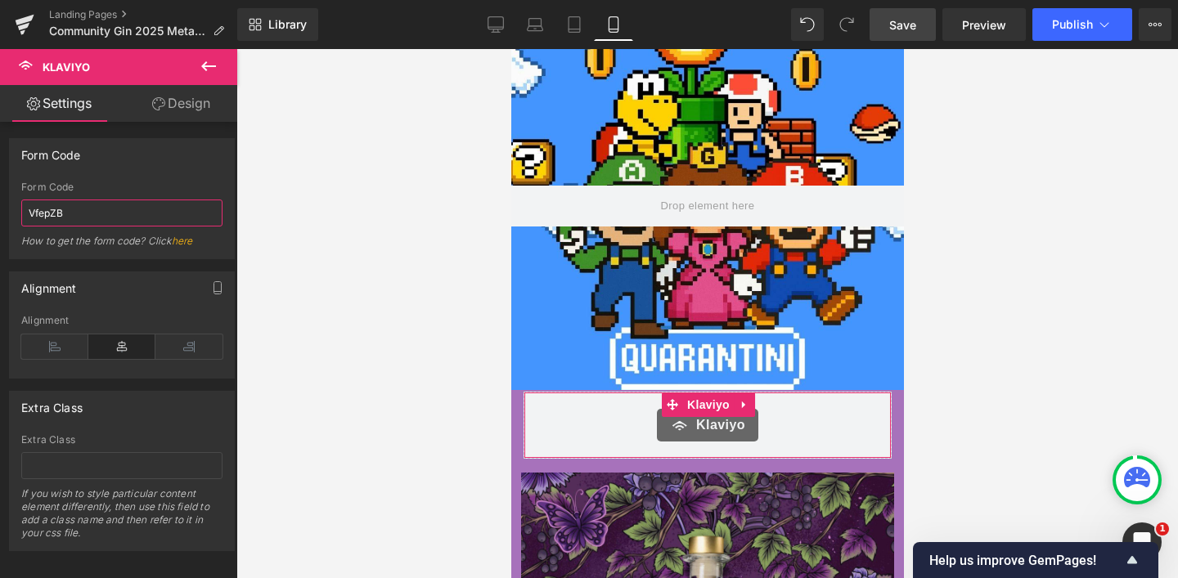
drag, startPoint x: 58, startPoint y: 215, endPoint x: 4, endPoint y: 214, distance: 54.0
click at [4, 214] on div "Form Code VfepZB Form Code VfepZB How to get the form code? Click here" at bounding box center [122, 192] width 245 height 133
paste input "<div class="klaviyo-form-VfepZB"></div>"
type input "VfepZB"
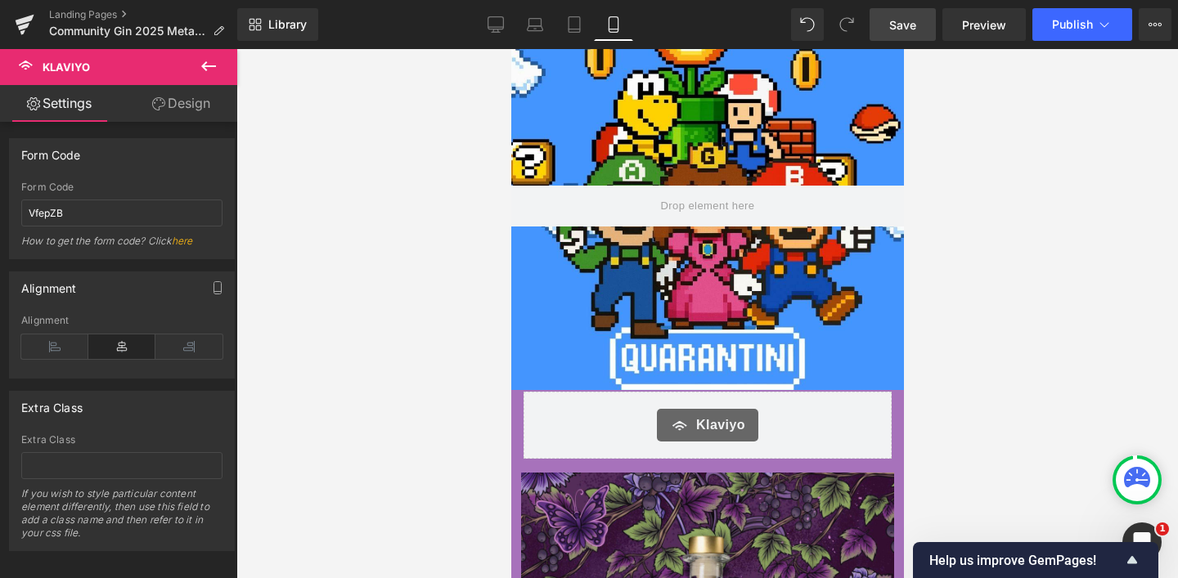
click at [129, 167] on div "Form Code" at bounding box center [122, 154] width 224 height 31
click at [1060, 28] on span "Publish" at bounding box center [1072, 24] width 41 height 13
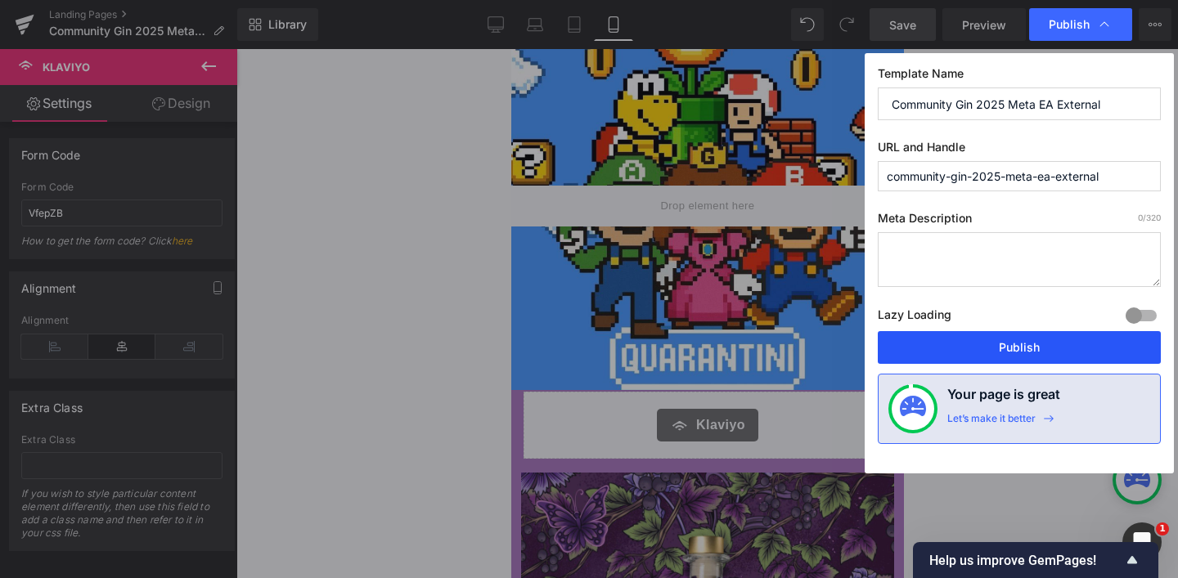
click at [1018, 352] on button "Publish" at bounding box center [1019, 347] width 283 height 33
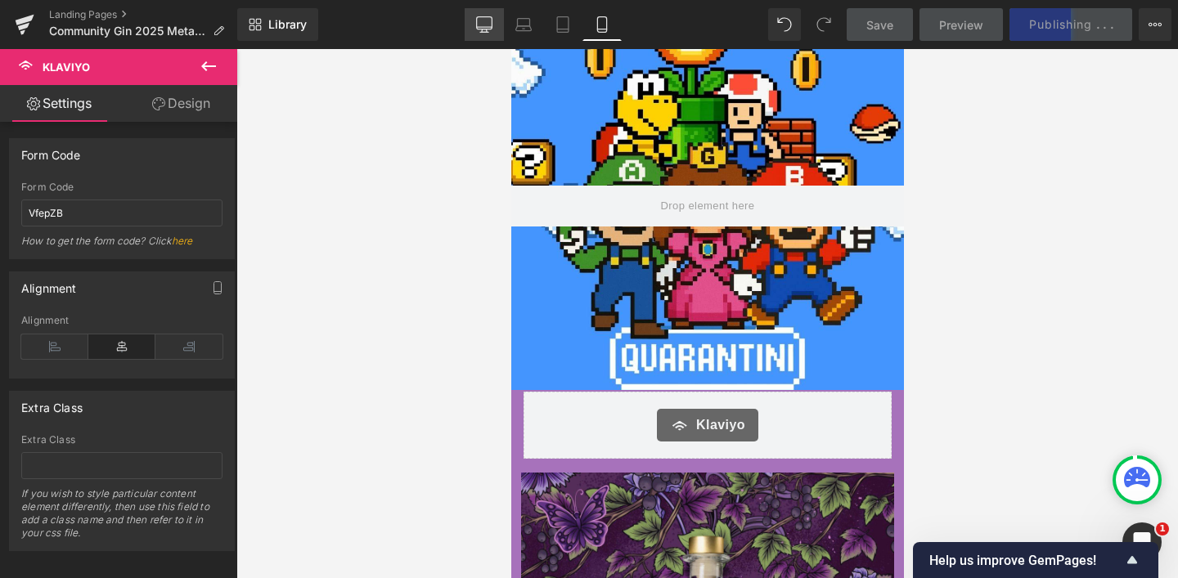
click at [480, 21] on icon at bounding box center [484, 24] width 16 height 16
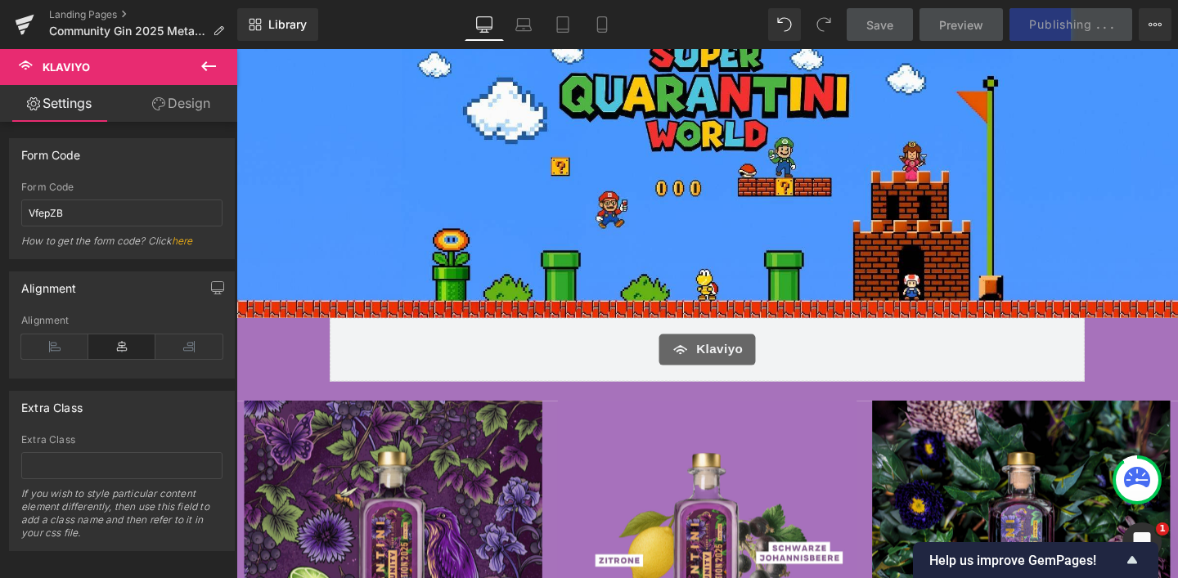
scroll to position [71, 0]
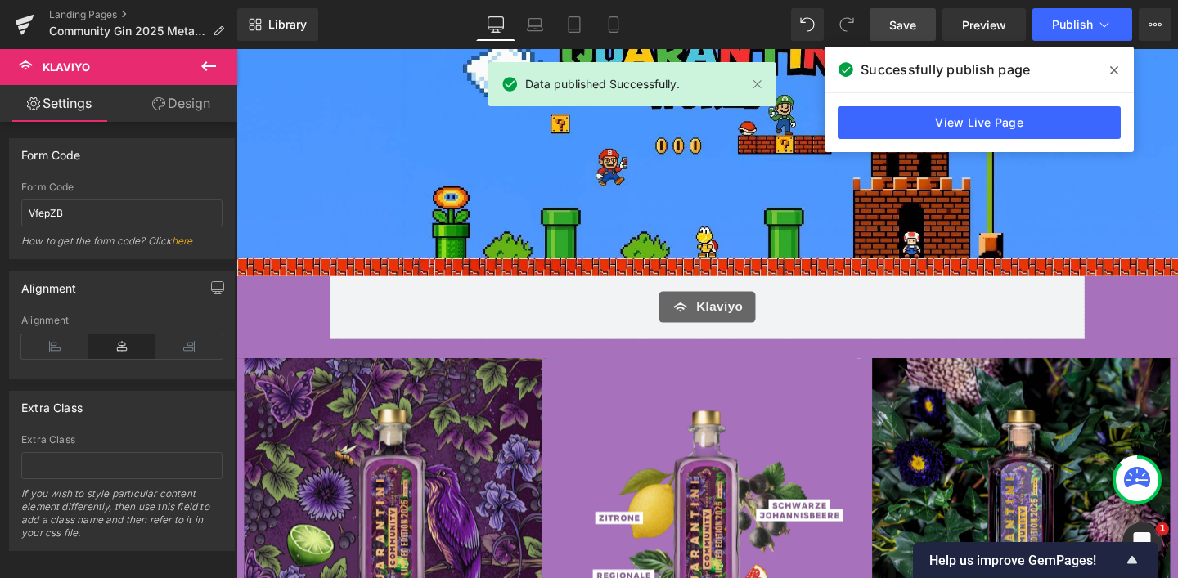
drag, startPoint x: 1115, startPoint y: 66, endPoint x: 819, endPoint y: 16, distance: 300.4
click at [1115, 66] on icon at bounding box center [1114, 70] width 8 height 13
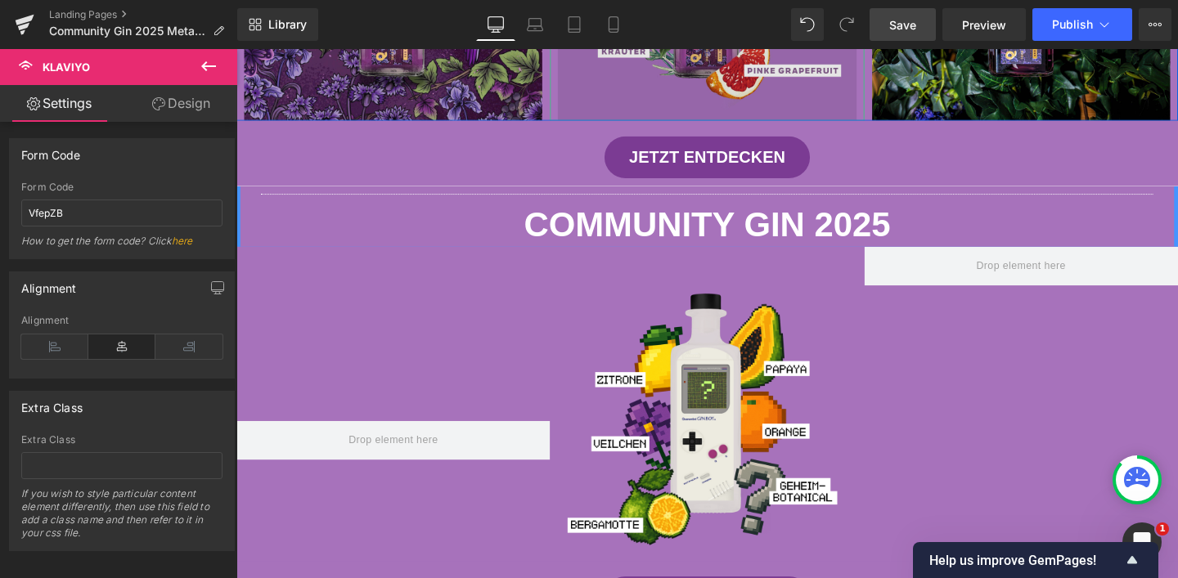
scroll to position [665, 0]
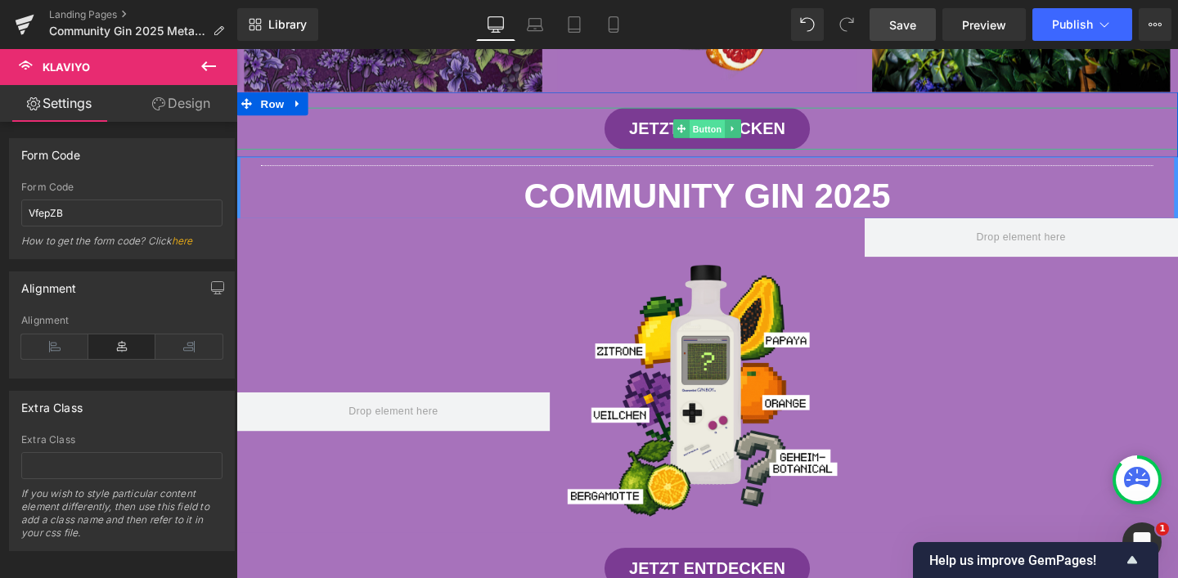
click at [721, 128] on span "Button" at bounding box center [732, 134] width 38 height 20
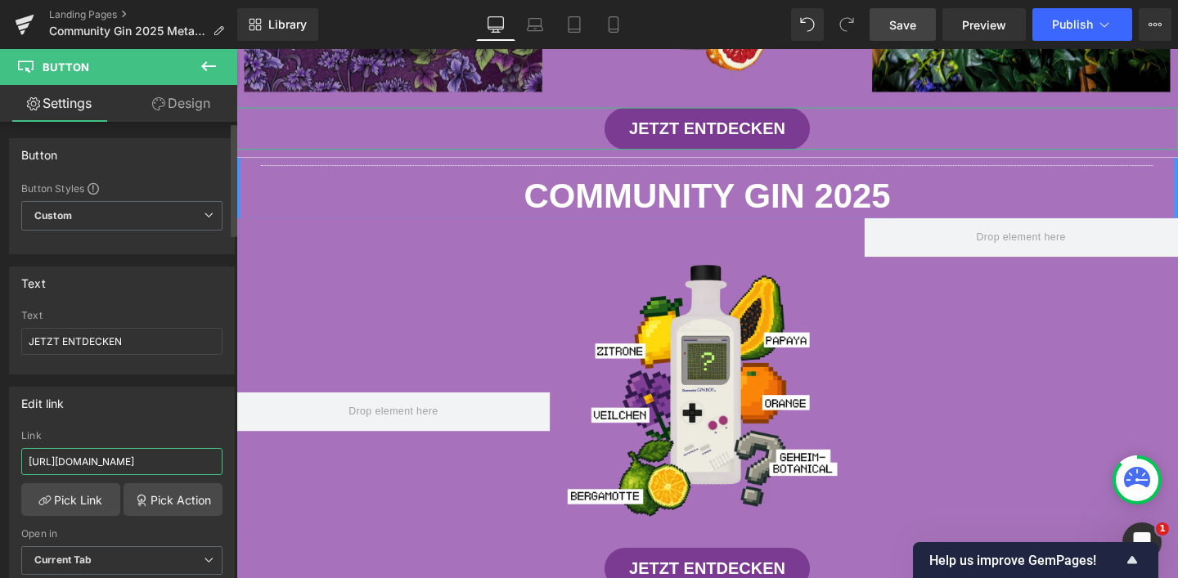
click at [146, 465] on input "[URL][DOMAIN_NAME]" at bounding box center [121, 461] width 201 height 27
drag, startPoint x: 127, startPoint y: 461, endPoint x: 217, endPoint y: 461, distance: 90.0
click at [217, 461] on div "[URL][DOMAIN_NAME] Link [URL][DOMAIN_NAME] Pick Link Pick Action Current Tab Ne…" at bounding box center [122, 514] width 224 height 168
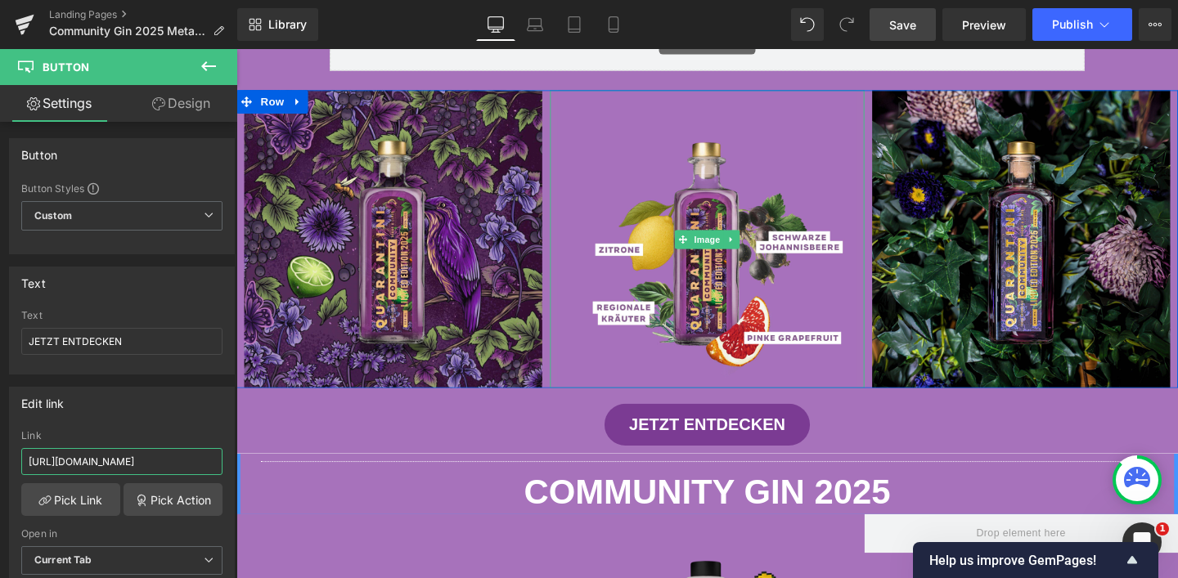
scroll to position [353, 0]
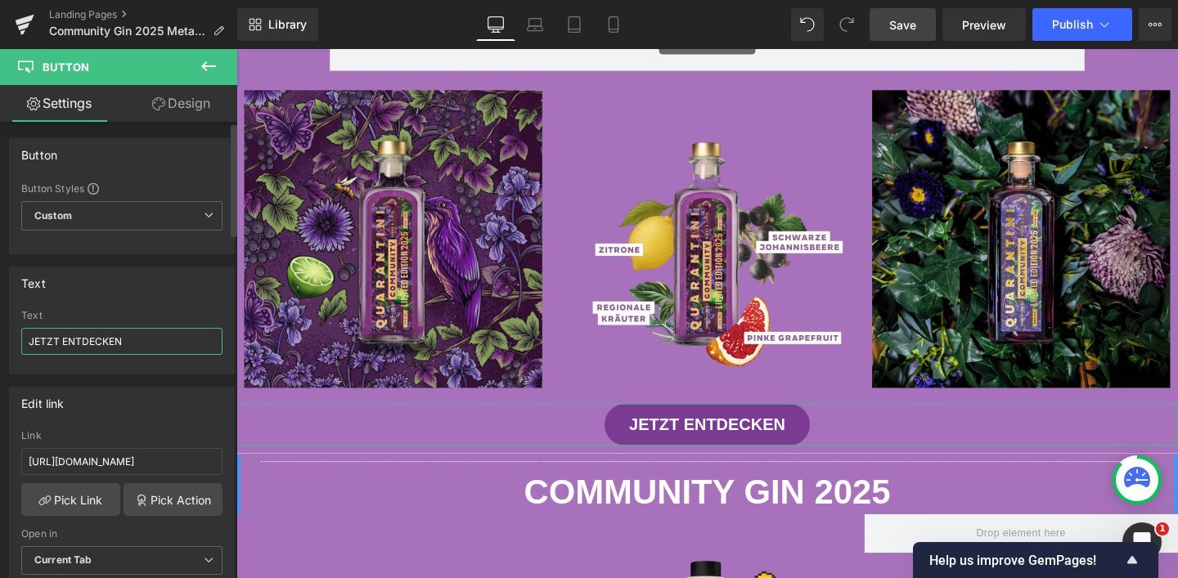
click at [78, 344] on input "JETZT ENTDECKEN" at bounding box center [121, 341] width 201 height 27
drag, startPoint x: 62, startPoint y: 340, endPoint x: 137, endPoint y: 349, distance: 75.0
click at [137, 349] on input "JETZT ENTDECKEN" at bounding box center [121, 341] width 201 height 27
type input "JETZT EARLY ACCESS SICHERN"
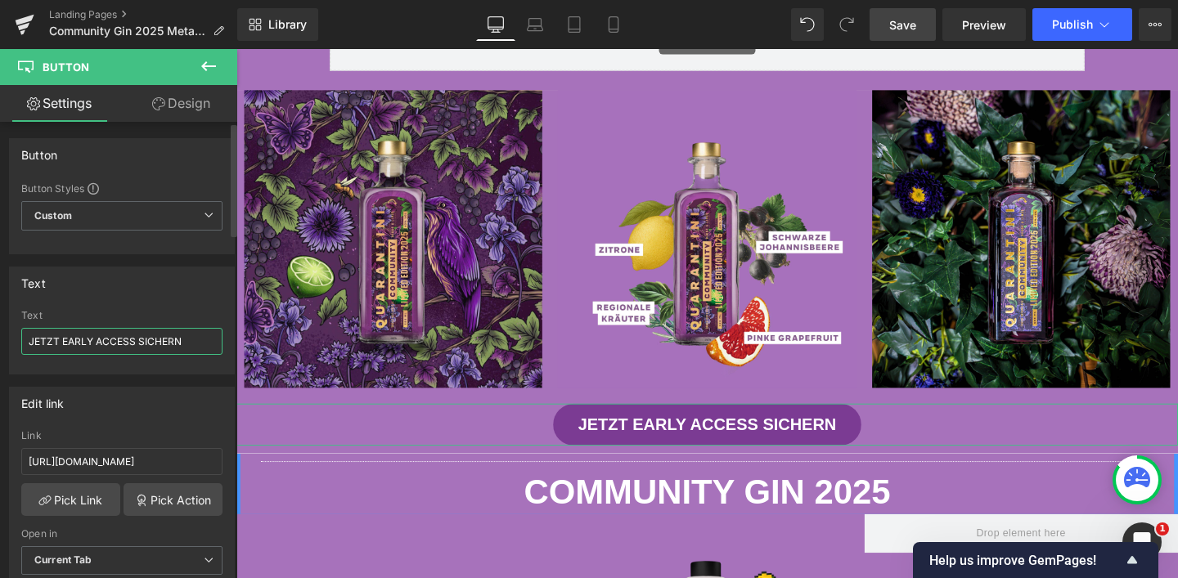
drag, startPoint x: 184, startPoint y: 343, endPoint x: 11, endPoint y: 340, distance: 173.5
click at [11, 340] on div "JETZT EARLY ACCESS SICHERN Text JETZT EARLY ACCESS SICHERN" at bounding box center [122, 342] width 224 height 64
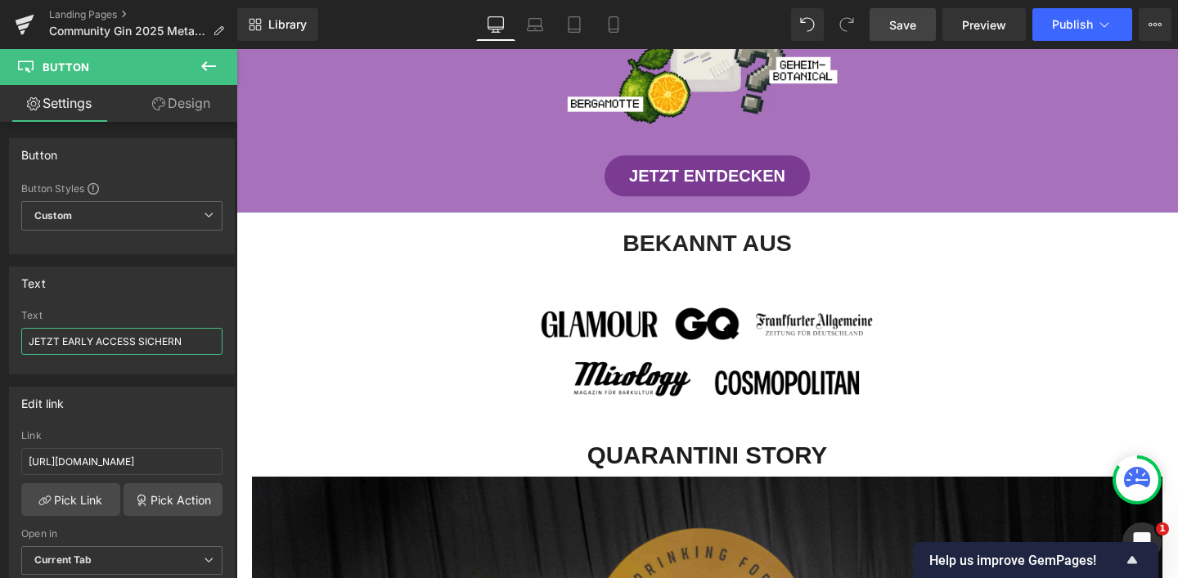
scroll to position [1082, 0]
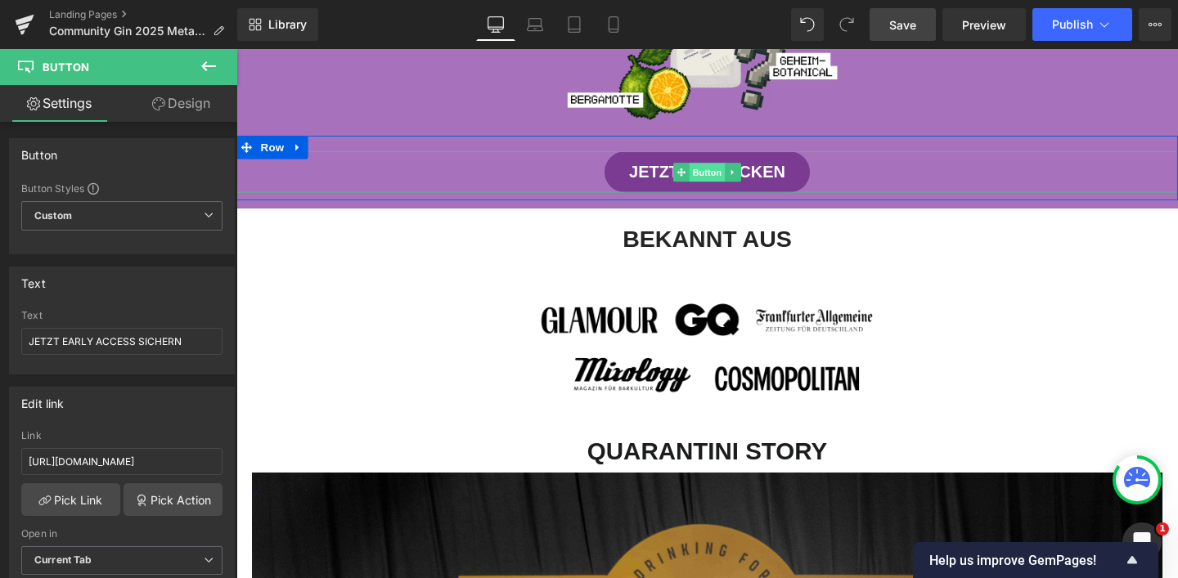
click at [723, 169] on span "Button" at bounding box center [732, 179] width 38 height 20
click at [165, 340] on input "JETZT ENTDECKEN" at bounding box center [121, 341] width 201 height 27
drag, startPoint x: 108, startPoint y: 339, endPoint x: 24, endPoint y: 333, distance: 84.5
click at [24, 333] on input "JETZT ENTDECKEN" at bounding box center [121, 341] width 201 height 27
paste input "ARLY ACCESS SICHER"
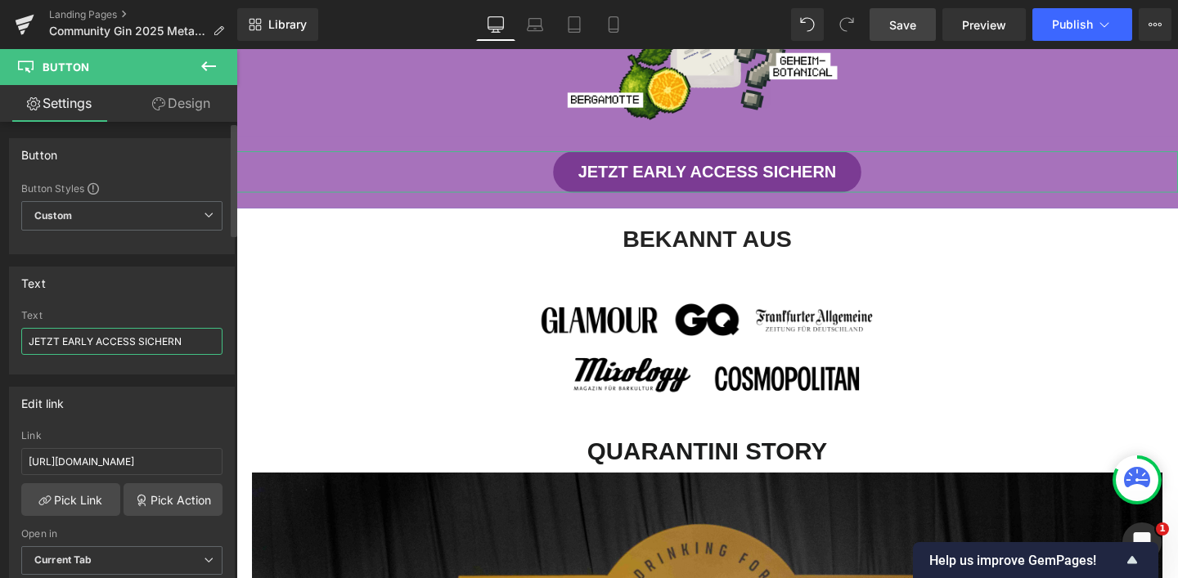
type input "JETZT EARLY ACCESS SICHERN"
click at [44, 289] on div "Text" at bounding box center [33, 279] width 25 height 23
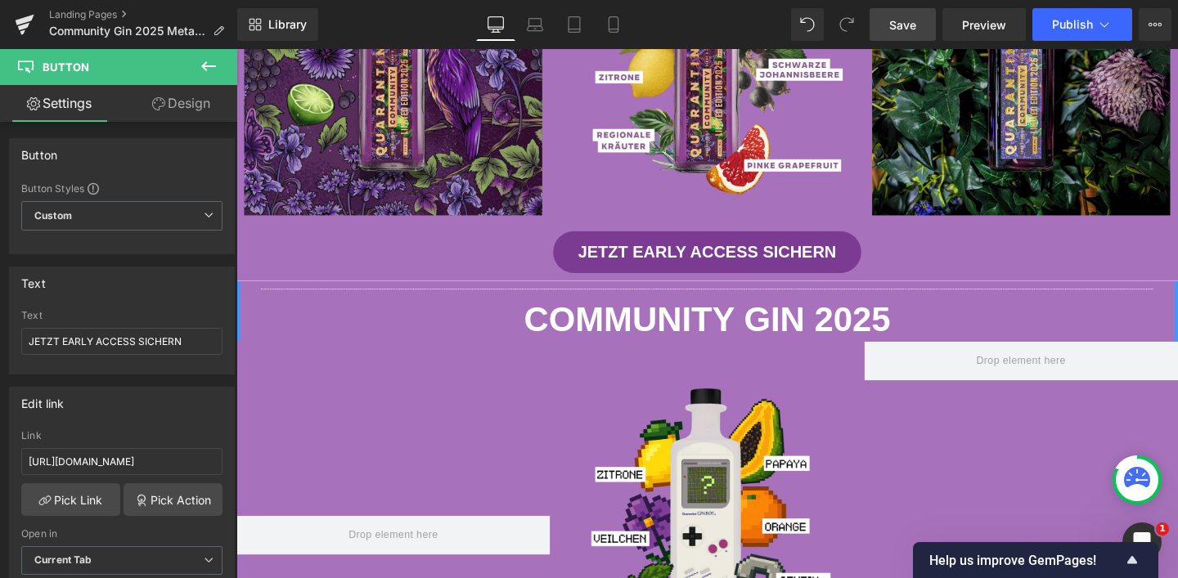
scroll to position [504, 0]
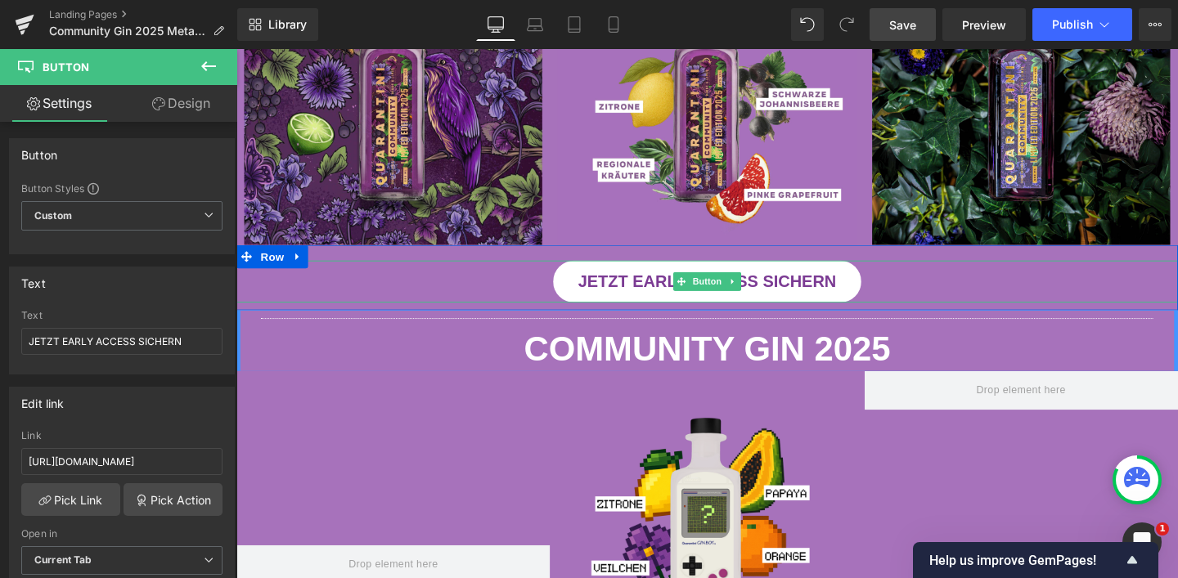
click at [649, 292] on span "JETZT EARLY ACCESS SICHERN" at bounding box center [732, 293] width 272 height 25
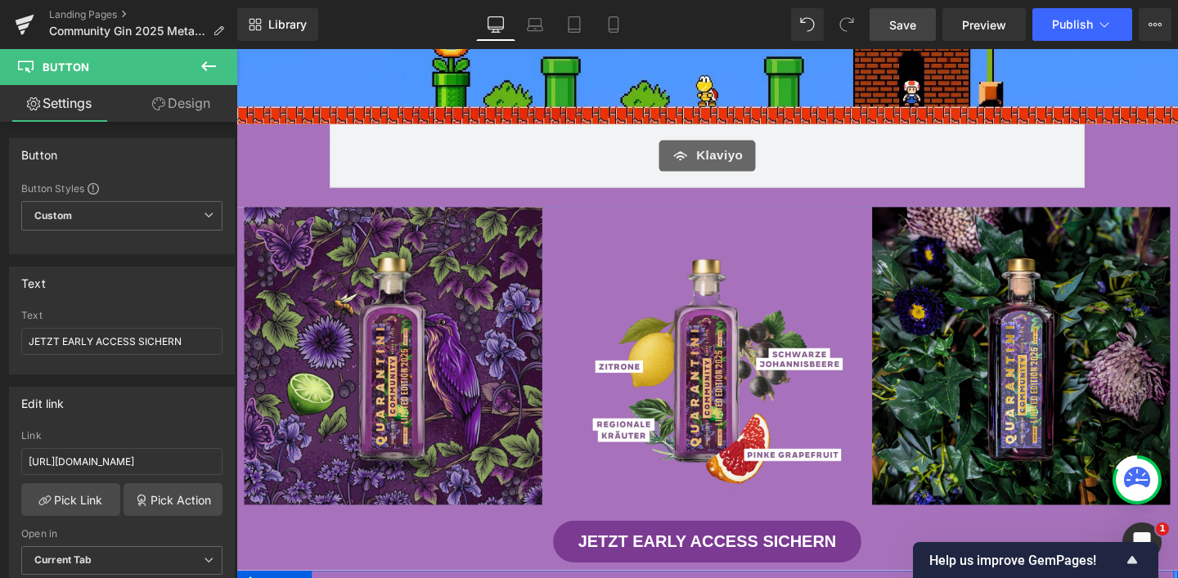
scroll to position [0, 0]
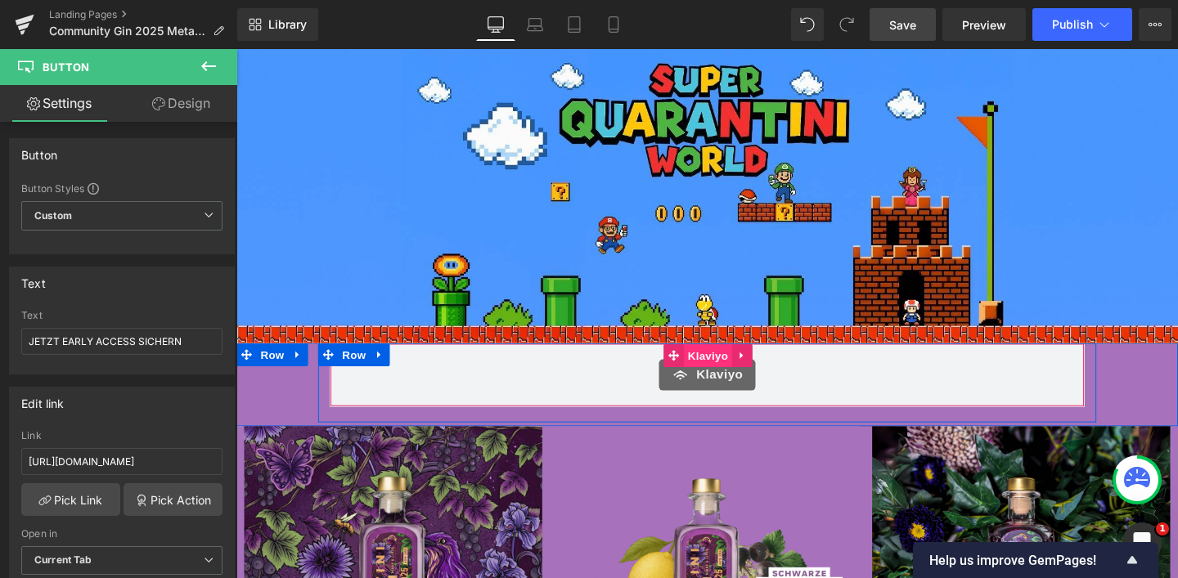
click at [718, 367] on span "Klaviyo" at bounding box center [732, 371] width 51 height 25
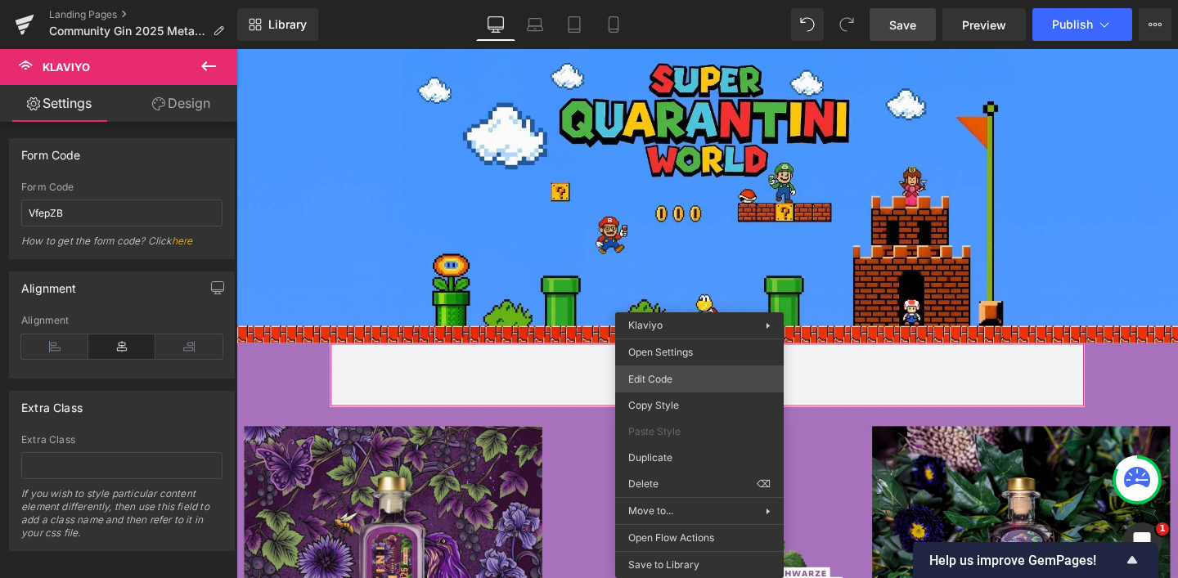
click at [687, 0] on div "Klaviyo You are previewing how the will restyle your page. You can not edit Ele…" at bounding box center [589, 0] width 1178 height 0
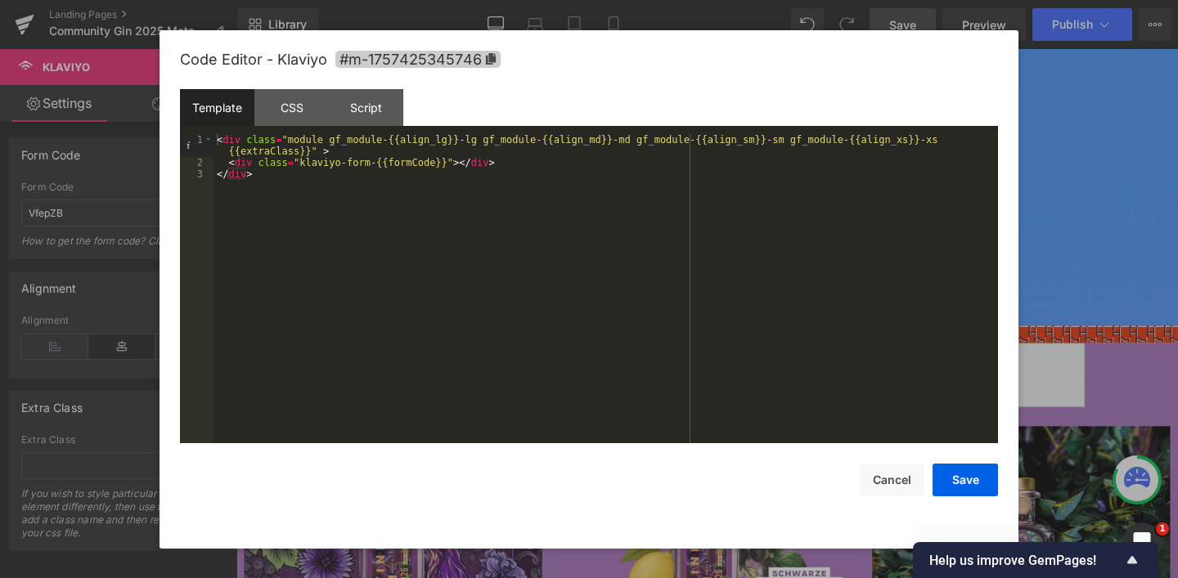
click at [492, 61] on icon at bounding box center [491, 58] width 10 height 11
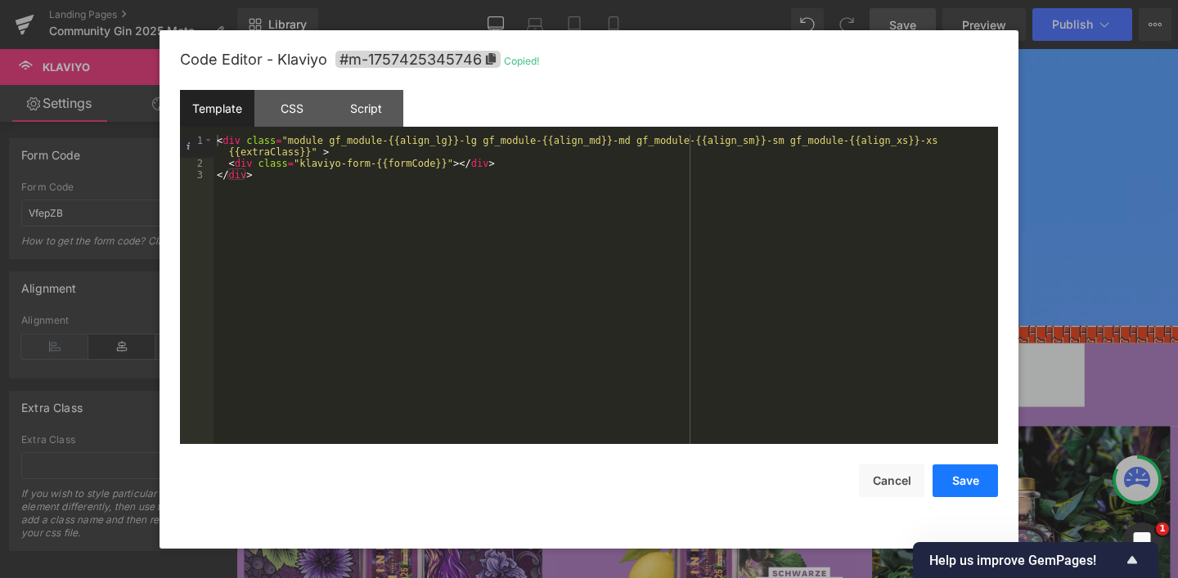
drag, startPoint x: 955, startPoint y: 463, endPoint x: 959, endPoint y: 470, distance: 8.4
click at [955, 463] on div "Save Cancel" at bounding box center [589, 470] width 818 height 53
click at [959, 470] on button "Save" at bounding box center [965, 481] width 65 height 33
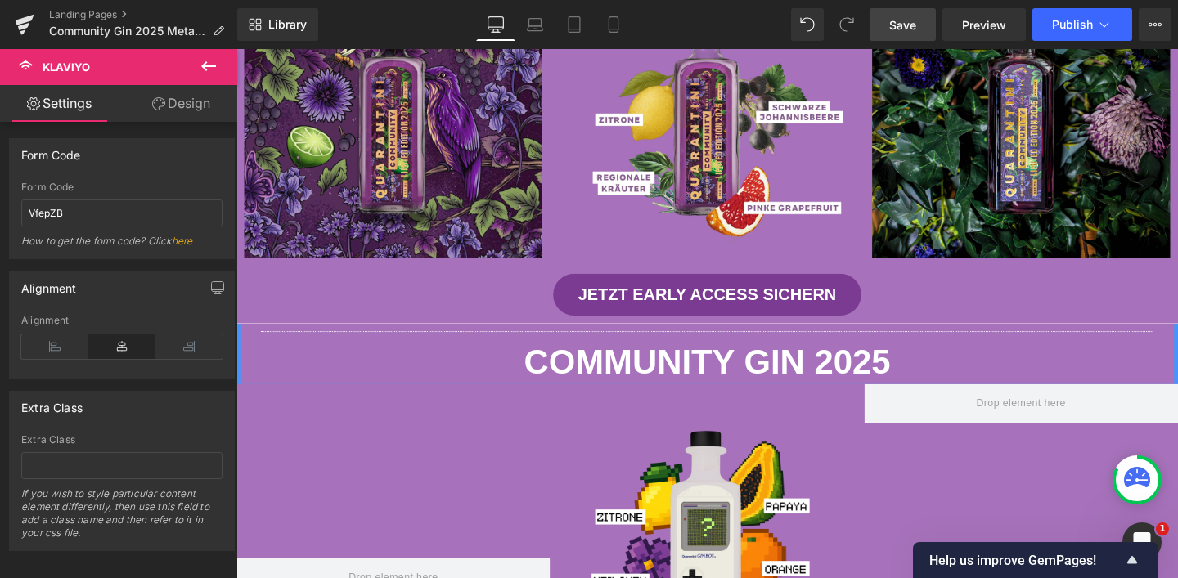
scroll to position [533, 0]
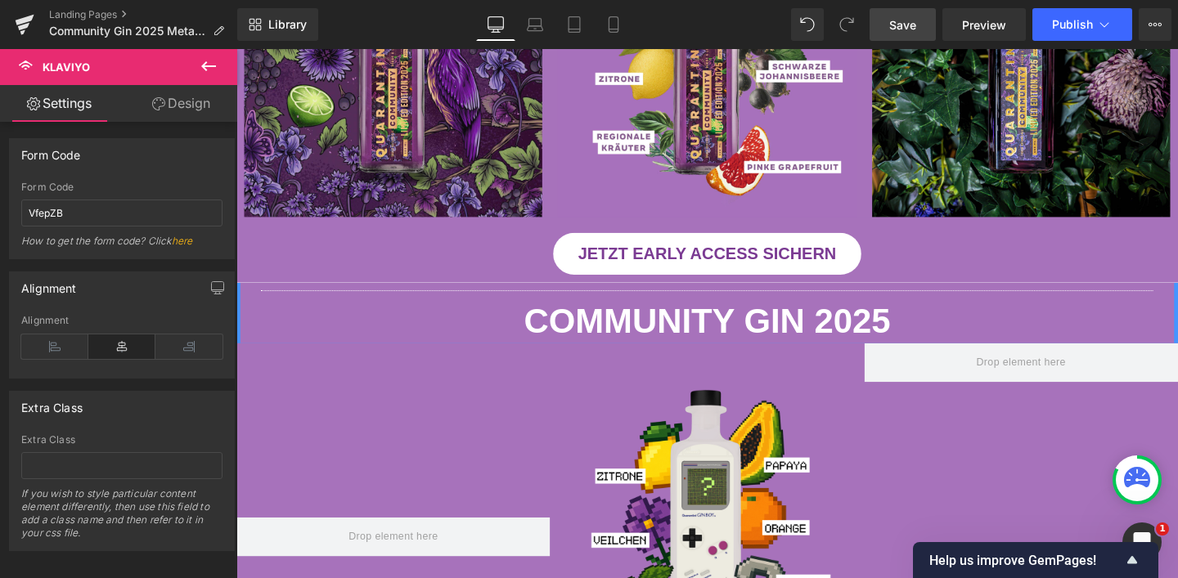
click at [715, 254] on div "JETZT EARLY ACCESS SICHERN Button" at bounding box center [731, 264] width 990 height 44
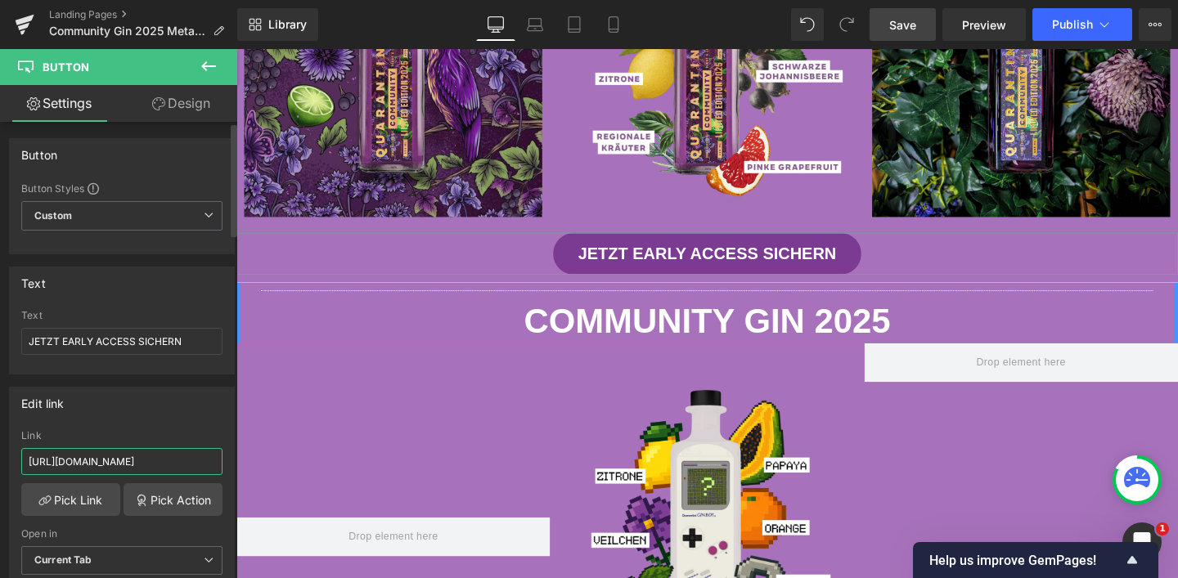
click at [140, 464] on input "[URL][DOMAIN_NAME]" at bounding box center [121, 461] width 201 height 27
type input "#m-1757425345746"
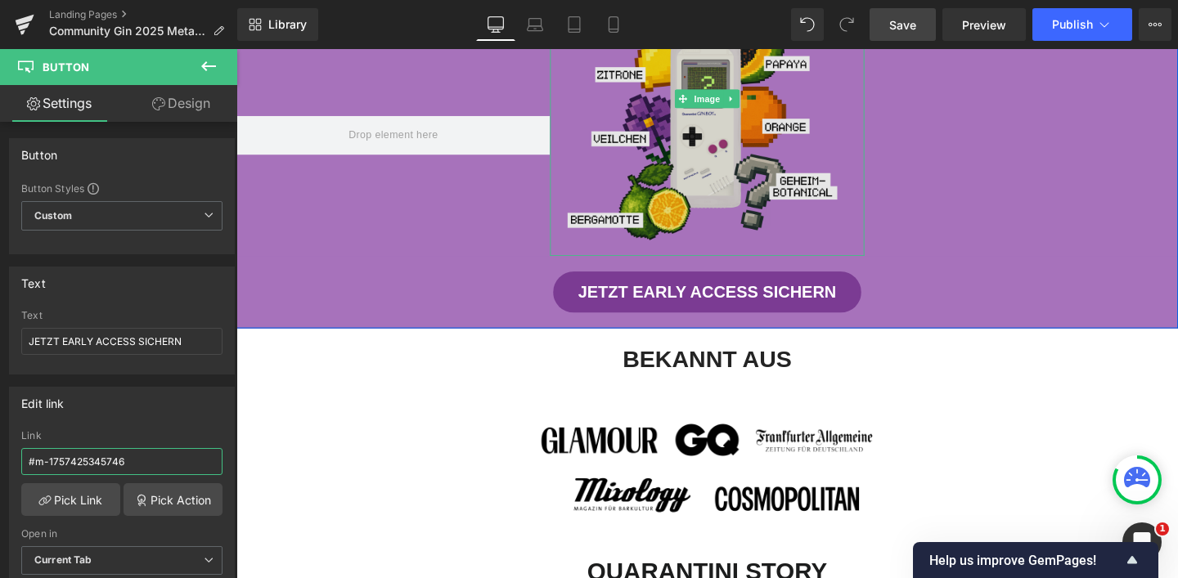
scroll to position [1070, 0]
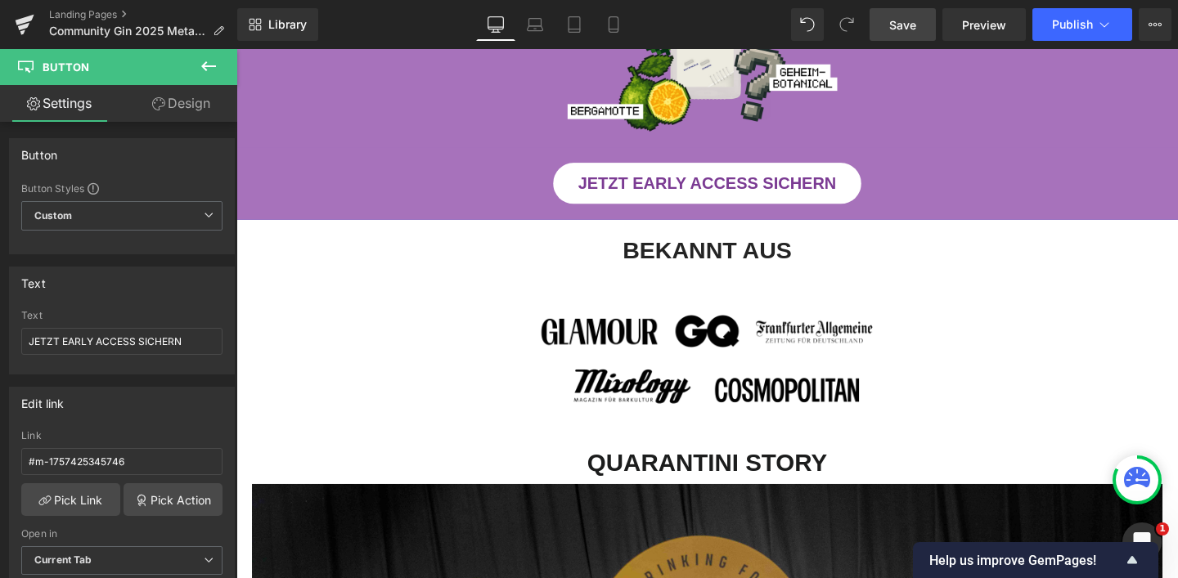
click at [731, 178] on span "JETZT EARLY ACCESS SICHERN" at bounding box center [732, 190] width 272 height 25
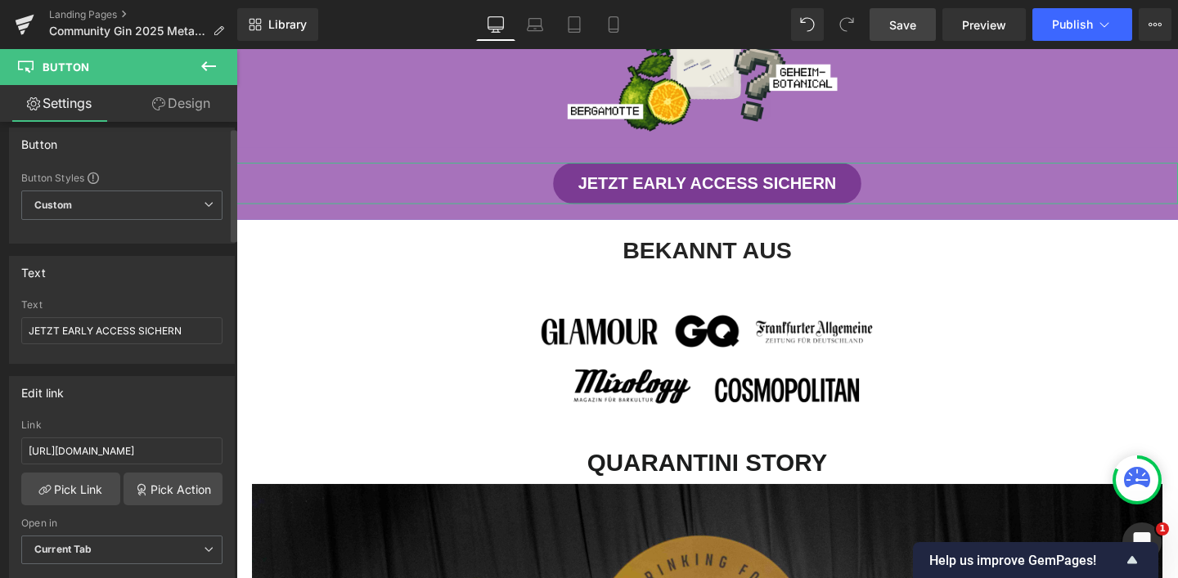
scroll to position [22, 0]
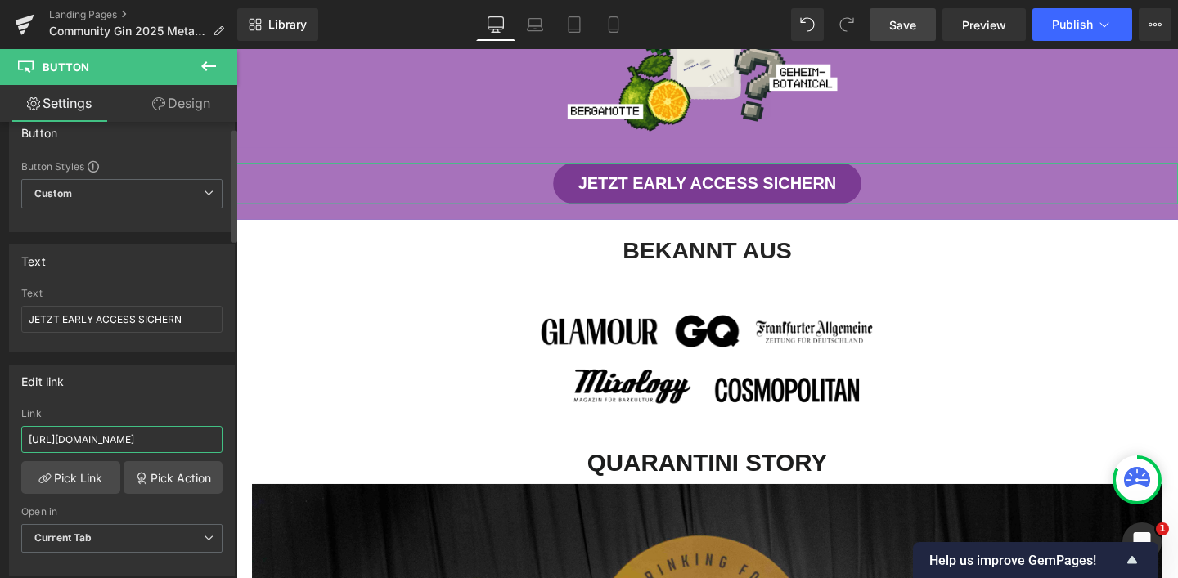
click at [124, 433] on input "[URL][DOMAIN_NAME]" at bounding box center [121, 439] width 201 height 27
paste input "#m-1757425345746"
type input "#m-1757425345746"
click at [141, 389] on div "Edit link" at bounding box center [122, 381] width 224 height 31
click at [1065, 33] on button "Publish" at bounding box center [1083, 24] width 100 height 33
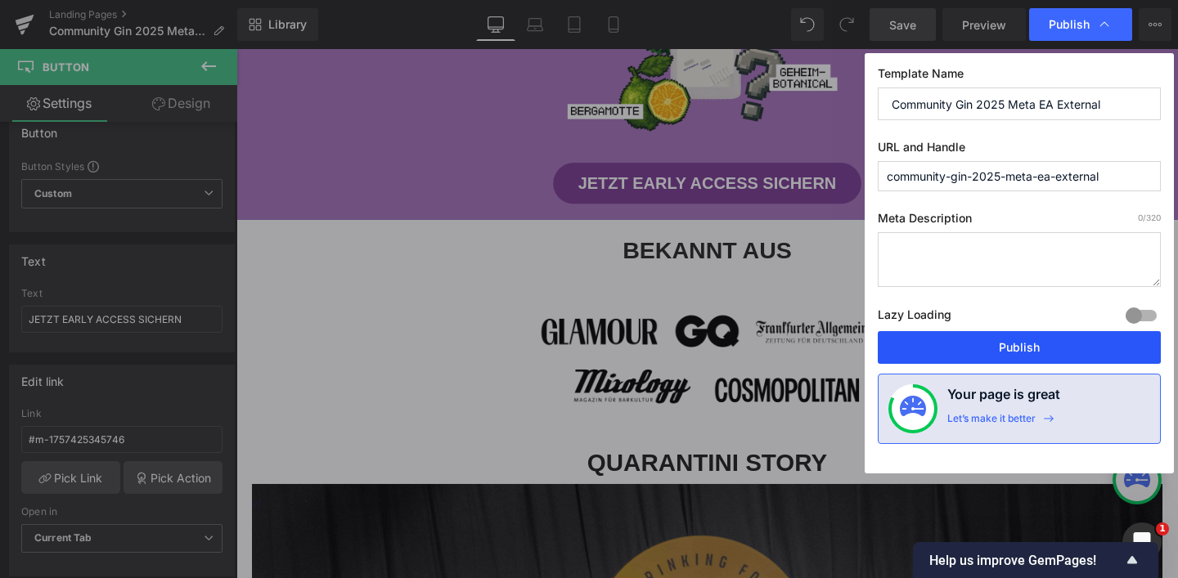
click at [1026, 343] on button "Publish" at bounding box center [1019, 347] width 283 height 33
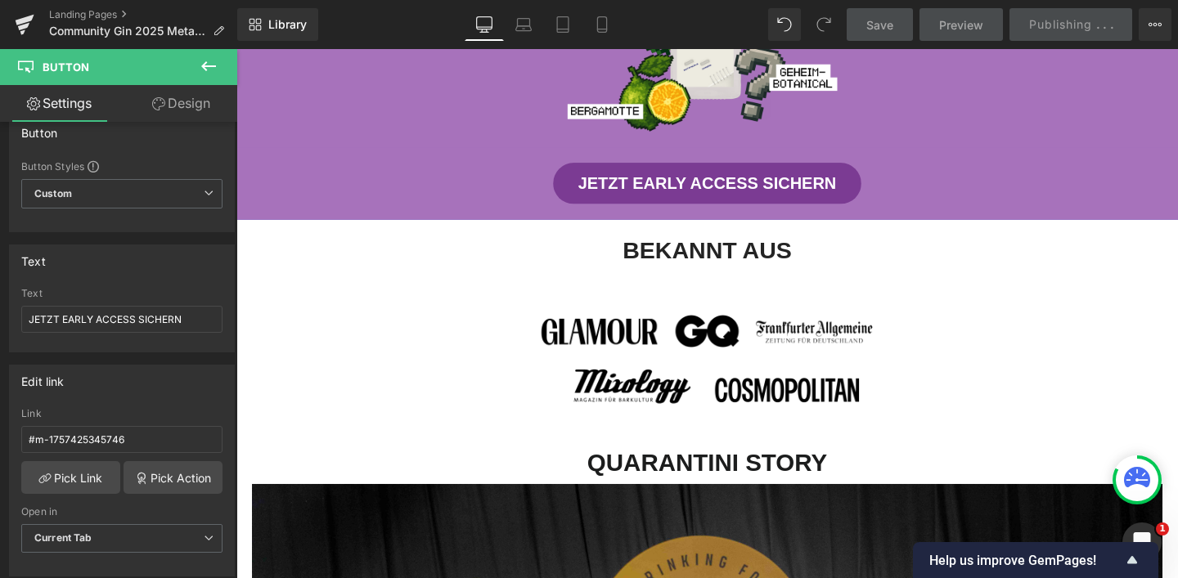
scroll to position [794, 0]
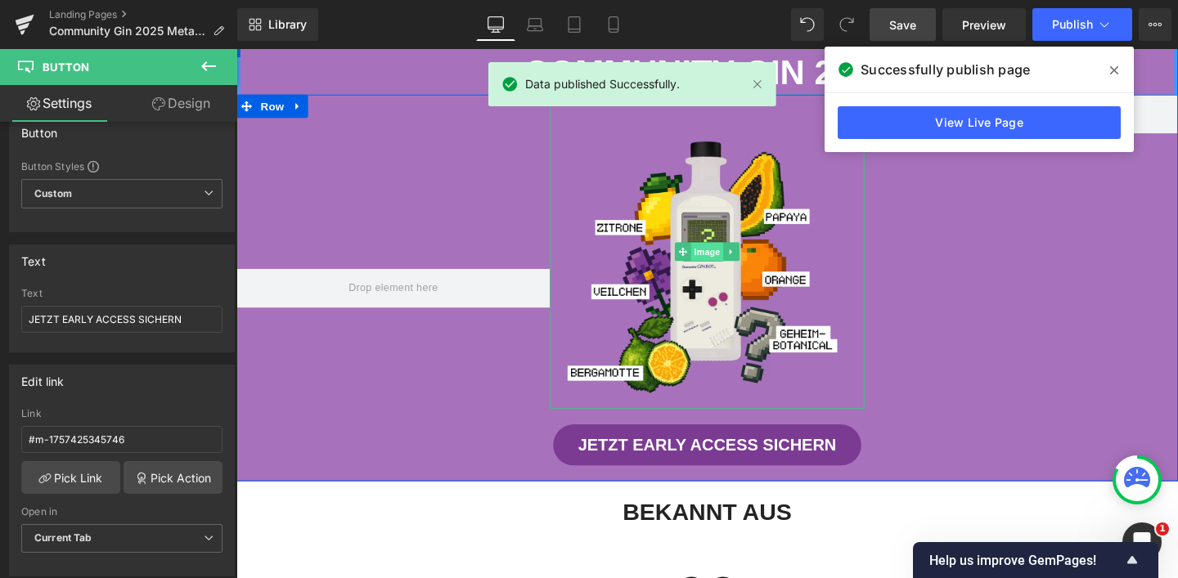
click at [717, 255] on span "Image" at bounding box center [731, 263] width 34 height 20
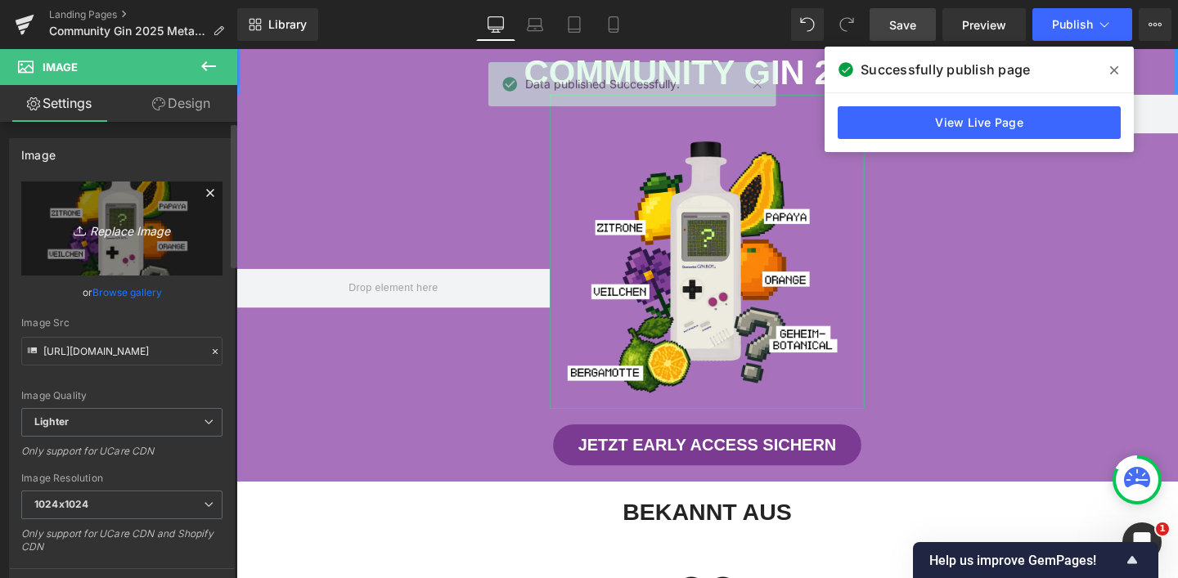
click at [125, 209] on link "Replace Image" at bounding box center [121, 229] width 201 height 94
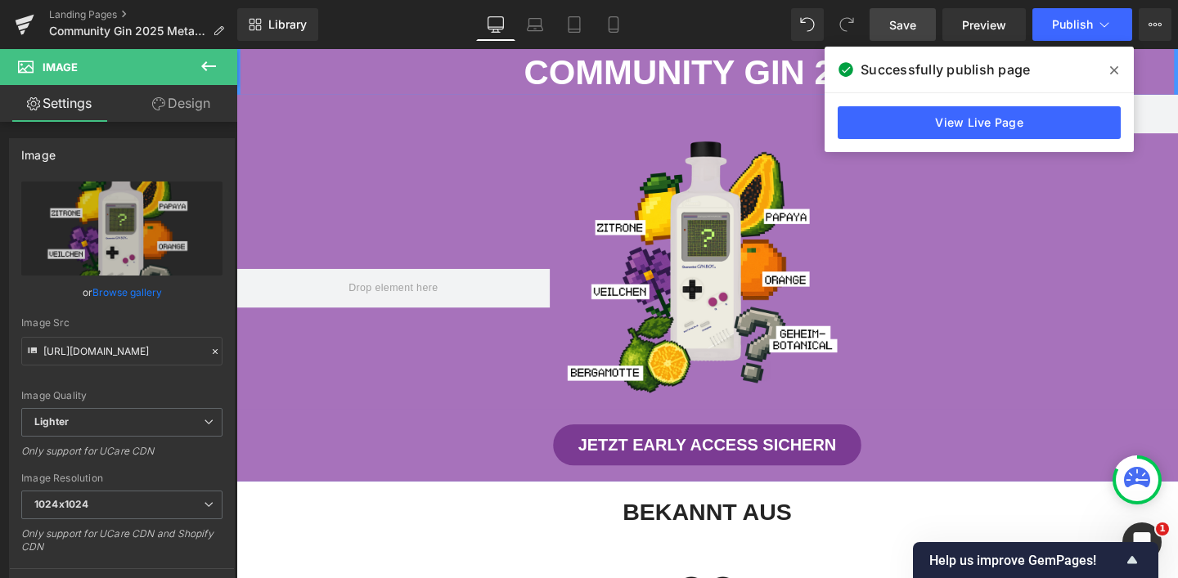
type input "C:\fakepath\2.jpg"
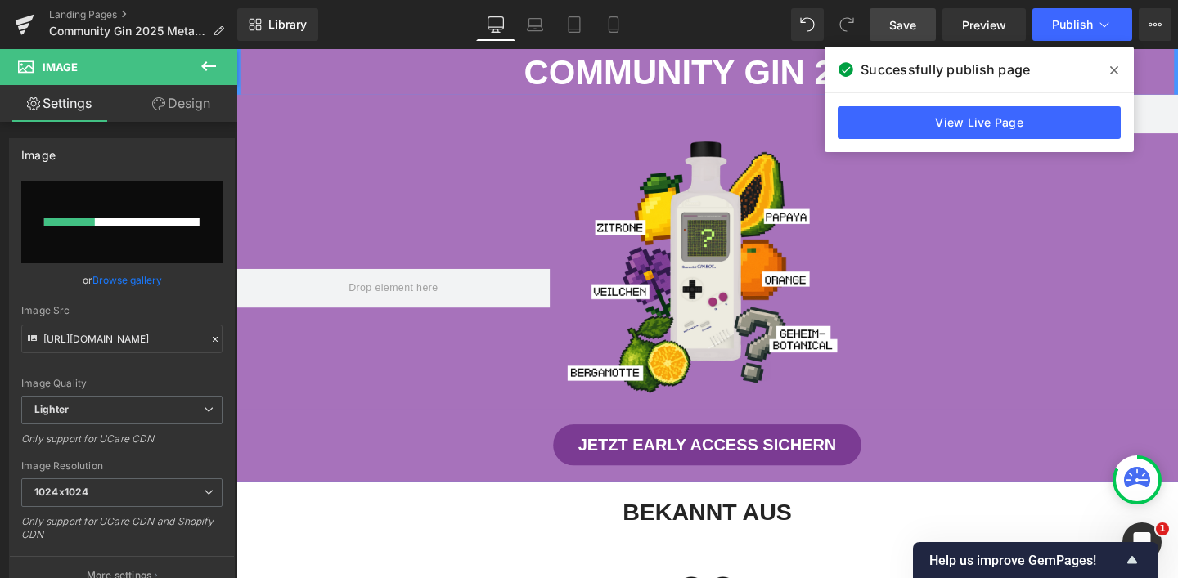
click at [1109, 70] on span at bounding box center [1114, 70] width 26 height 26
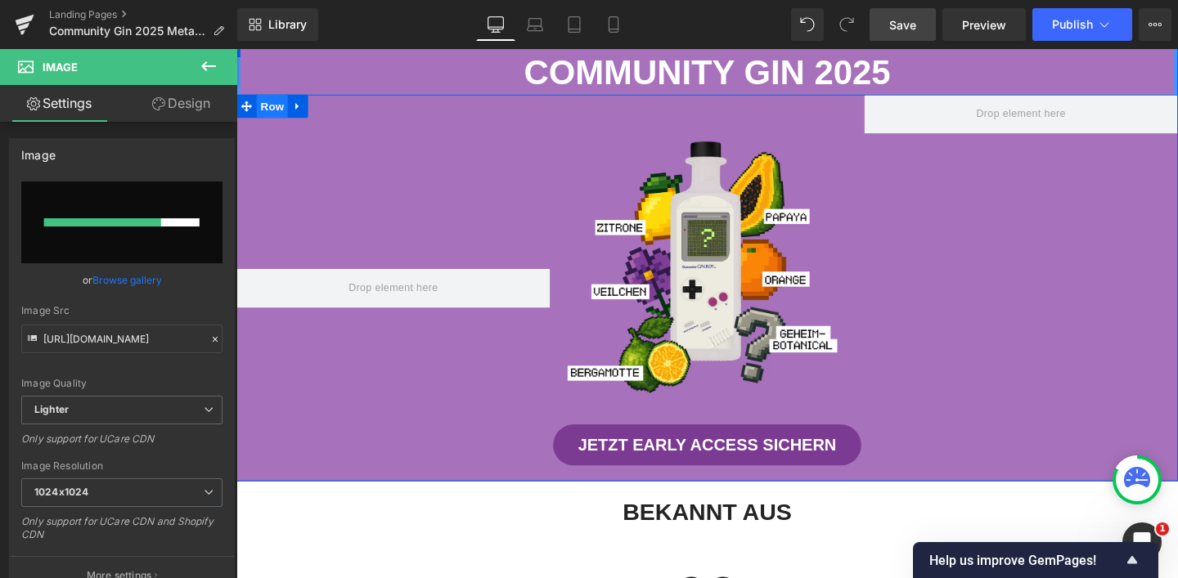
click at [259, 108] on span "Row" at bounding box center [274, 109] width 33 height 25
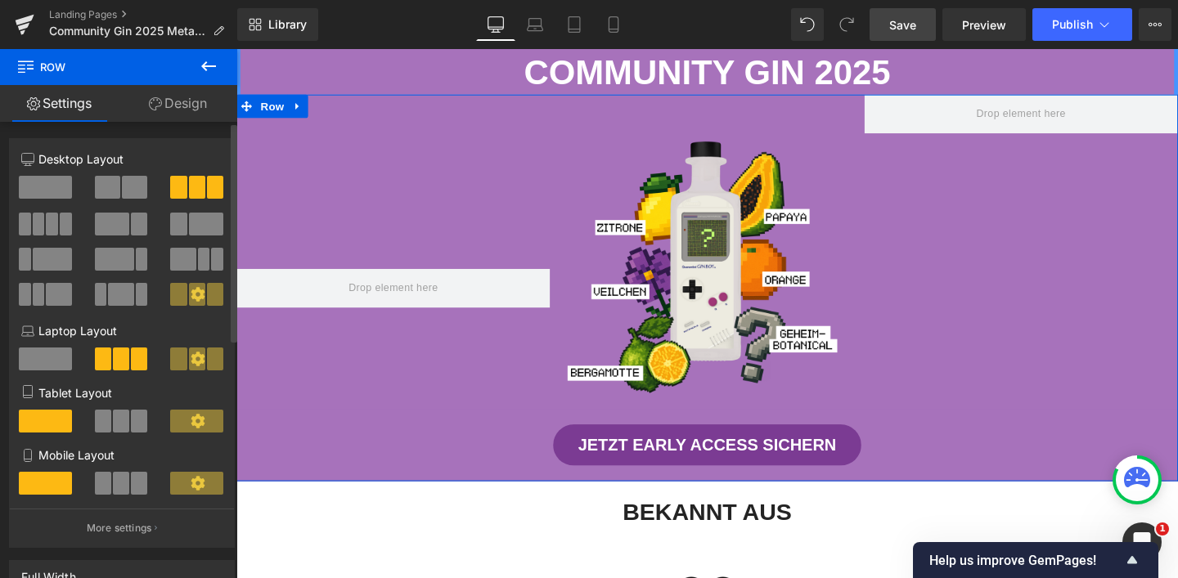
click at [65, 189] on span at bounding box center [45, 187] width 53 height 23
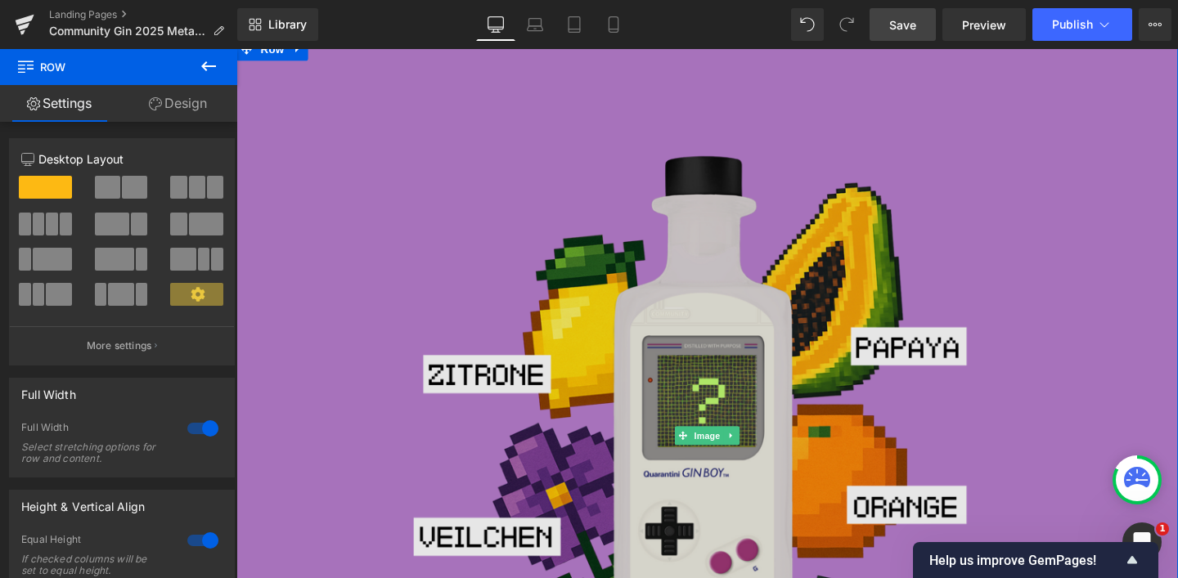
scroll to position [1043, 0]
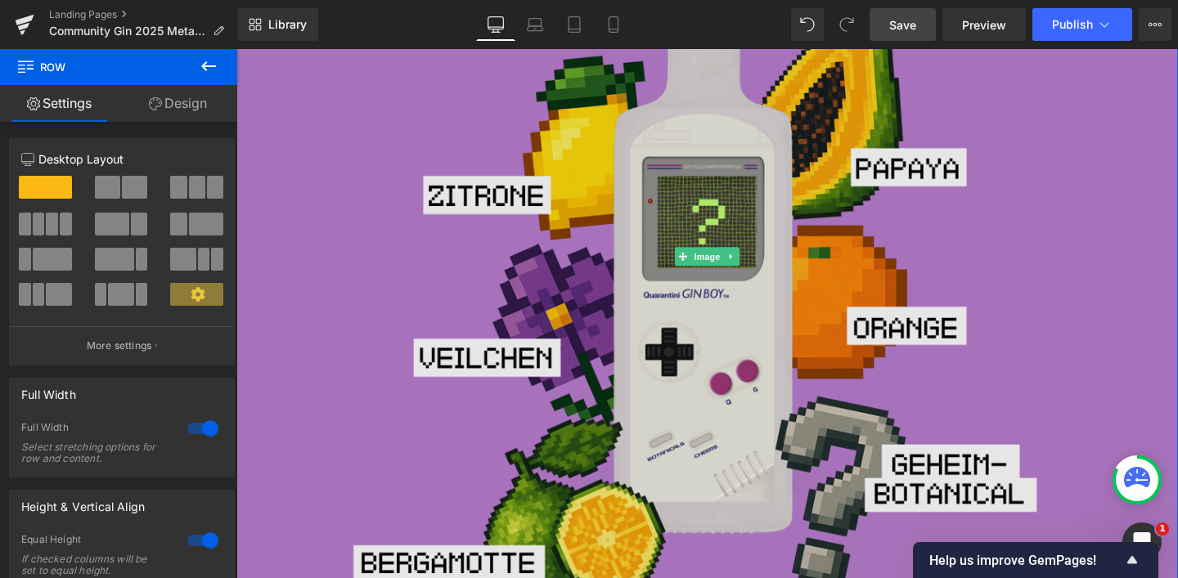
click at [799, 261] on img at bounding box center [732, 268] width 838 height 838
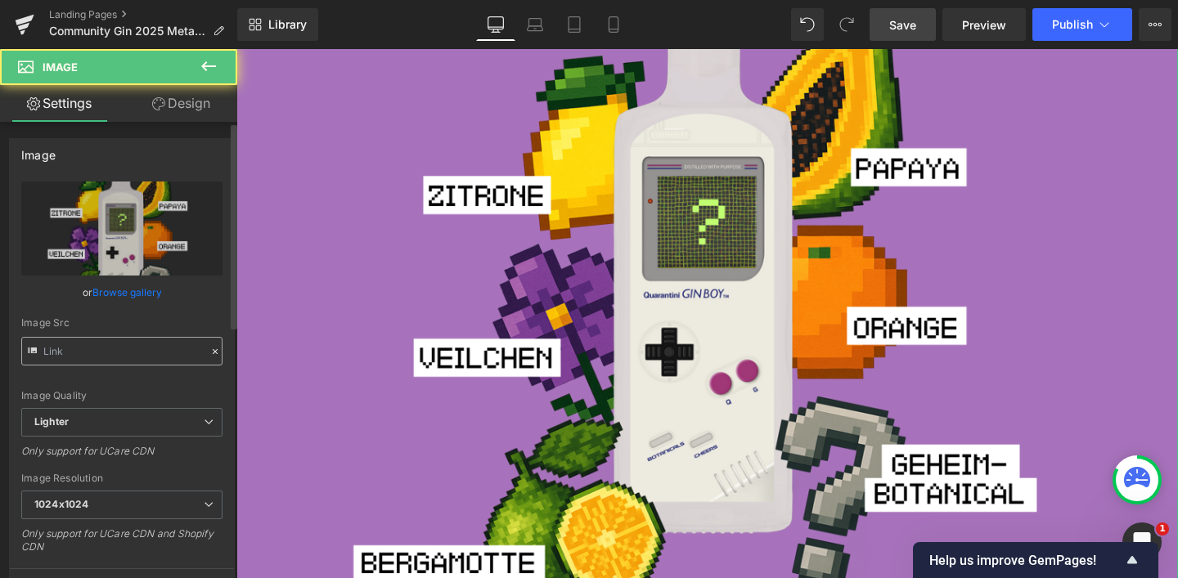
type input "[URL][DOMAIN_NAME]"
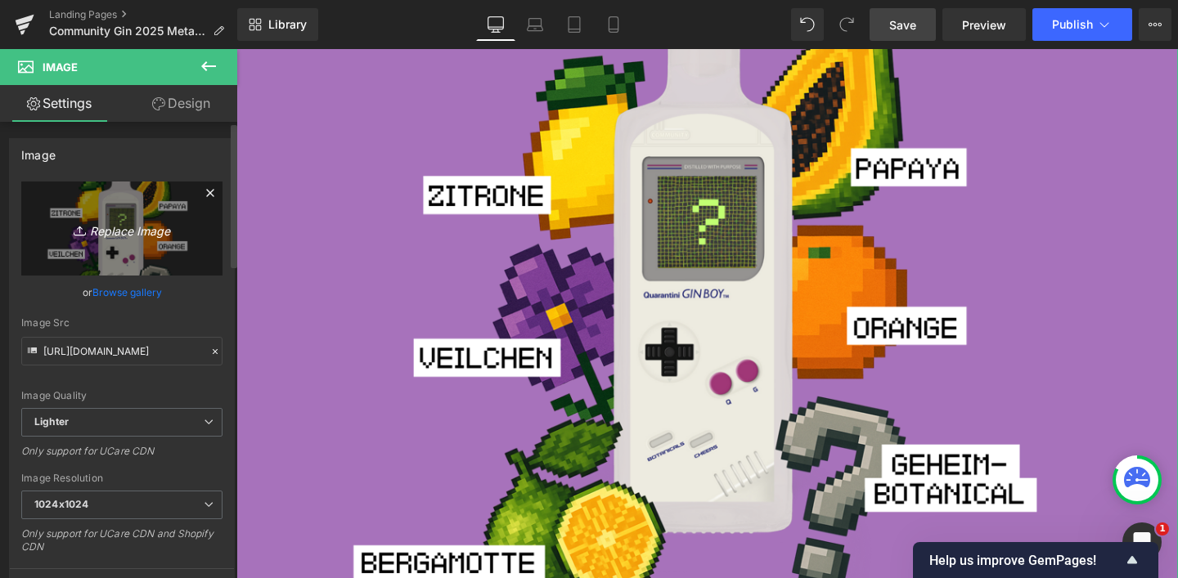
click at [123, 239] on icon "Replace Image" at bounding box center [121, 228] width 131 height 20
type input "C:\fakepath\2.jpg"
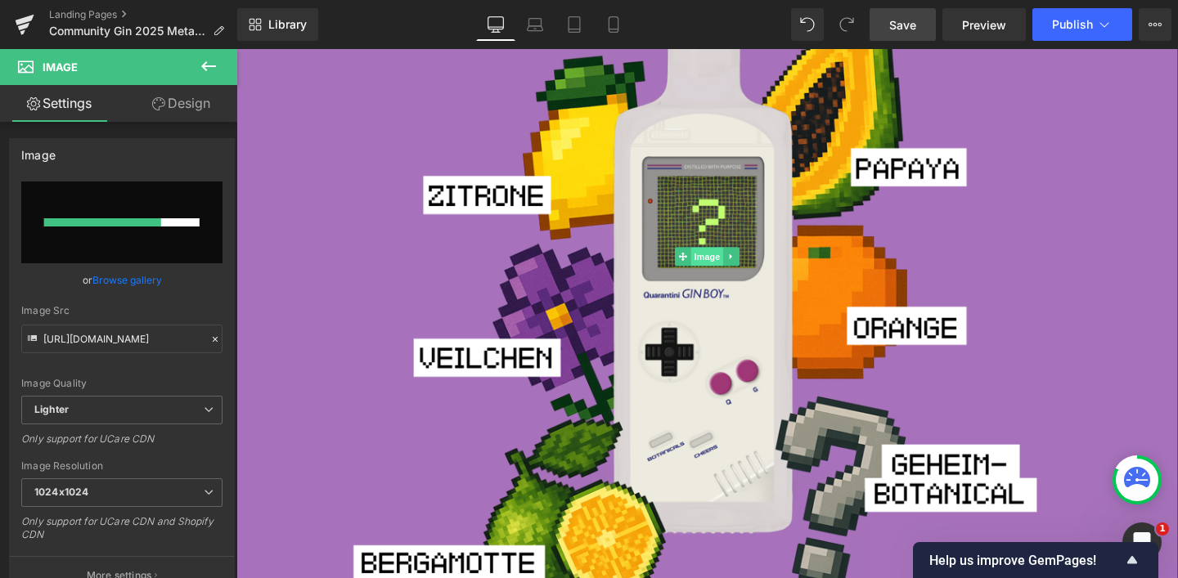
click at [734, 259] on span "Image" at bounding box center [731, 268] width 34 height 20
click at [125, 226] on div at bounding box center [103, 222] width 118 height 8
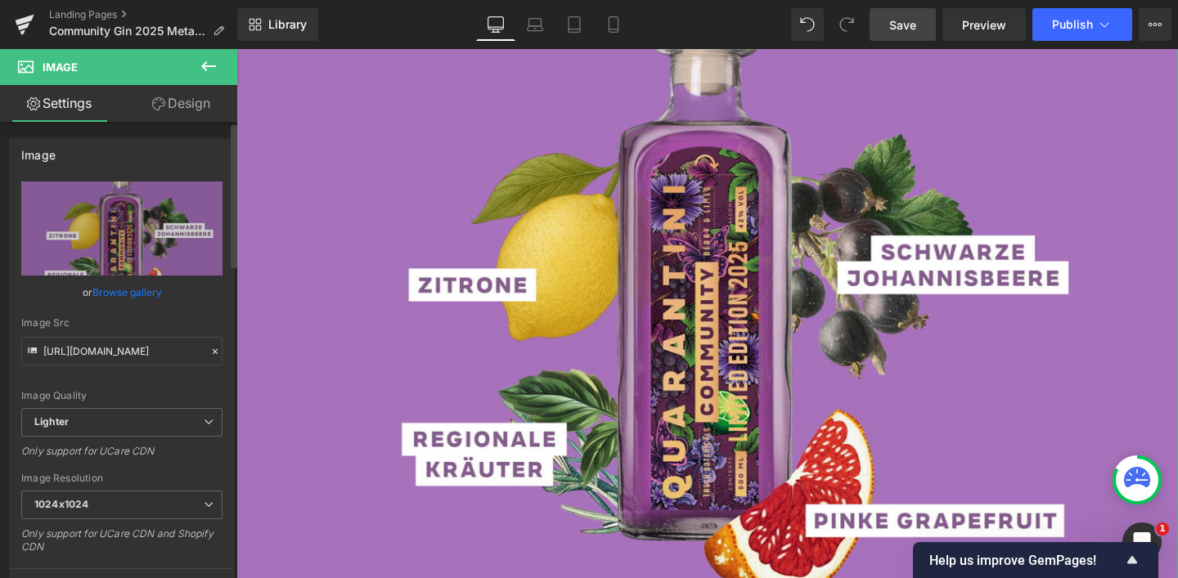
type input "[URL][DOMAIN_NAME]"
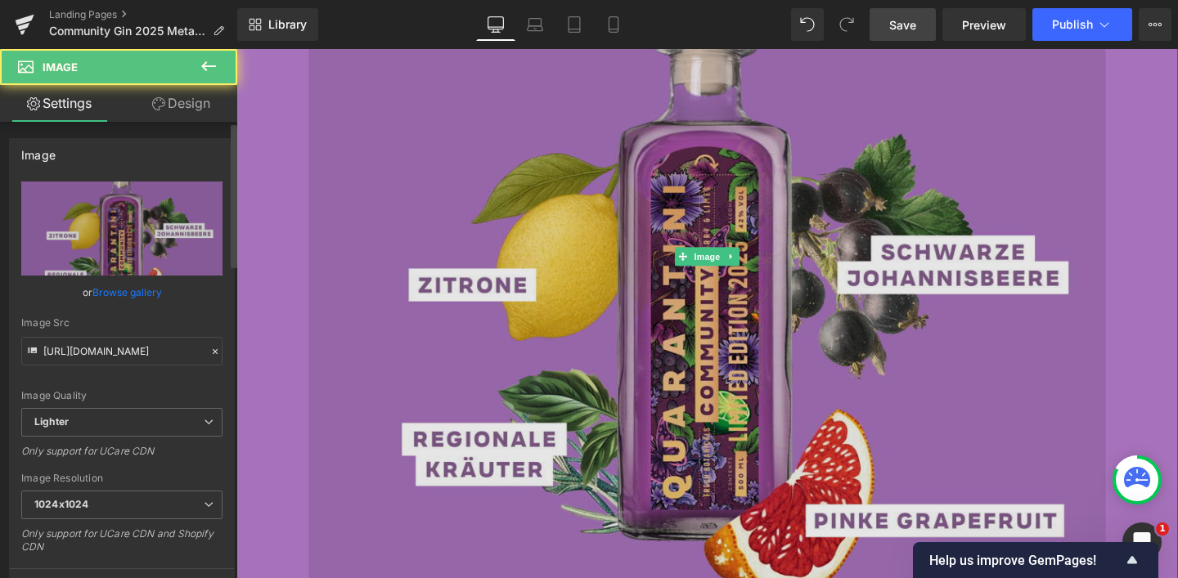
click at [595, 266] on img at bounding box center [732, 268] width 838 height 838
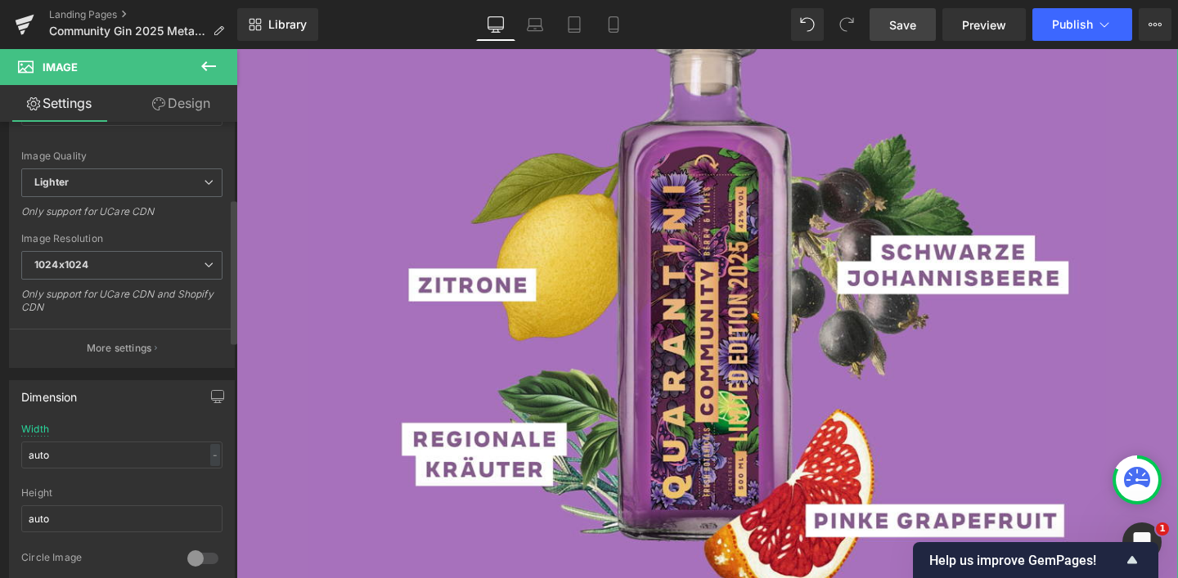
scroll to position [242, 0]
click at [103, 439] on input "auto" at bounding box center [121, 452] width 201 height 27
drag, startPoint x: 97, startPoint y: 448, endPoint x: 17, endPoint y: 452, distance: 79.5
click at [18, 452] on div "auto Width auto - % px auto Height auto 0 Circle Image" at bounding box center [122, 503] width 224 height 164
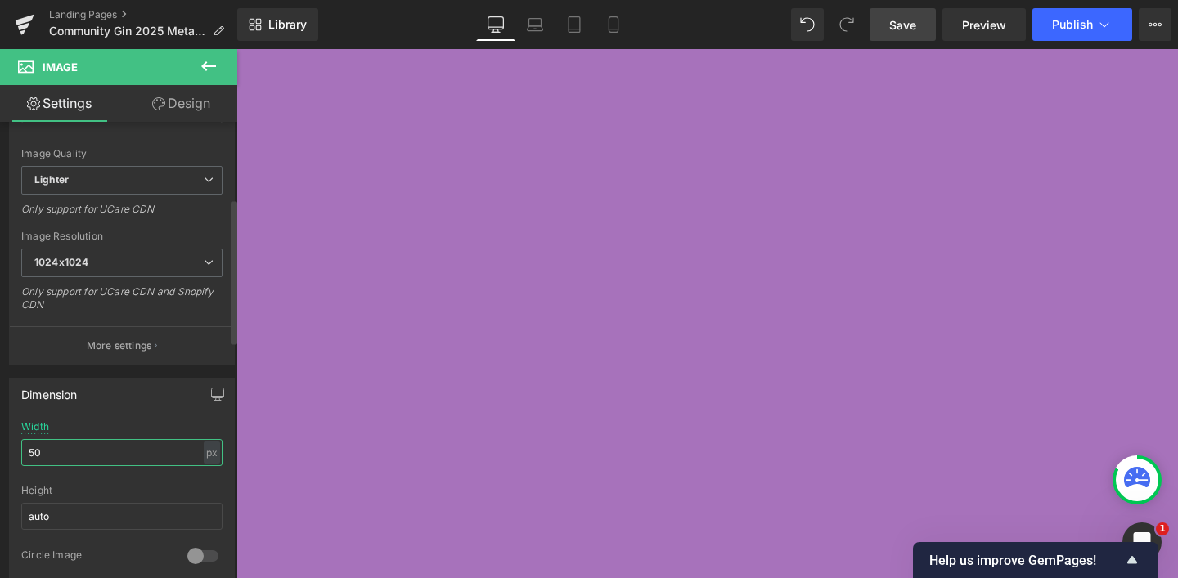
drag, startPoint x: 61, startPoint y: 456, endPoint x: 2, endPoint y: 452, distance: 58.2
click at [2, 452] on div "Dimension 50px Width 50 px % px auto Height auto 0 Circle Image" at bounding box center [122, 476] width 245 height 220
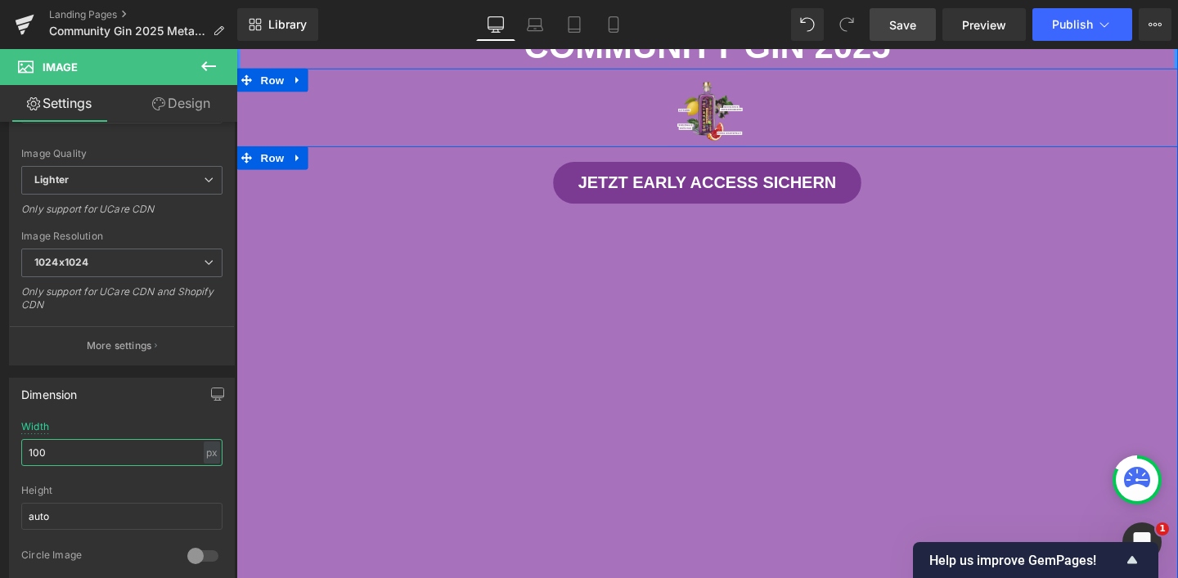
scroll to position [822, 0]
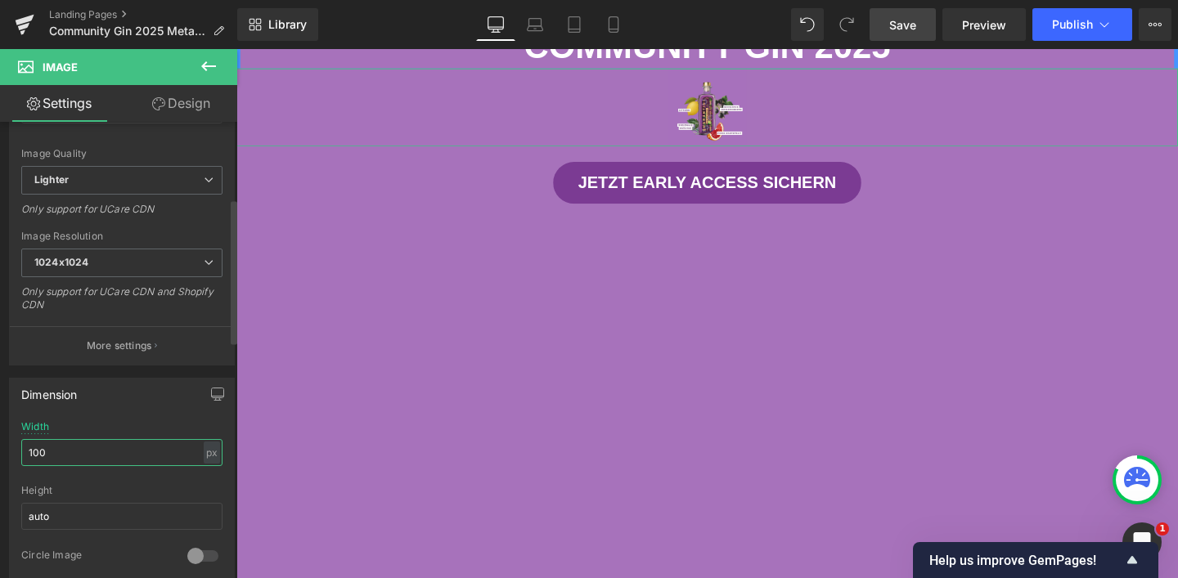
drag, startPoint x: 48, startPoint y: 446, endPoint x: 24, endPoint y: 446, distance: 24.5
click at [24, 446] on input "100" at bounding box center [121, 452] width 201 height 27
drag, startPoint x: 48, startPoint y: 453, endPoint x: 19, endPoint y: 451, distance: 29.6
click at [19, 451] on div "100px Width 100 px % px auto Height auto 0 Circle Image" at bounding box center [122, 503] width 224 height 164
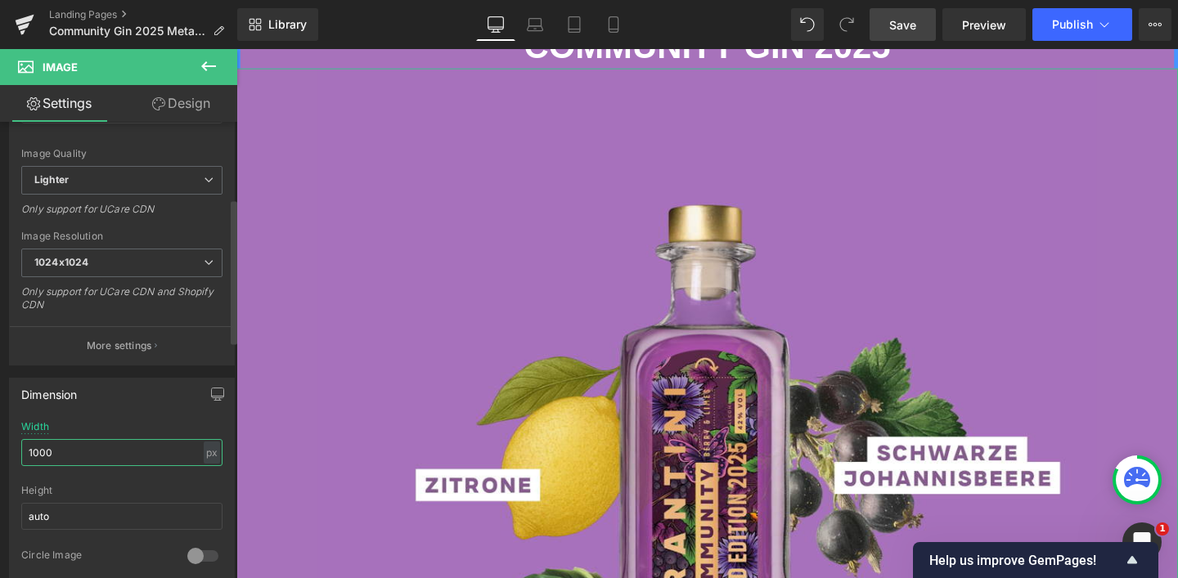
drag, startPoint x: 62, startPoint y: 446, endPoint x: 14, endPoint y: 448, distance: 48.3
click at [14, 448] on div "1000px Width 1000 px % px auto Height auto 0 Circle Image" at bounding box center [122, 503] width 224 height 164
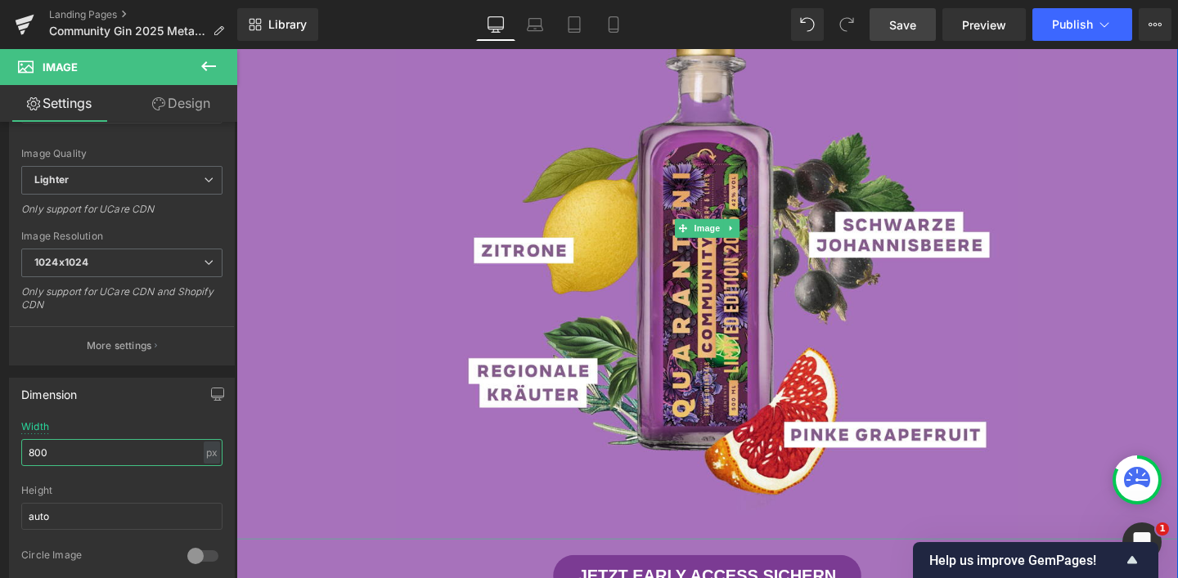
scroll to position [745, 0]
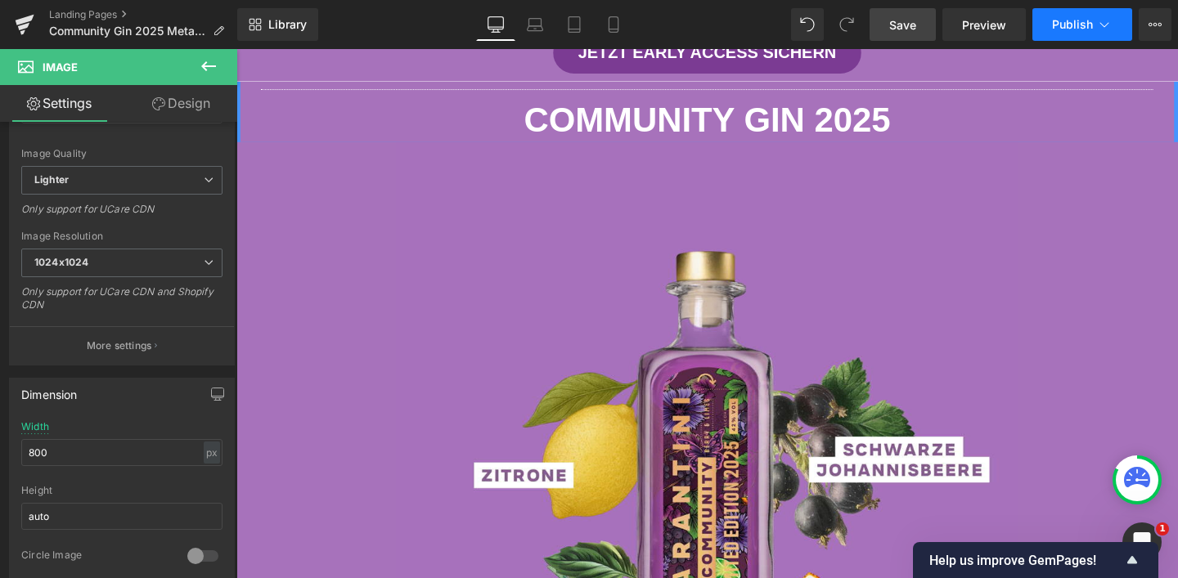
click at [1051, 28] on button "Publish" at bounding box center [1083, 24] width 100 height 33
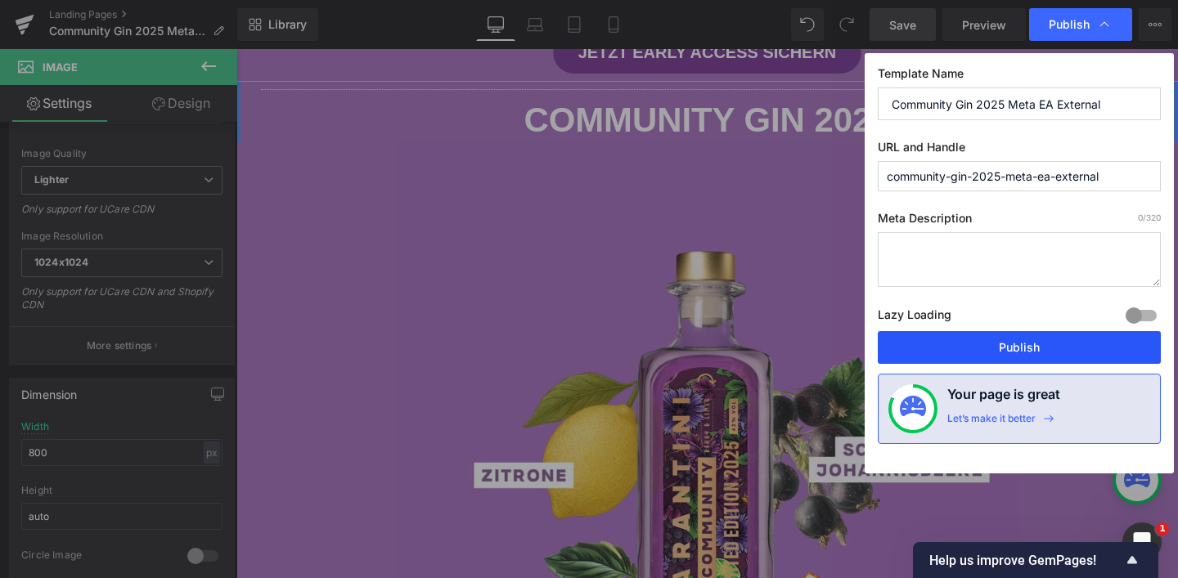
drag, startPoint x: 1004, startPoint y: 359, endPoint x: 371, endPoint y: 2, distance: 727.2
click at [1004, 359] on button "Publish" at bounding box center [1019, 347] width 283 height 33
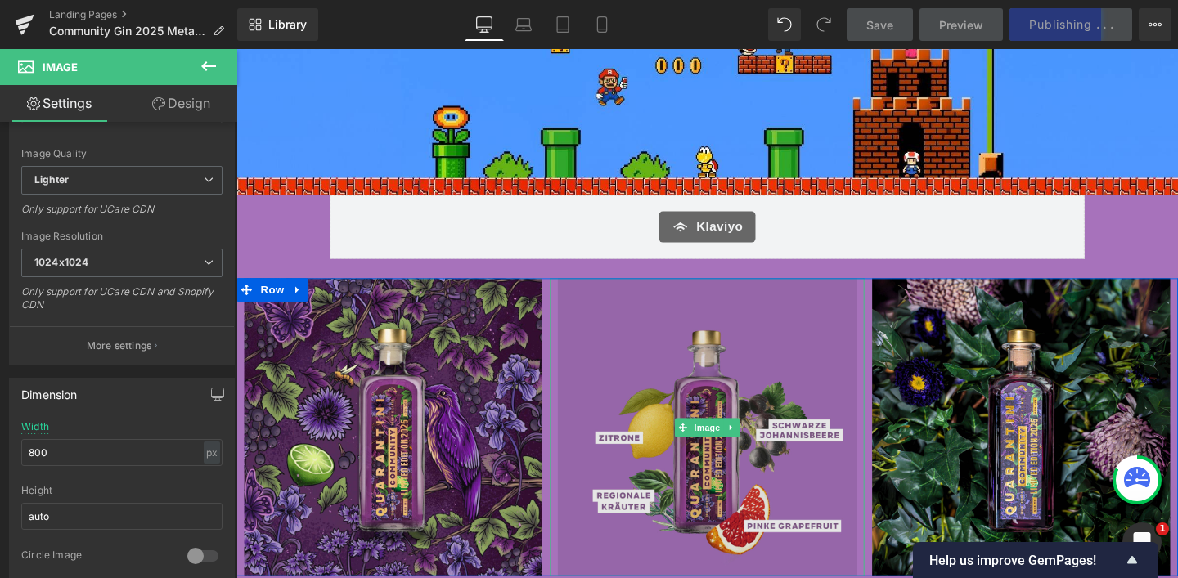
scroll to position [0, 0]
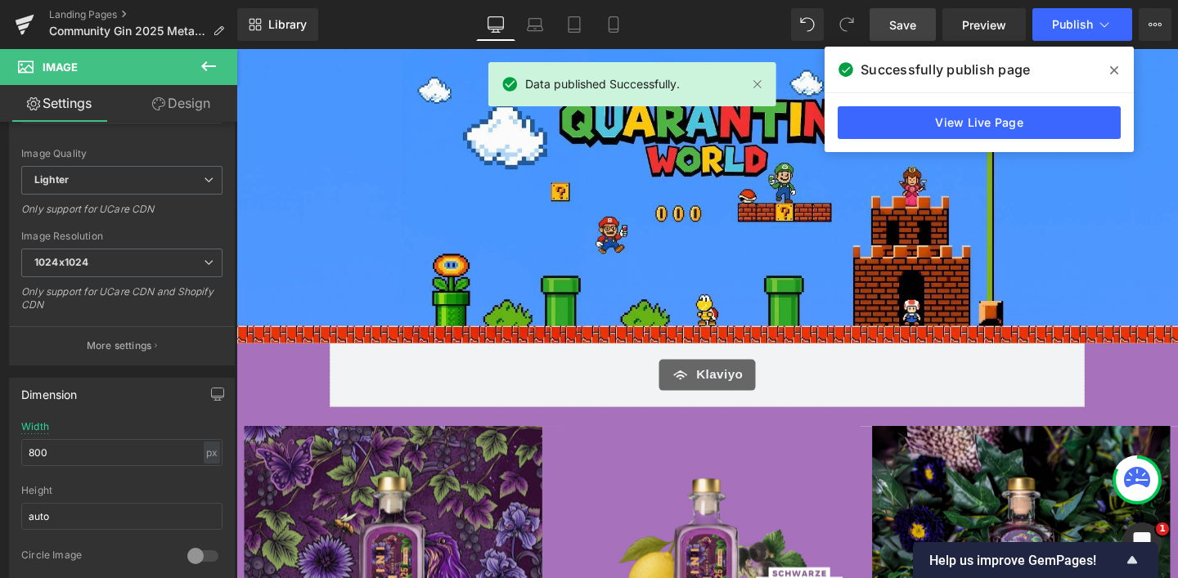
click at [1103, 64] on span at bounding box center [1114, 70] width 26 height 26
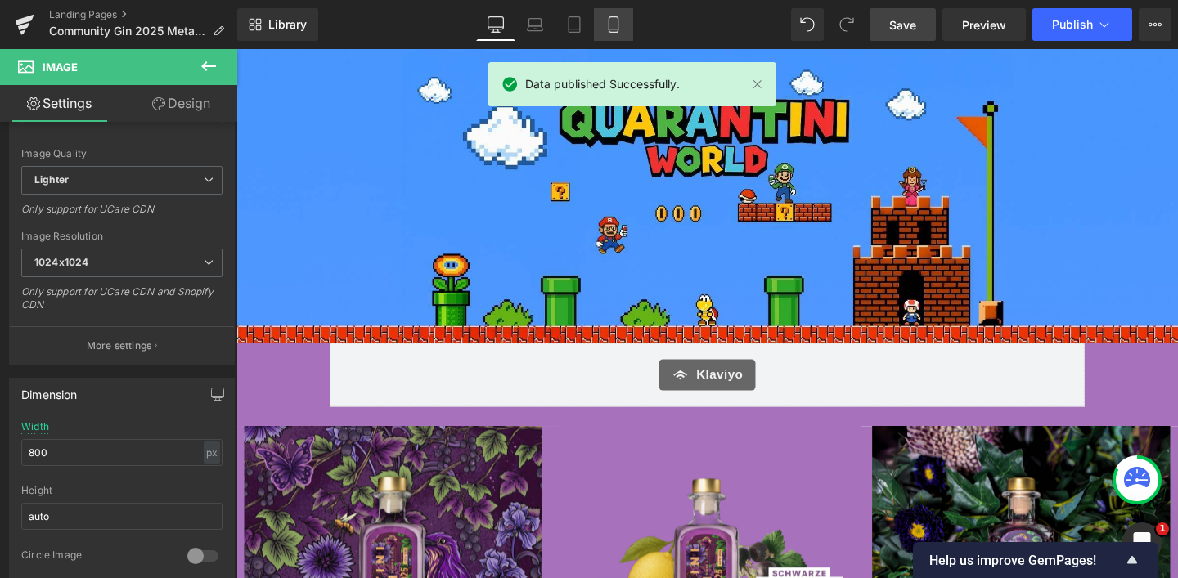
click at [625, 30] on link "Mobile" at bounding box center [613, 24] width 39 height 33
type input "auto"
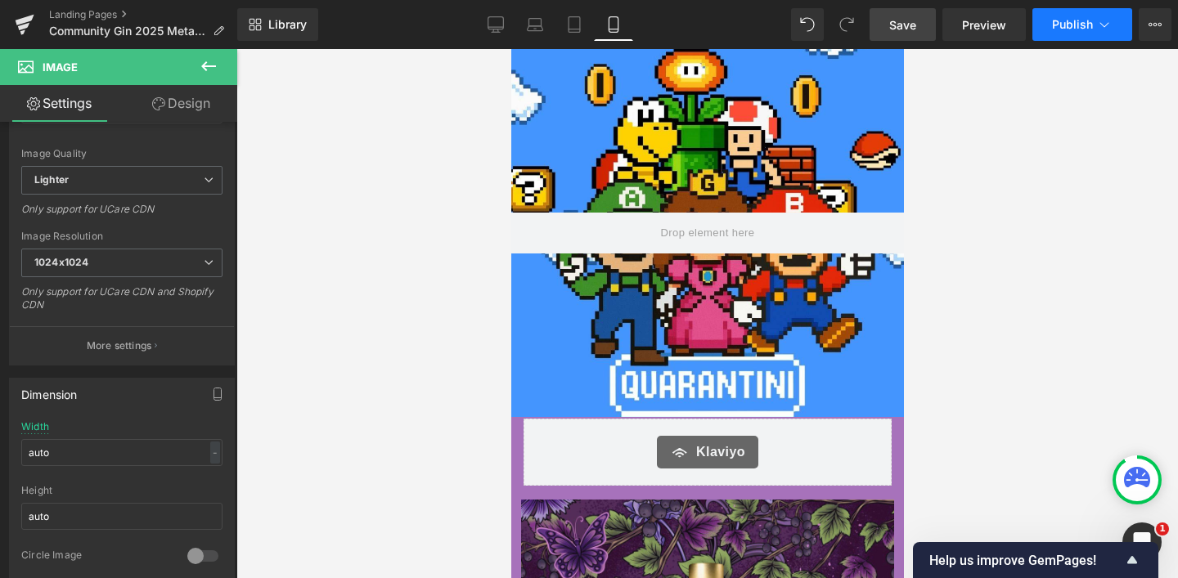
click at [1078, 22] on span "Publish" at bounding box center [1072, 24] width 41 height 13
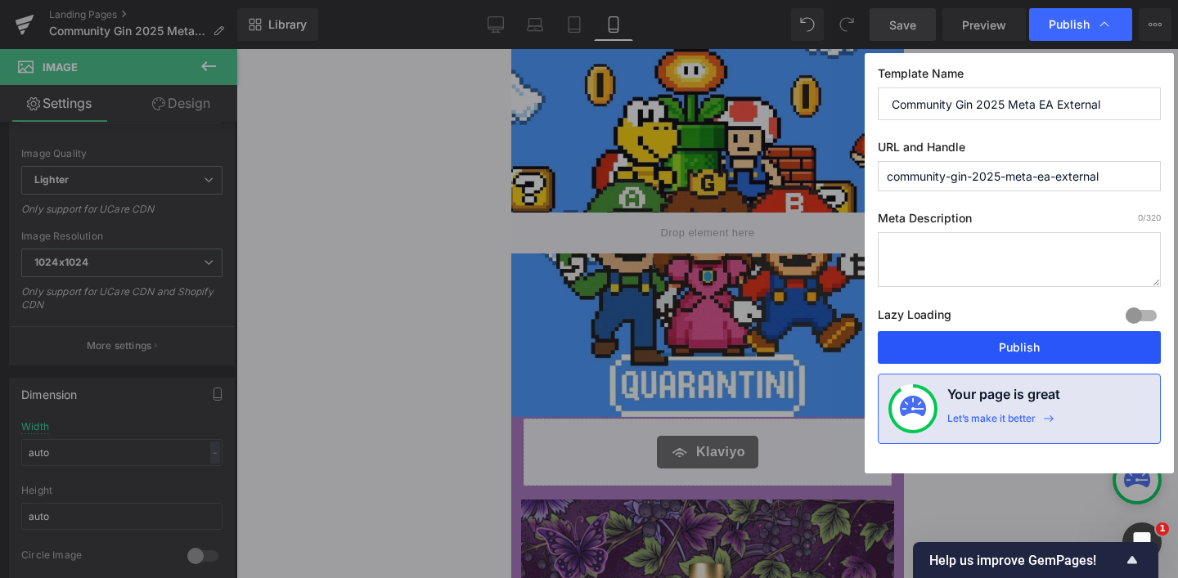
click at [1010, 349] on button "Publish" at bounding box center [1019, 347] width 283 height 33
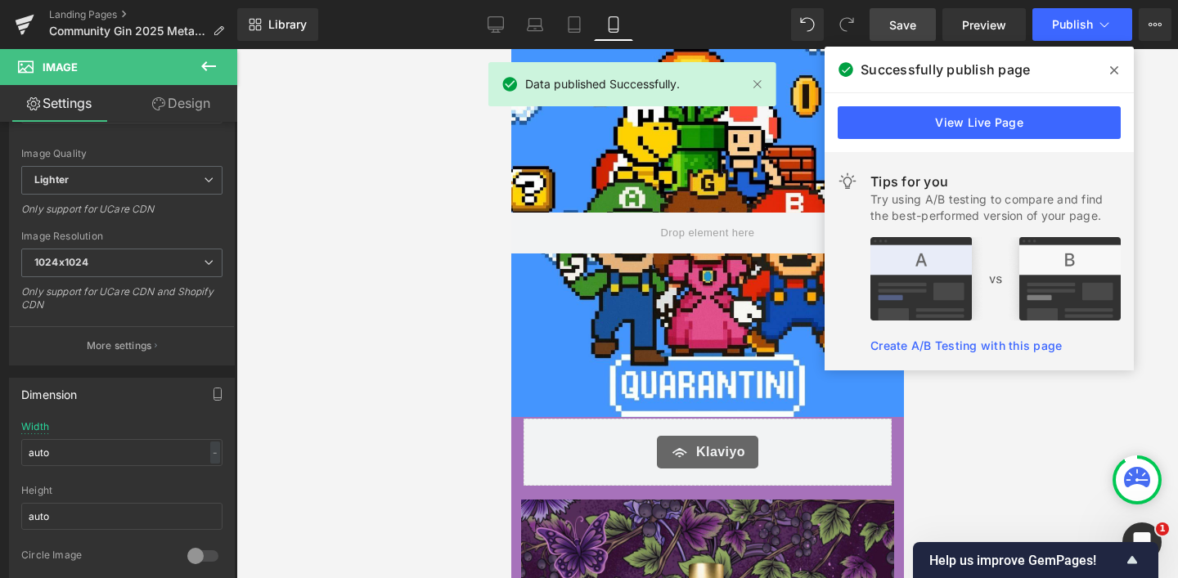
click at [1111, 70] on icon at bounding box center [1114, 70] width 8 height 13
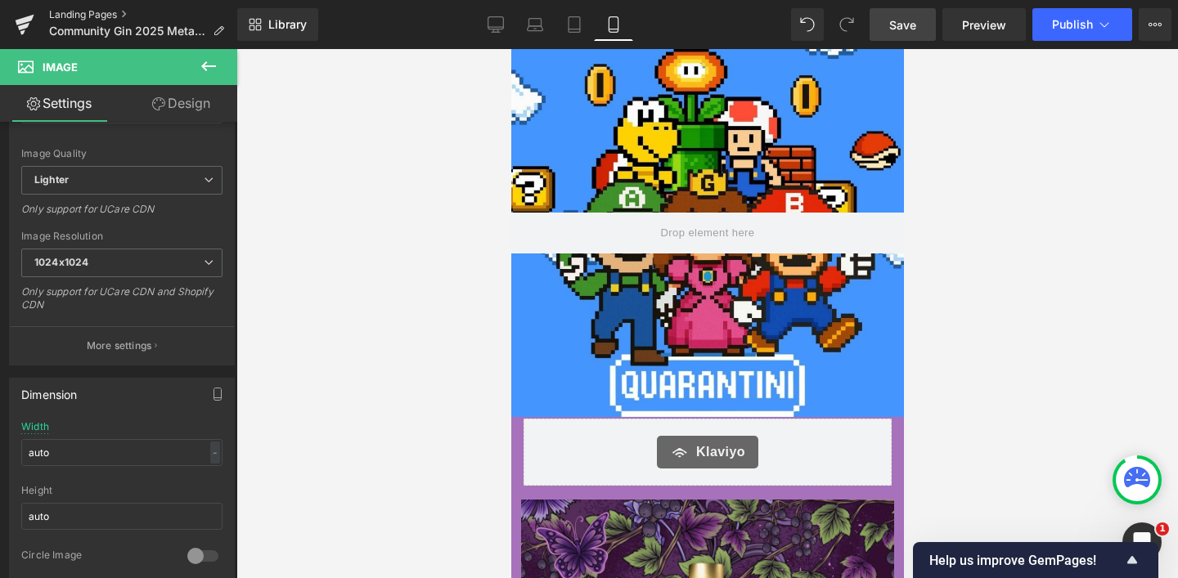
click at [95, 13] on link "Landing Pages" at bounding box center [143, 14] width 188 height 13
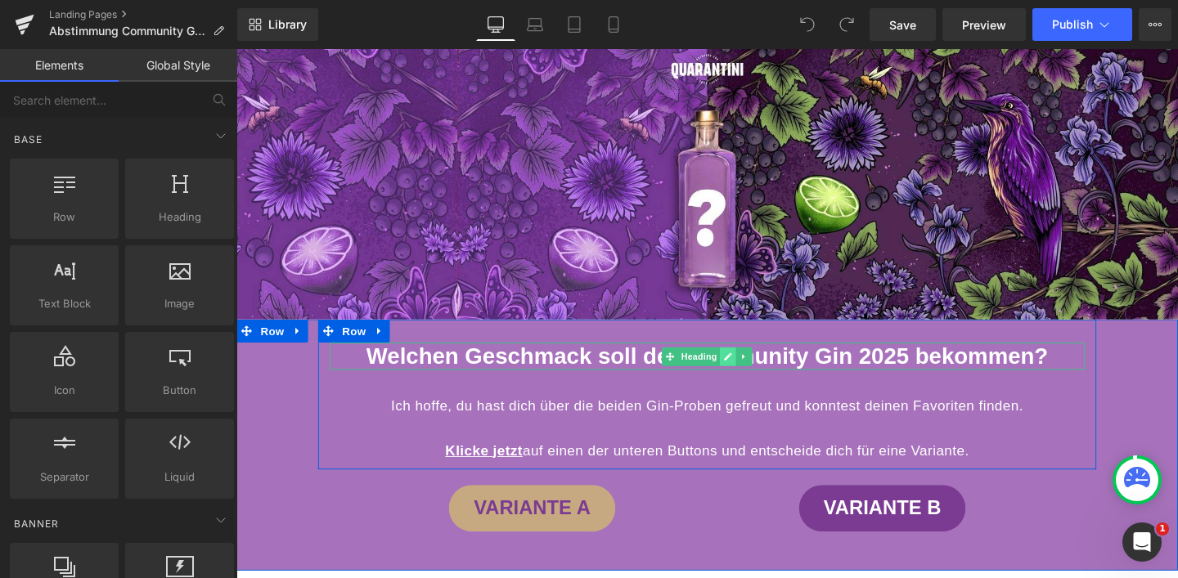
scroll to position [27, 0]
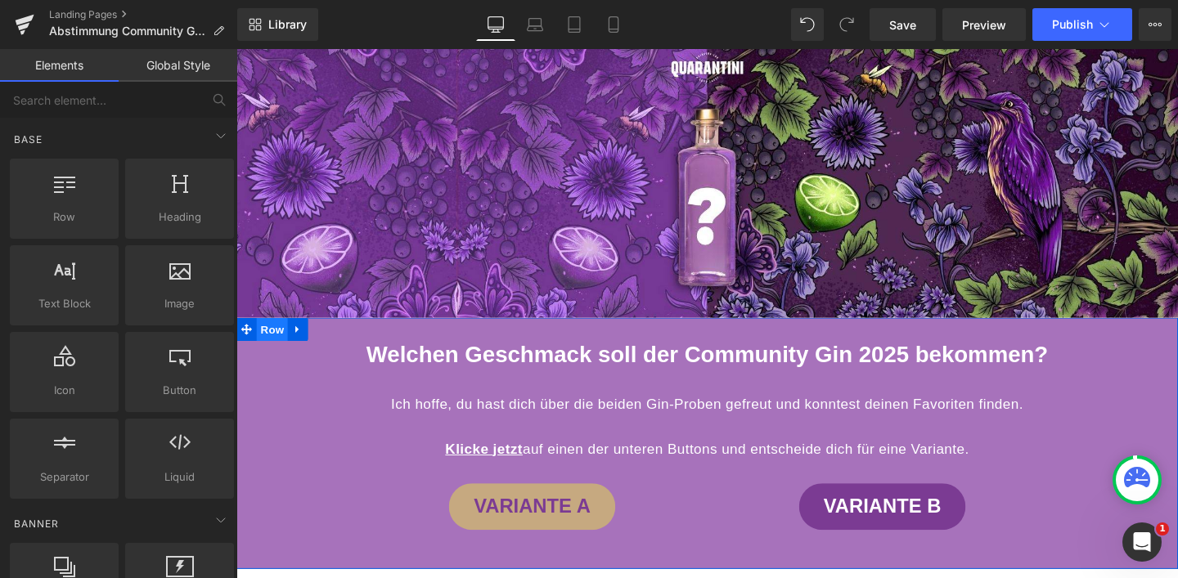
click at [259, 344] on span "Row" at bounding box center [274, 343] width 33 height 25
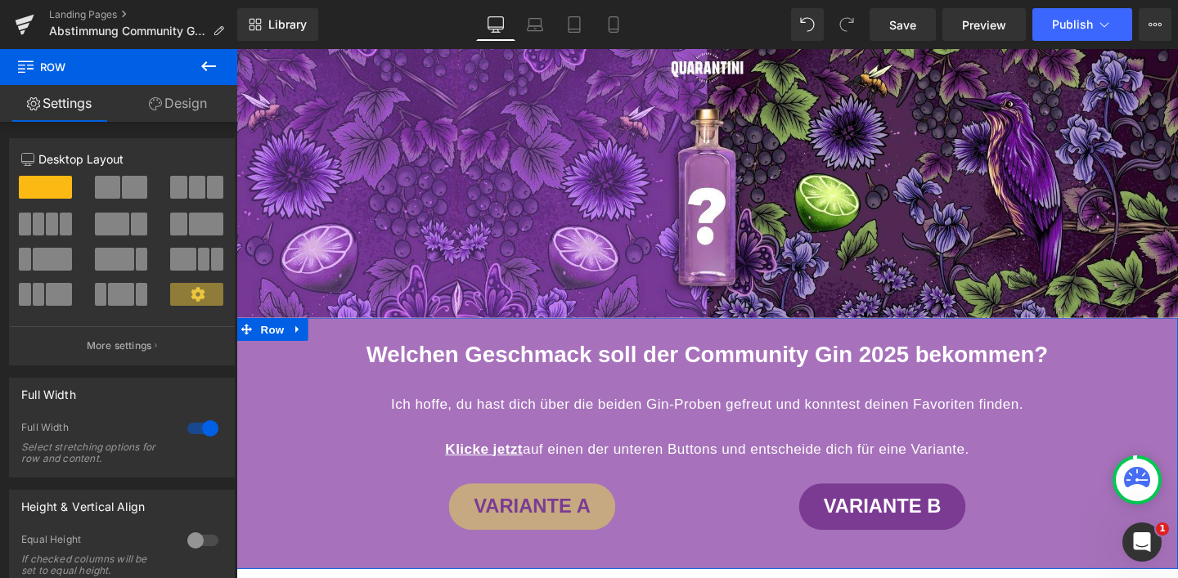
click at [211, 109] on link "Design" at bounding box center [178, 103] width 119 height 37
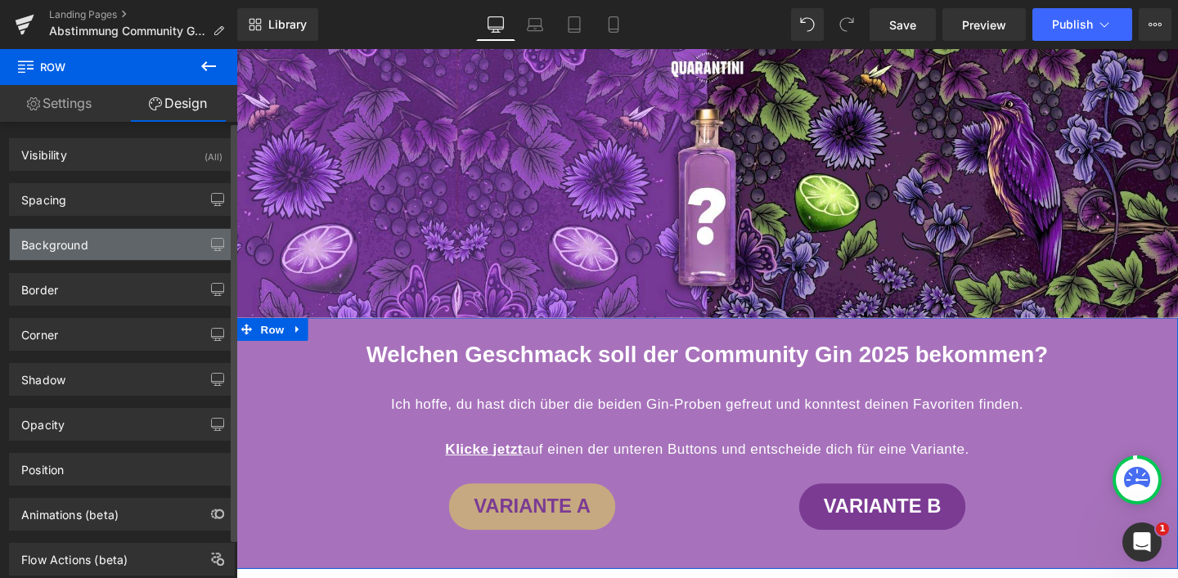
click at [149, 234] on div "Background" at bounding box center [122, 244] width 224 height 31
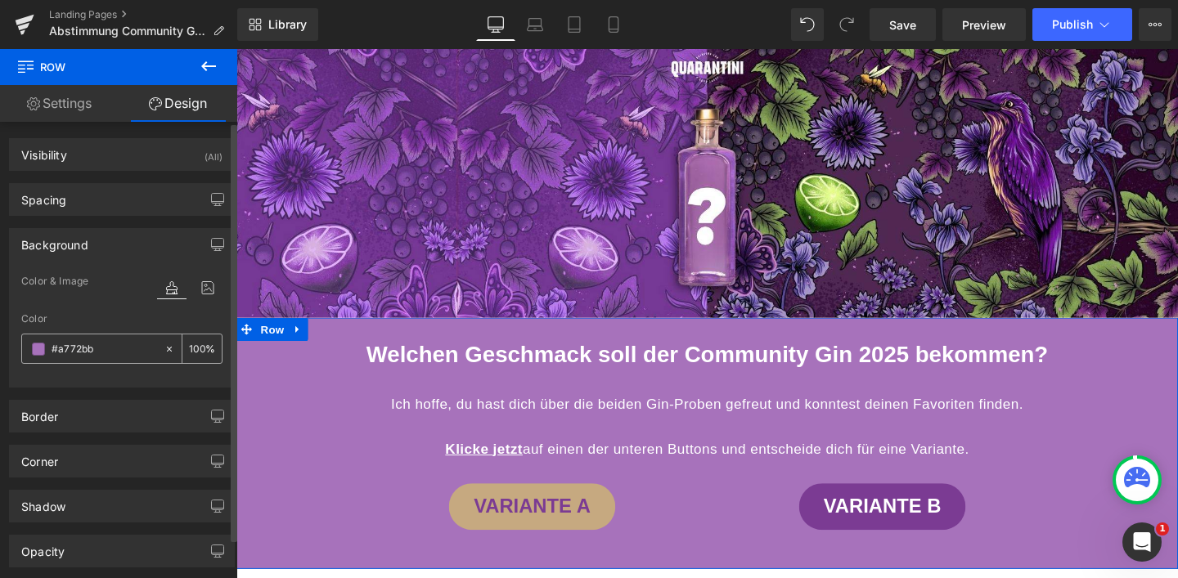
click at [97, 355] on input "#a772bb" at bounding box center [104, 349] width 105 height 18
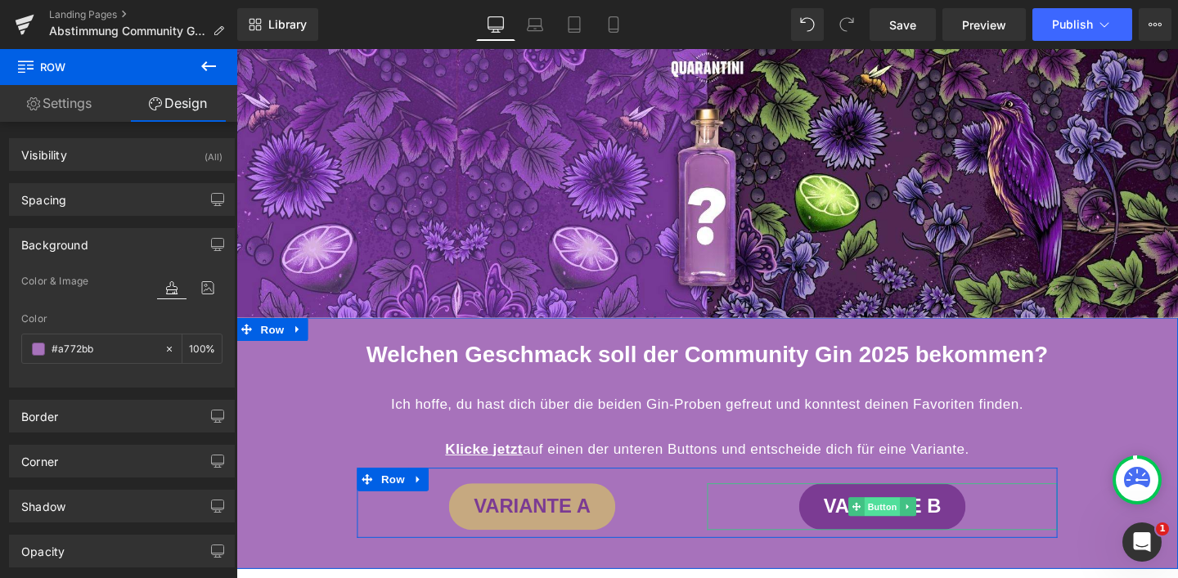
click at [912, 540] on span "Button" at bounding box center [916, 530] width 38 height 20
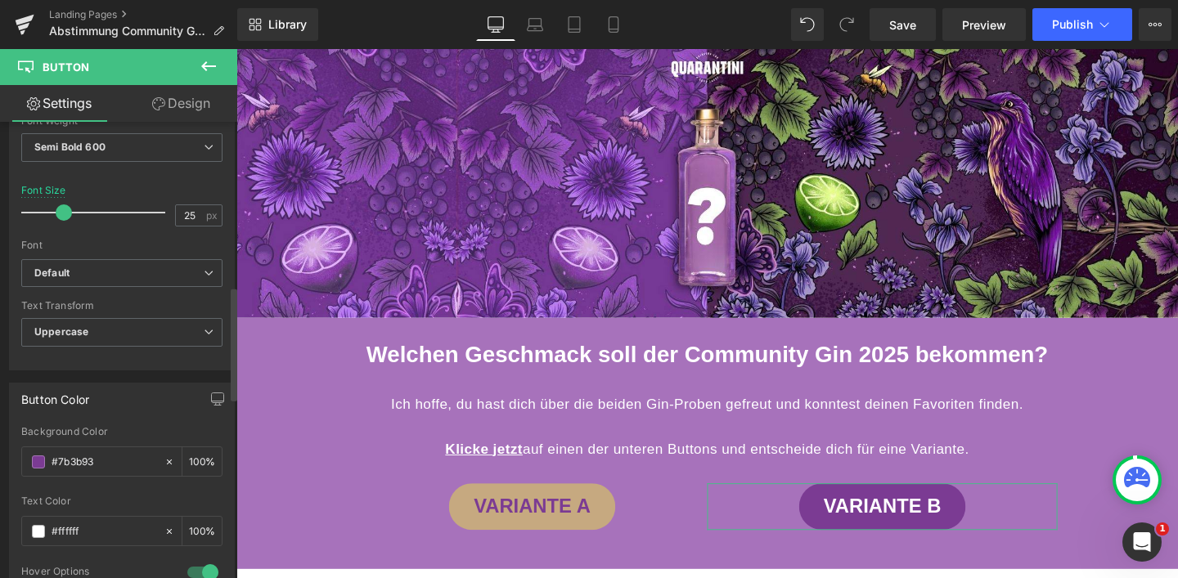
scroll to position [781, 0]
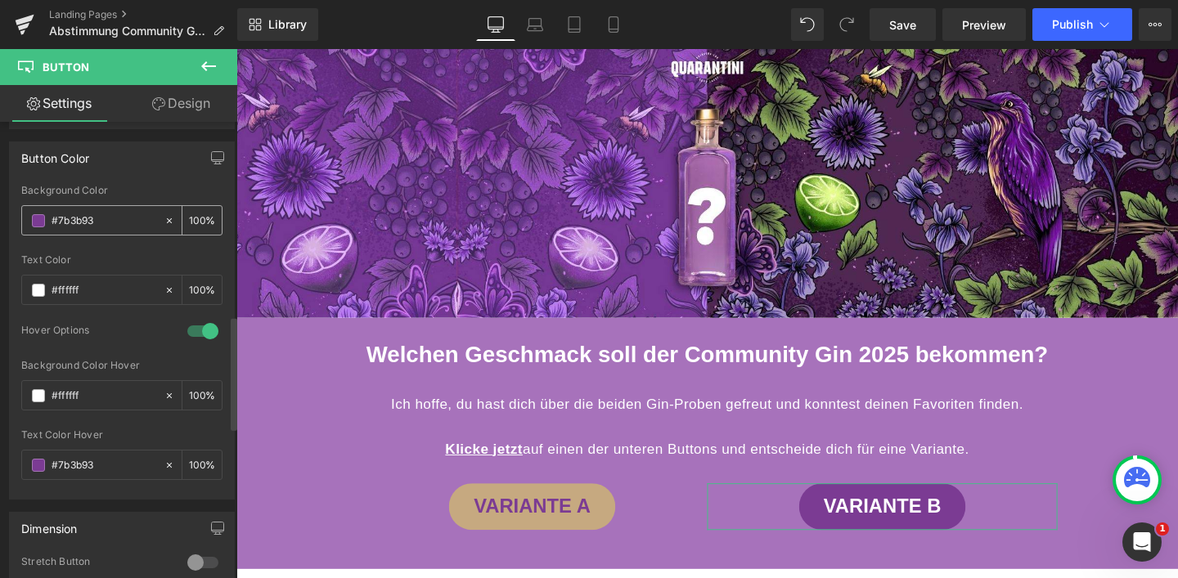
drag, startPoint x: 101, startPoint y: 223, endPoint x: 29, endPoint y: 220, distance: 72.9
click at [29, 220] on div "#7b3b93" at bounding box center [93, 220] width 142 height 29
